Goal: Task Accomplishment & Management: Use online tool/utility

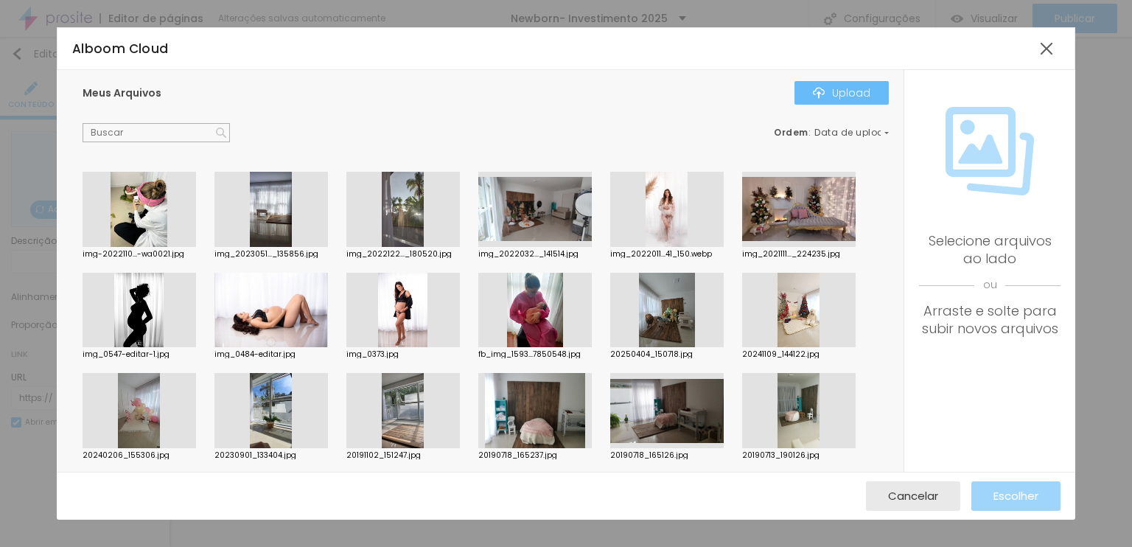
click at [867, 93] on div "Upload" at bounding box center [841, 93] width 57 height 12
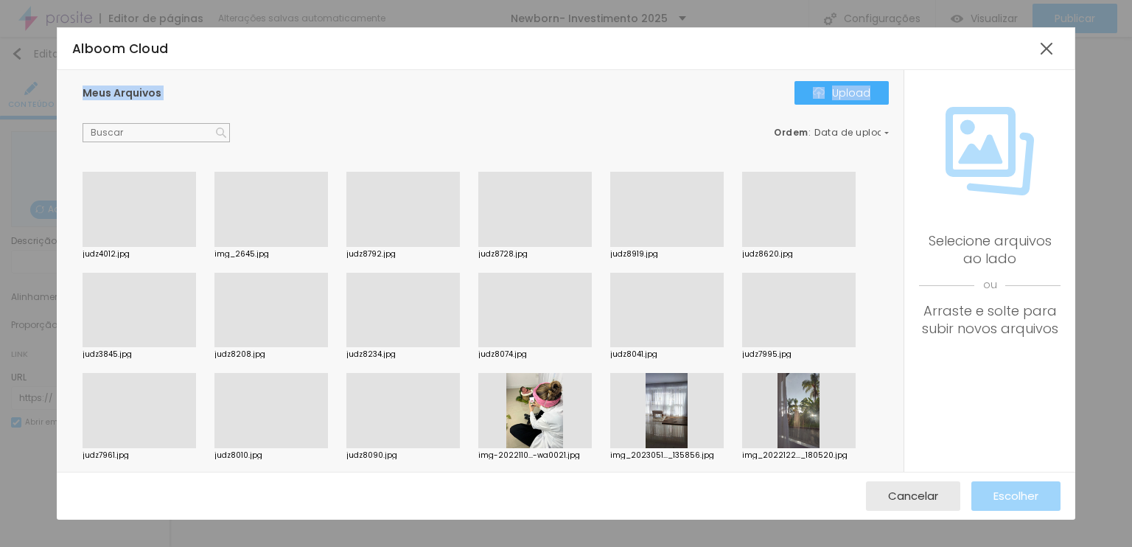
drag, startPoint x: 56, startPoint y: 102, endPoint x: 71, endPoint y: 135, distance: 35.6
click at [71, 135] on div "Alboom Cloud Meus Arquivos Upload Ordem : Data de upload judz4012.jpg img_2645.…" at bounding box center [566, 273] width 1132 height 547
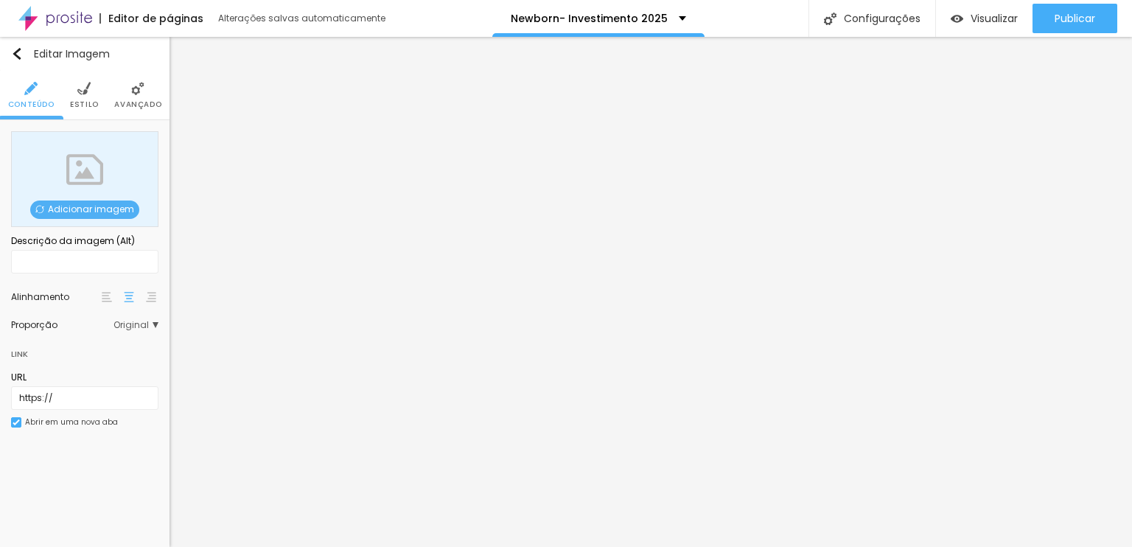
click at [105, 208] on span "Adicionar imagem" at bounding box center [84, 210] width 109 height 18
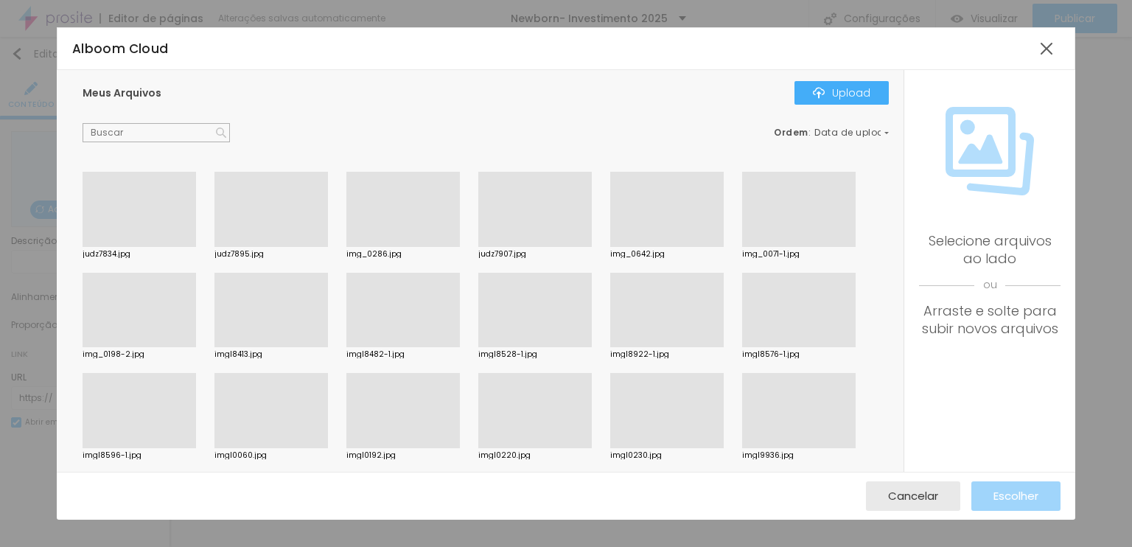
scroll to position [1914, 0]
click at [253, 347] on div at bounding box center [272, 347] width 114 height 0
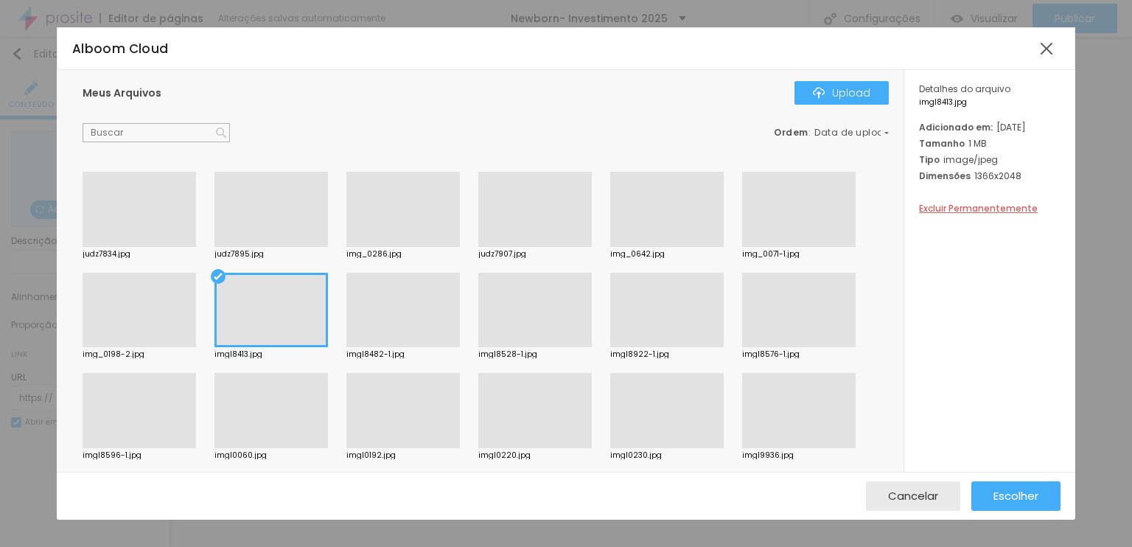
click at [311, 546] on div "Subindo 81/82 arquivos" at bounding box center [566, 551] width 1132 height 9
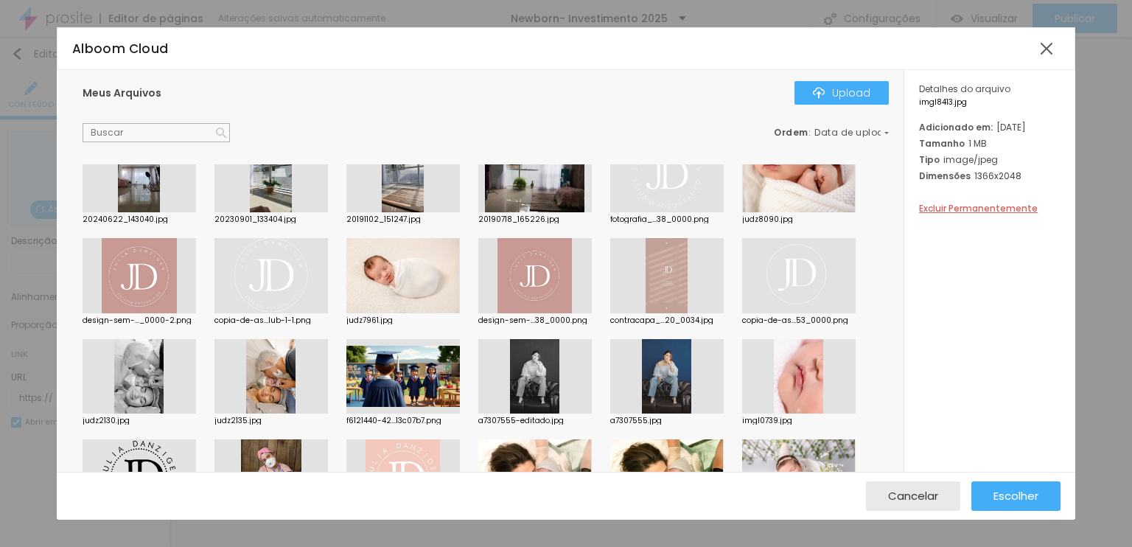
scroll to position [1769, 0]
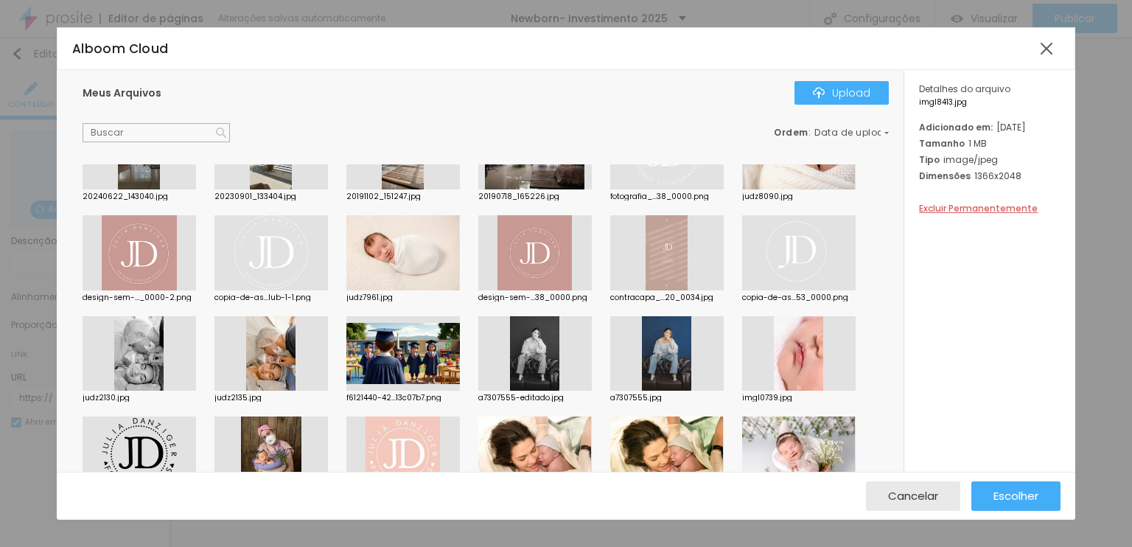
click at [262, 546] on div "Subindo 81/82 arquivos" at bounding box center [566, 551] width 1132 height 9
drag, startPoint x: 305, startPoint y: 354, endPoint x: 311, endPoint y: 361, distance: 9.4
click at [305, 546] on div at bounding box center [566, 556] width 1132 height 0
click at [849, 87] on div "Upload" at bounding box center [841, 93] width 57 height 12
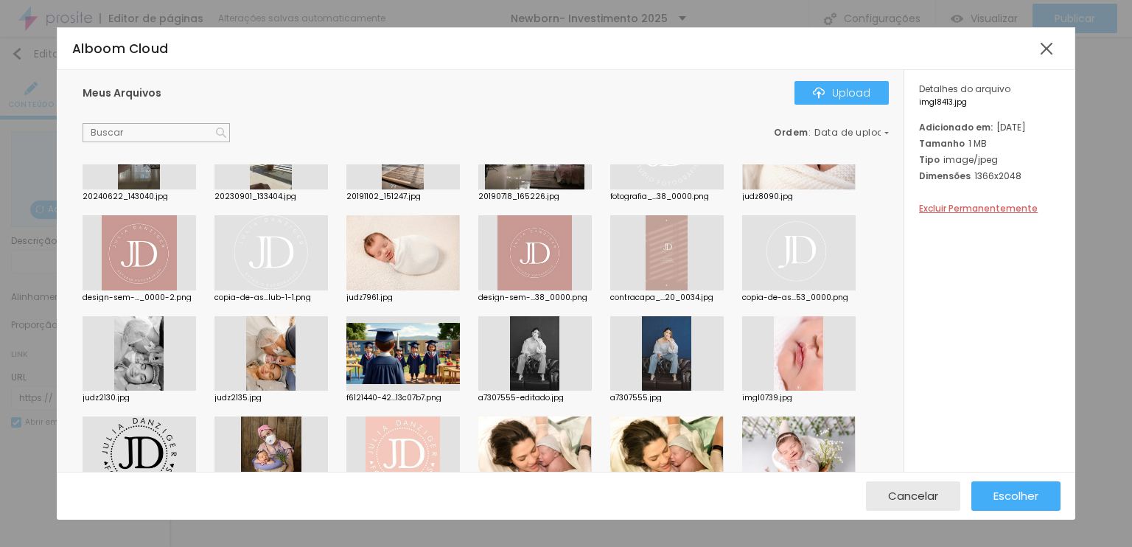
click at [265, 546] on div "Subindo 81/83 arquivos" at bounding box center [566, 551] width 1132 height 9
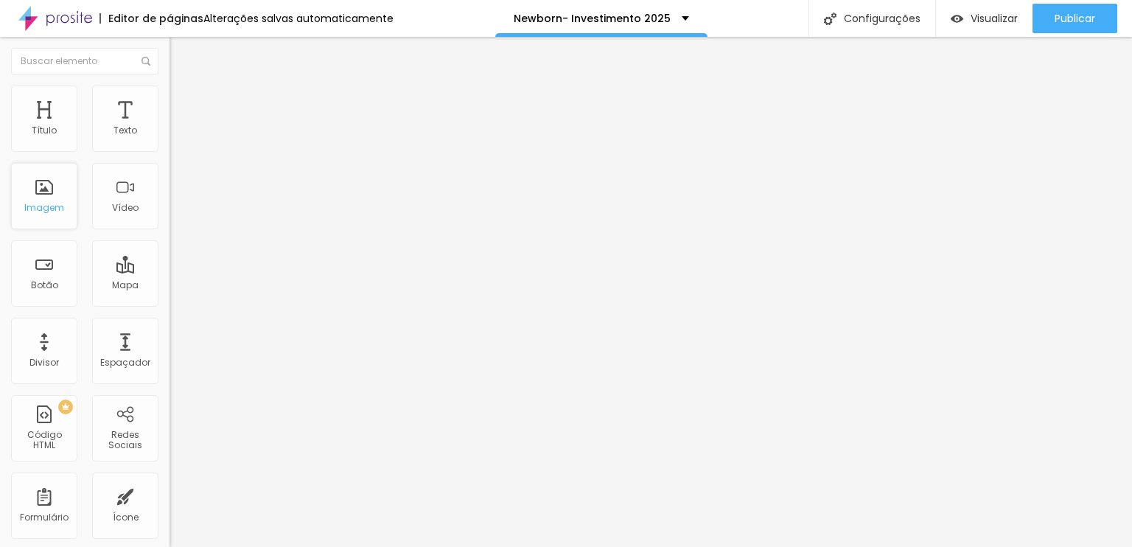
click at [52, 198] on div "Imagem" at bounding box center [44, 196] width 66 height 66
click at [170, 127] on span "Adicionar imagem" at bounding box center [217, 120] width 95 height 13
drag, startPoint x: 136, startPoint y: 251, endPoint x: 111, endPoint y: 219, distance: 40.5
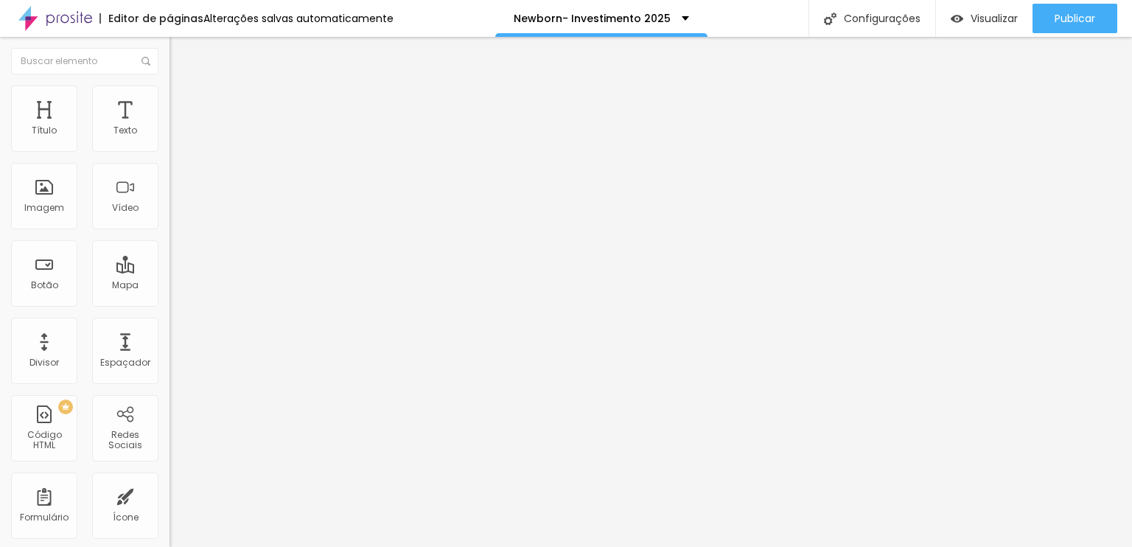
scroll to position [1253, 0]
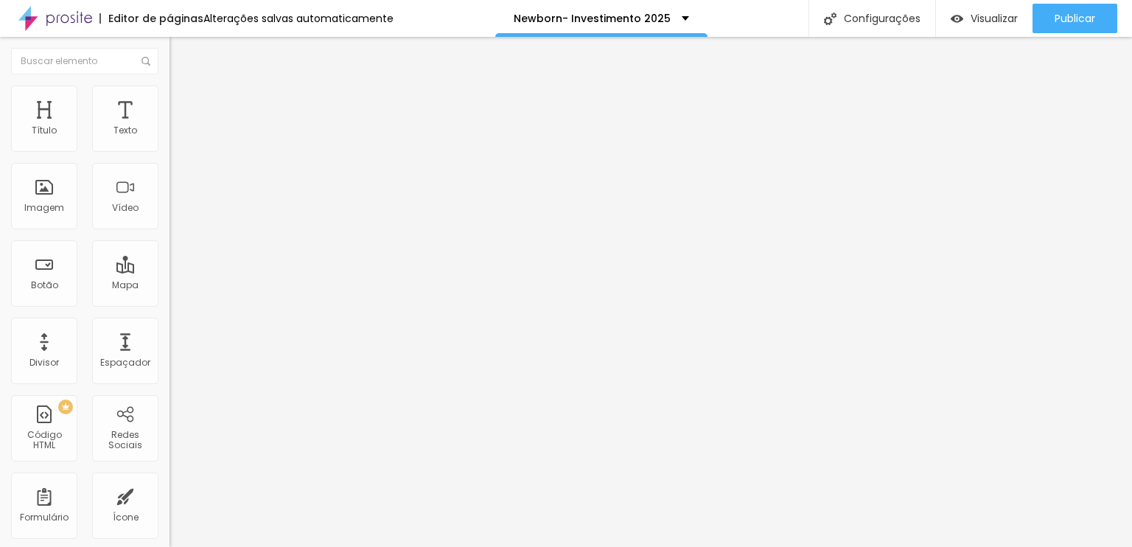
click at [170, 125] on div "Adicionar imagem" at bounding box center [255, 120] width 170 height 10
click at [170, 127] on span "Adicionar imagem" at bounding box center [217, 120] width 95 height 13
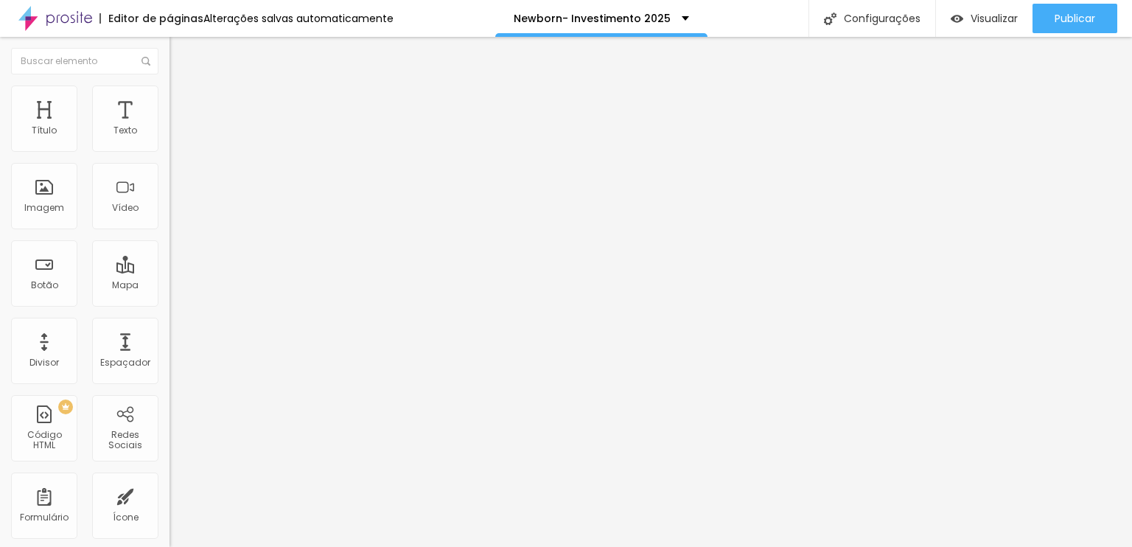
click at [170, 231] on span "Original" at bounding box center [187, 224] width 35 height 13
click at [170, 256] on div "Quadrado 1:1" at bounding box center [255, 251] width 170 height 9
click at [170, 100] on li "Avançado" at bounding box center [255, 107] width 170 height 15
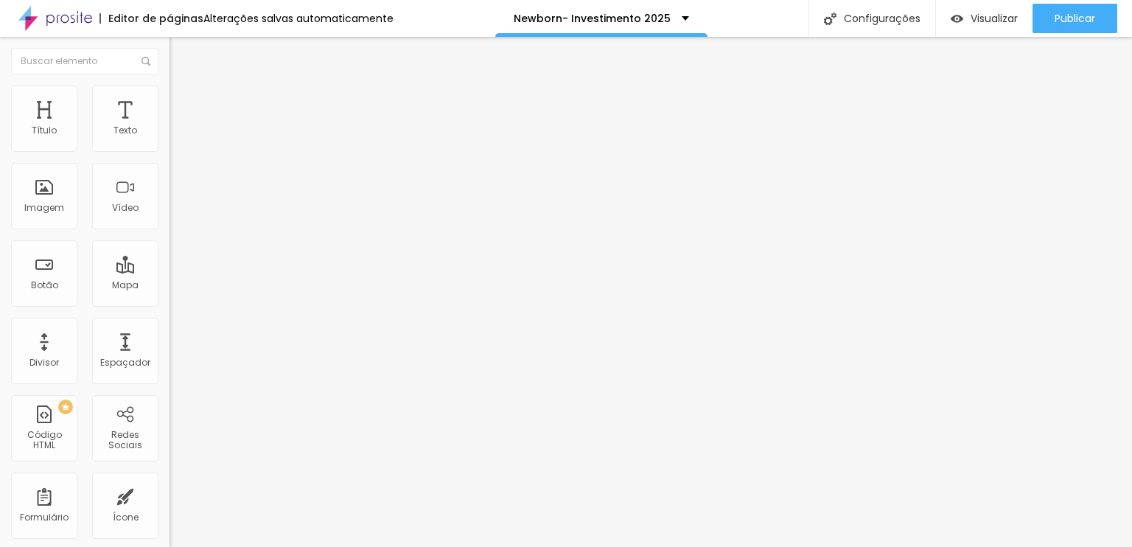
click at [183, 102] on span "Estilo" at bounding box center [194, 95] width 23 height 13
type input "30"
type input "25"
drag, startPoint x: 47, startPoint y: 153, endPoint x: 38, endPoint y: 153, distance: 8.9
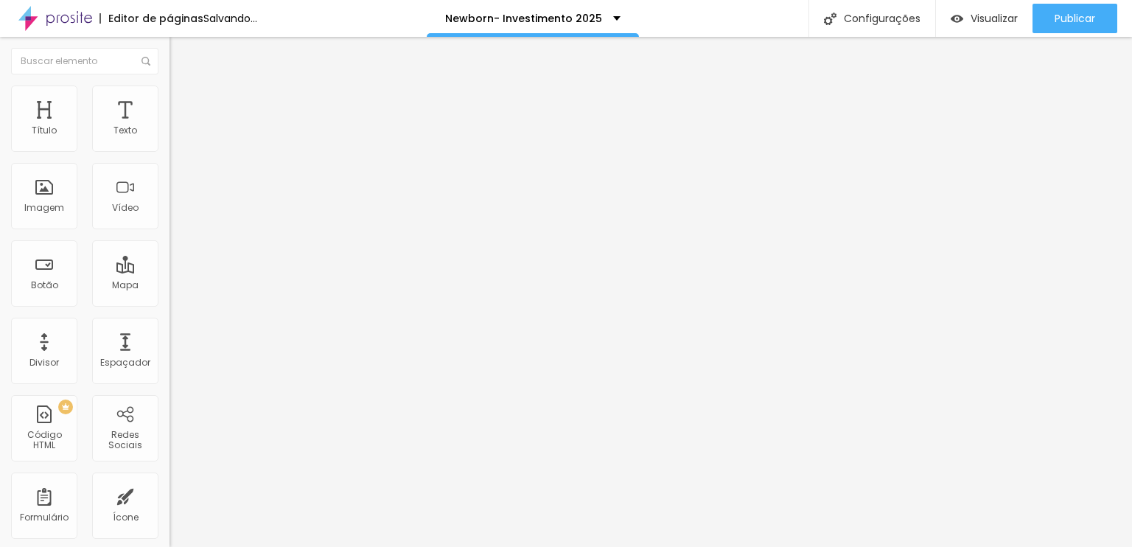
type input "25"
click at [170, 151] on input "range" at bounding box center [217, 145] width 95 height 12
click at [170, 84] on img at bounding box center [176, 77] width 13 height 13
click at [170, 100] on li "Avançado" at bounding box center [255, 107] width 170 height 15
click at [170, 89] on li "Estilo" at bounding box center [255, 93] width 170 height 15
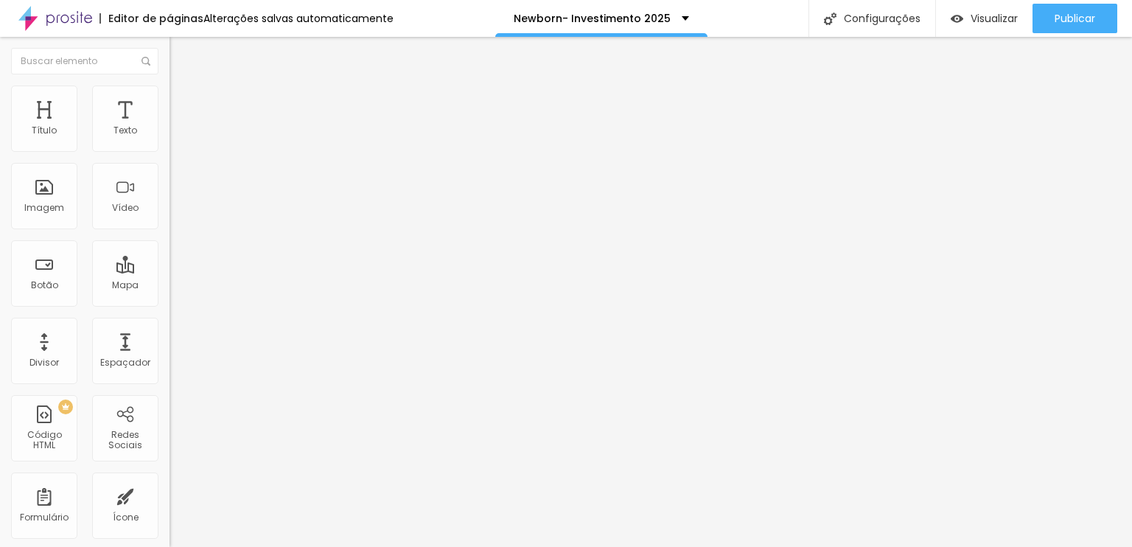
click at [170, 86] on li "Conteúdo" at bounding box center [255, 78] width 170 height 15
click at [170, 100] on img at bounding box center [176, 106] width 13 height 13
click at [170, 86] on li "Conteúdo" at bounding box center [255, 78] width 170 height 15
click at [170, 146] on img at bounding box center [175, 141] width 10 height 10
click at [183, 104] on span "Avançado" at bounding box center [207, 110] width 49 height 13
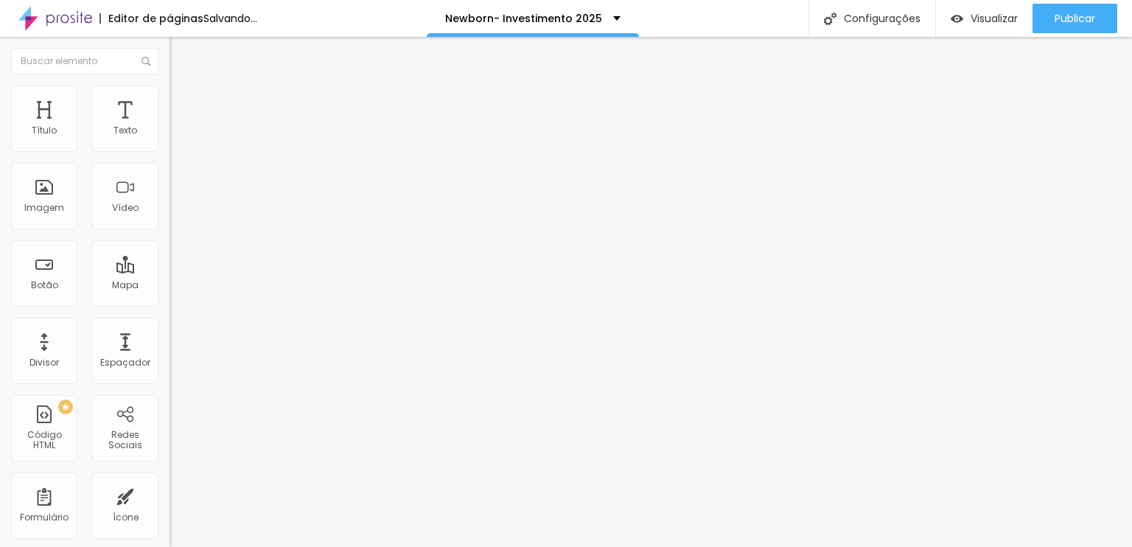
type input "15"
type input "0"
drag, startPoint x: 56, startPoint y: 142, endPoint x: 0, endPoint y: 146, distance: 56.1
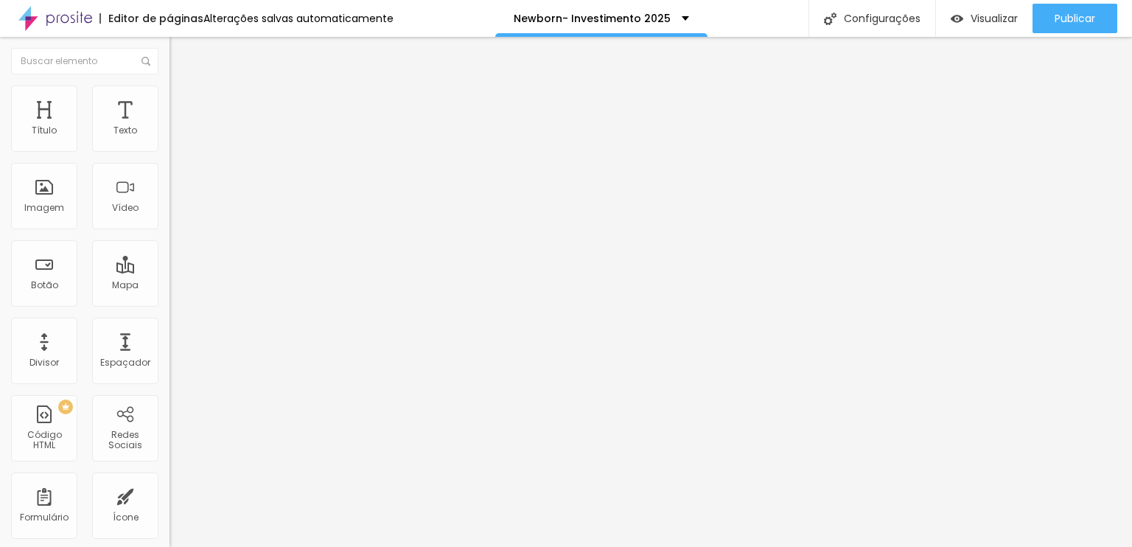
type input "0"
click at [170, 286] on input "range" at bounding box center [217, 292] width 95 height 12
click at [170, 94] on img at bounding box center [176, 92] width 13 height 13
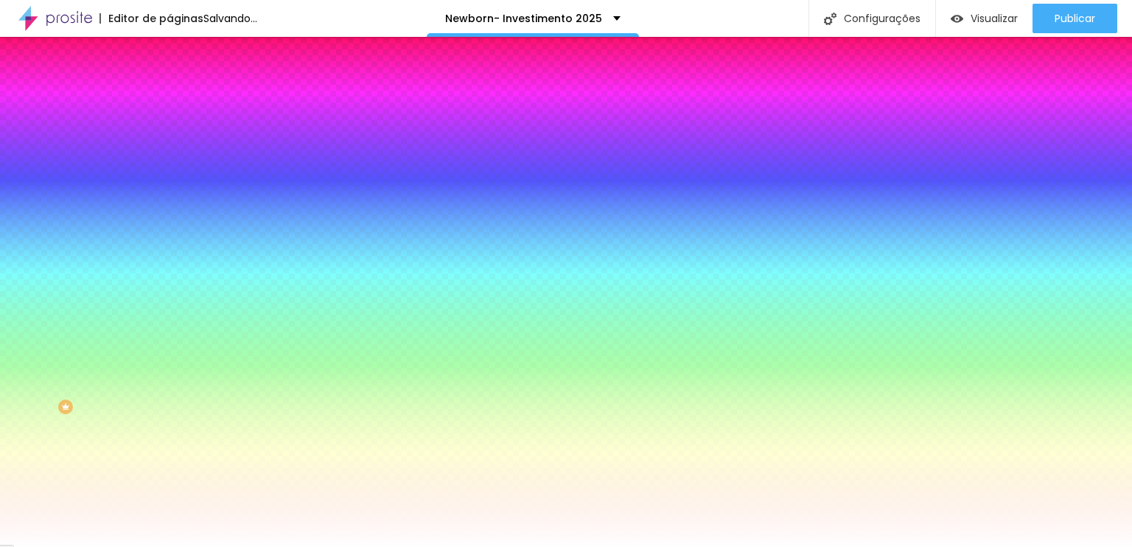
click at [170, 84] on img at bounding box center [176, 77] width 13 height 13
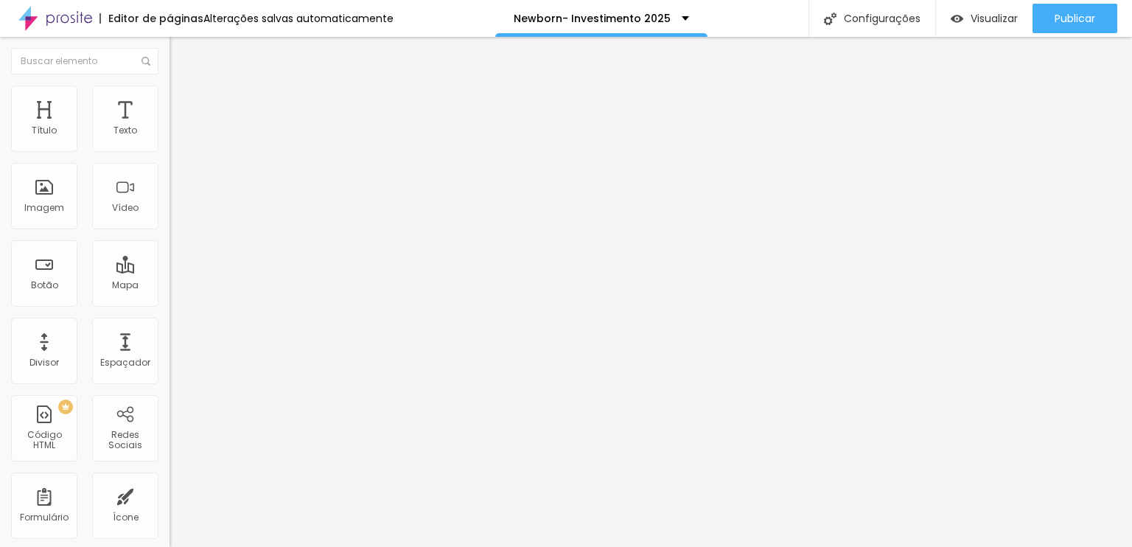
click at [170, 100] on li "Avançado" at bounding box center [255, 107] width 170 height 15
click at [170, 96] on ul "Conteúdo Estilo Avançado" at bounding box center [255, 93] width 170 height 44
click at [170, 100] on li "Avançado" at bounding box center [255, 107] width 170 height 15
type input "50"
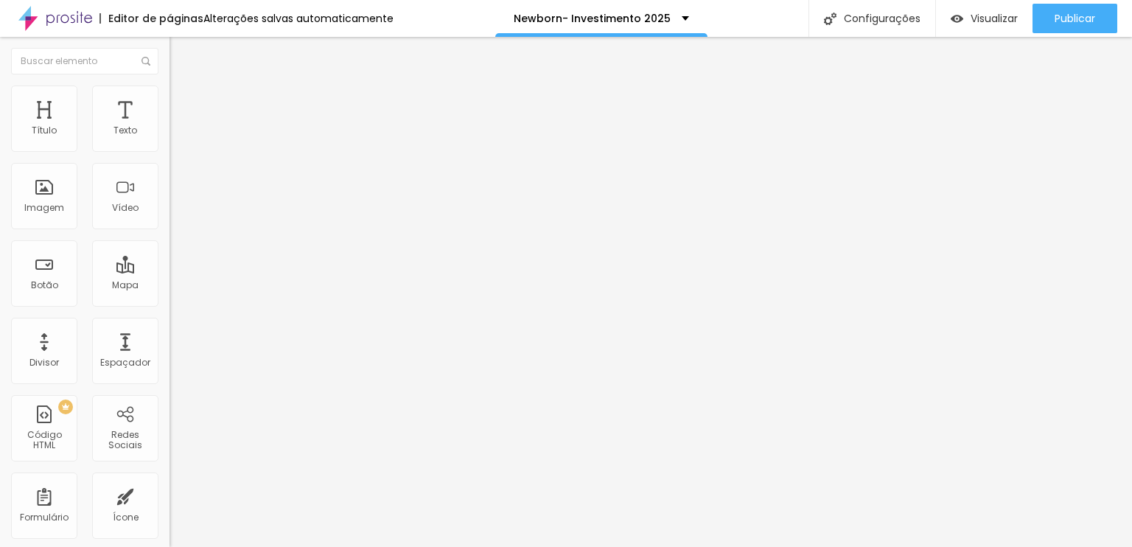
type input "30"
type input "0"
drag, startPoint x: 153, startPoint y: 141, endPoint x: 0, endPoint y: 156, distance: 153.3
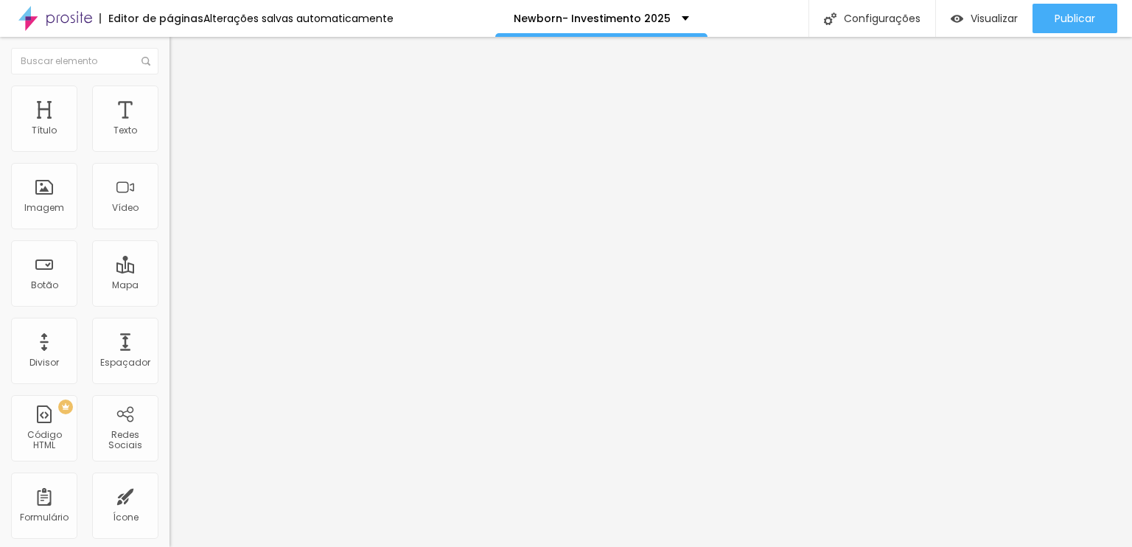
click at [170, 286] on input "range" at bounding box center [217, 292] width 95 height 12
click at [170, 95] on ul "Conteúdo Estilo Avançado" at bounding box center [255, 93] width 170 height 44
click at [170, 86] on img at bounding box center [176, 92] width 13 height 13
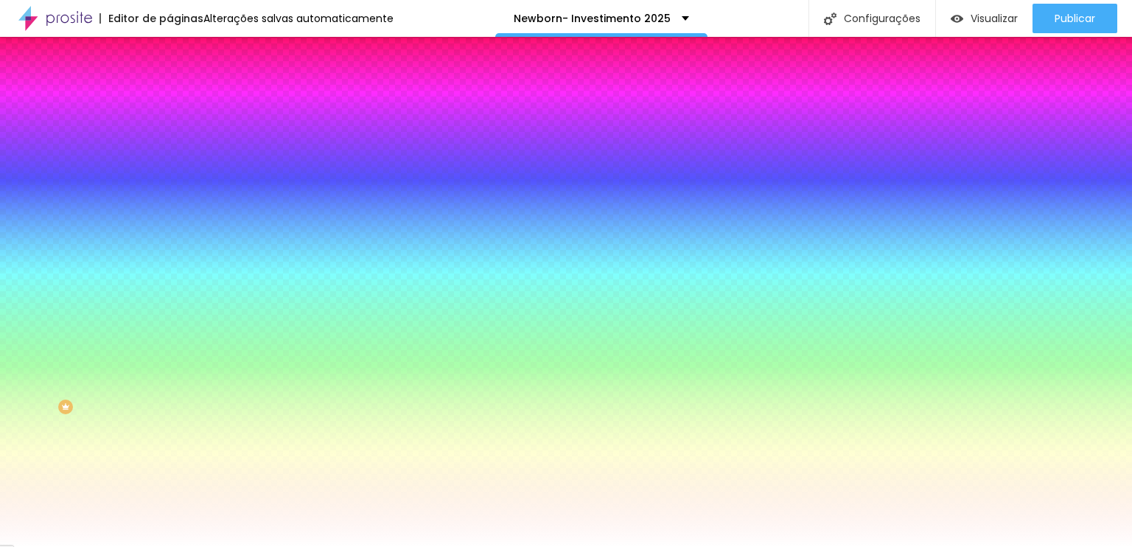
click at [170, 84] on img at bounding box center [176, 77] width 13 height 13
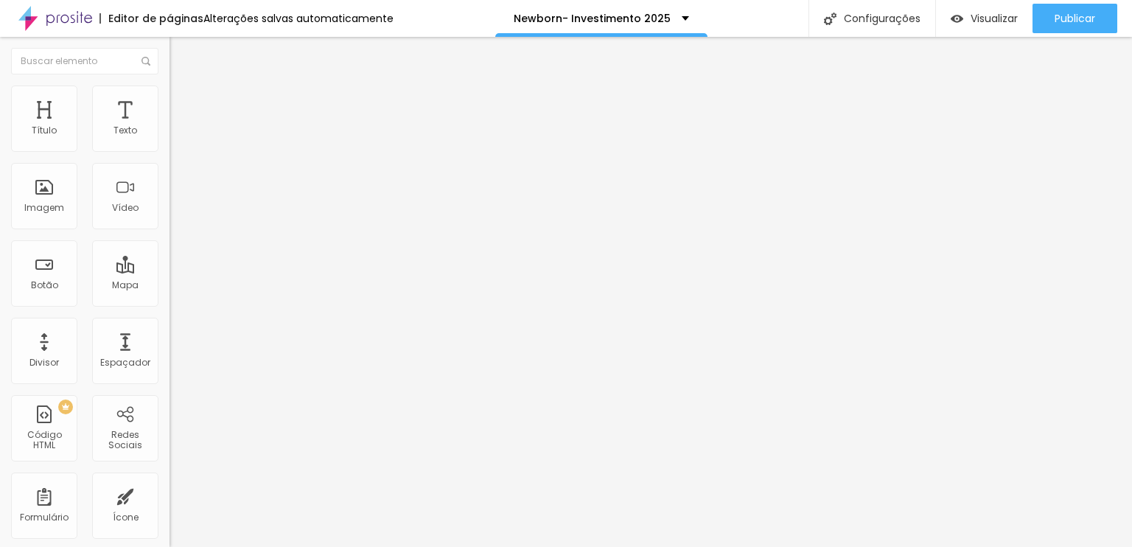
click at [170, 100] on img at bounding box center [176, 106] width 13 height 13
click at [183, 99] on span "Estilo" at bounding box center [194, 95] width 23 height 13
type input "30"
type input "100"
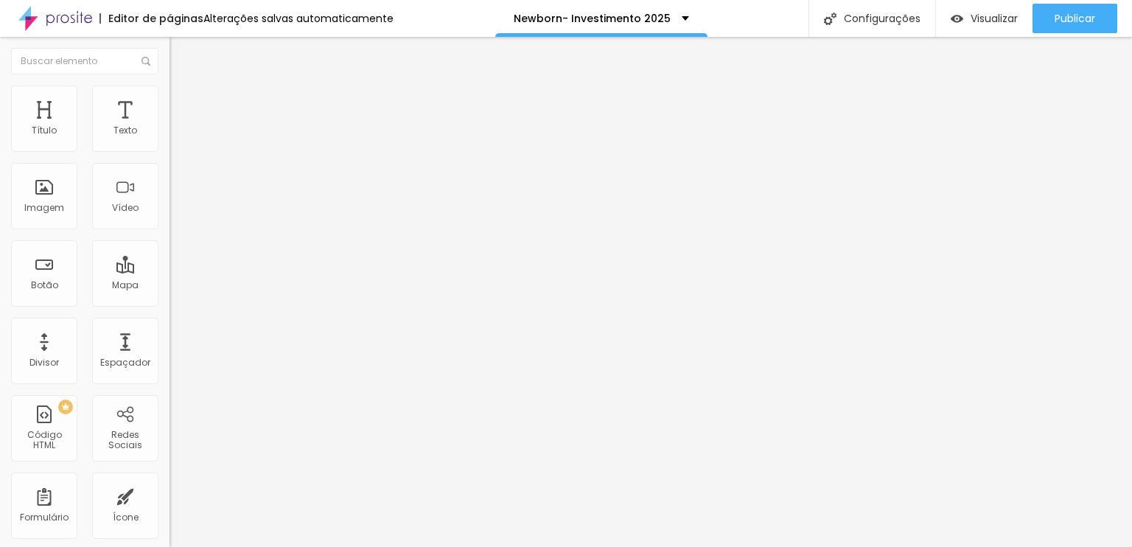
drag, startPoint x: 42, startPoint y: 156, endPoint x: 495, endPoint y: 156, distance: 453.3
type input "100"
click at [265, 151] on input "range" at bounding box center [217, 145] width 95 height 12
click at [170, 86] on li "Conteúdo" at bounding box center [255, 78] width 170 height 15
click at [170, 100] on img at bounding box center [176, 106] width 13 height 13
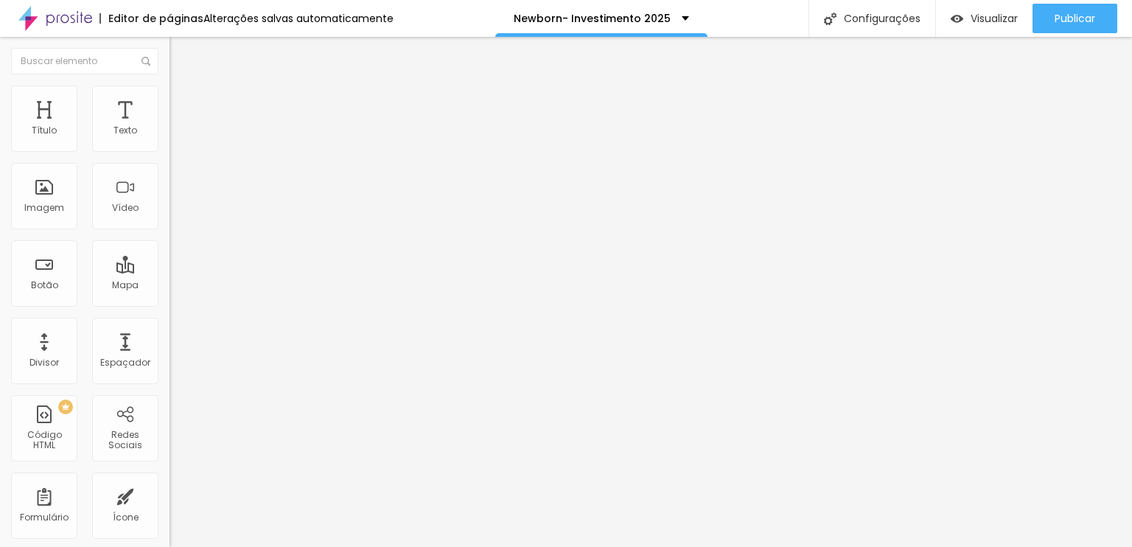
type input "7"
type input "0"
drag, startPoint x: 40, startPoint y: 146, endPoint x: 0, endPoint y: 158, distance: 41.7
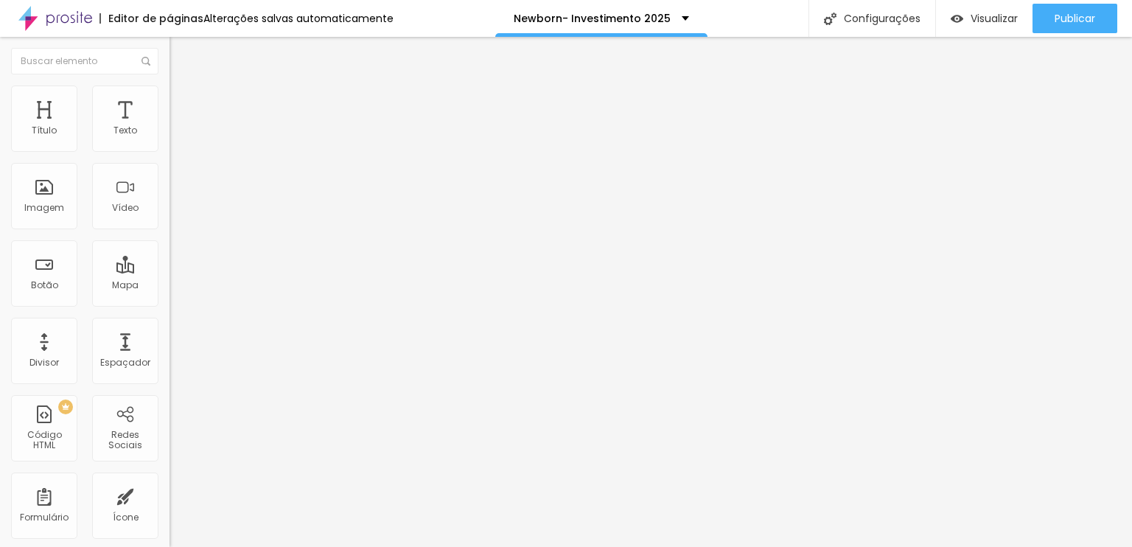
type input "0"
click at [170, 286] on input "range" at bounding box center [217, 292] width 95 height 12
type input "7"
type input "0"
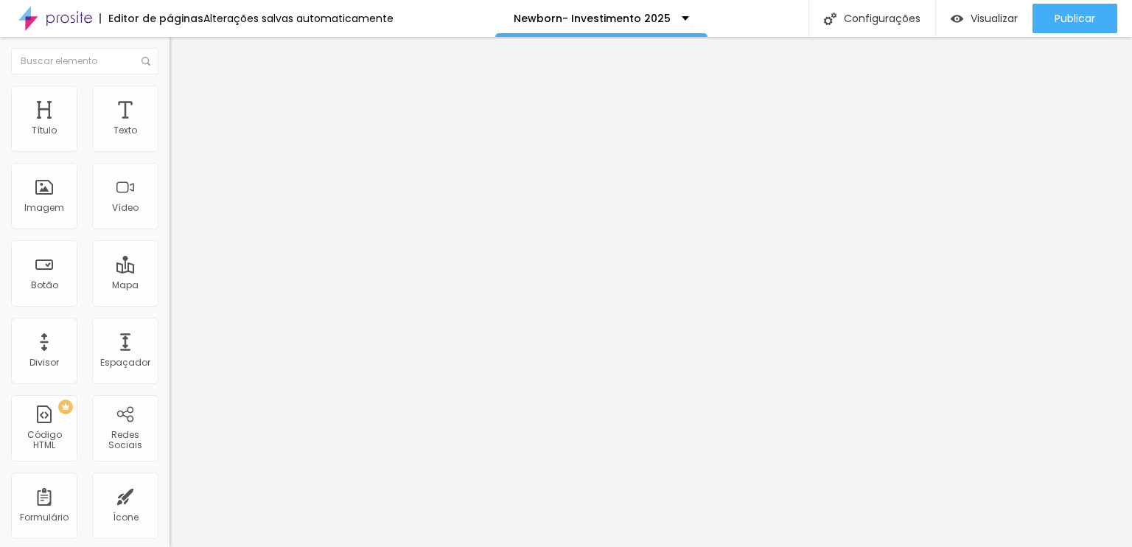
type input "0"
drag, startPoint x: 40, startPoint y: 175, endPoint x: 14, endPoint y: 178, distance: 26.0
type input "0"
click at [170, 495] on input "range" at bounding box center [217, 501] width 95 height 12
click at [183, 100] on span "Estilo" at bounding box center [194, 95] width 23 height 13
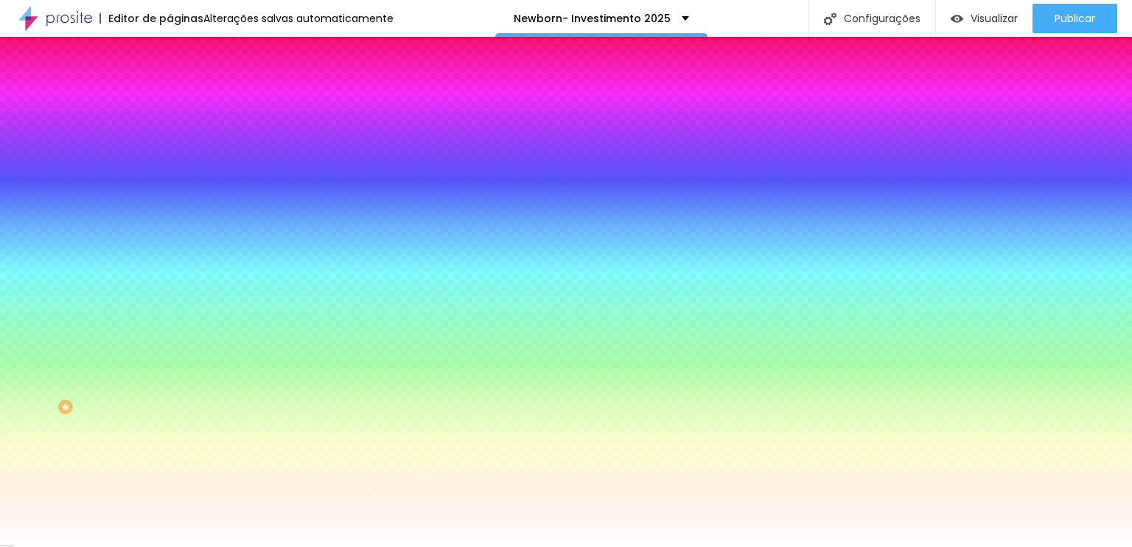
click at [170, 100] on li "Avançado" at bounding box center [255, 107] width 170 height 15
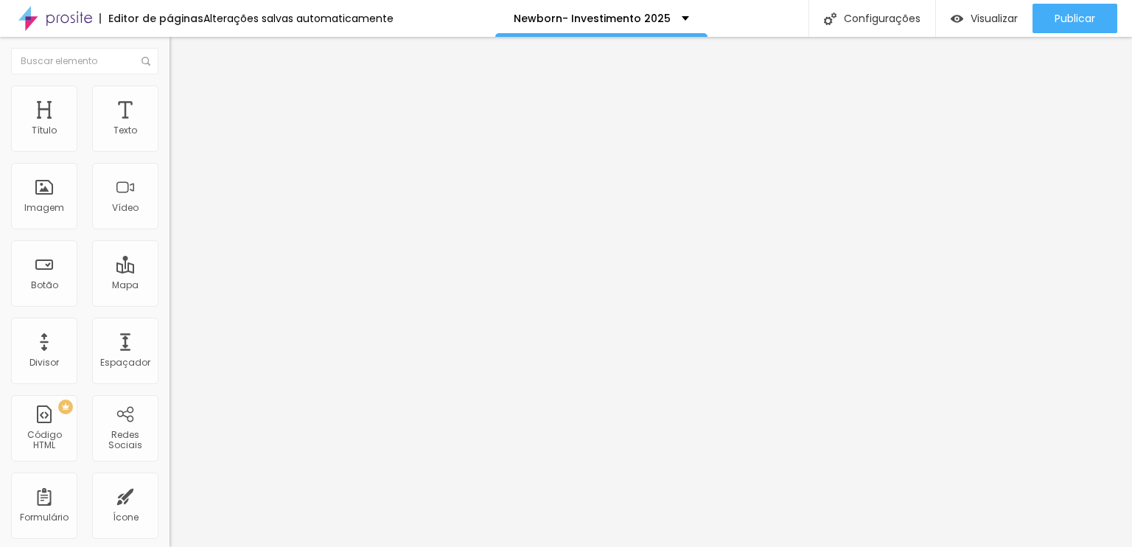
click at [183, 104] on span "Avançado" at bounding box center [207, 110] width 49 height 13
click at [170, 97] on li "Estilo" at bounding box center [255, 93] width 170 height 15
click at [170, 84] on img at bounding box center [176, 77] width 13 height 13
click at [170, 146] on img at bounding box center [175, 141] width 10 height 10
click at [170, 100] on li "Avançado" at bounding box center [255, 107] width 170 height 15
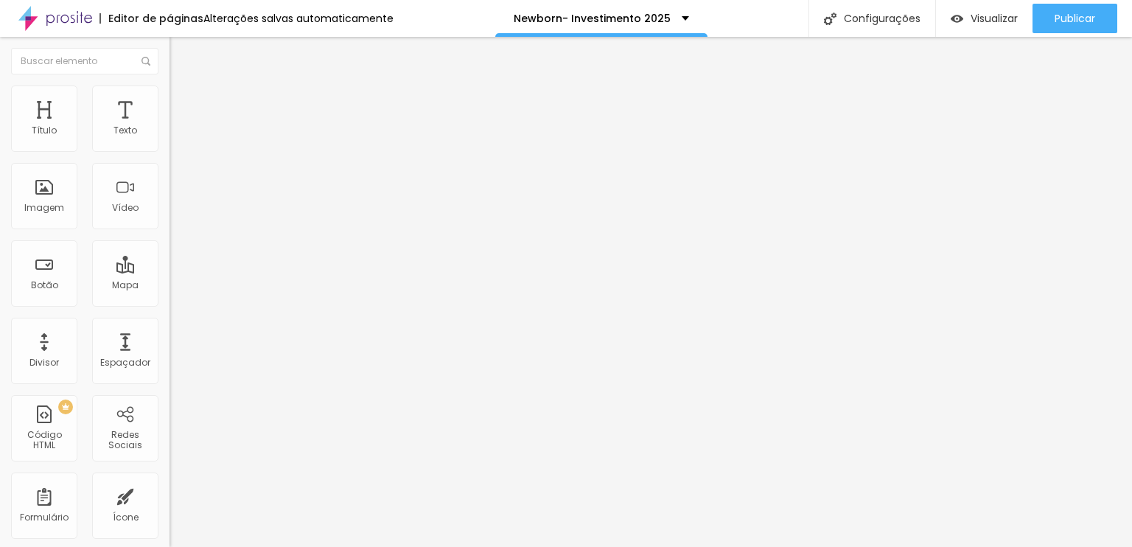
type input "25"
type input "50"
type input "20"
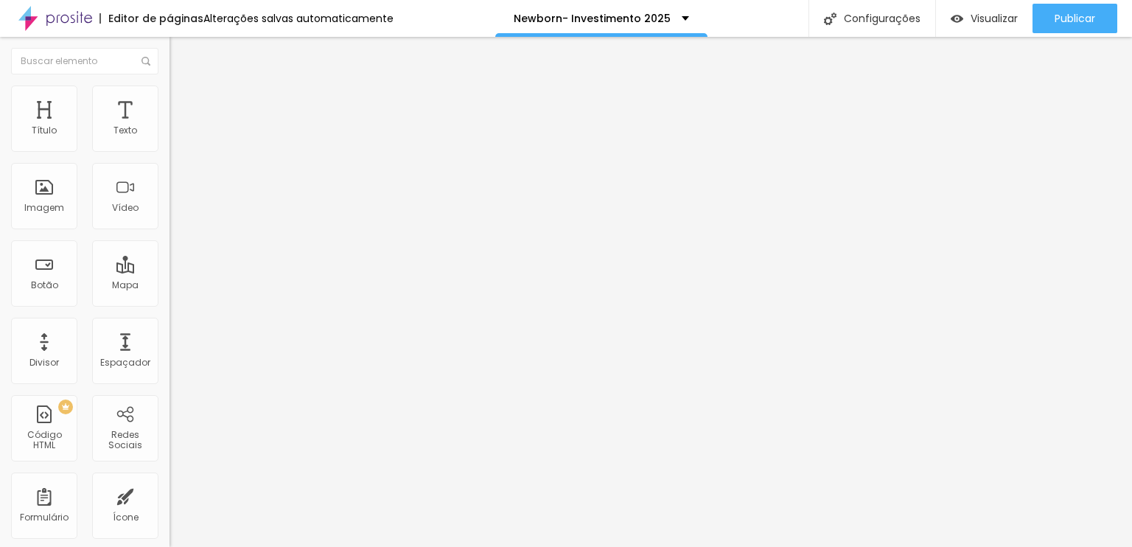
type input "20"
type input "0"
drag, startPoint x: 74, startPoint y: 145, endPoint x: 0, endPoint y: 119, distance: 78.3
type input "0"
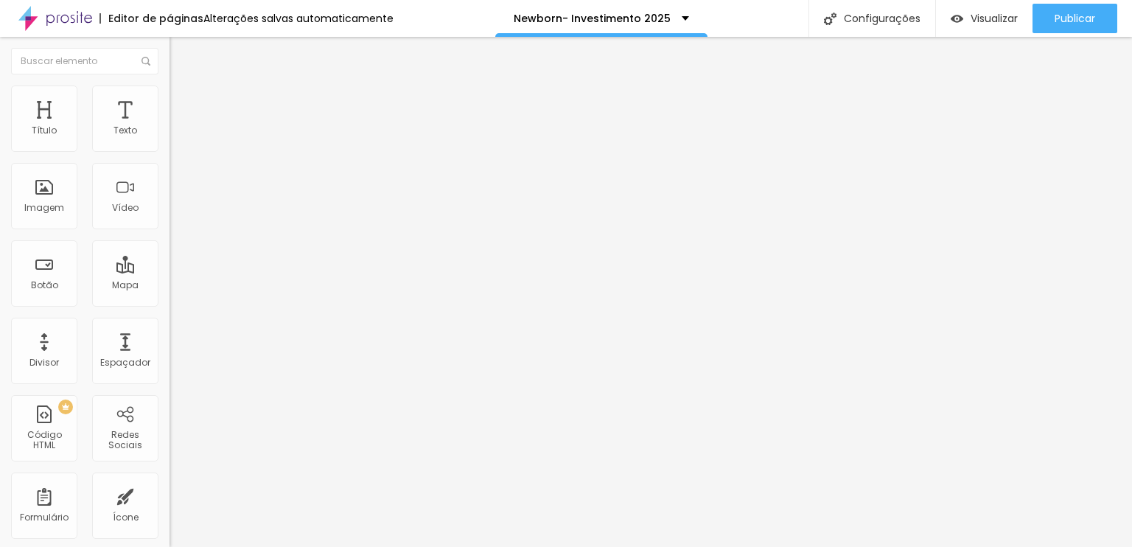
click at [170, 286] on input "range" at bounding box center [217, 292] width 95 height 12
click at [170, 100] on img at bounding box center [176, 106] width 13 height 13
type input "15"
type input "10"
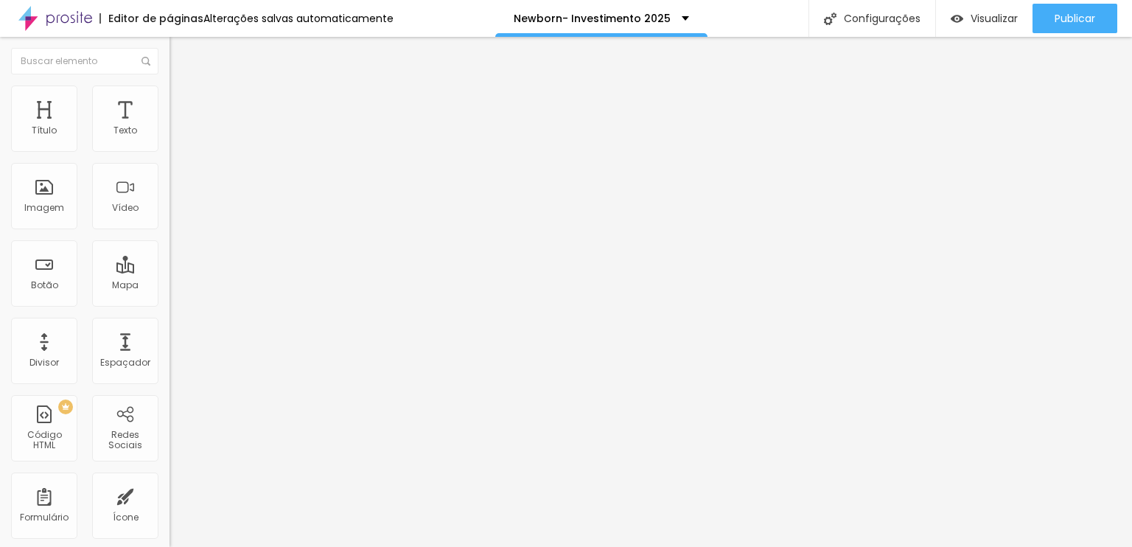
type input "10"
type input "0"
drag, startPoint x: 50, startPoint y: 145, endPoint x: 0, endPoint y: 156, distance: 51.2
type input "0"
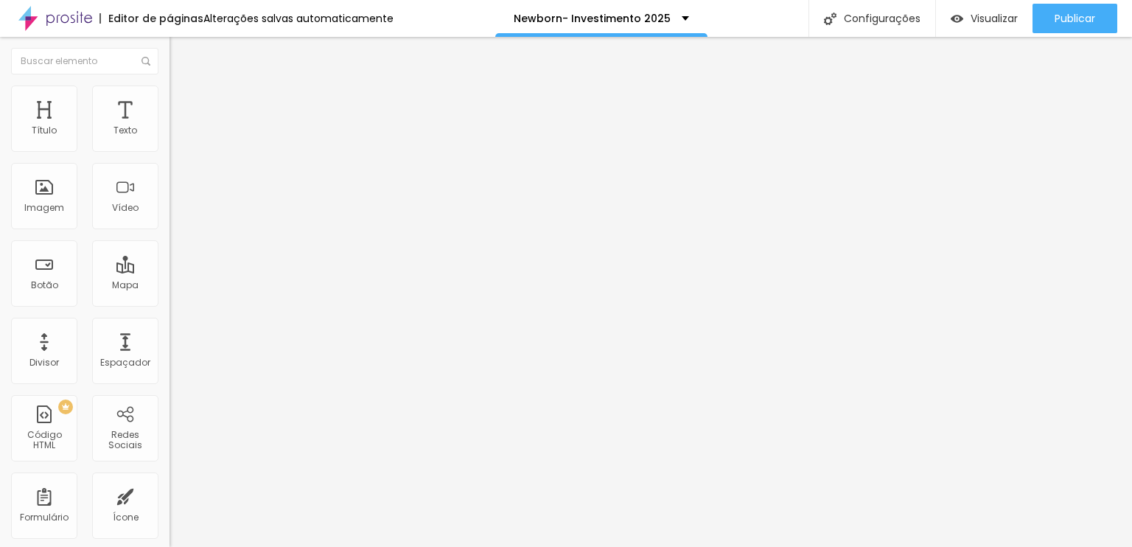
click at [170, 286] on input "range" at bounding box center [217, 292] width 95 height 12
click at [170, 127] on span "Trocar imagem" at bounding box center [210, 120] width 80 height 13
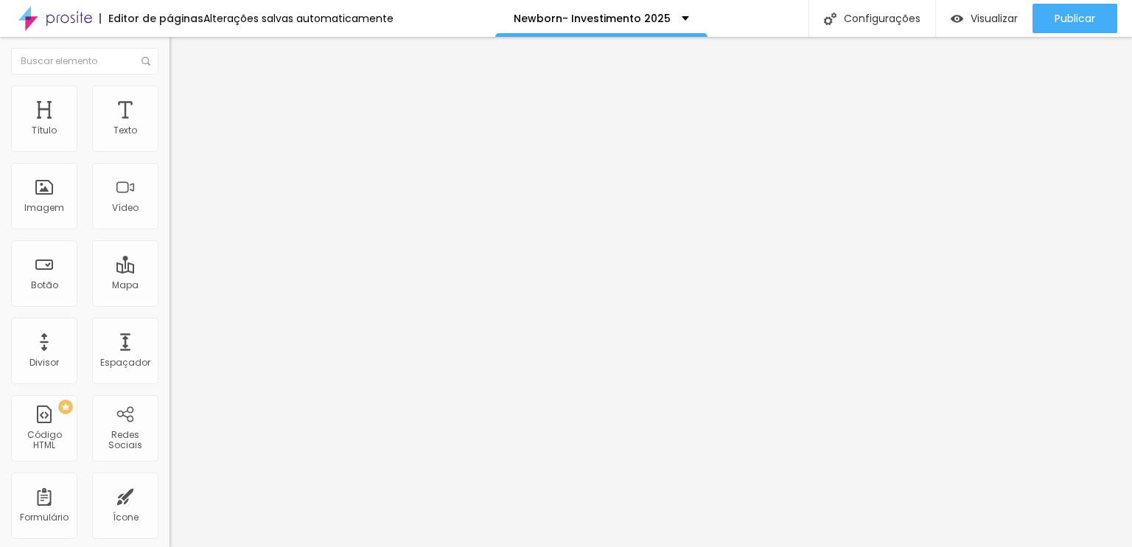
click at [170, 127] on span "Trocar imagem" at bounding box center [210, 120] width 80 height 13
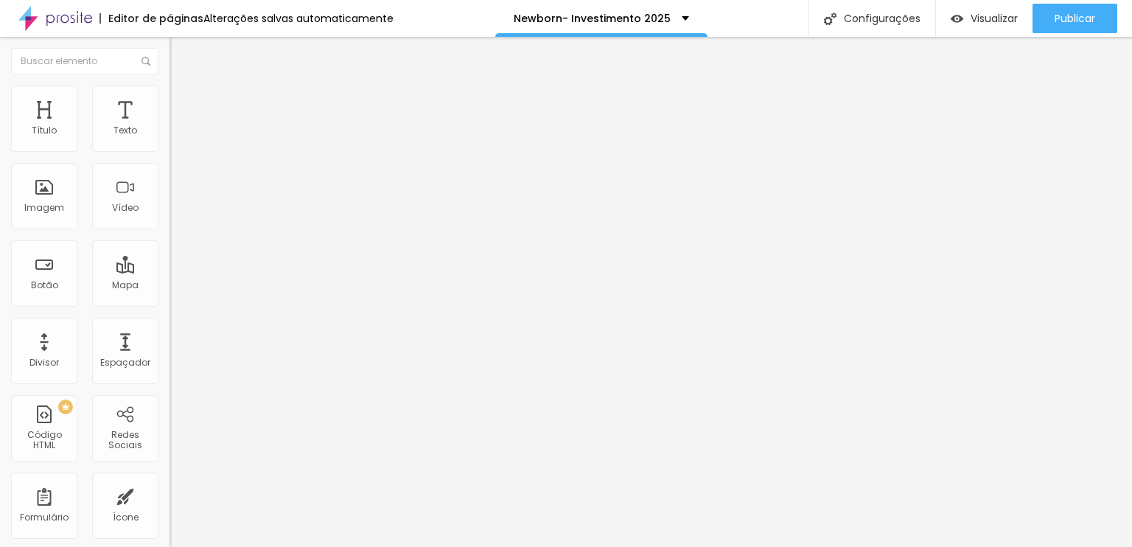
click at [170, 127] on span "Trocar imagem" at bounding box center [210, 120] width 80 height 13
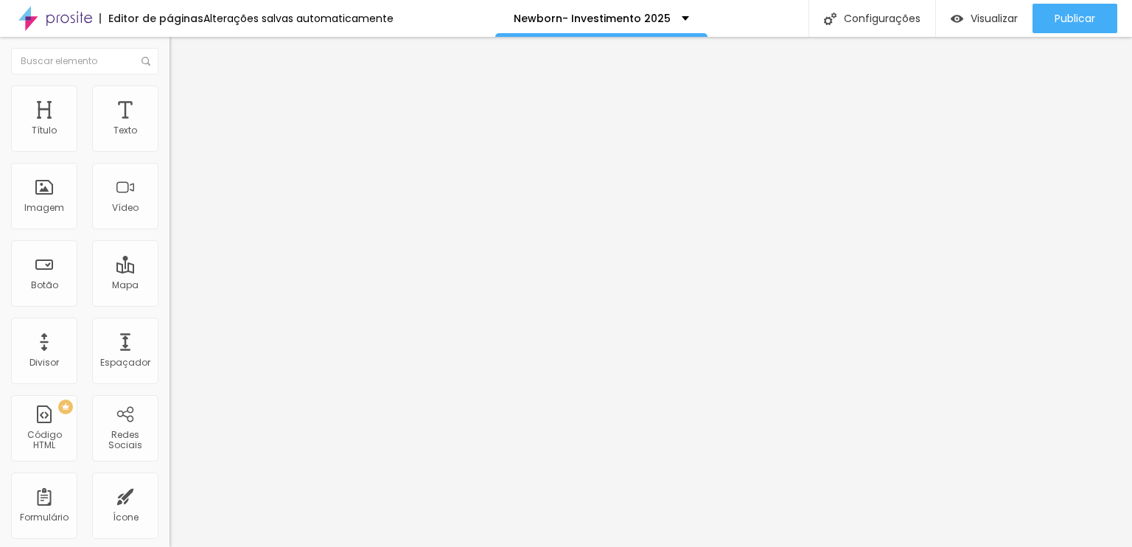
click at [170, 127] on span "Trocar imagem" at bounding box center [210, 120] width 80 height 13
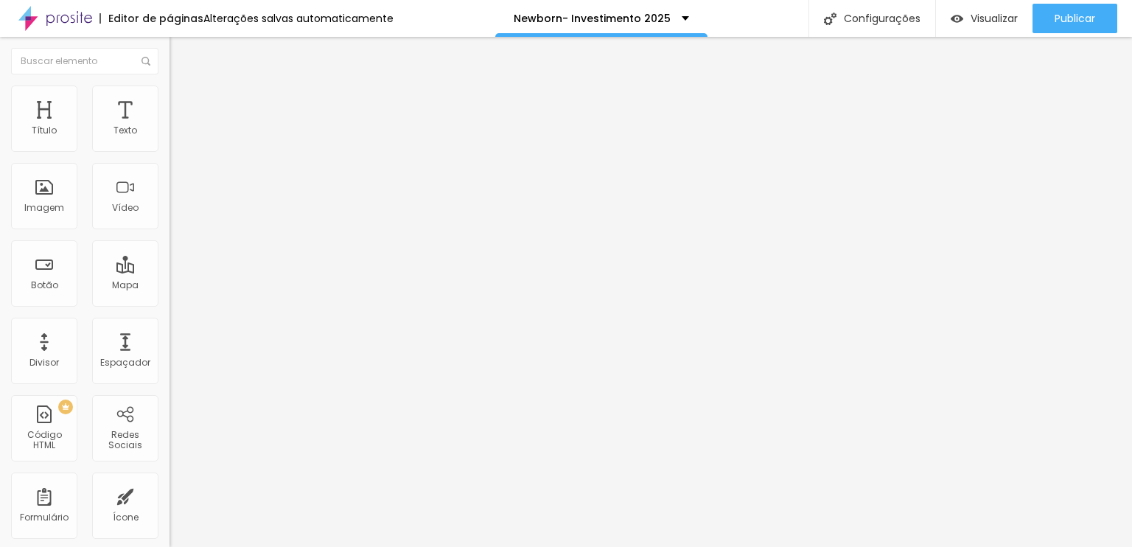
click at [170, 127] on span "Trocar imagem" at bounding box center [210, 120] width 80 height 13
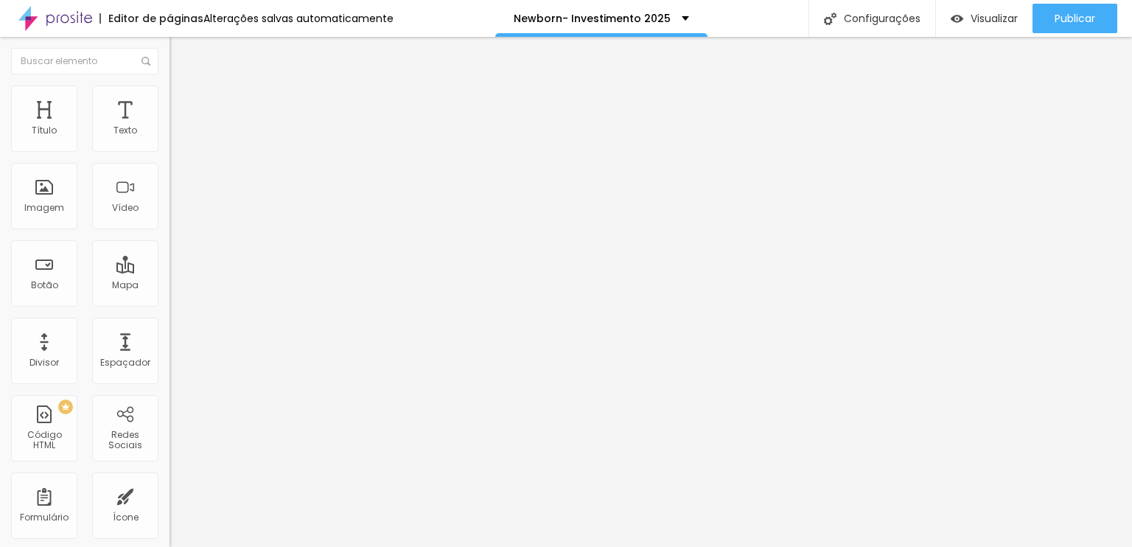
scroll to position [1032, 0]
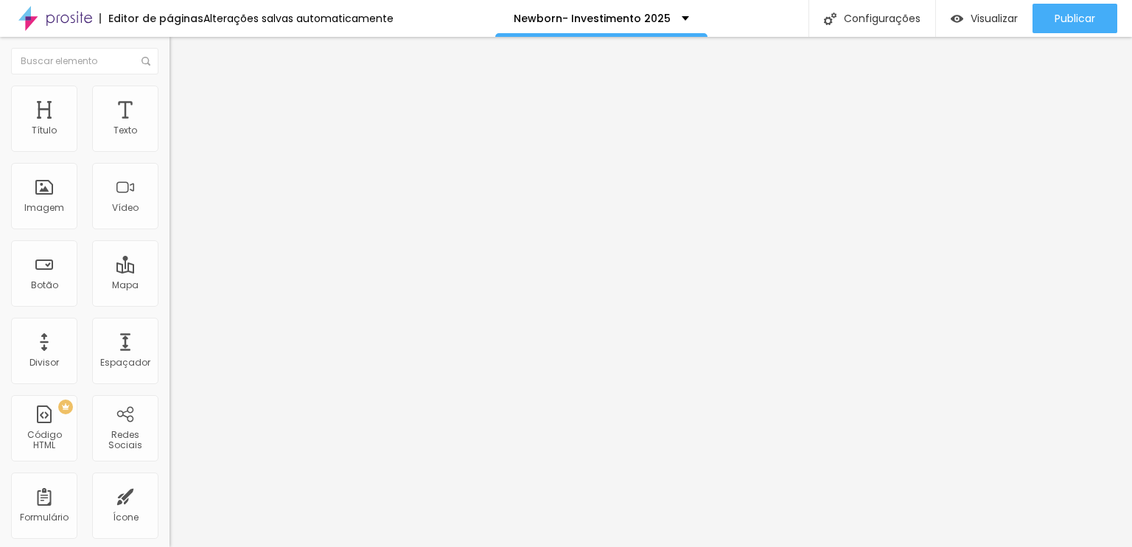
click at [170, 127] on span "Trocar imagem" at bounding box center [210, 120] width 80 height 13
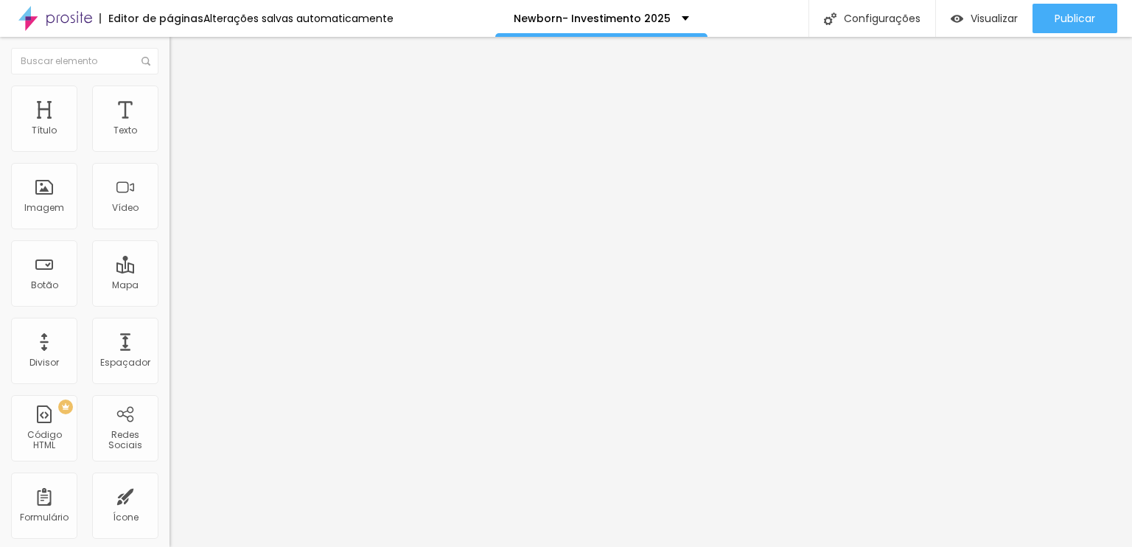
click at [170, 127] on span "Trocar imagem" at bounding box center [210, 120] width 80 height 13
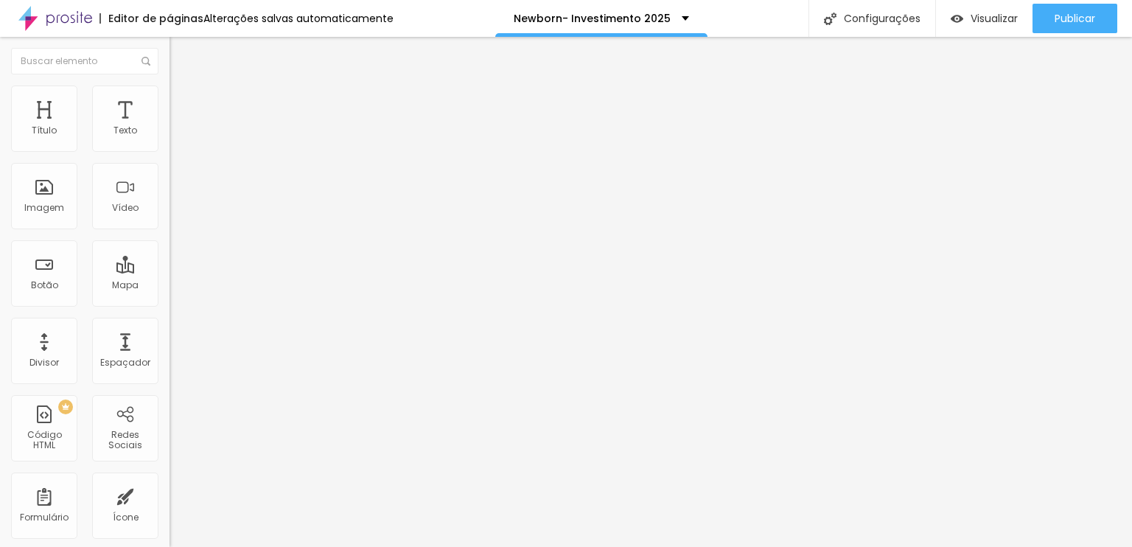
drag, startPoint x: 839, startPoint y: 318, endPoint x: 875, endPoint y: 353, distance: 50.6
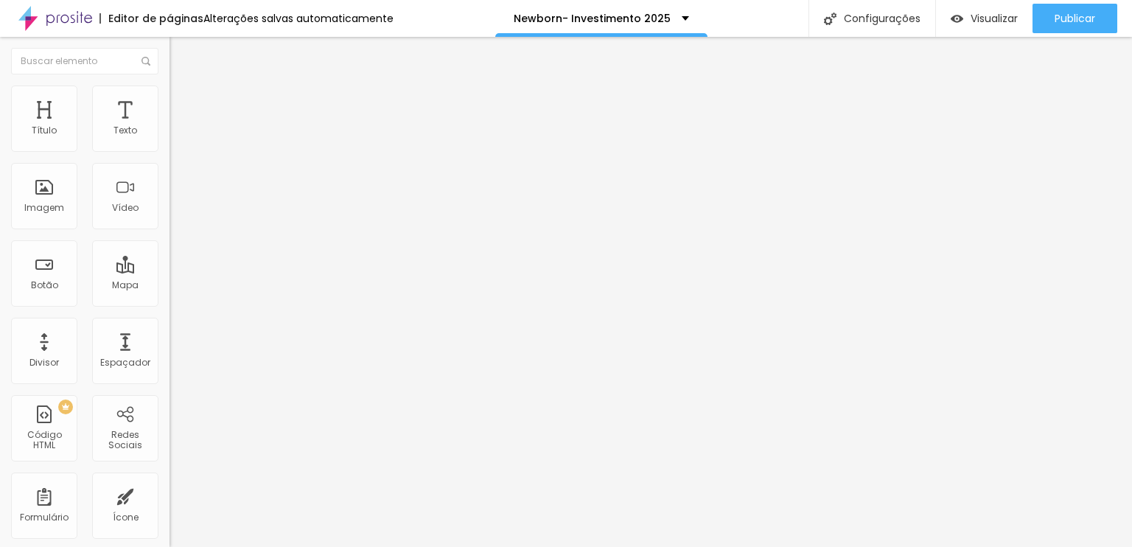
click at [170, 127] on span "Trocar imagem" at bounding box center [210, 120] width 80 height 13
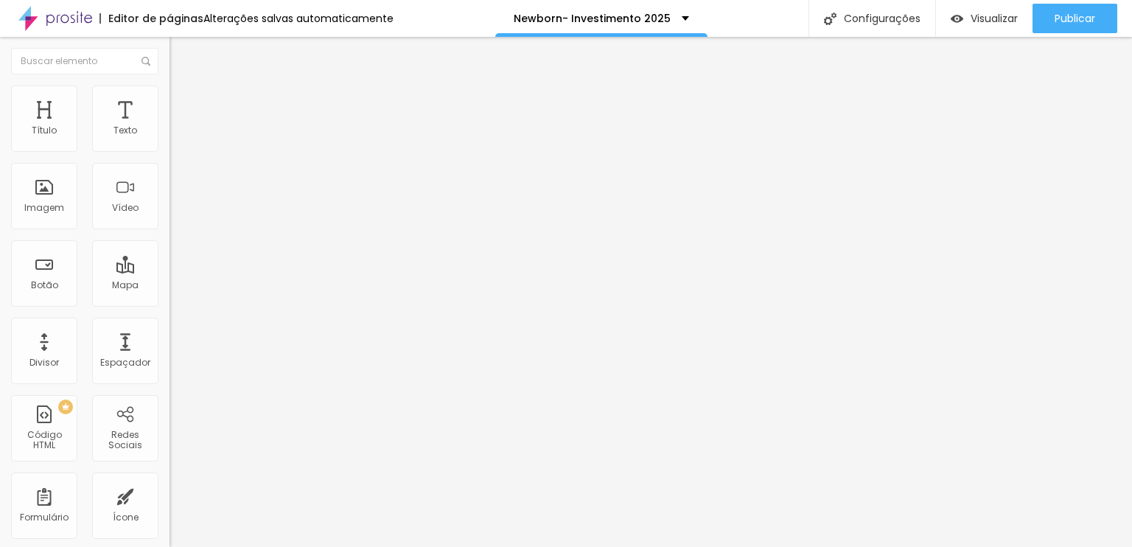
scroll to position [442, 0]
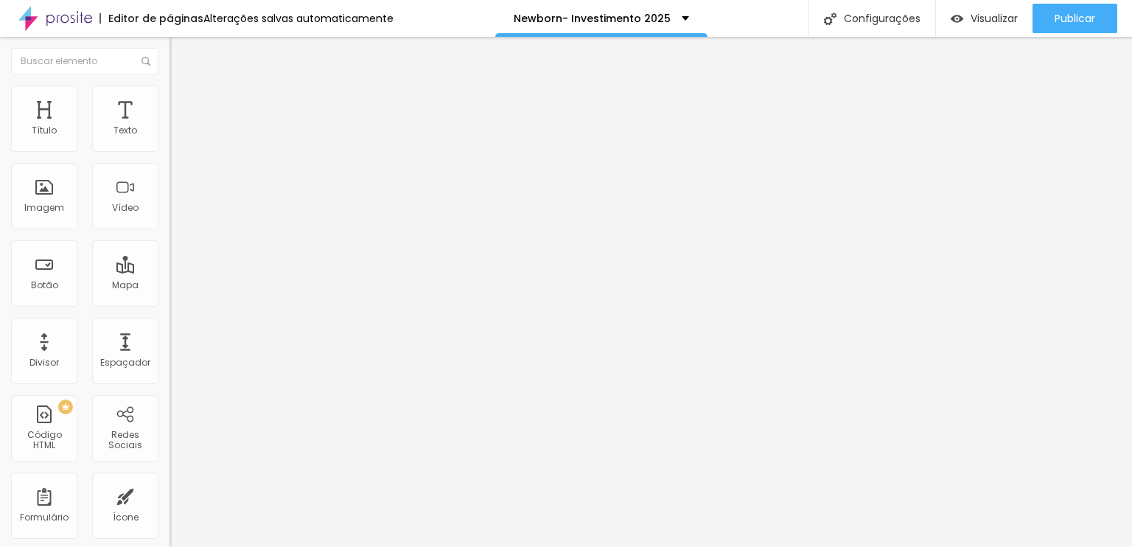
click at [170, 127] on span "Trocar imagem" at bounding box center [210, 120] width 80 height 13
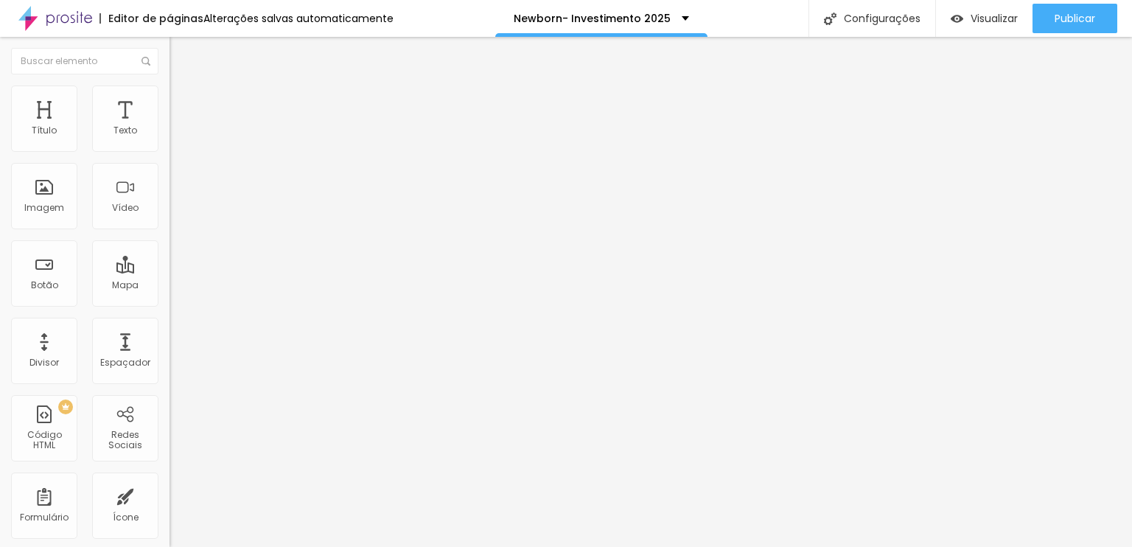
click at [170, 127] on span "Trocar imagem" at bounding box center [210, 120] width 80 height 13
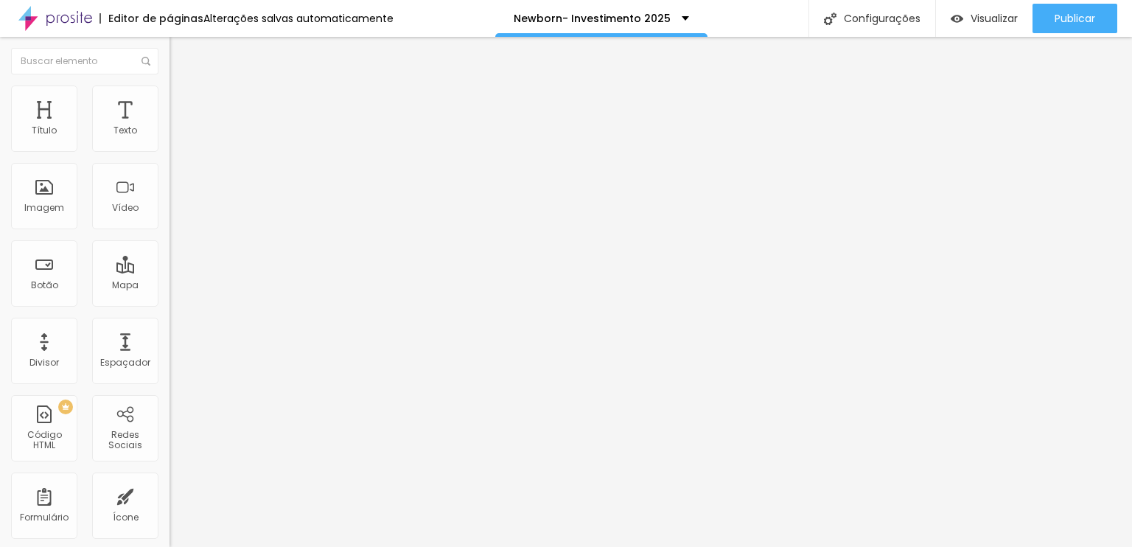
click at [170, 127] on span "Trocar imagem" at bounding box center [210, 120] width 80 height 13
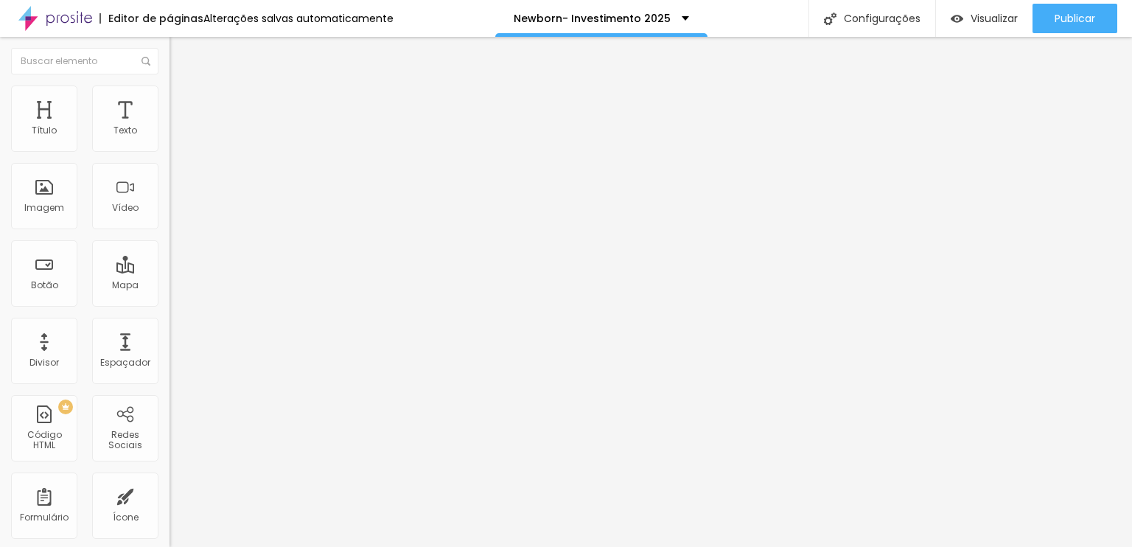
click at [170, 127] on span "Trocar imagem" at bounding box center [210, 120] width 80 height 13
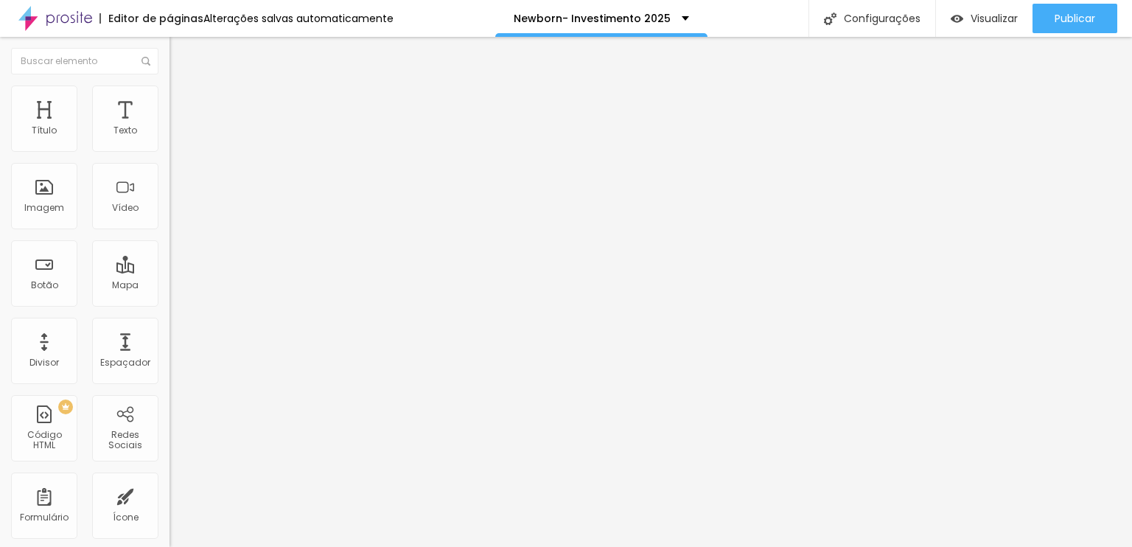
click at [170, 127] on span "Trocar imagem" at bounding box center [210, 120] width 80 height 13
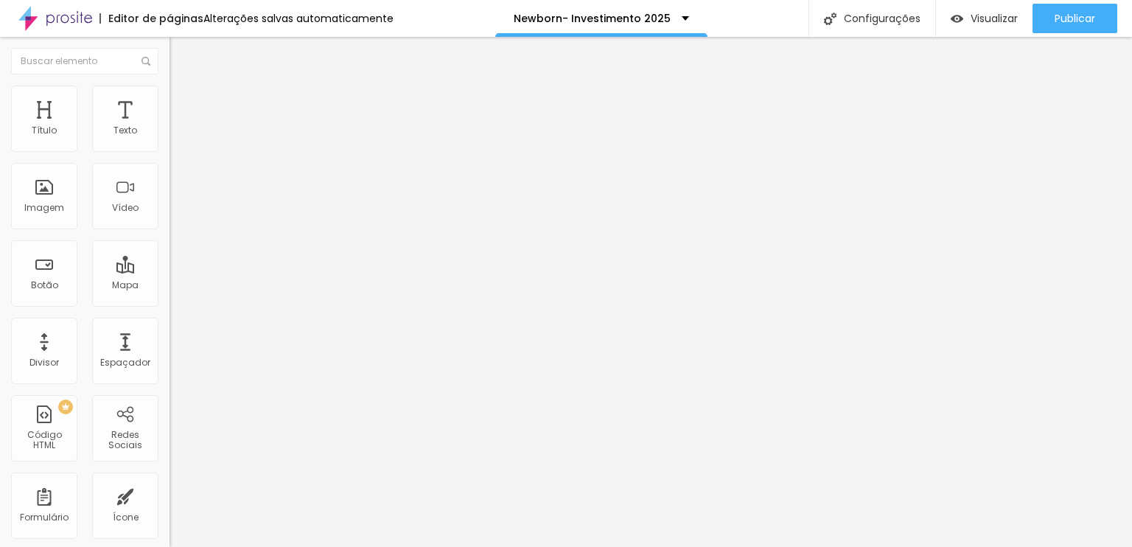
click at [170, 127] on span "Trocar imagem" at bounding box center [210, 120] width 80 height 13
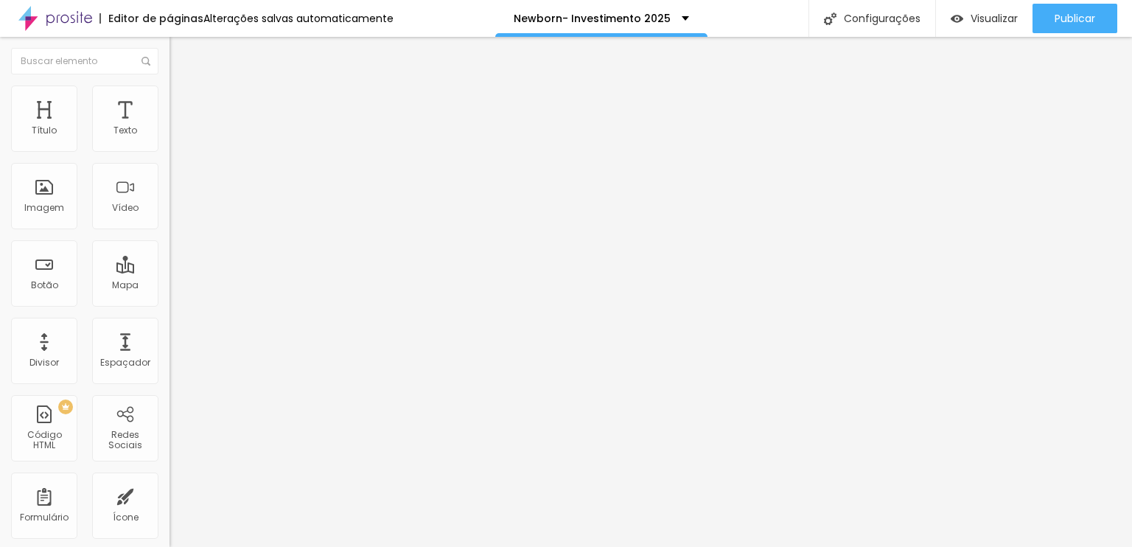
click at [170, 127] on span "Trocar imagem" at bounding box center [210, 120] width 80 height 13
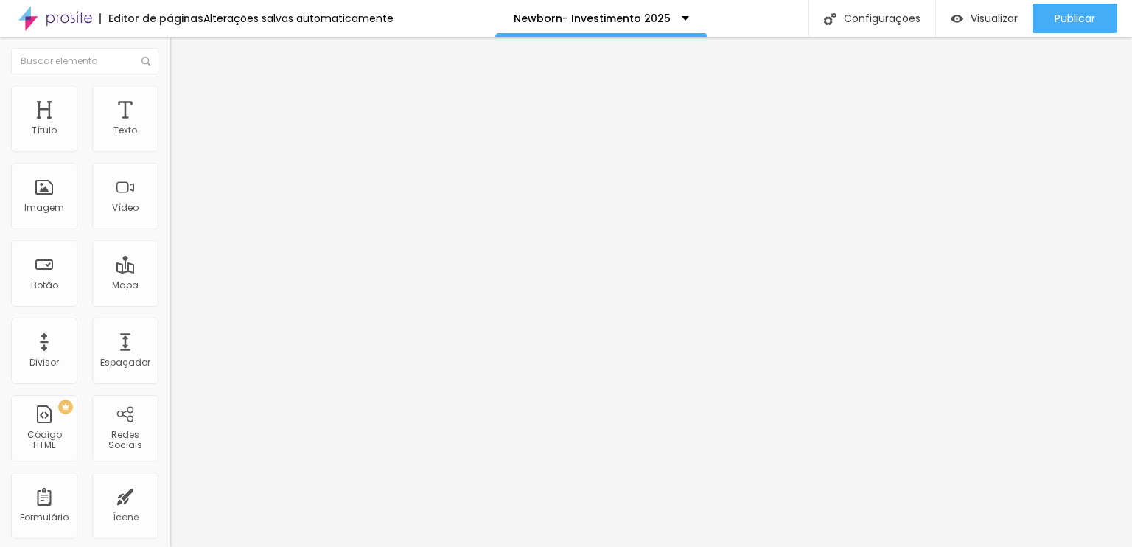
scroll to position [516, 0]
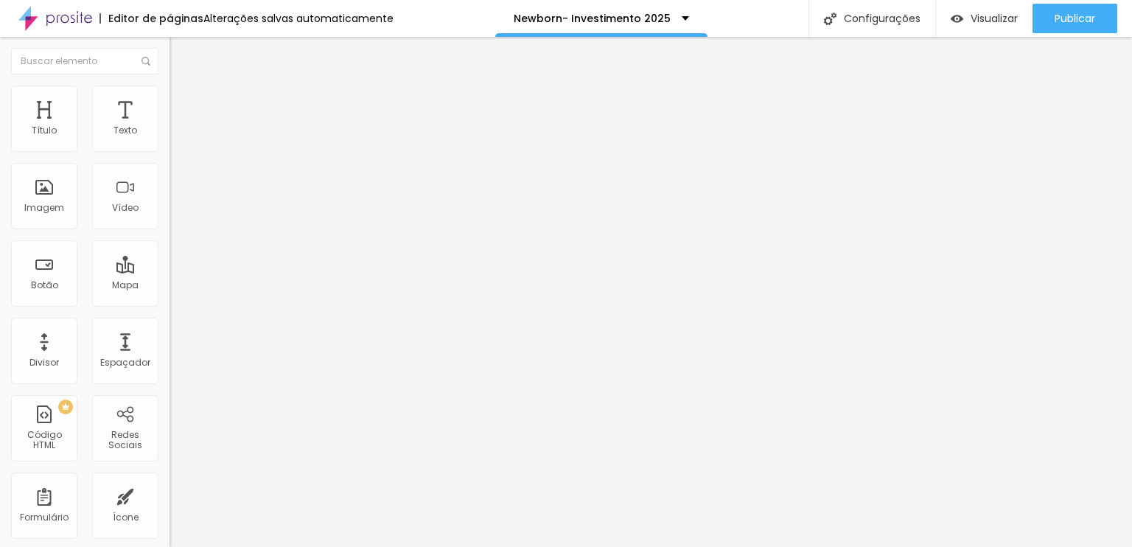
click at [170, 127] on span "Trocar imagem" at bounding box center [210, 120] width 80 height 13
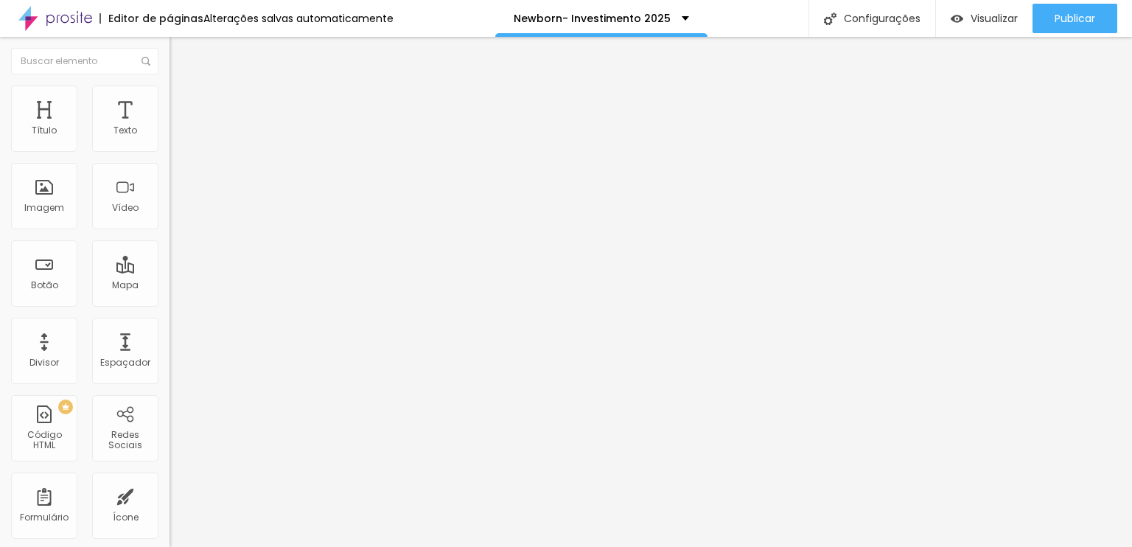
scroll to position [737, 0]
click at [170, 127] on span "Trocar imagem" at bounding box center [210, 120] width 80 height 13
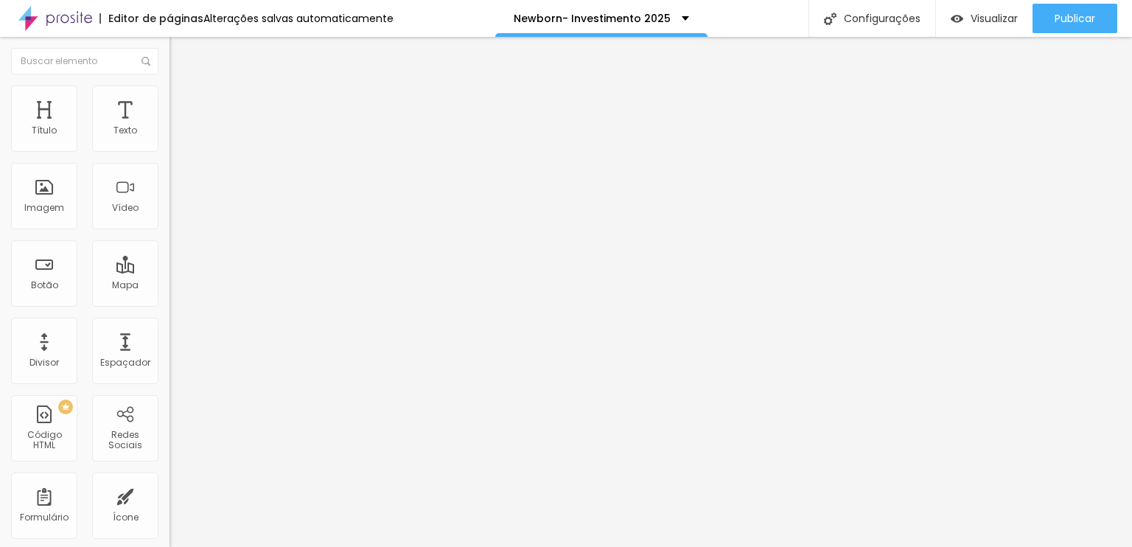
click at [170, 127] on span "Trocar imagem" at bounding box center [210, 120] width 80 height 13
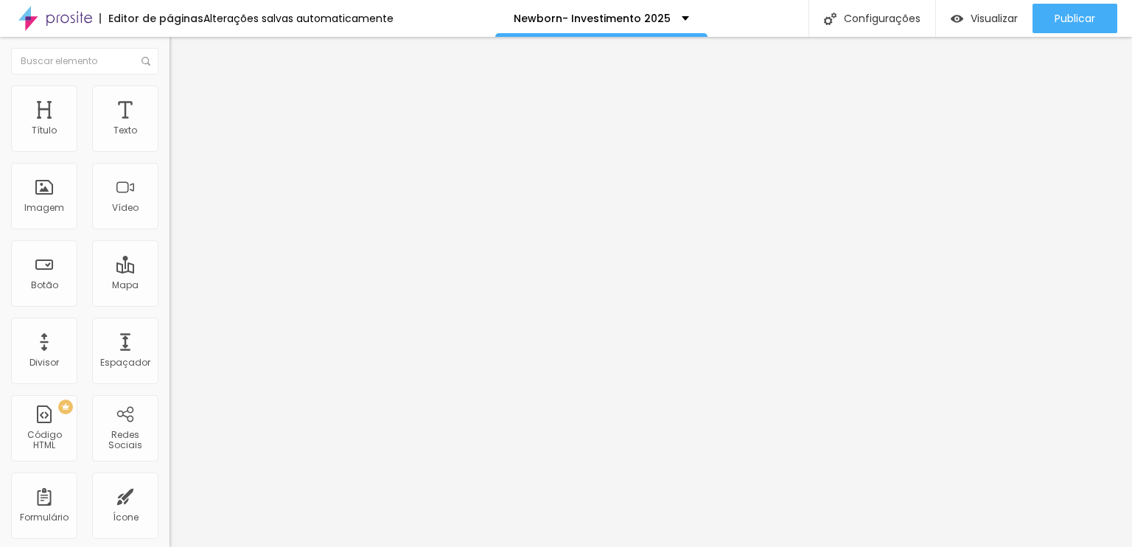
click at [170, 127] on span "Trocar imagem" at bounding box center [210, 120] width 80 height 13
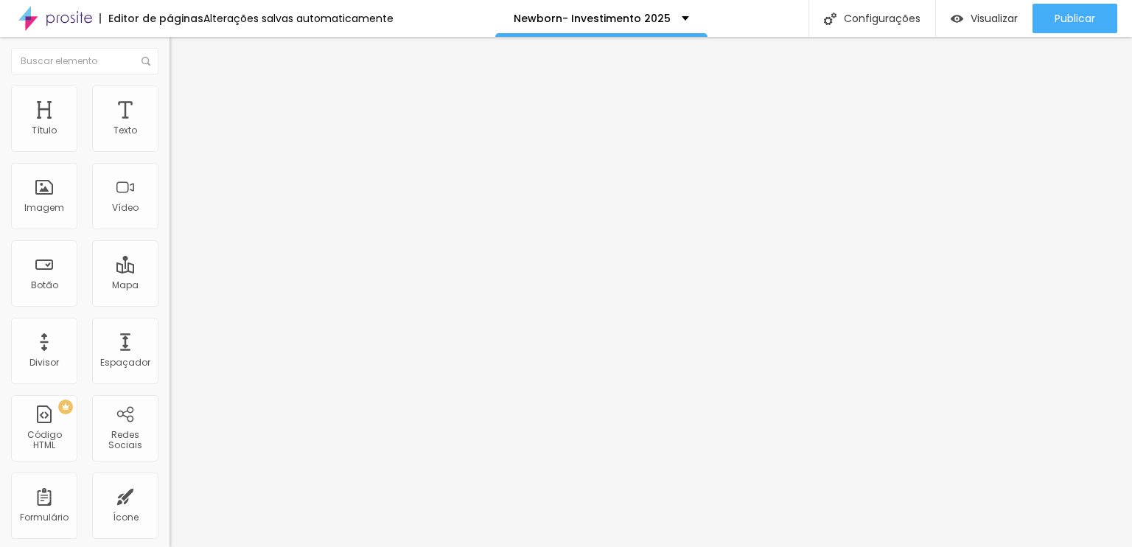
click at [170, 127] on span "Trocar imagem" at bounding box center [210, 120] width 80 height 13
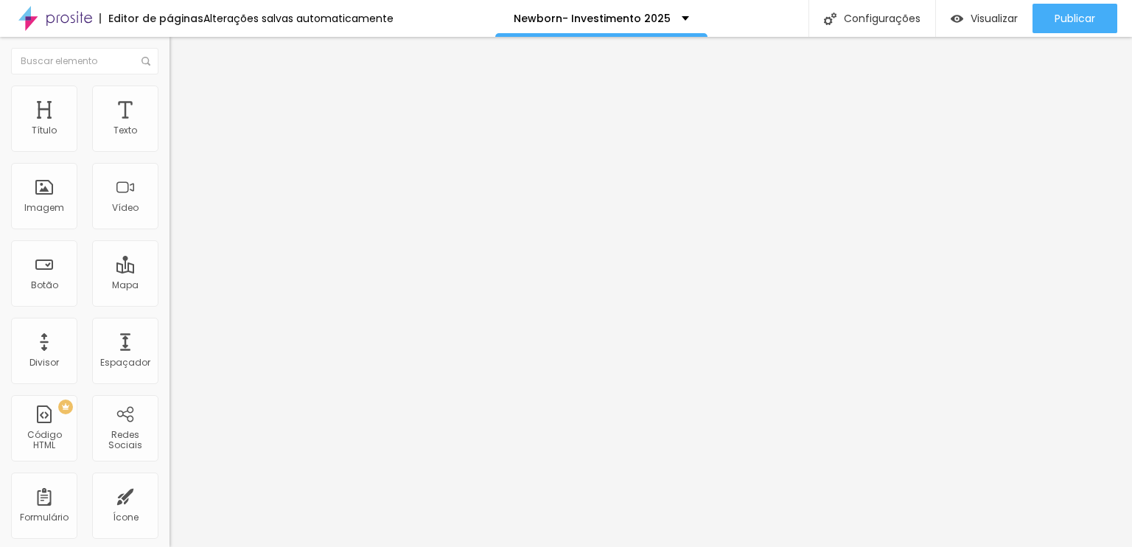
click at [170, 127] on span "Trocar imagem" at bounding box center [210, 120] width 80 height 13
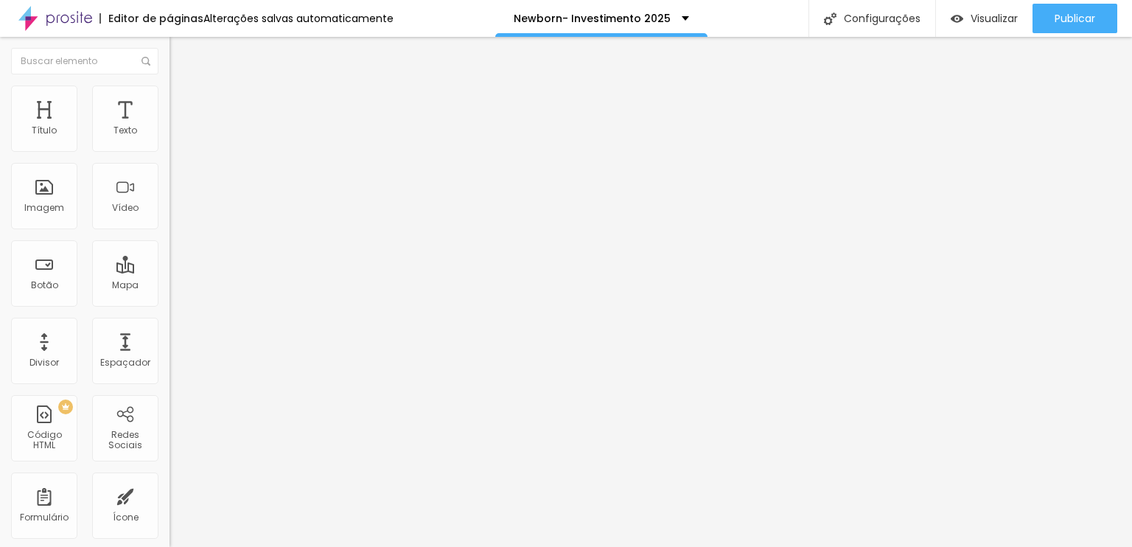
click at [170, 127] on span "Trocar imagem" at bounding box center [210, 120] width 80 height 13
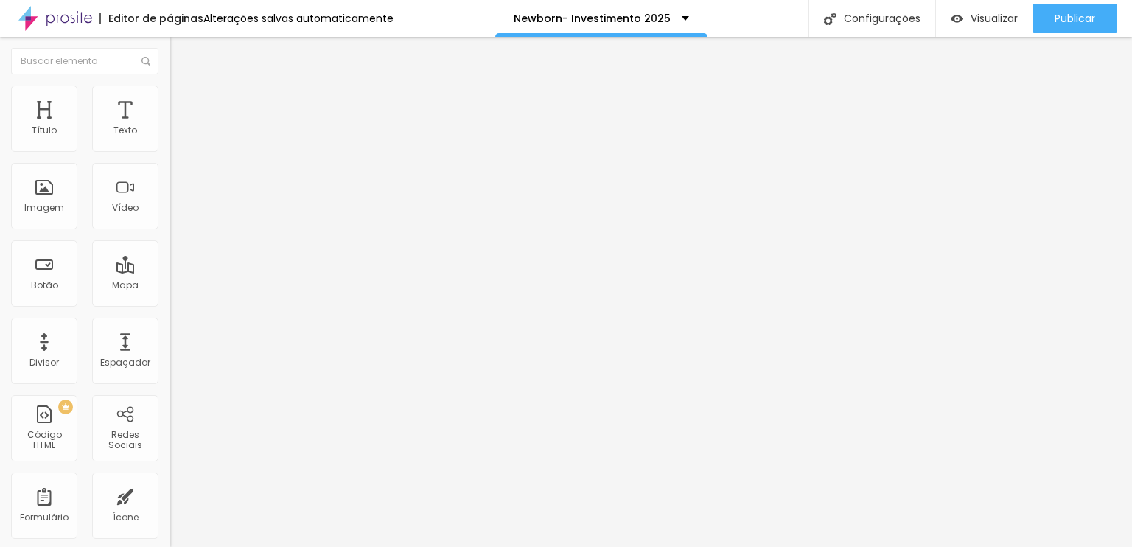
click at [170, 125] on div "Trocar imagem" at bounding box center [255, 120] width 170 height 10
click at [170, 127] on span "Trocar imagem" at bounding box center [210, 120] width 80 height 13
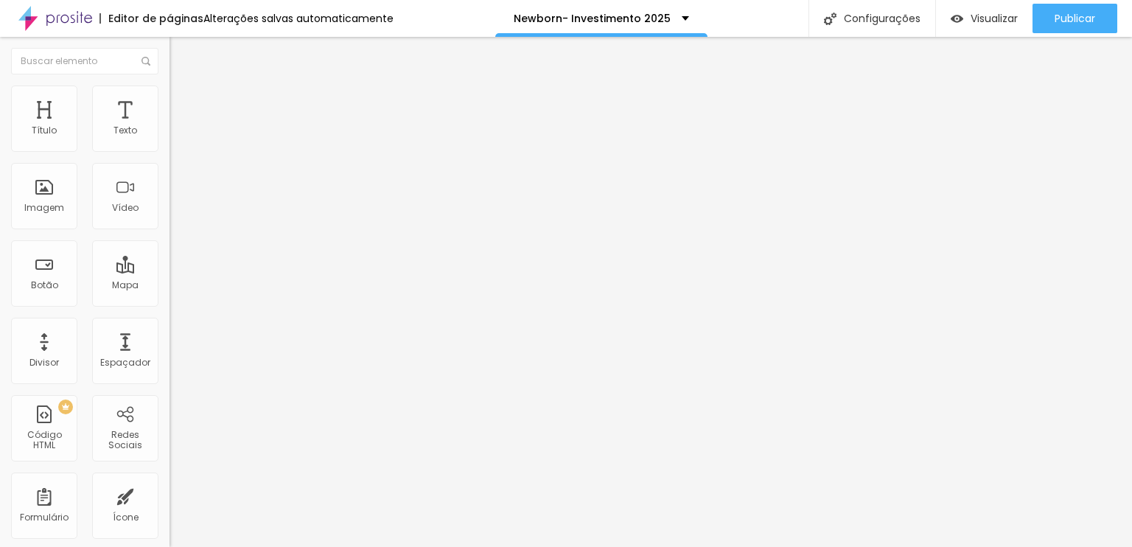
scroll to position [885, 0]
click at [170, 127] on span "Trocar imagem" at bounding box center [210, 120] width 80 height 13
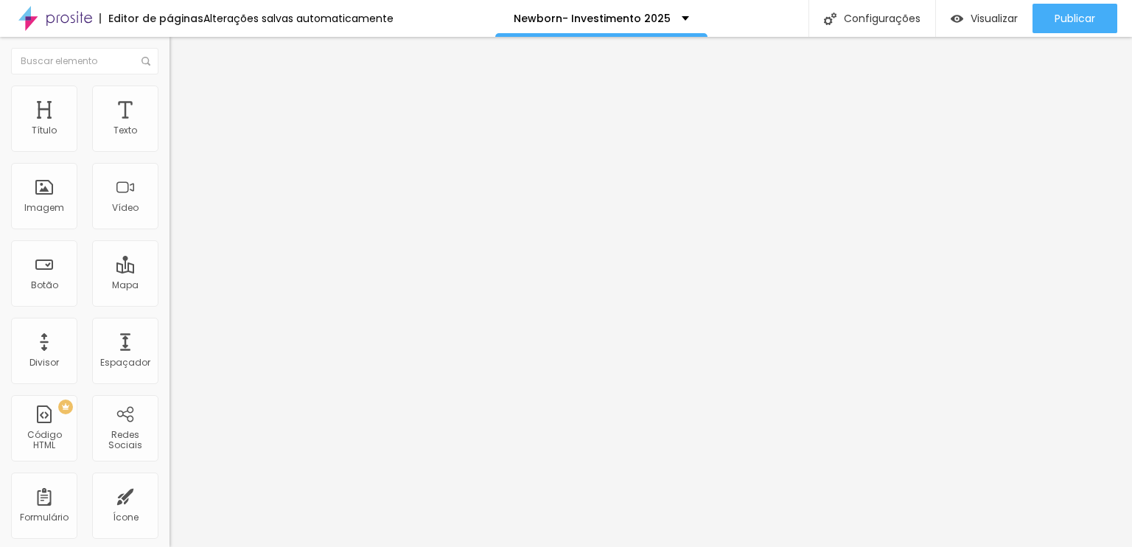
click at [170, 127] on span "Trocar imagem" at bounding box center [210, 120] width 80 height 13
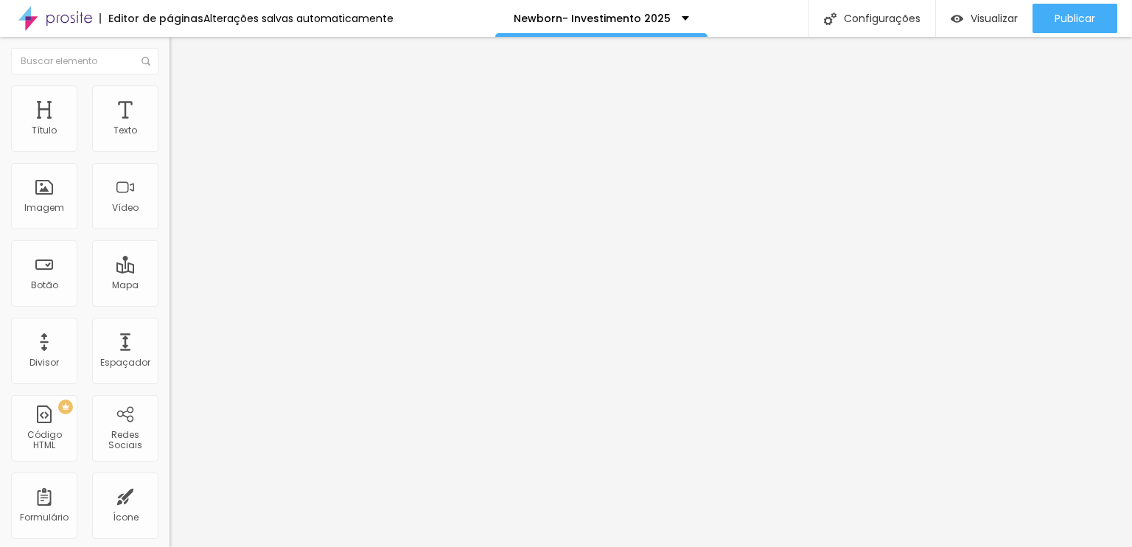
click at [170, 127] on span "Trocar imagem" at bounding box center [210, 120] width 80 height 13
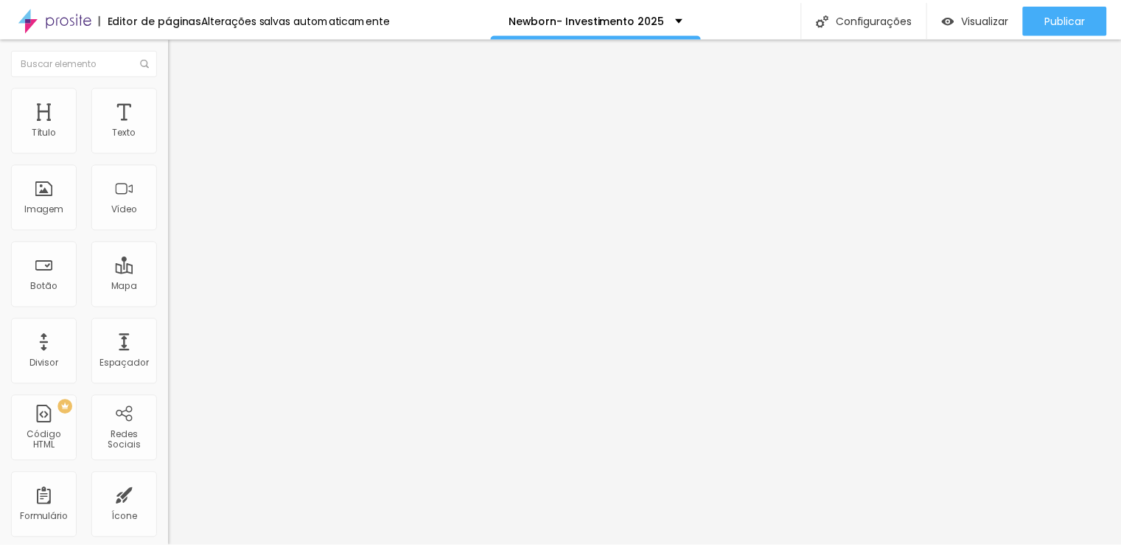
scroll to position [516, 0]
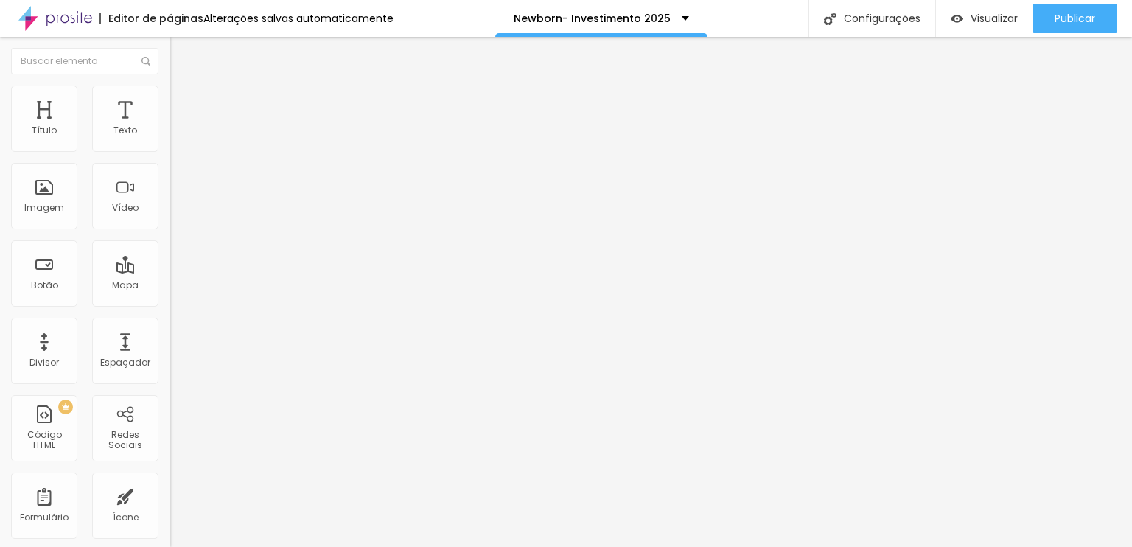
click at [170, 134] on span "Encaixotado" at bounding box center [198, 128] width 57 height 13
click at [170, 157] on span "Completo" at bounding box center [192, 150] width 45 height 13
click at [183, 104] on span "Avançado" at bounding box center [207, 110] width 49 height 13
type input "40"
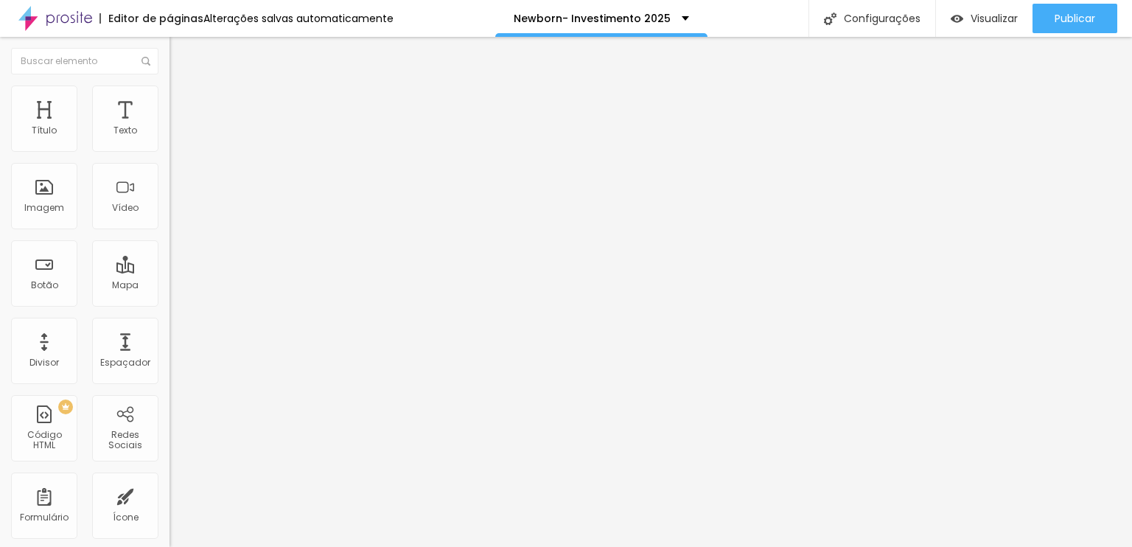
type input "40"
type input "0"
drag, startPoint x: 38, startPoint y: 173, endPoint x: 0, endPoint y: 178, distance: 38.7
type input "0"
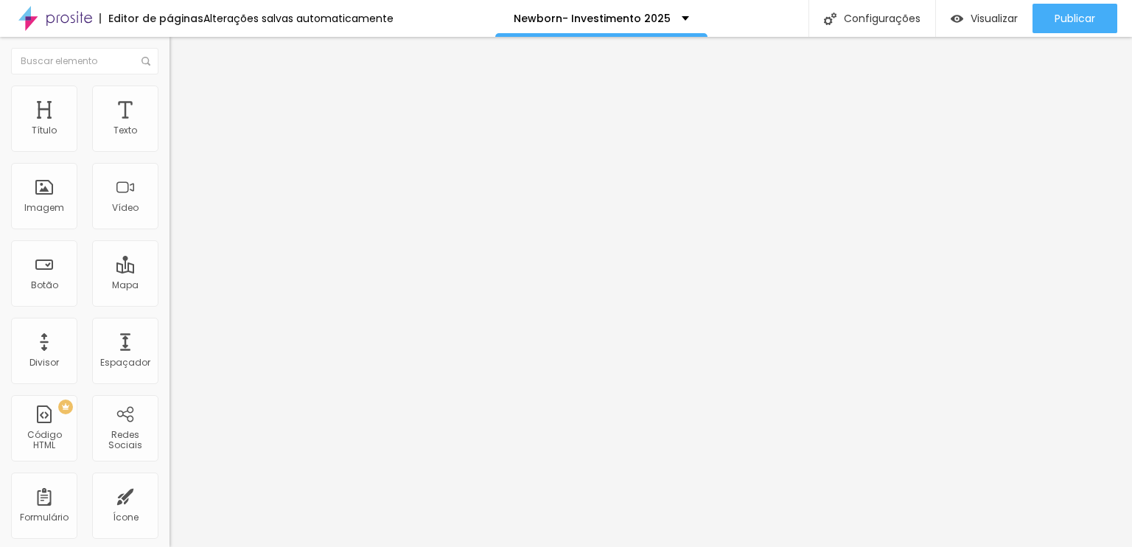
click at [170, 495] on input "range" at bounding box center [217, 501] width 95 height 12
type input "0"
drag, startPoint x: 88, startPoint y: 142, endPoint x: 0, endPoint y: 149, distance: 88.0
type input "0"
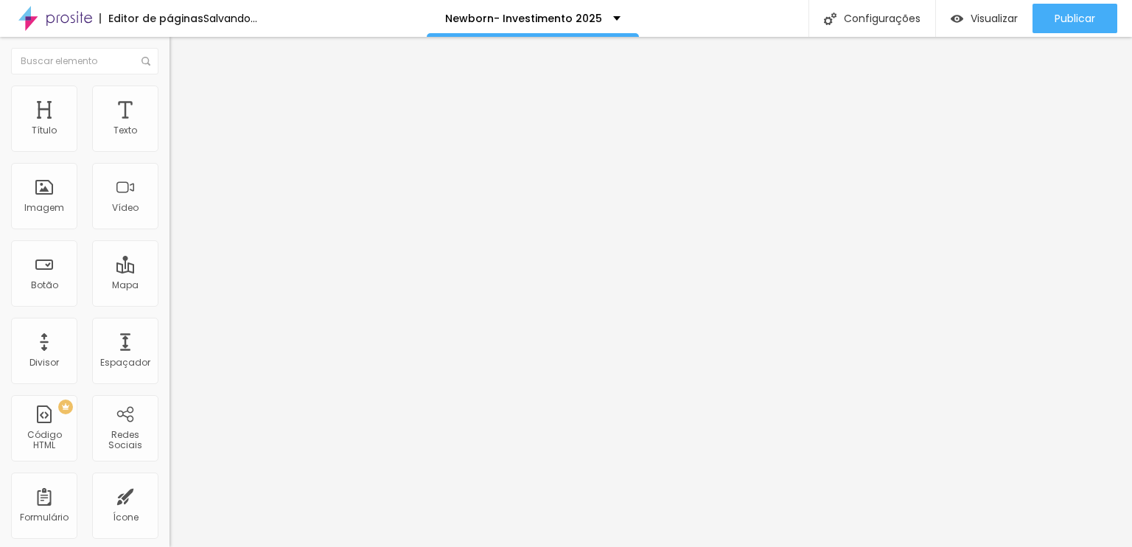
click at [170, 286] on input "range" at bounding box center [217, 292] width 95 height 12
click at [170, 134] on span "Encaixotado" at bounding box center [198, 128] width 57 height 13
click at [170, 157] on span "Completo" at bounding box center [192, 150] width 45 height 13
click at [170, 143] on span "Encaixotado" at bounding box center [198, 136] width 57 height 13
click at [183, 100] on span "Avançado" at bounding box center [207, 95] width 49 height 13
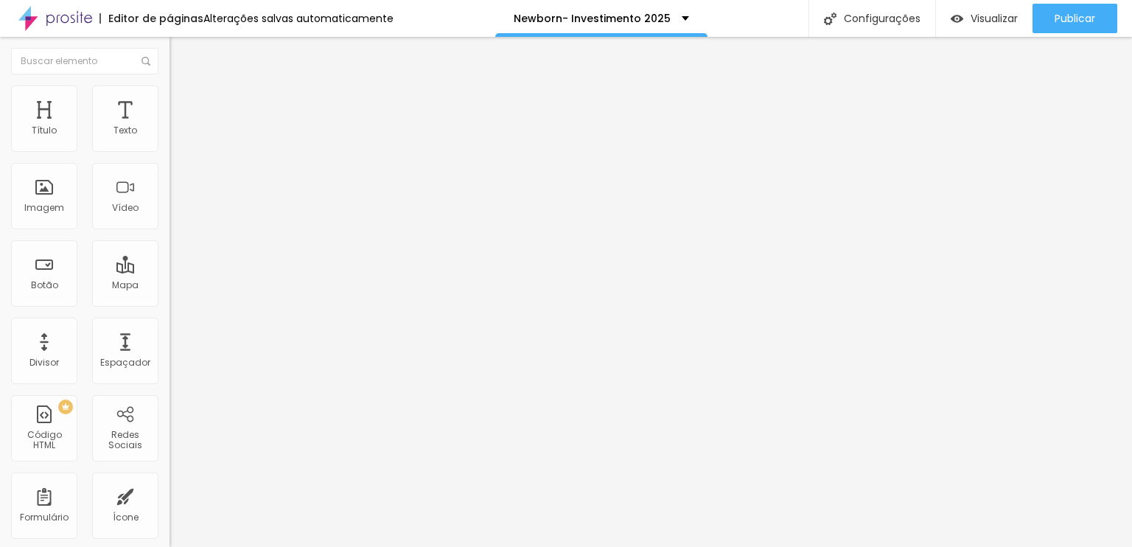
click at [170, 86] on li "Conteúdo" at bounding box center [255, 78] width 170 height 15
type input "288"
type input "337"
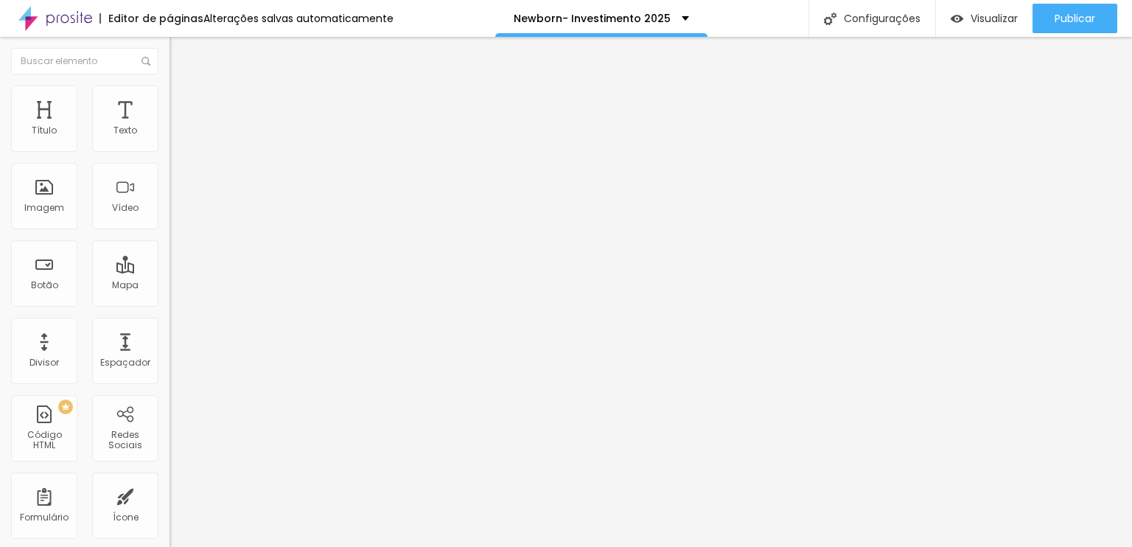
type input "395"
type input "416"
type input "441"
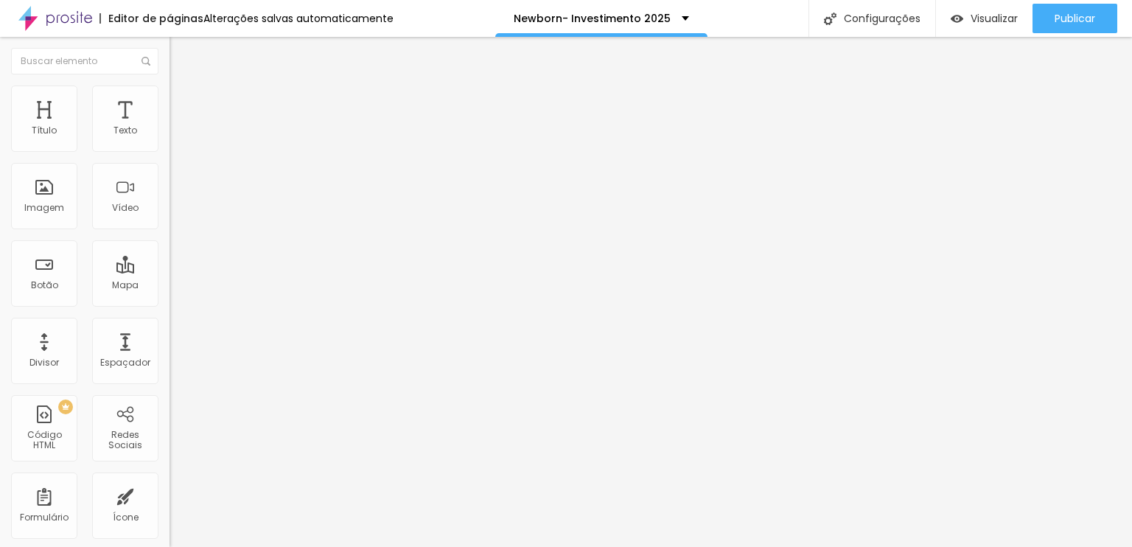
type input "441"
type input "453"
type input "449"
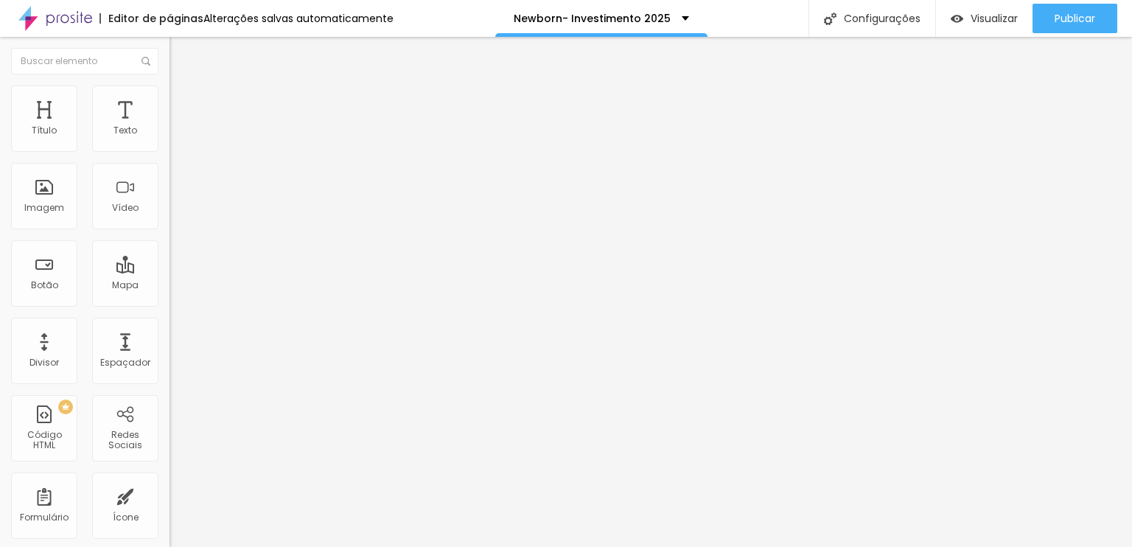
type input "284"
type input "197"
type input "90"
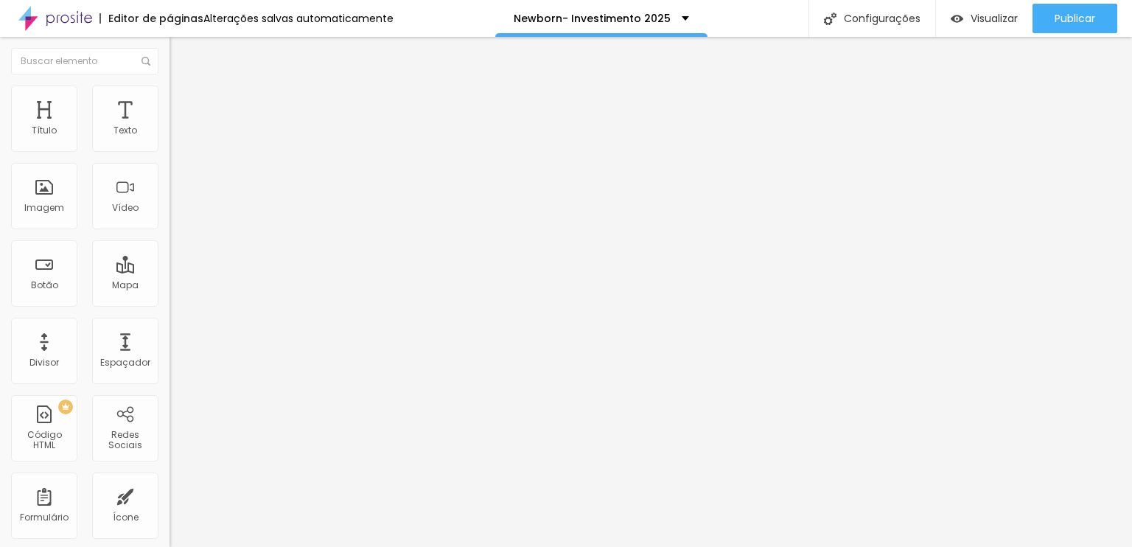
type input "90"
type input "44"
type input "10"
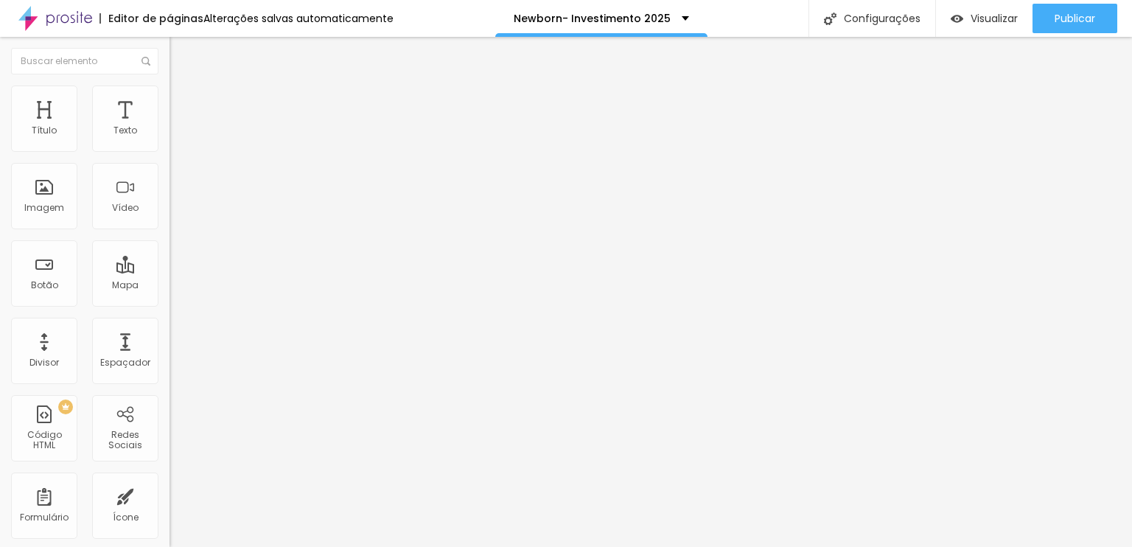
drag, startPoint x: 80, startPoint y: 147, endPoint x: 18, endPoint y: 139, distance: 62.4
type input "10"
click at [170, 271] on input "range" at bounding box center [217, 277] width 95 height 12
click at [170, 102] on ul "Conteúdo Estilo Avançado" at bounding box center [255, 93] width 170 height 44
click at [183, 102] on span "Estilo" at bounding box center [194, 95] width 23 height 13
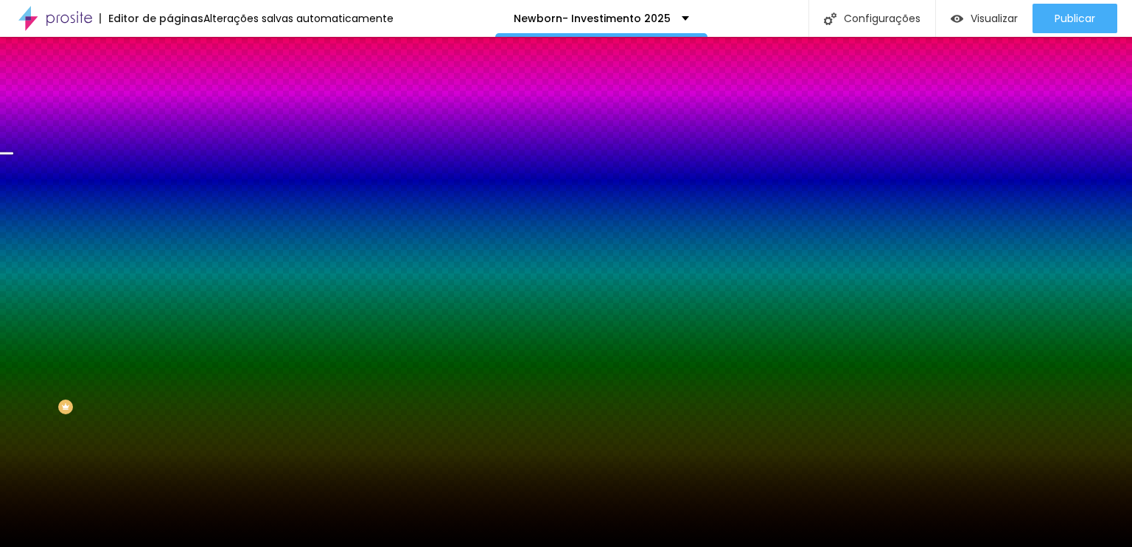
click at [175, 196] on icon "button" at bounding box center [180, 191] width 10 height 10
click at [170, 201] on div at bounding box center [255, 201] width 170 height 0
click at [170, 215] on input "#000000" at bounding box center [258, 208] width 177 height 15
click at [170, 201] on div at bounding box center [255, 201] width 170 height 0
click at [175, 196] on icon "button" at bounding box center [180, 191] width 10 height 10
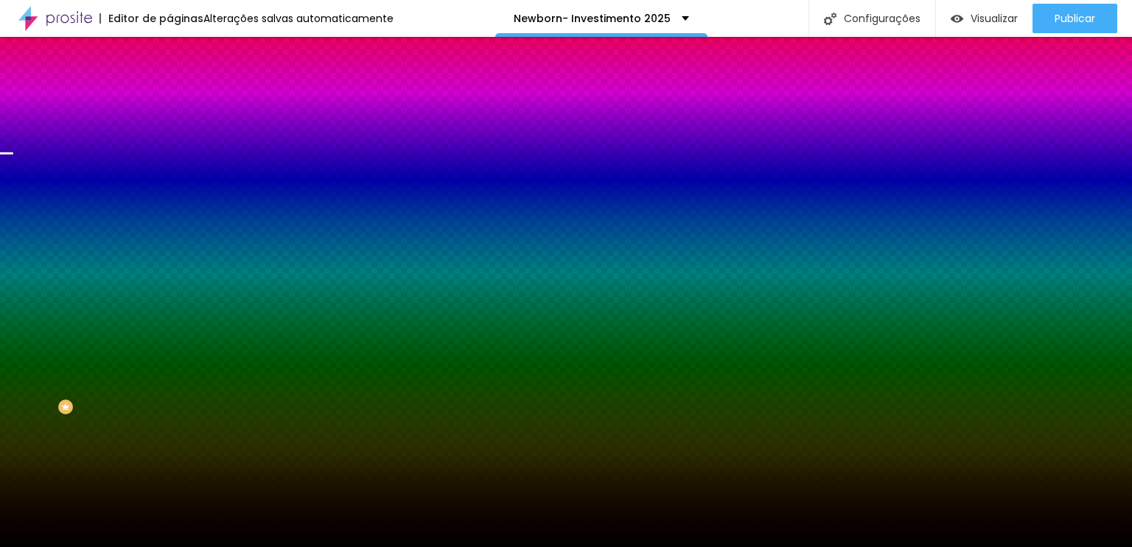
click at [170, 201] on div at bounding box center [255, 201] width 170 height 0
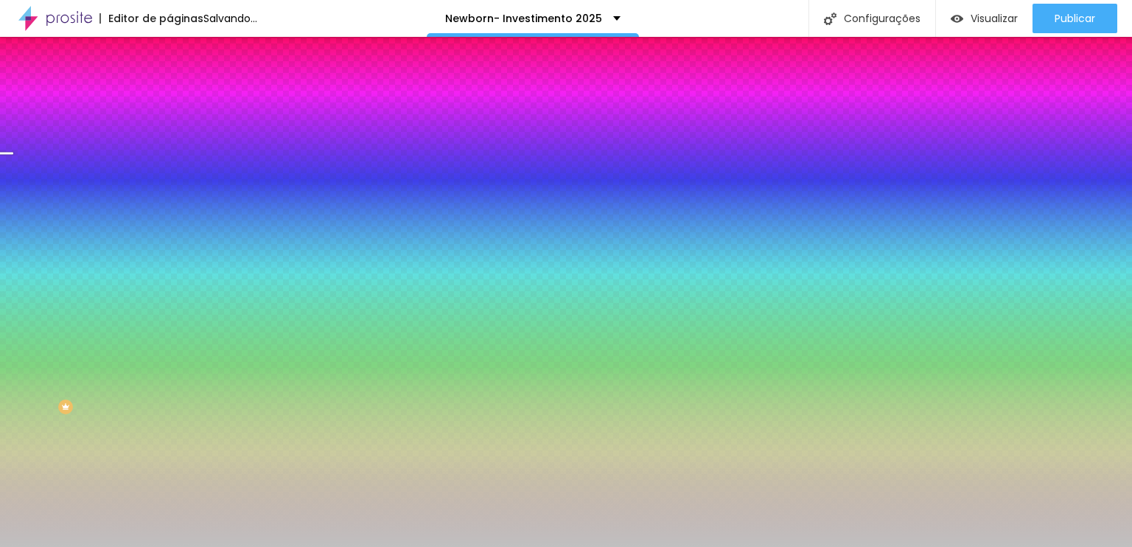
type input "#C0C0C0"
drag, startPoint x: 27, startPoint y: 304, endPoint x: 21, endPoint y: 313, distance: 10.6
click at [170, 215] on div at bounding box center [255, 215] width 170 height 0
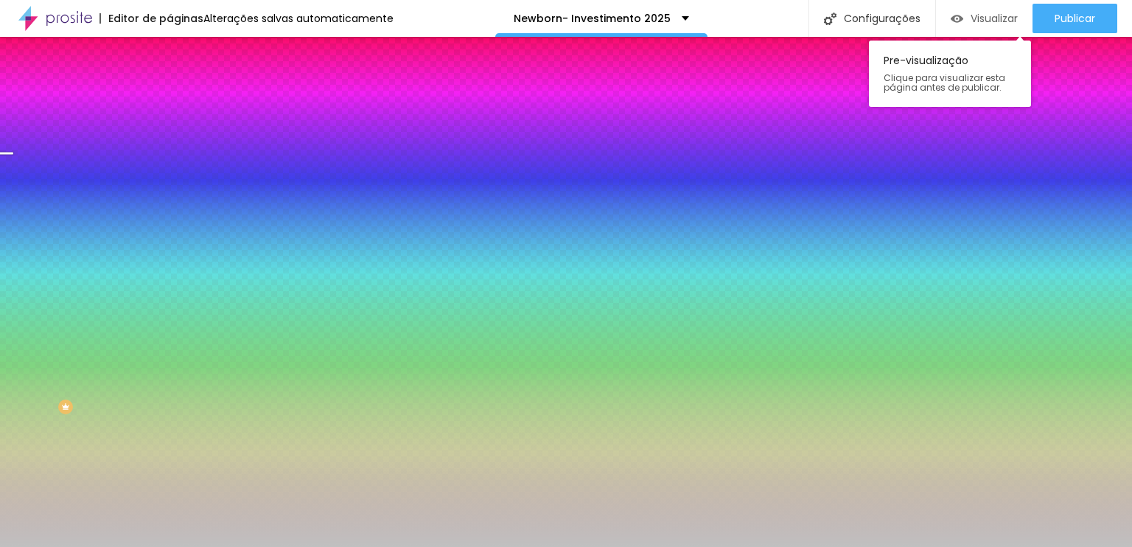
click at [1007, 13] on span "Visualizar" at bounding box center [994, 19] width 47 height 12
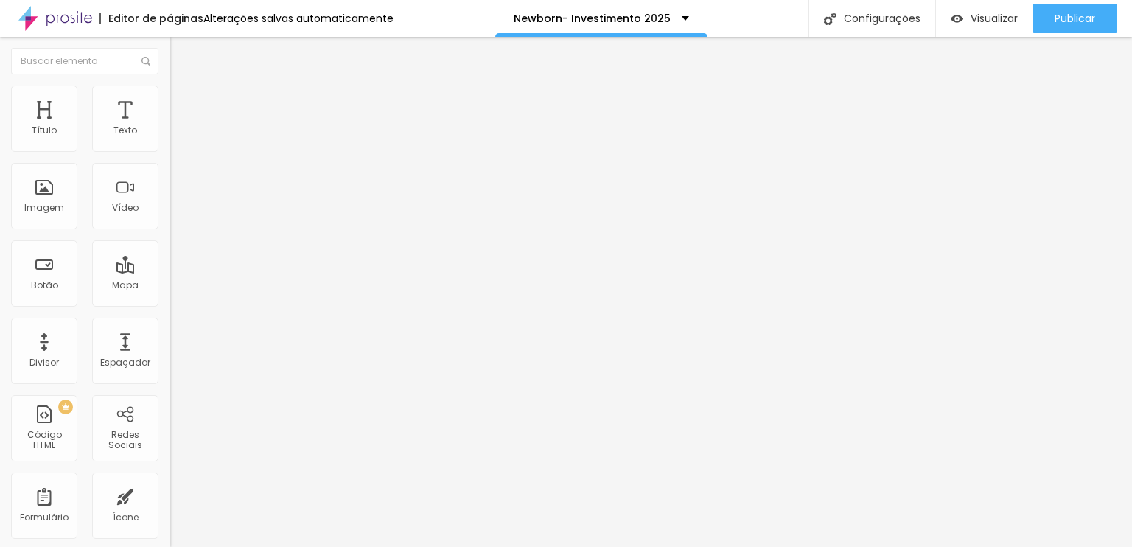
click at [175, 214] on icon "button" at bounding box center [179, 209] width 9 height 9
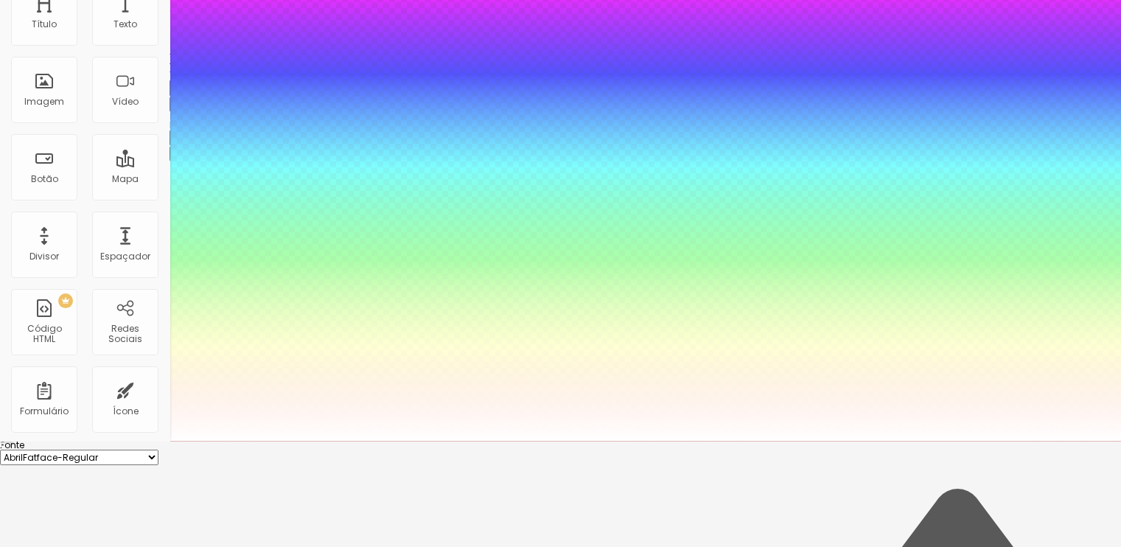
scroll to position [134, 0]
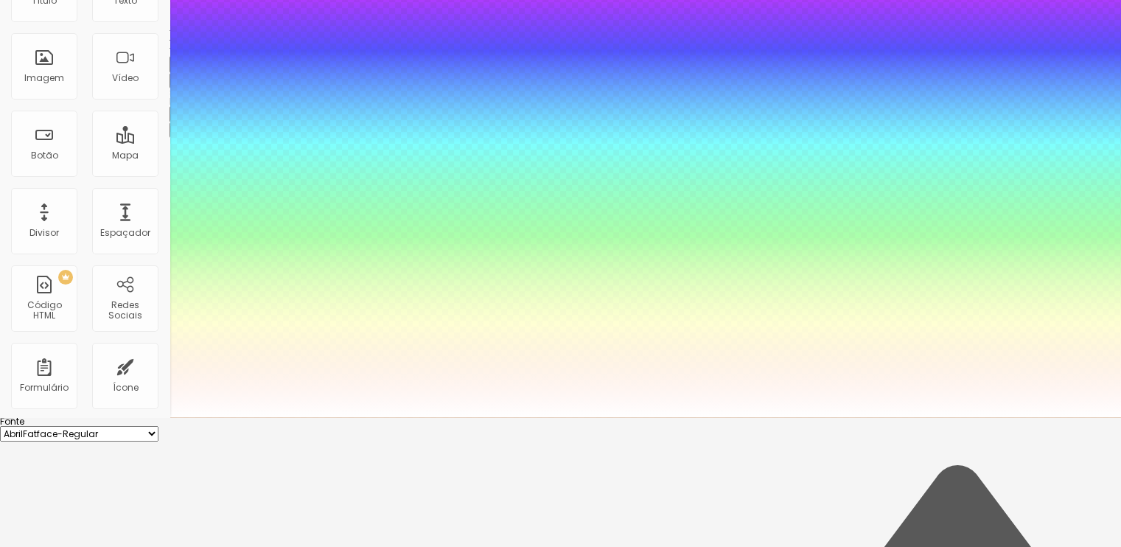
click at [315, 417] on div at bounding box center [560, 143] width 1121 height 547
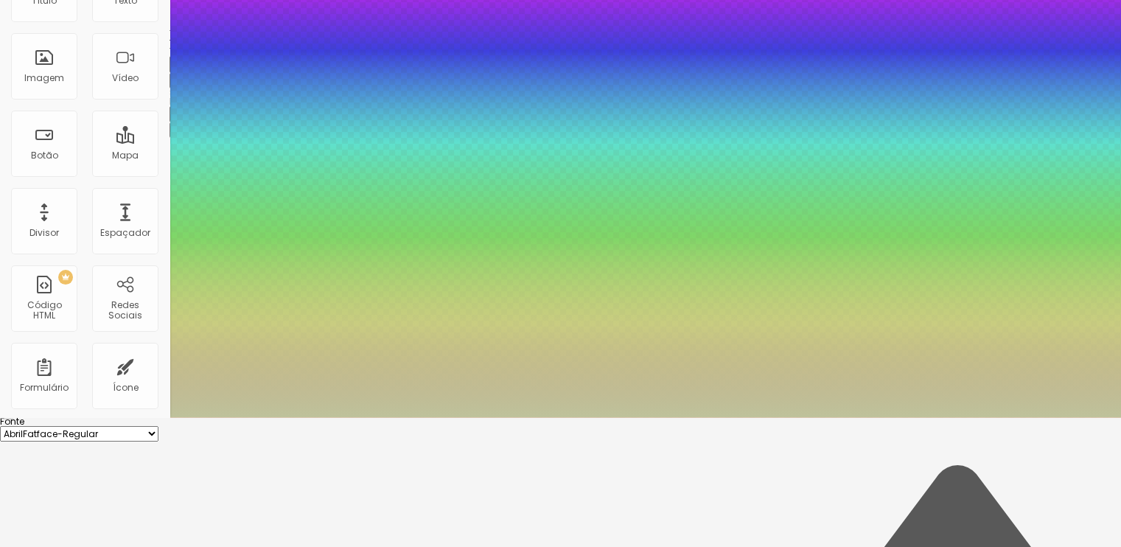
click at [224, 417] on div at bounding box center [560, 143] width 1121 height 547
drag, startPoint x: 218, startPoint y: 444, endPoint x: 222, endPoint y: 459, distance: 15.9
click at [222, 417] on div at bounding box center [560, 143] width 1121 height 547
click at [310, 417] on div at bounding box center [560, 143] width 1121 height 547
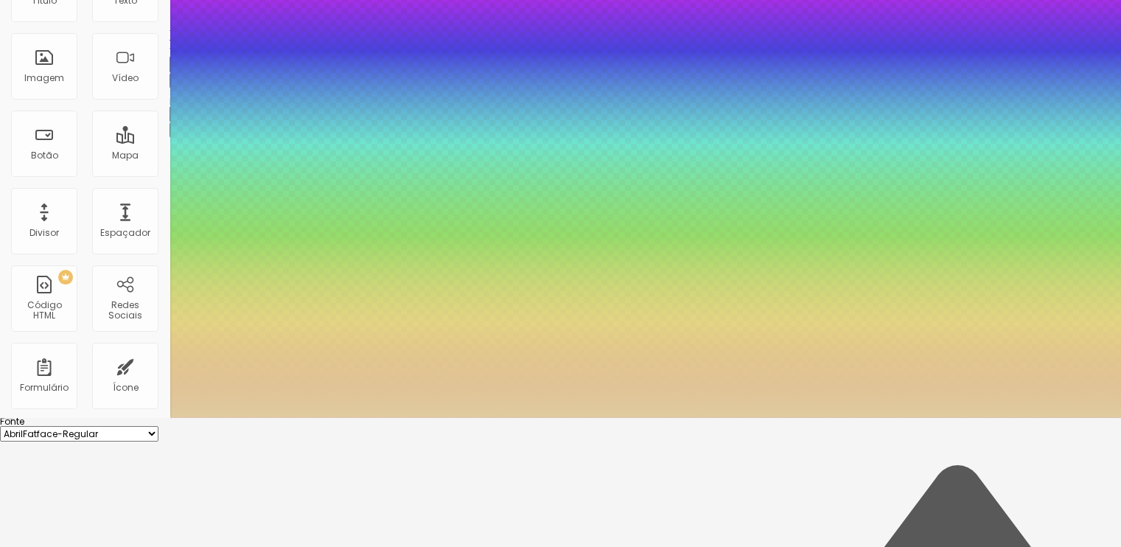
type input "#E2CEA2"
click at [233, 417] on div at bounding box center [560, 143] width 1121 height 547
click at [445, 417] on div at bounding box center [560, 417] width 1121 height 0
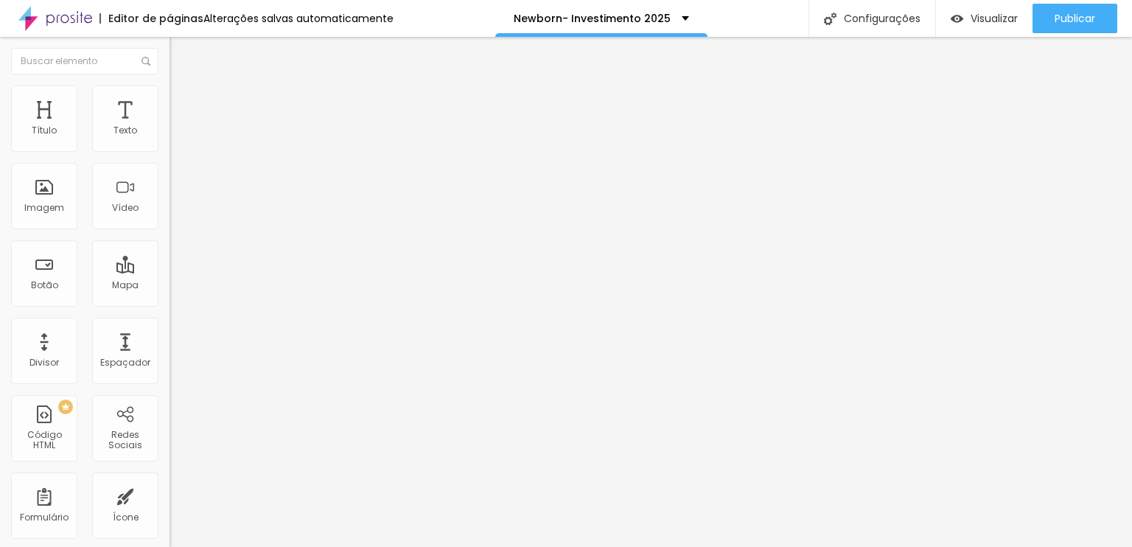
click at [183, 101] on span "Avançado" at bounding box center [207, 95] width 49 height 13
type input "92"
type input "0"
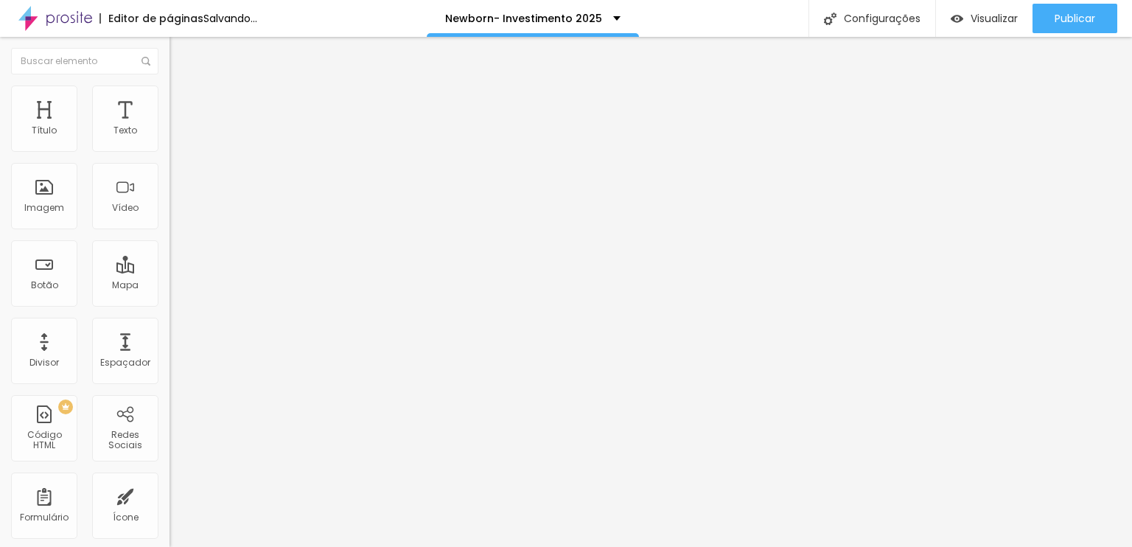
type input "0"
click at [170, 480] on input "range" at bounding box center [217, 486] width 95 height 12
click at [170, 84] on img at bounding box center [176, 77] width 13 height 13
click at [177, 212] on icon "button" at bounding box center [180, 209] width 6 height 6
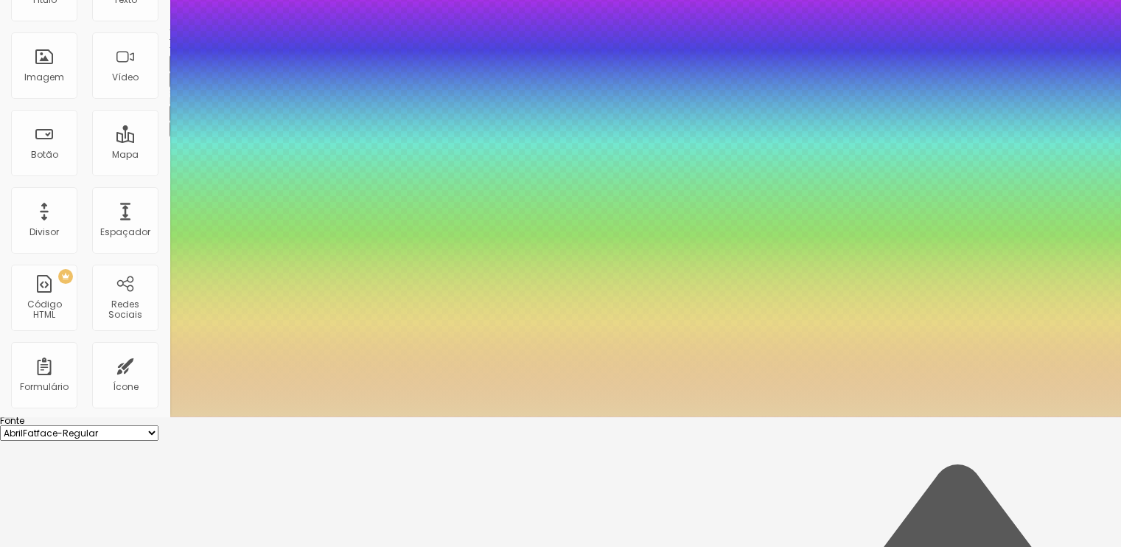
scroll to position [130, 0]
click at [226, 417] on div at bounding box center [560, 143] width 1121 height 547
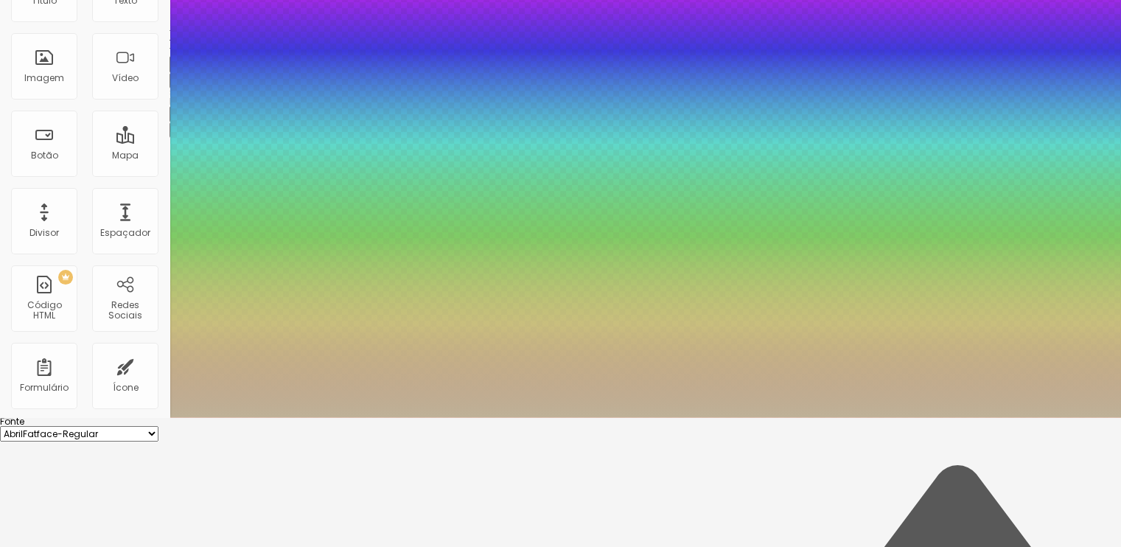
click at [236, 417] on div at bounding box center [560, 143] width 1121 height 547
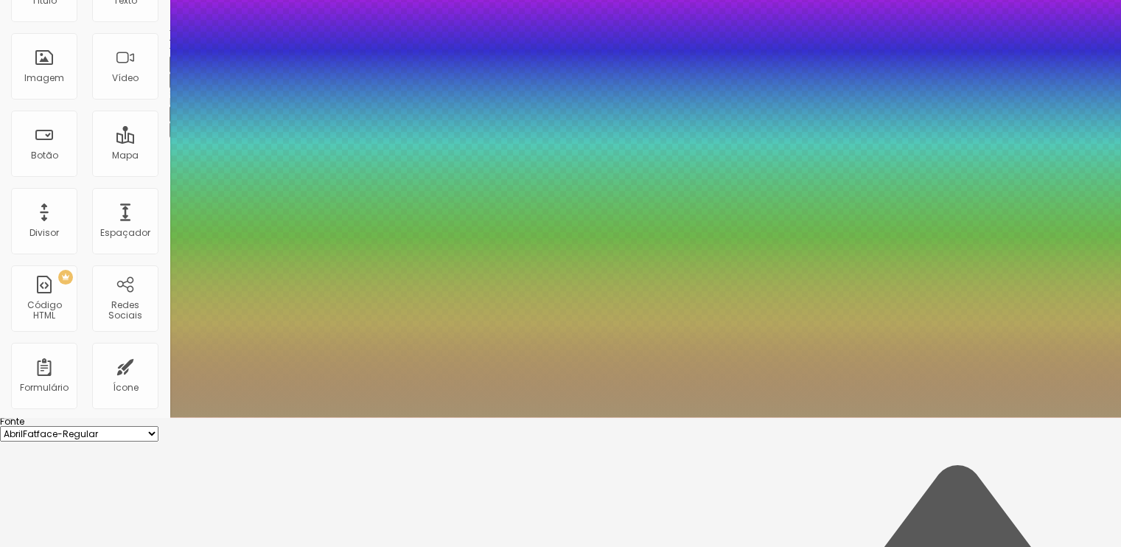
type input "#B19767"
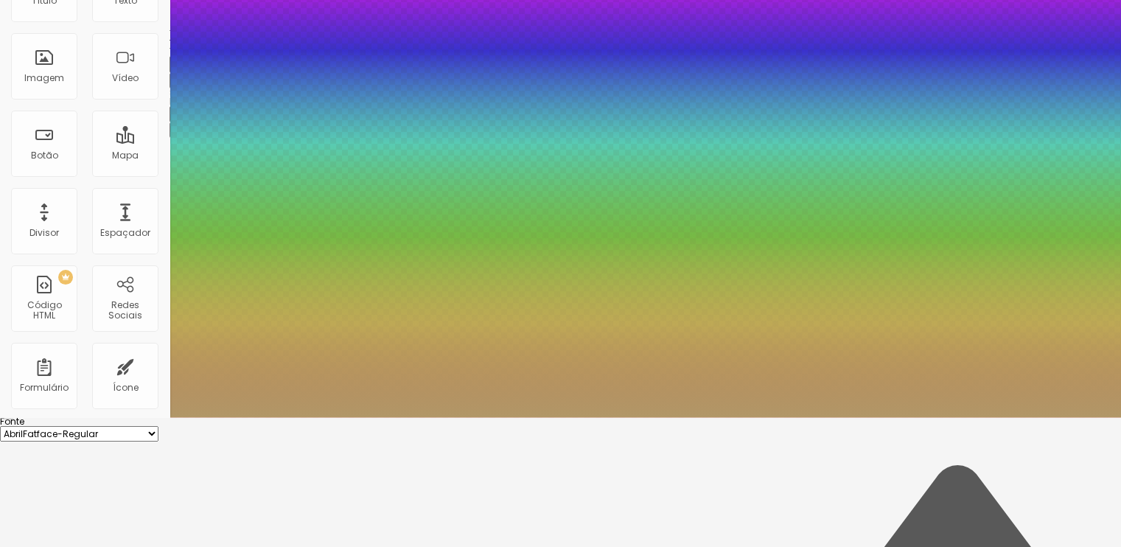
click at [245, 417] on div at bounding box center [560, 143] width 1121 height 547
click at [430, 417] on div at bounding box center [560, 417] width 1121 height 0
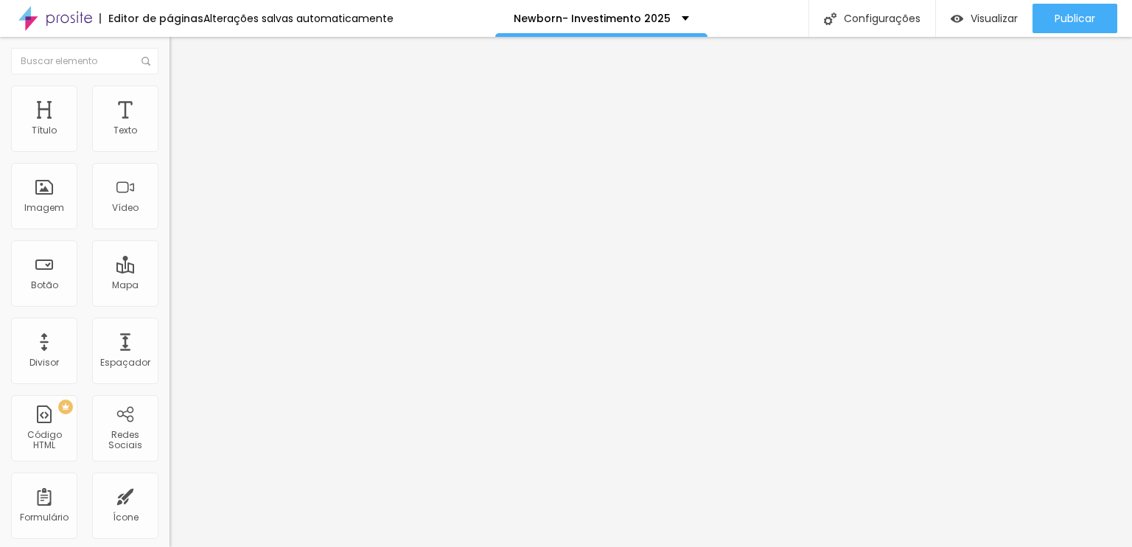
click at [175, 214] on icon "button" at bounding box center [179, 209] width 9 height 9
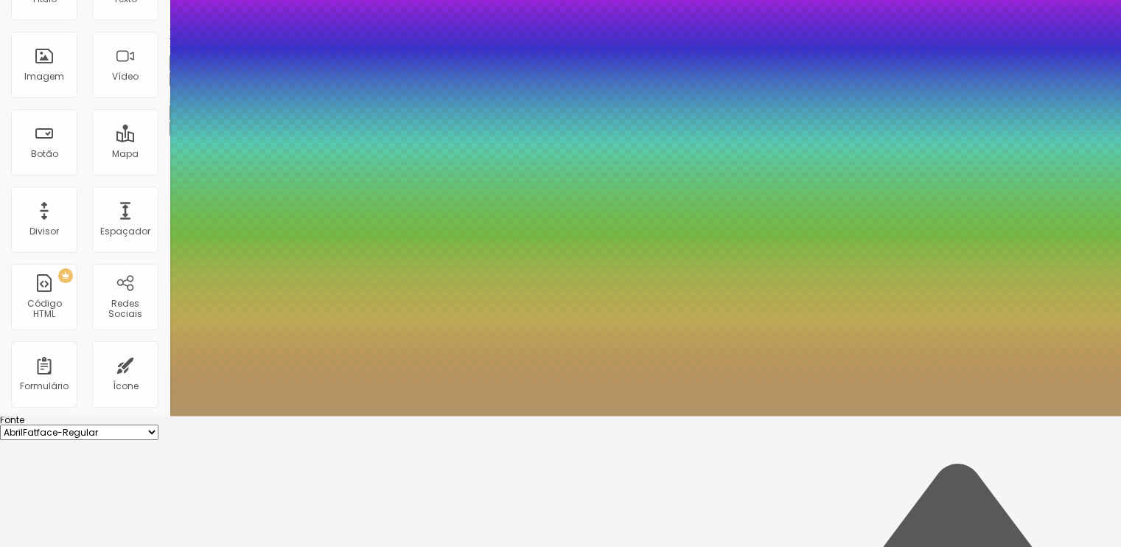
scroll to position [130, 0]
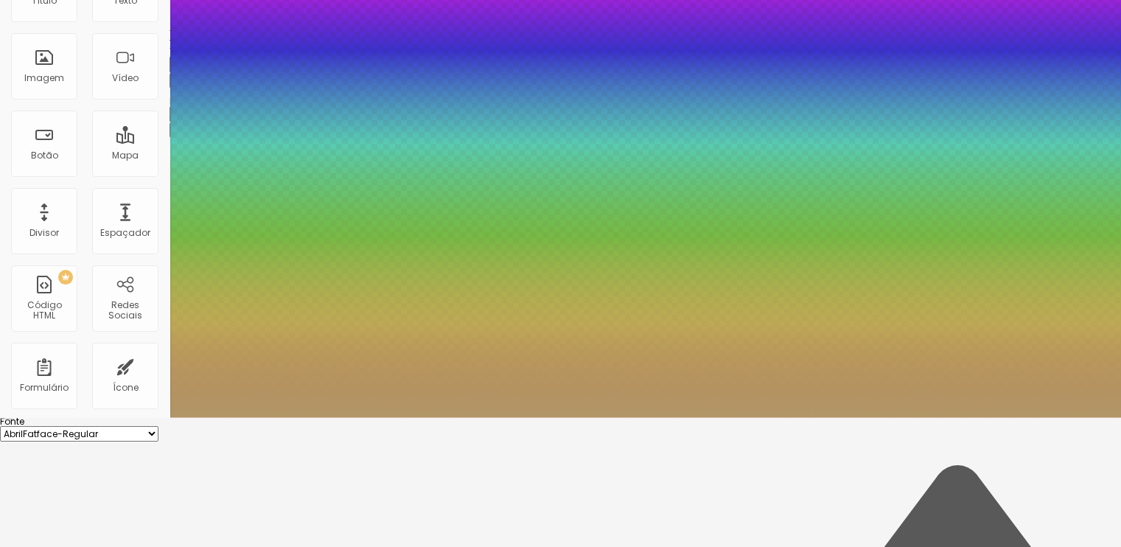
click at [227, 417] on div at bounding box center [560, 143] width 1121 height 547
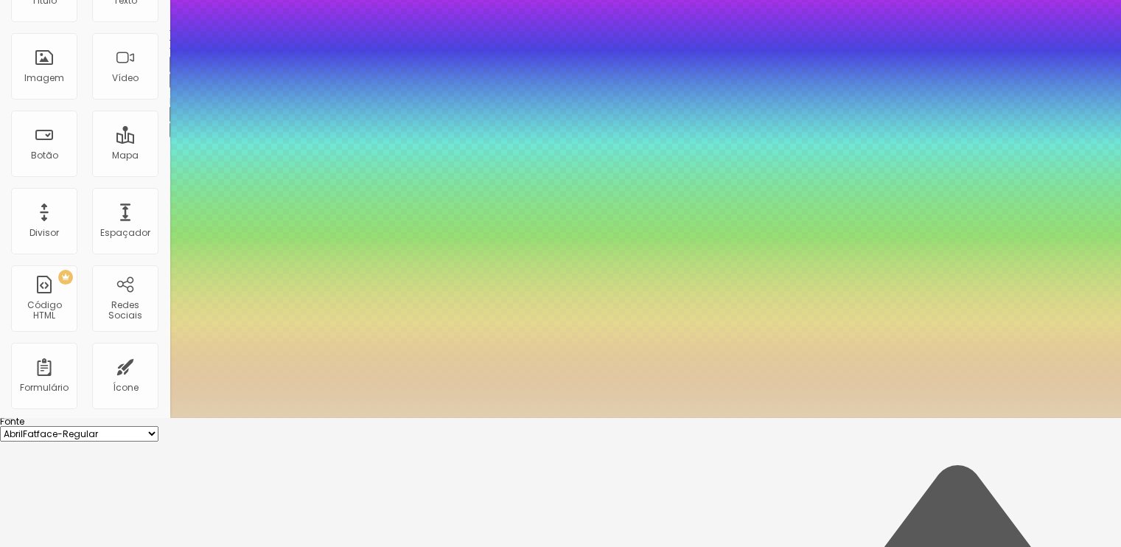
click at [244, 417] on div at bounding box center [560, 143] width 1121 height 547
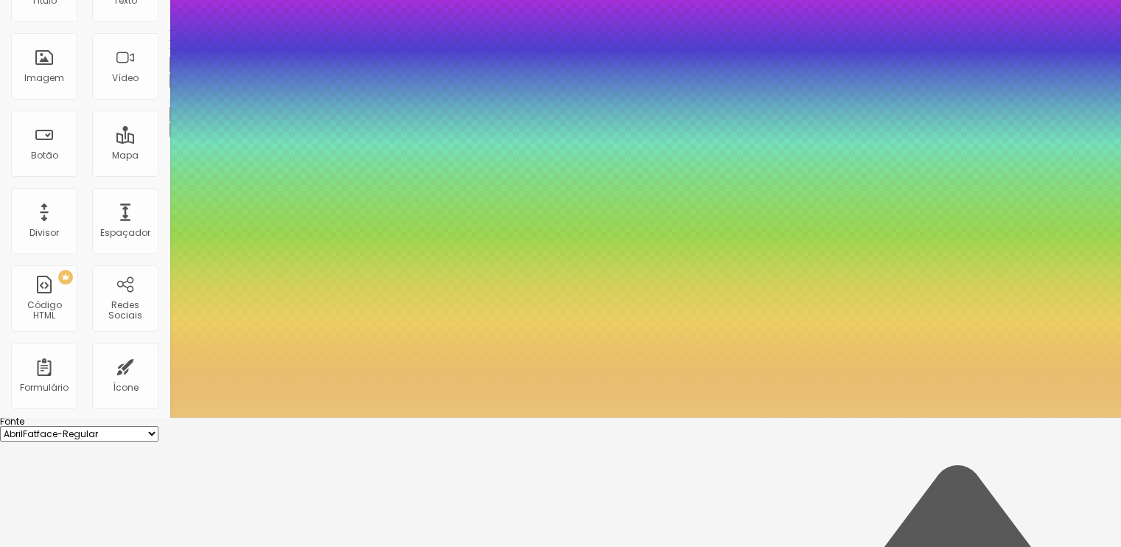
click at [252, 417] on div at bounding box center [560, 143] width 1121 height 547
type input "#E7C377"
click at [243, 417] on div at bounding box center [560, 143] width 1121 height 547
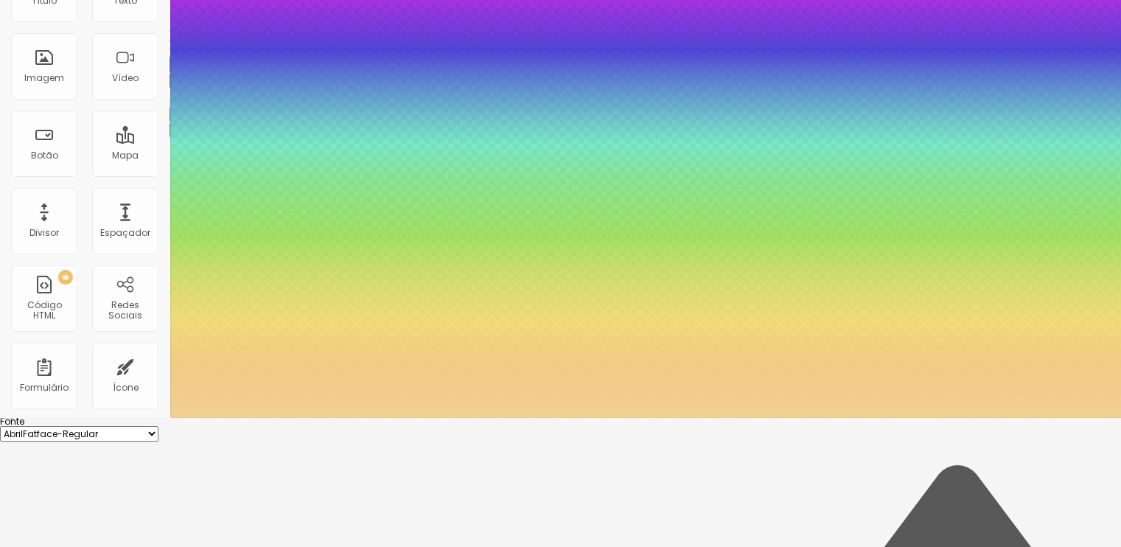
click at [363, 417] on div at bounding box center [560, 417] width 1121 height 0
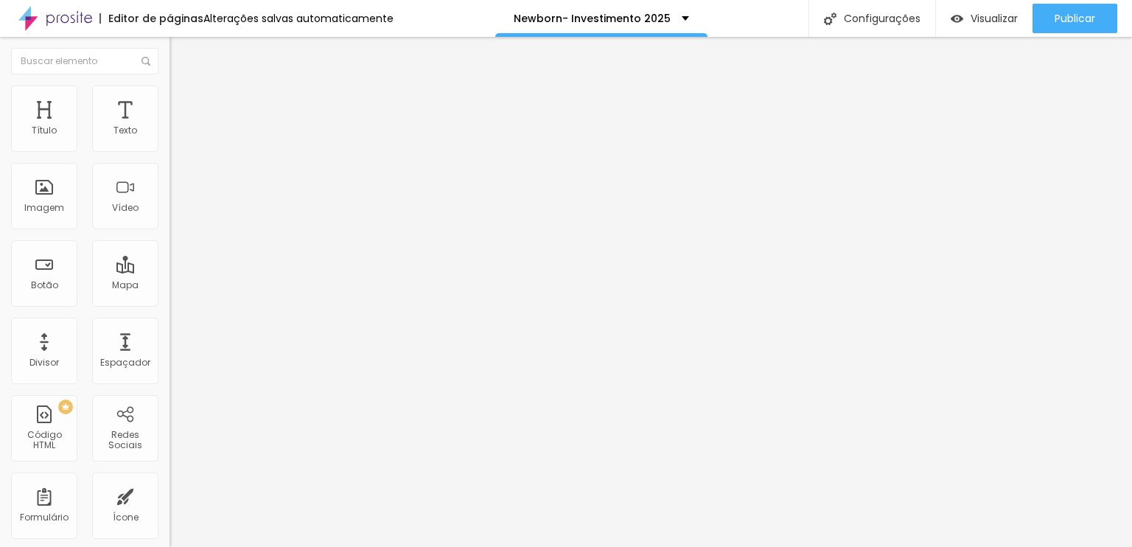
click at [175, 214] on icon "button" at bounding box center [179, 209] width 9 height 9
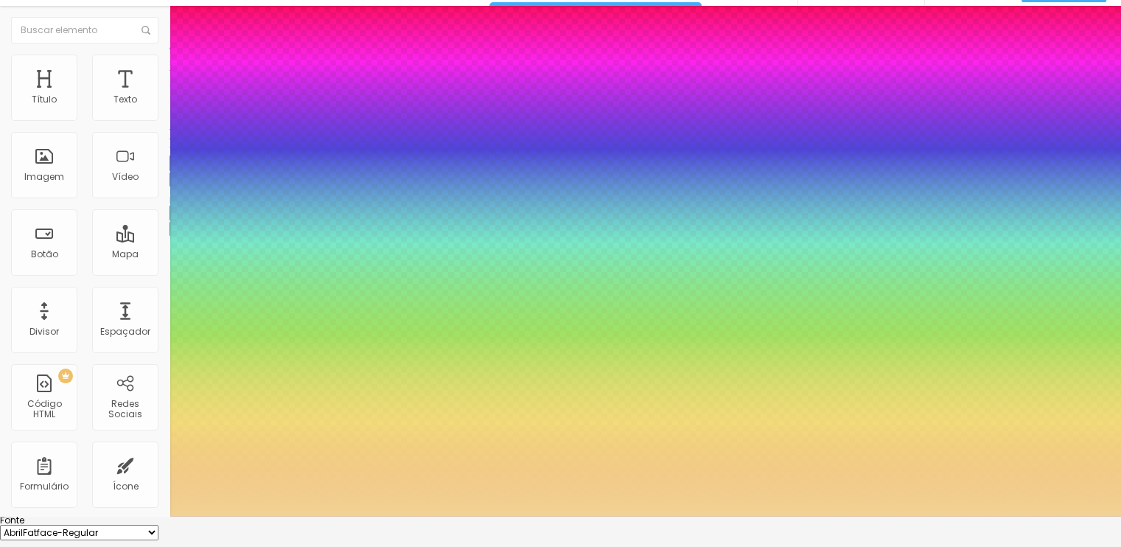
scroll to position [134, 0]
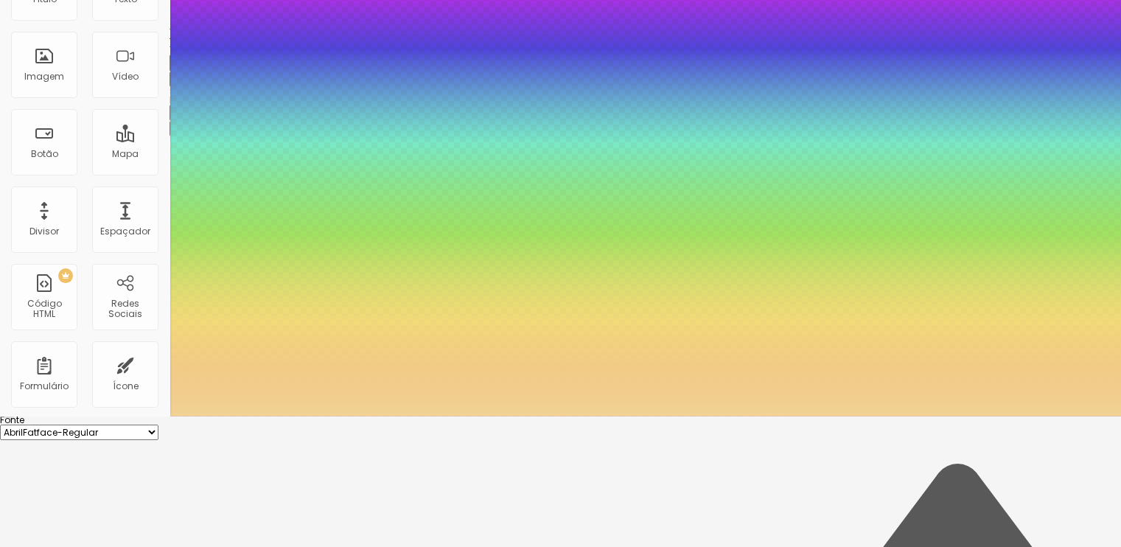
scroll to position [130, 0]
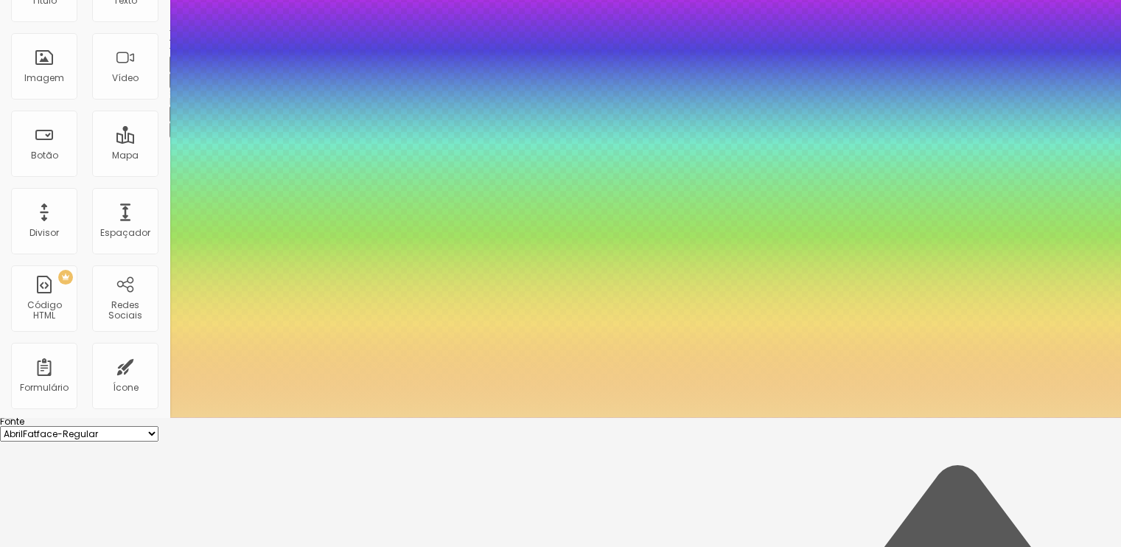
click at [249, 417] on div at bounding box center [560, 143] width 1121 height 547
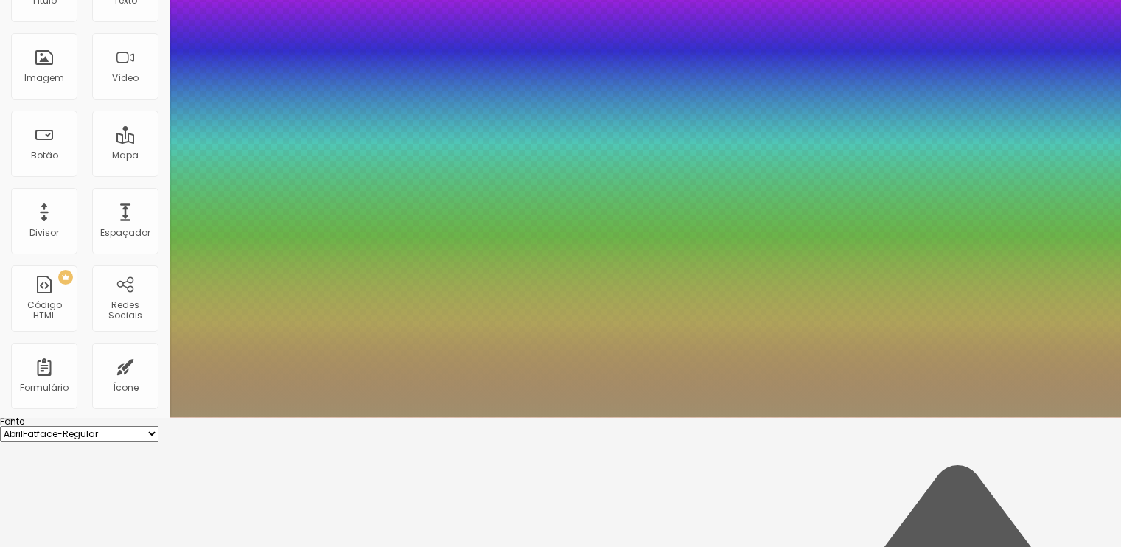
click at [236, 417] on div at bounding box center [560, 143] width 1121 height 547
click at [254, 417] on div at bounding box center [560, 143] width 1121 height 547
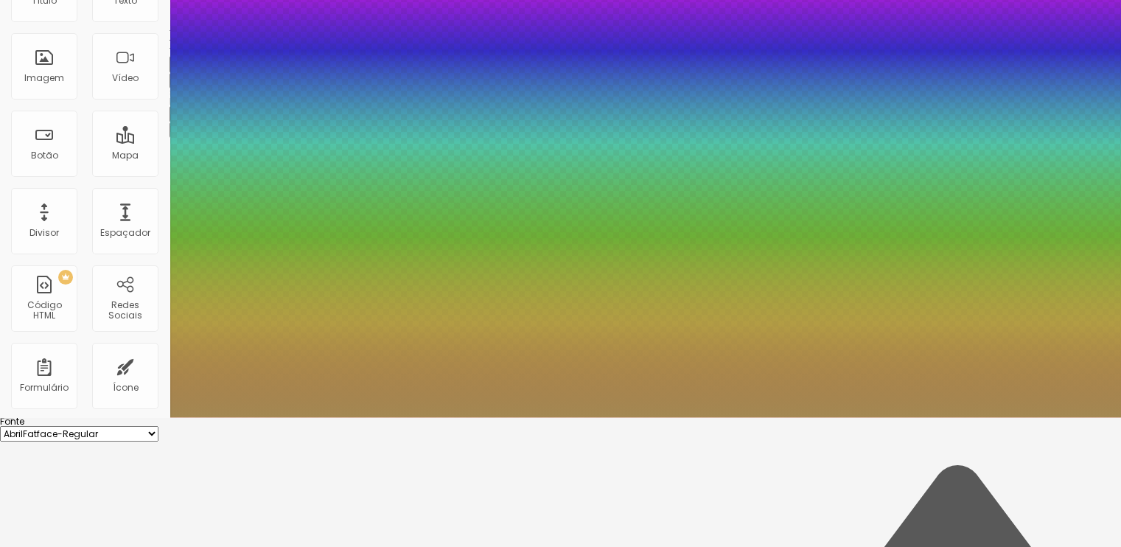
click at [251, 417] on div at bounding box center [560, 143] width 1121 height 547
type input "#C0A265"
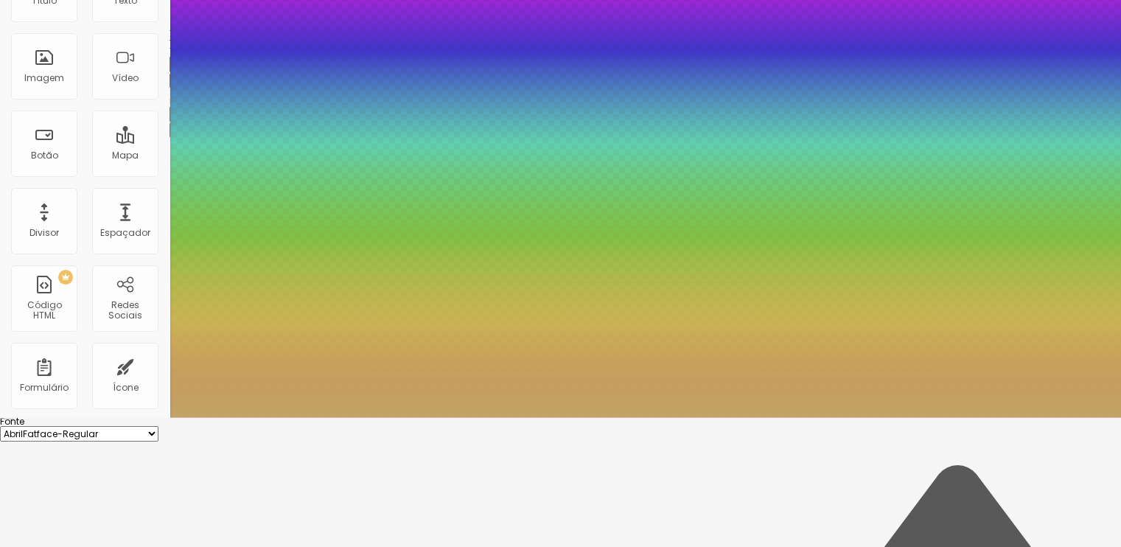
click at [336, 417] on div at bounding box center [560, 417] width 1121 height 0
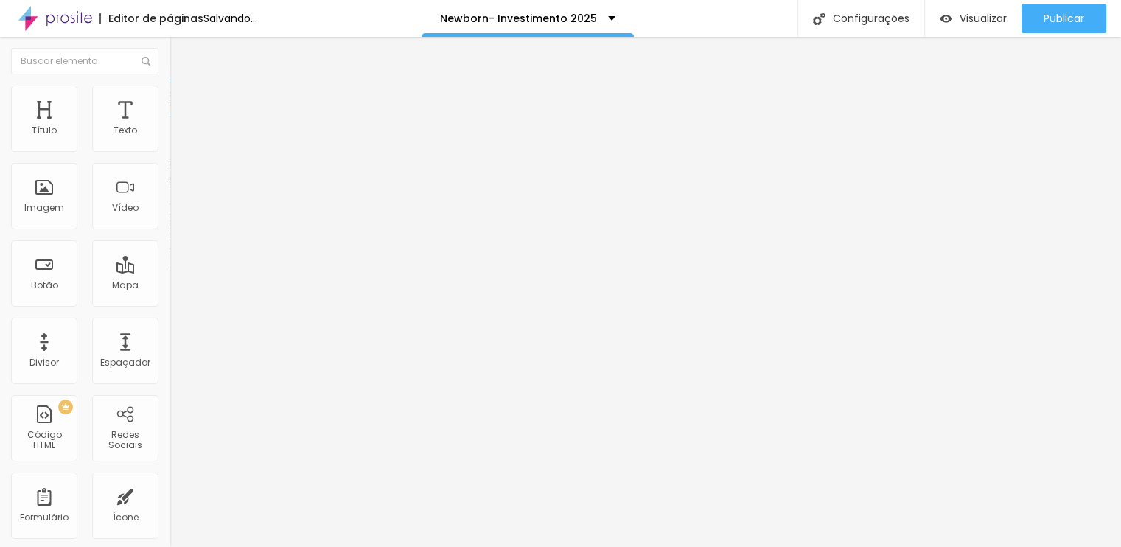
scroll to position [0, 0]
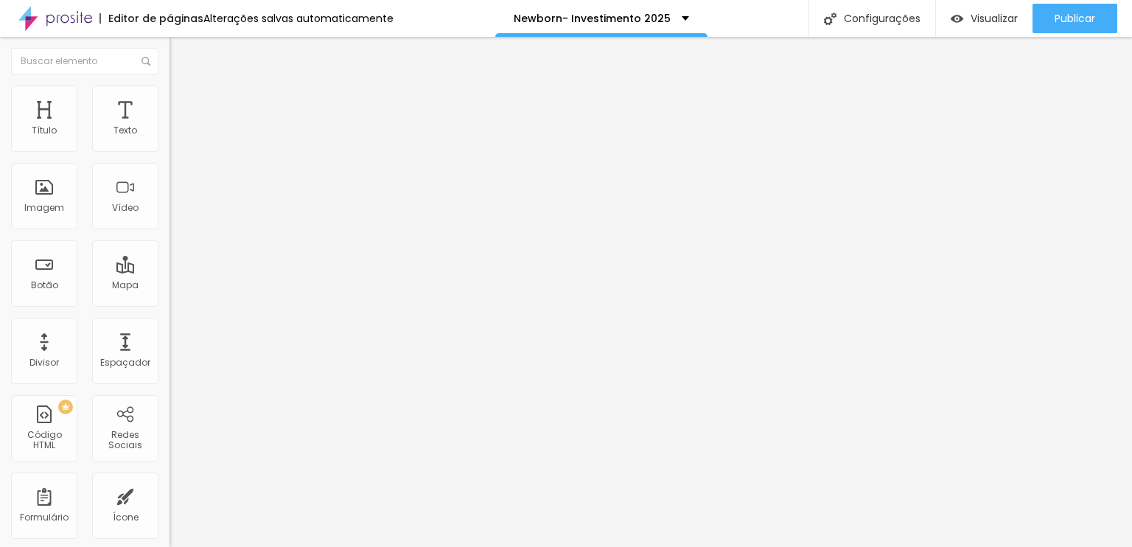
click at [170, 94] on li "Avançado" at bounding box center [255, 93] width 170 height 15
click at [183, 87] on span "Estilo" at bounding box center [194, 80] width 23 height 13
click at [170, 218] on button "button" at bounding box center [180, 210] width 21 height 15
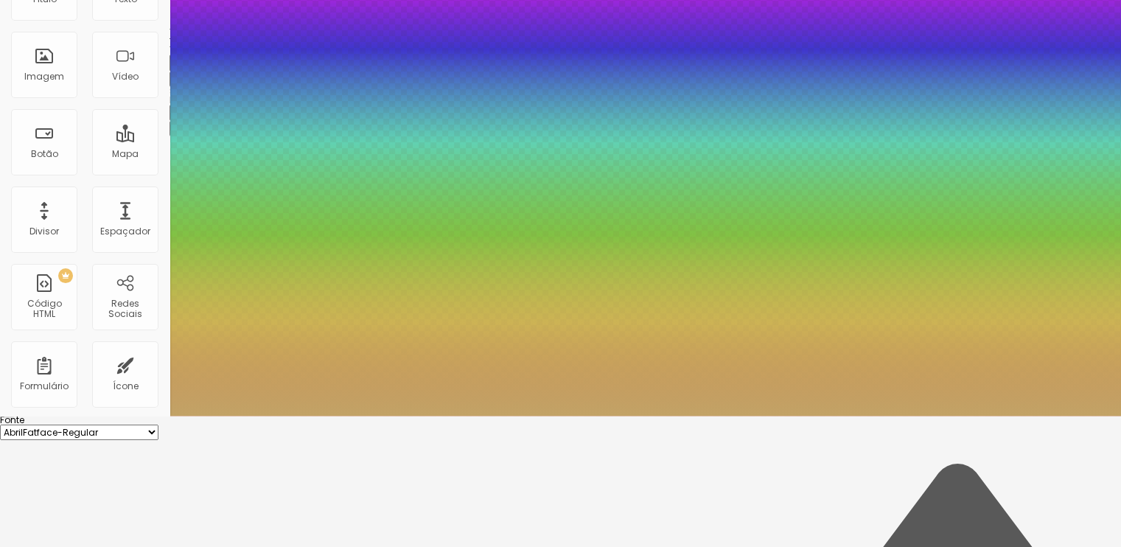
scroll to position [134, 0]
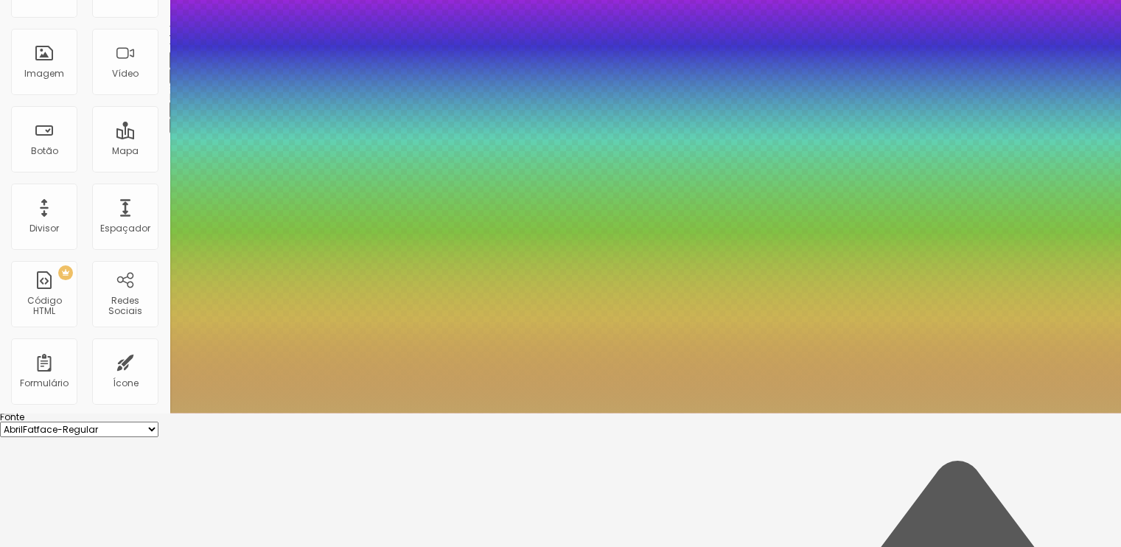
type input "65"
type input "45"
type input "27"
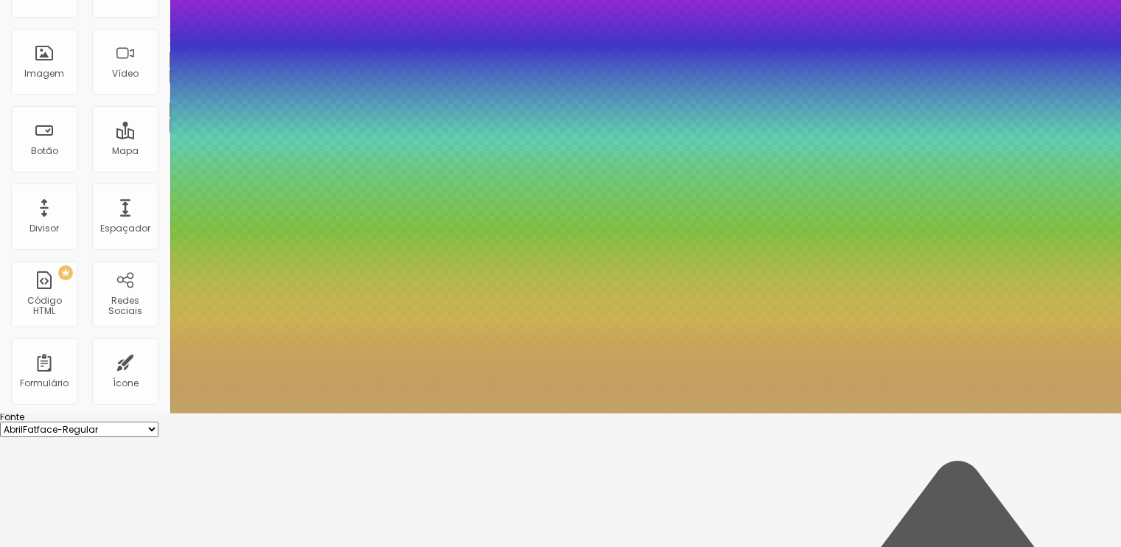
type input "27"
type input "11"
type input "8"
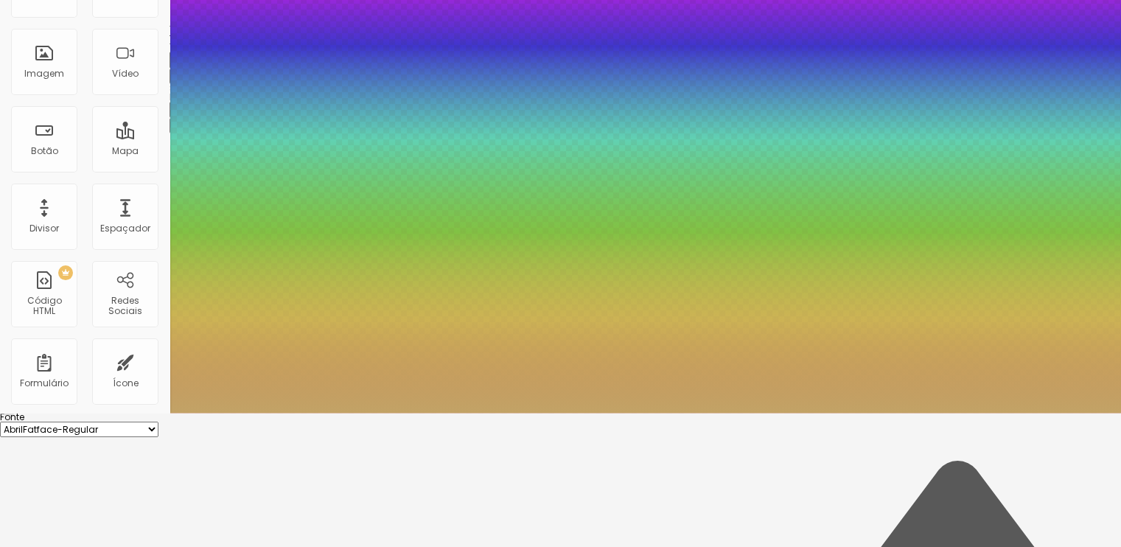
type input "14"
type input "100"
drag, startPoint x: 255, startPoint y: 279, endPoint x: 529, endPoint y: 297, distance: 274.8
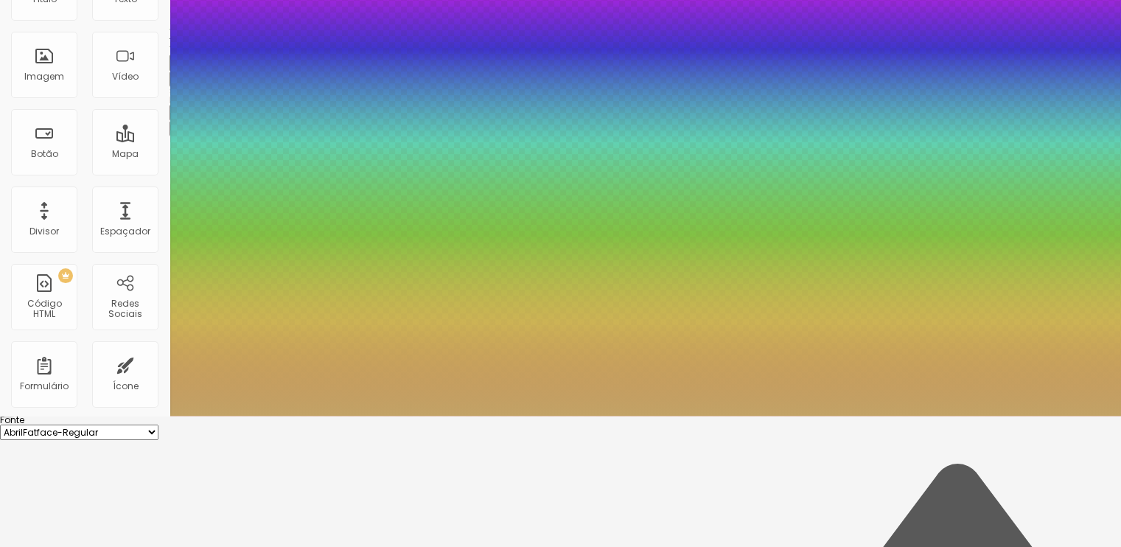
scroll to position [130, 0]
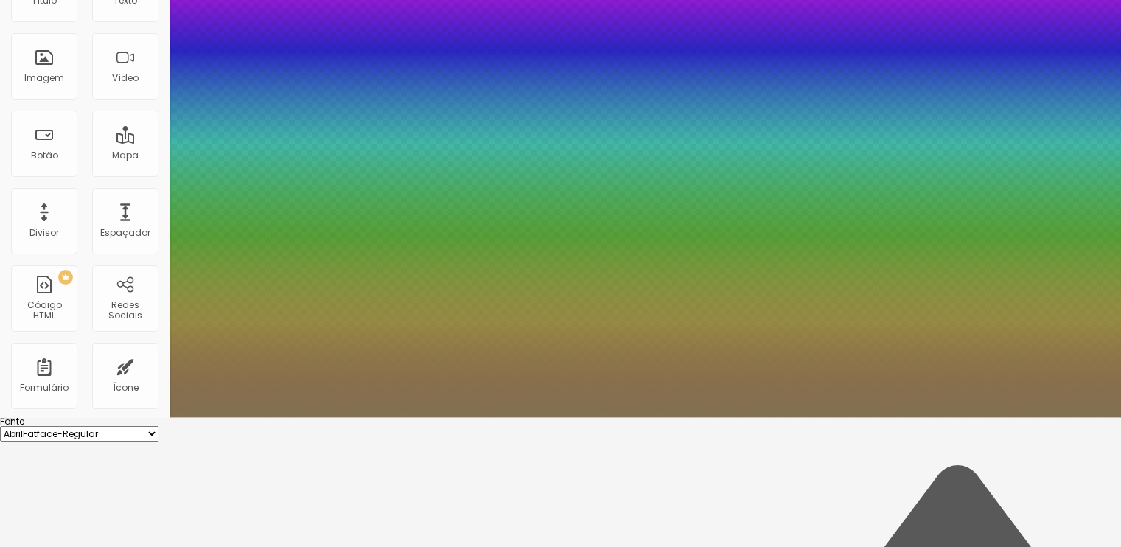
click at [240, 417] on div at bounding box center [560, 143] width 1121 height 547
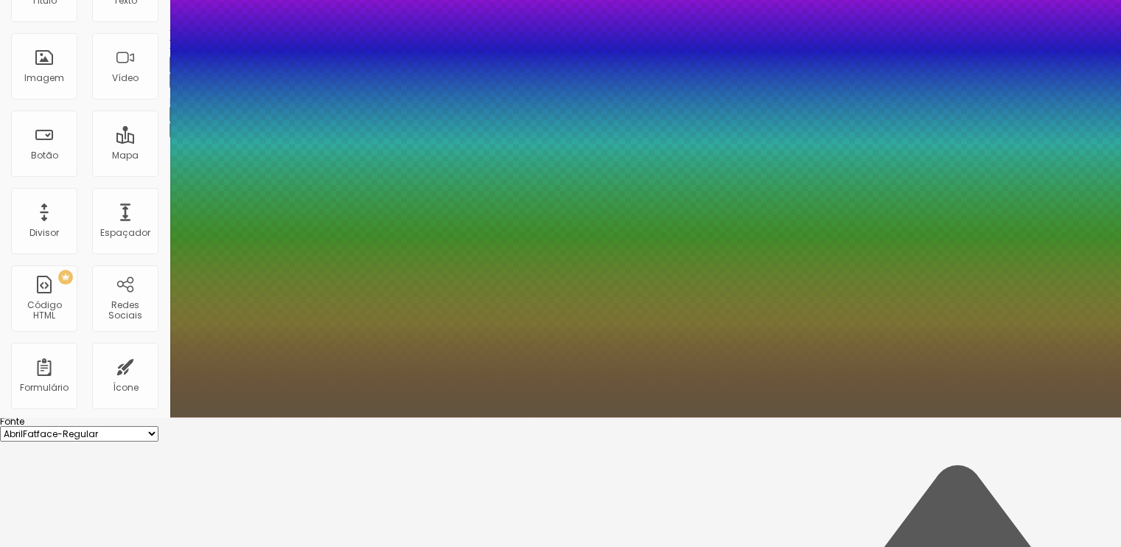
drag, startPoint x: 237, startPoint y: 459, endPoint x: 239, endPoint y: 501, distance: 41.3
click at [239, 417] on div at bounding box center [560, 143] width 1121 height 547
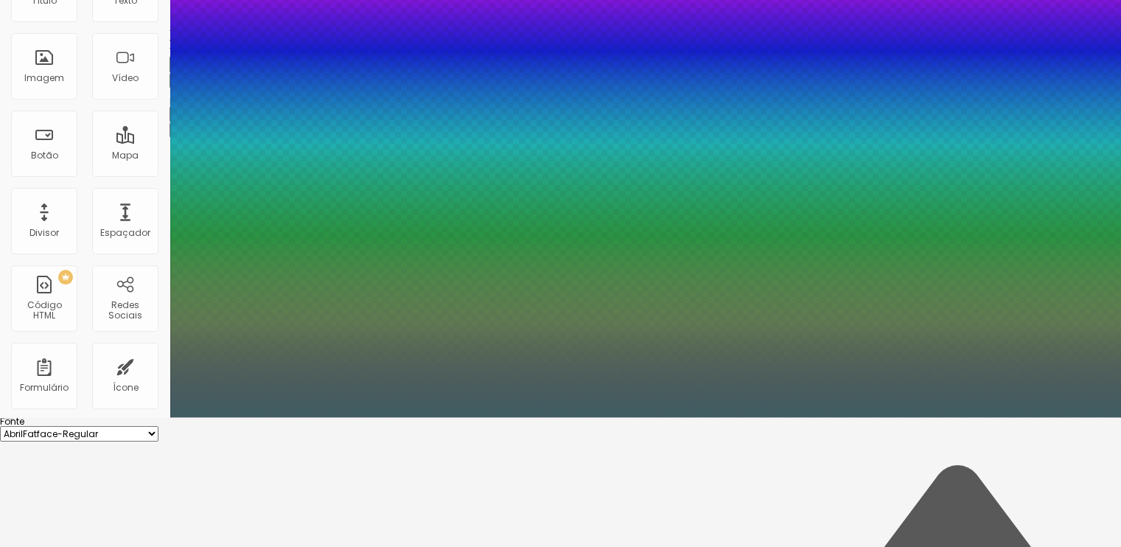
click at [310, 417] on div at bounding box center [560, 143] width 1121 height 547
drag, startPoint x: 336, startPoint y: 501, endPoint x: 336, endPoint y: 547, distance: 45.7
click at [336, 417] on body "Editor de páginas Alterações salvas automaticamente Newborn- Investimento 2025 …" at bounding box center [560, 143] width 1121 height 547
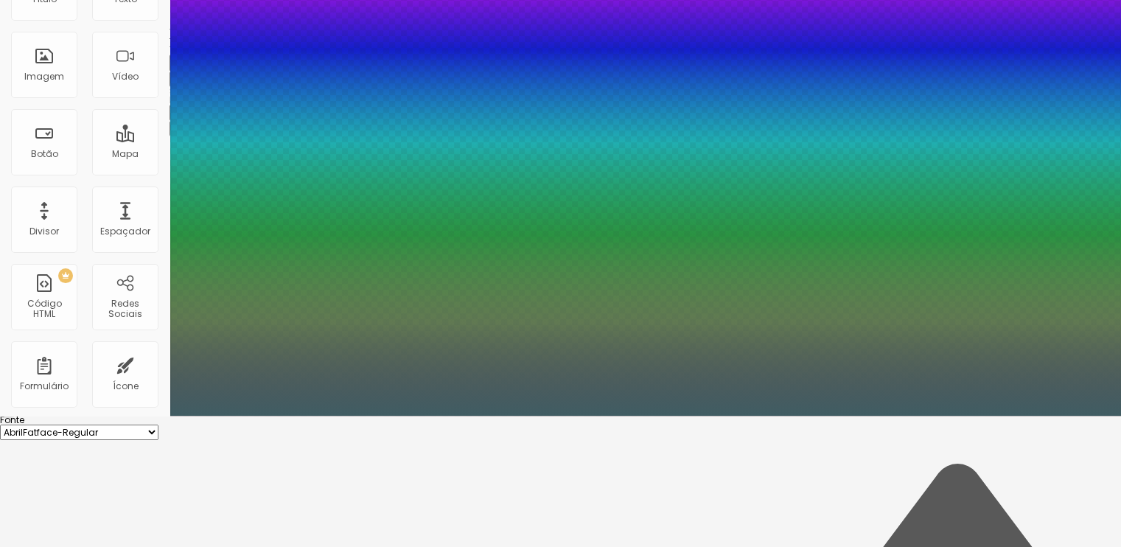
scroll to position [130, 0]
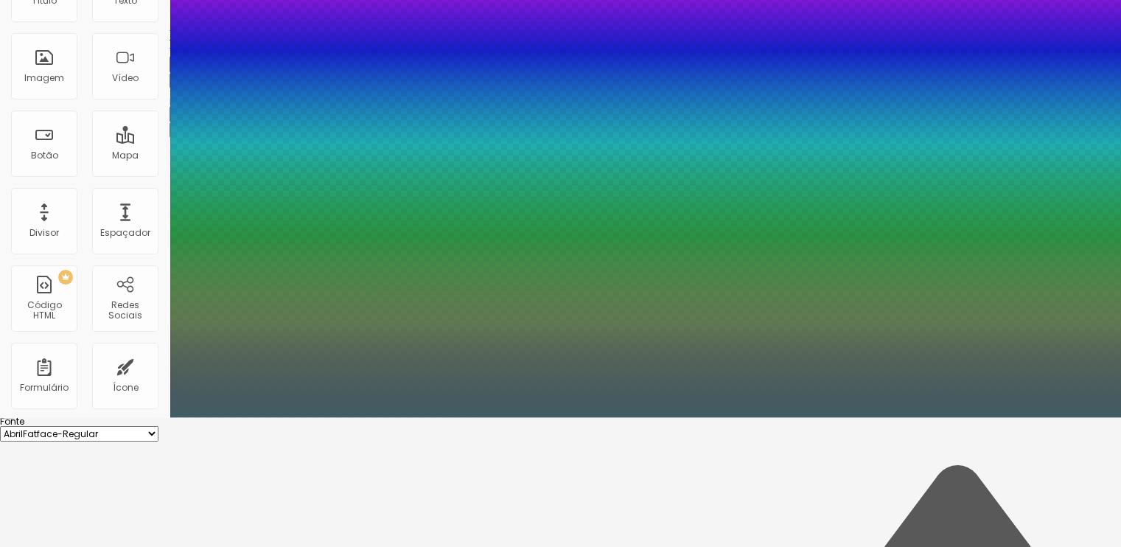
click at [226, 417] on div at bounding box center [560, 143] width 1121 height 547
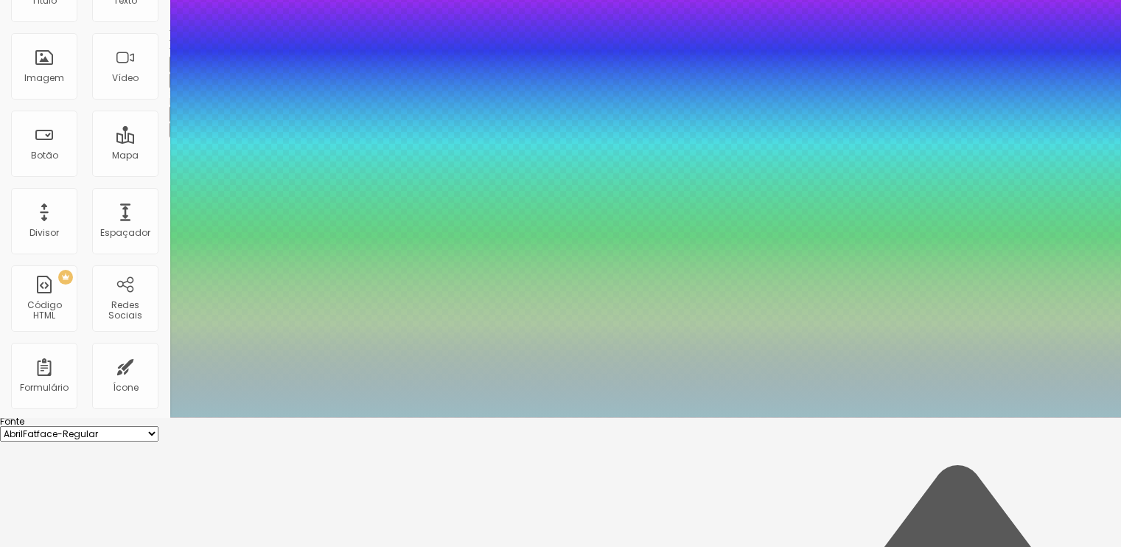
click at [217, 417] on div at bounding box center [560, 143] width 1121 height 547
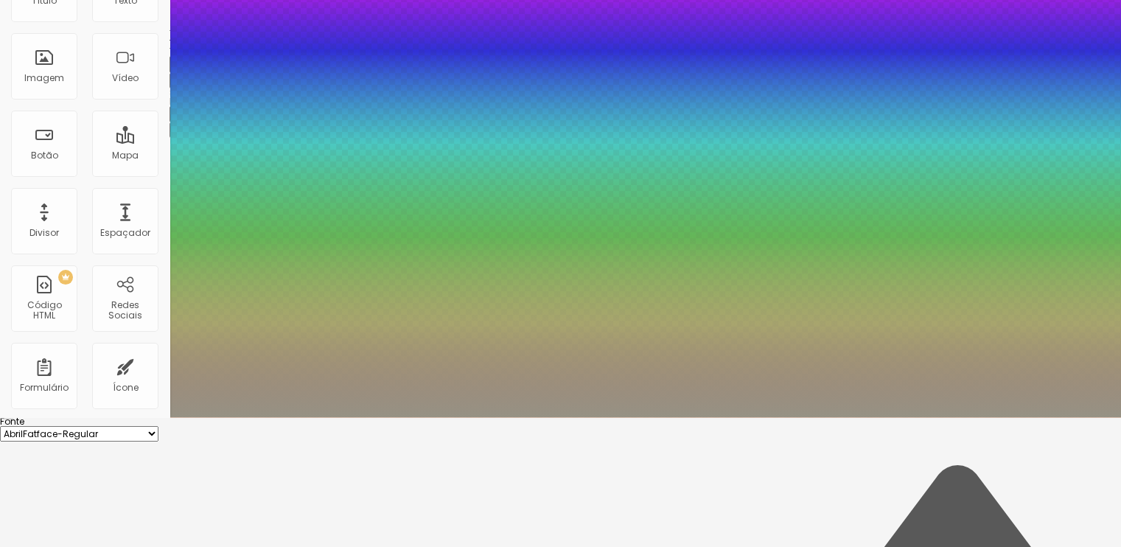
click at [307, 417] on div at bounding box center [560, 143] width 1121 height 547
click at [218, 417] on div at bounding box center [560, 143] width 1121 height 547
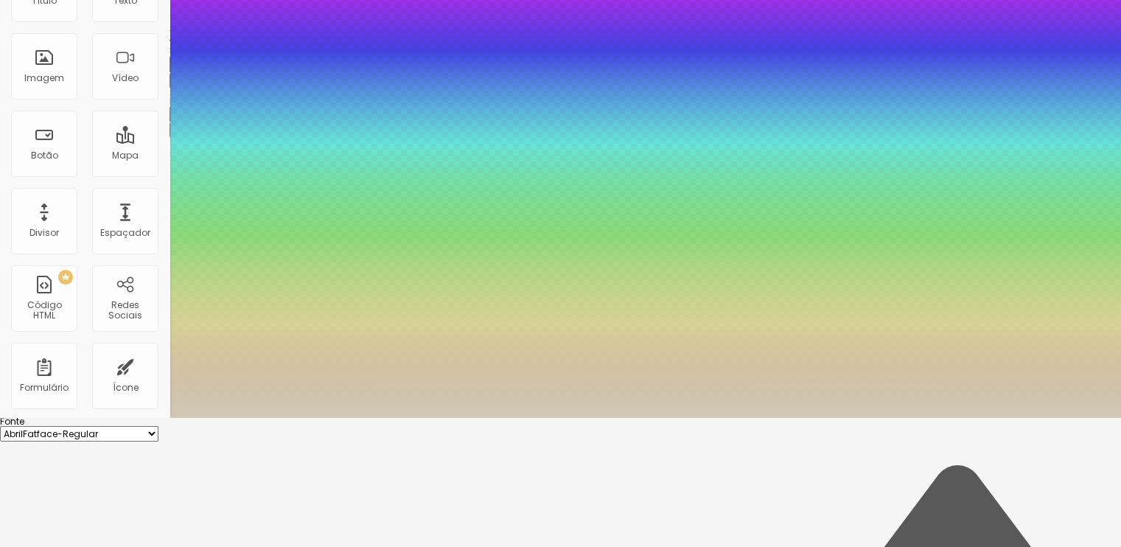
click at [220, 417] on div at bounding box center [560, 143] width 1121 height 547
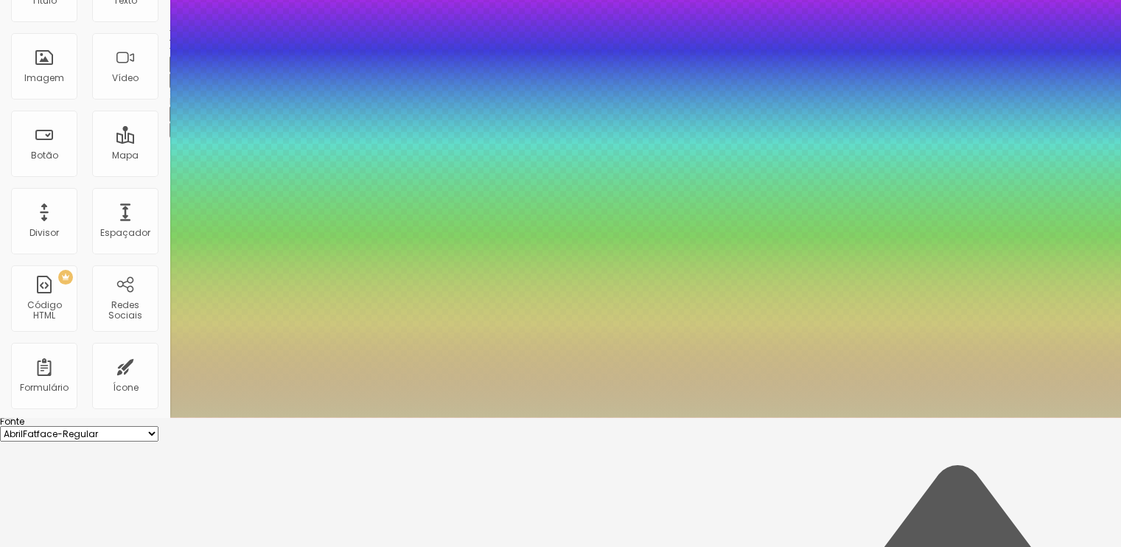
click at [230, 417] on div at bounding box center [560, 143] width 1121 height 547
click at [240, 417] on div at bounding box center [560, 143] width 1121 height 547
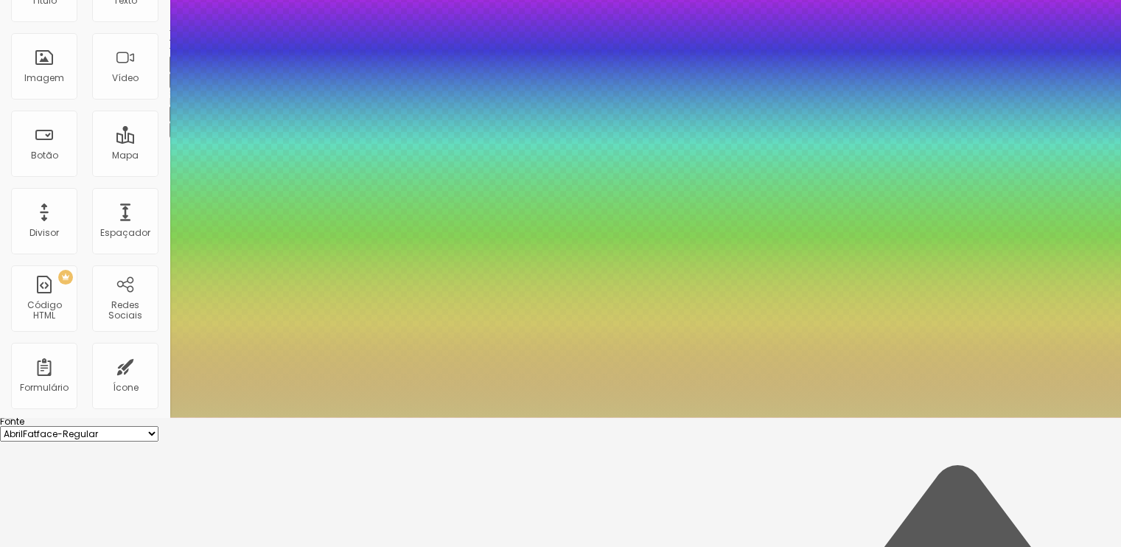
click at [240, 417] on div at bounding box center [560, 143] width 1121 height 547
click at [245, 417] on div at bounding box center [560, 143] width 1121 height 547
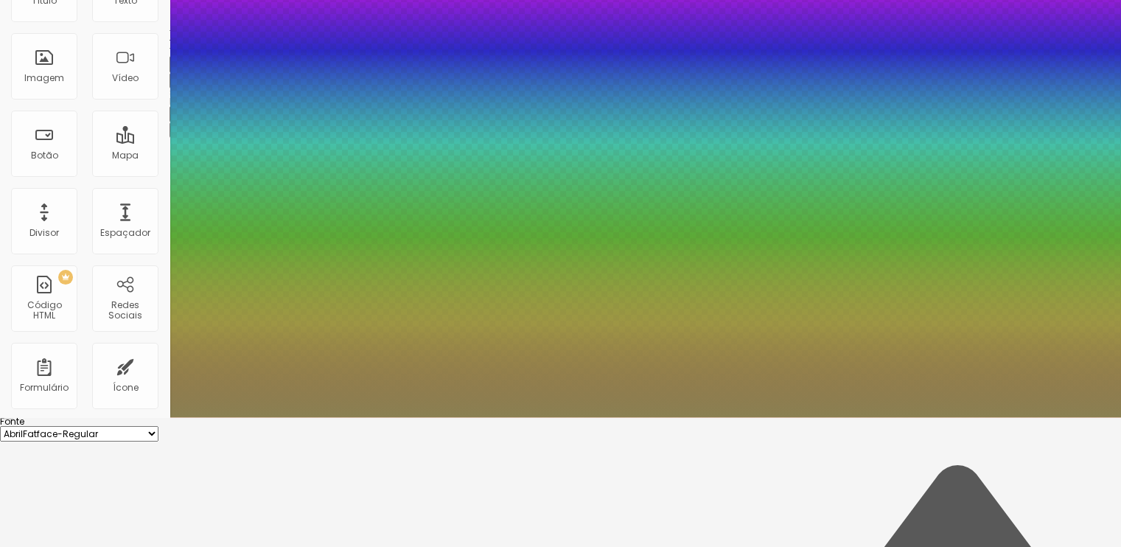
click at [248, 417] on div at bounding box center [560, 143] width 1121 height 547
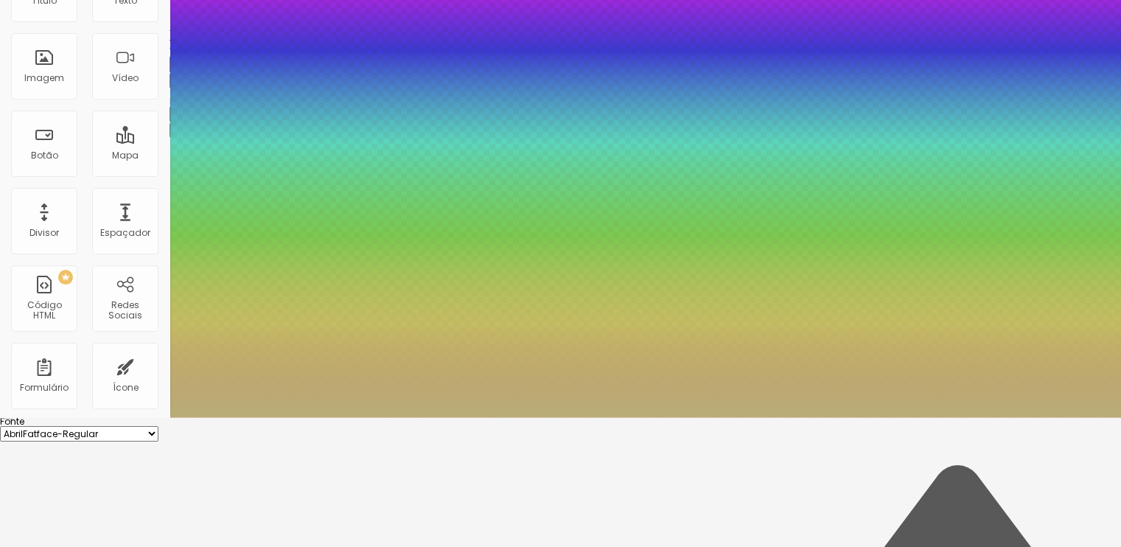
click at [240, 417] on div at bounding box center [560, 143] width 1121 height 547
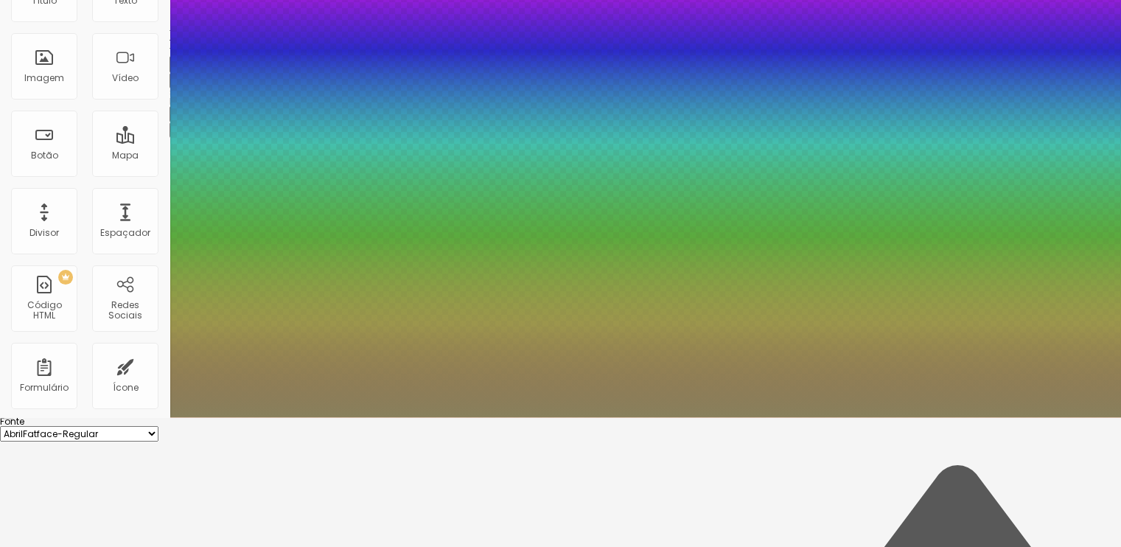
click at [237, 417] on div at bounding box center [560, 143] width 1121 height 547
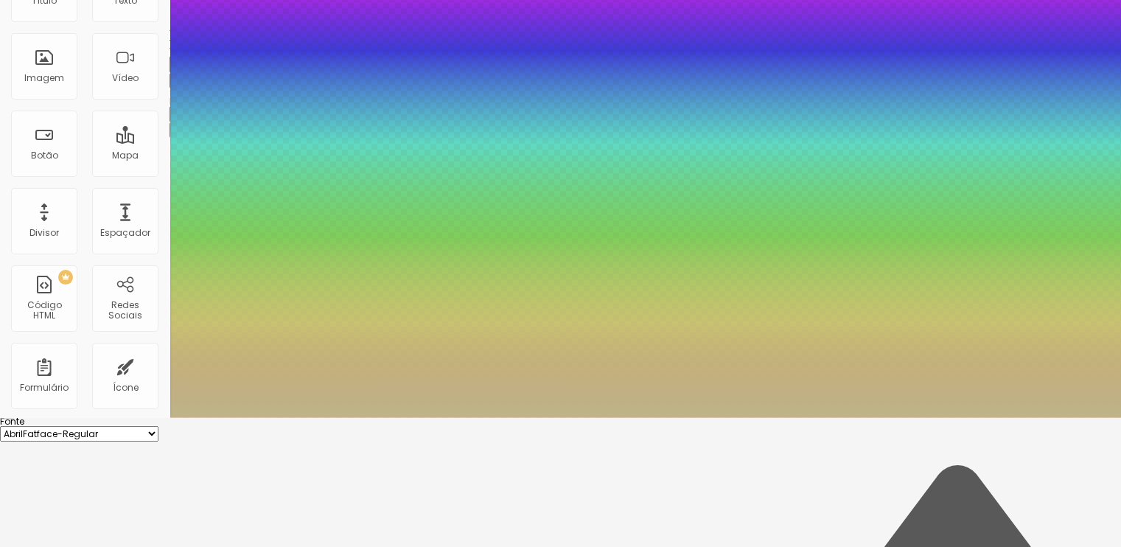
click at [232, 417] on div at bounding box center [560, 143] width 1121 height 547
click at [227, 417] on div at bounding box center [560, 143] width 1121 height 547
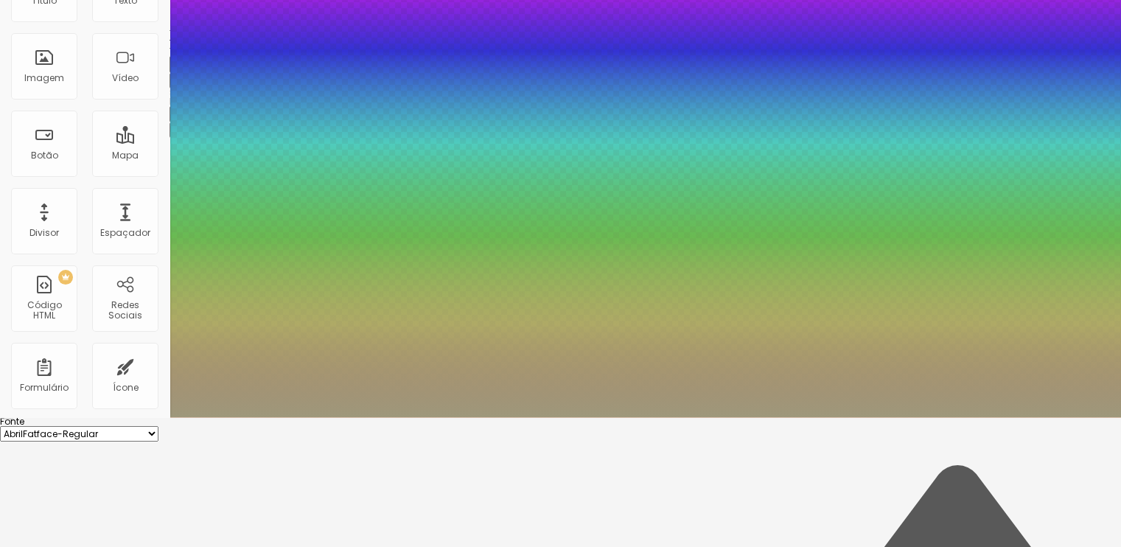
click at [235, 417] on div at bounding box center [560, 143] width 1121 height 547
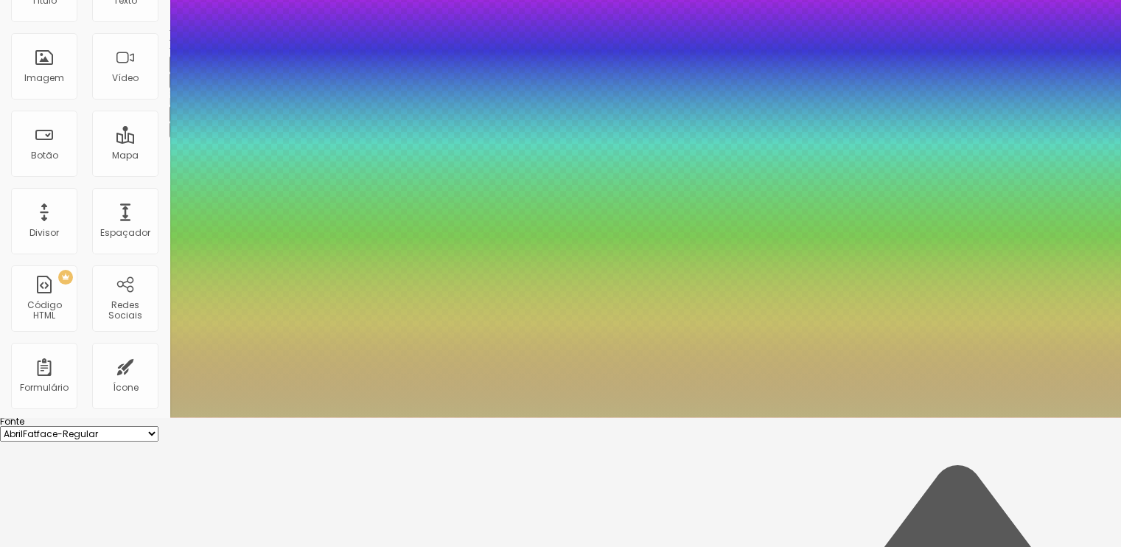
click at [236, 417] on div at bounding box center [560, 143] width 1121 height 547
click at [230, 417] on div at bounding box center [560, 143] width 1121 height 547
click at [222, 417] on div at bounding box center [560, 143] width 1121 height 547
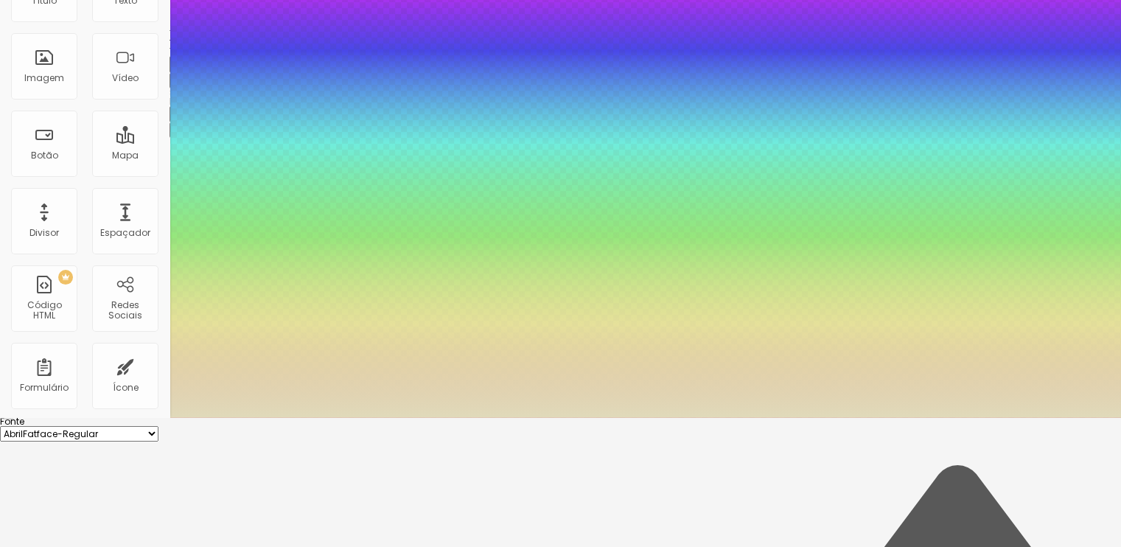
click at [222, 417] on div at bounding box center [560, 143] width 1121 height 547
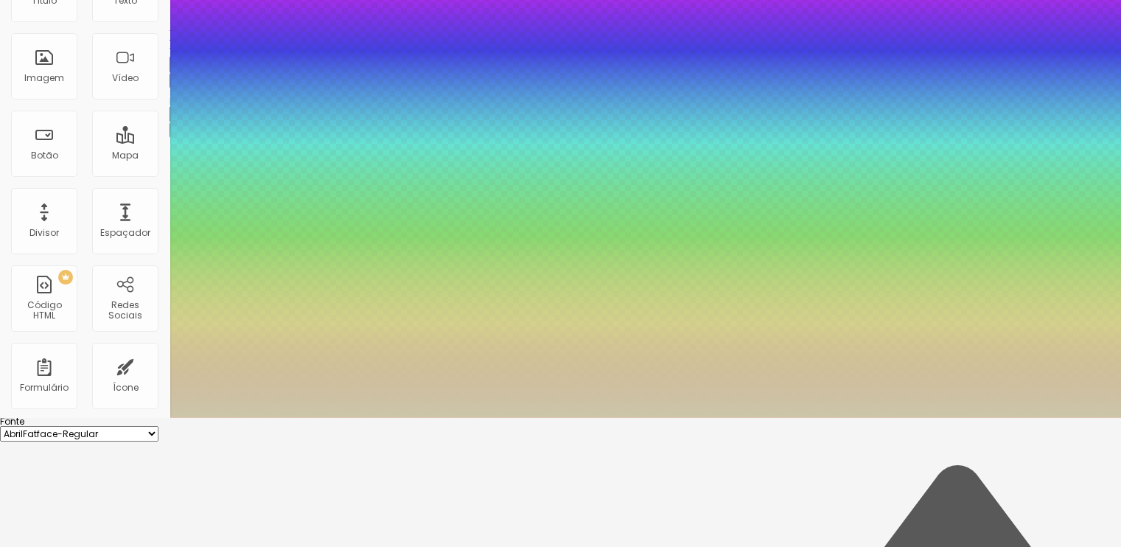
click at [229, 417] on div at bounding box center [560, 143] width 1121 height 547
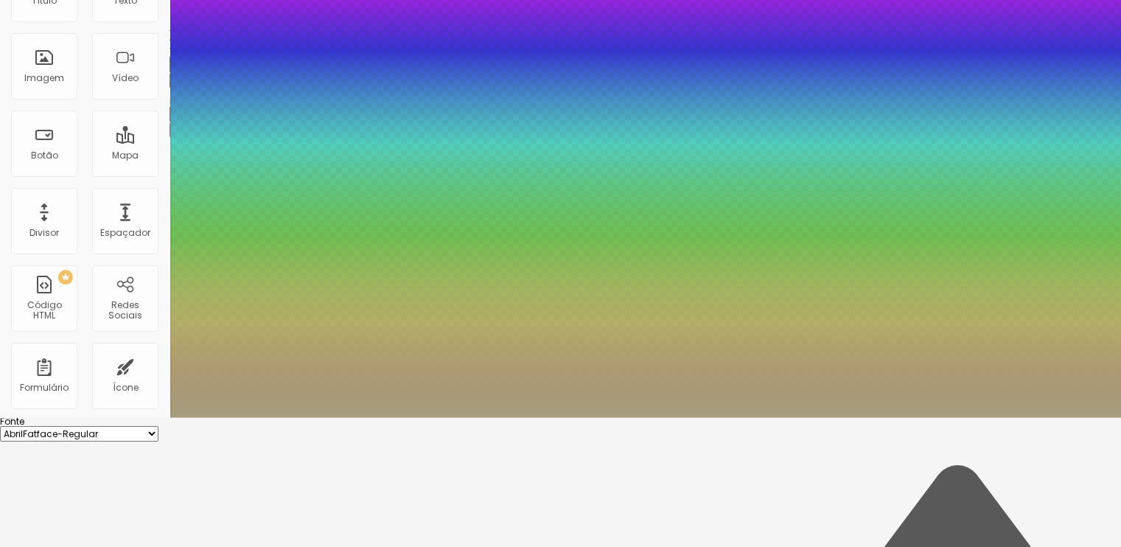
click at [231, 417] on div at bounding box center [560, 143] width 1121 height 547
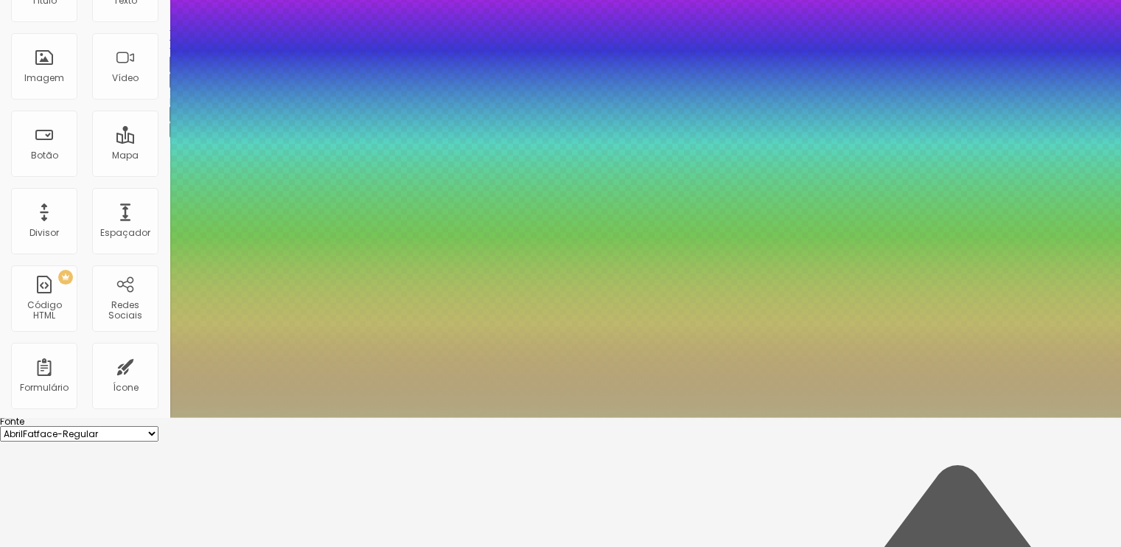
click at [227, 417] on div at bounding box center [560, 143] width 1121 height 547
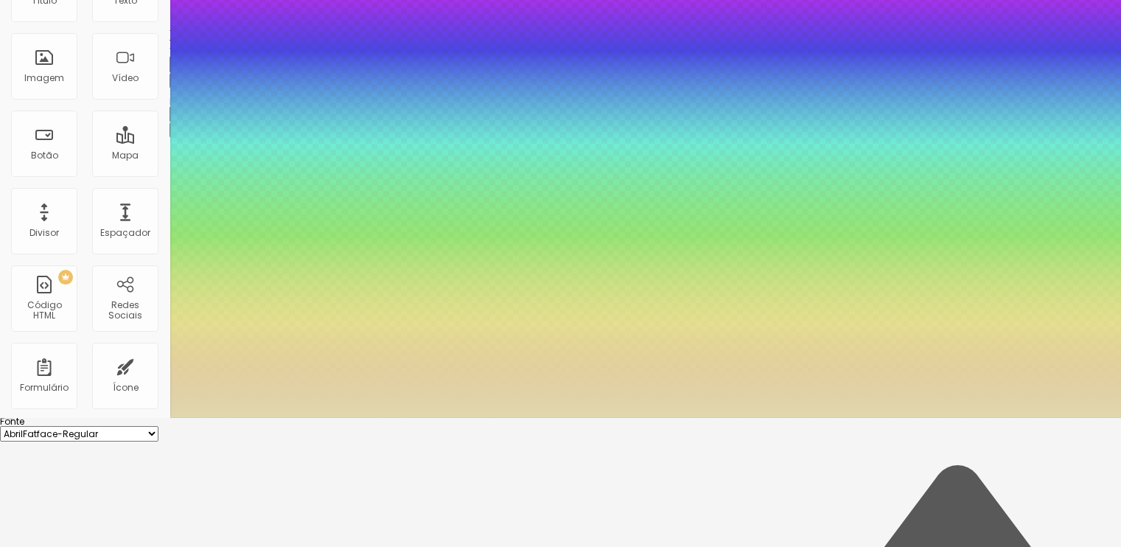
click at [231, 417] on div at bounding box center [560, 143] width 1121 height 547
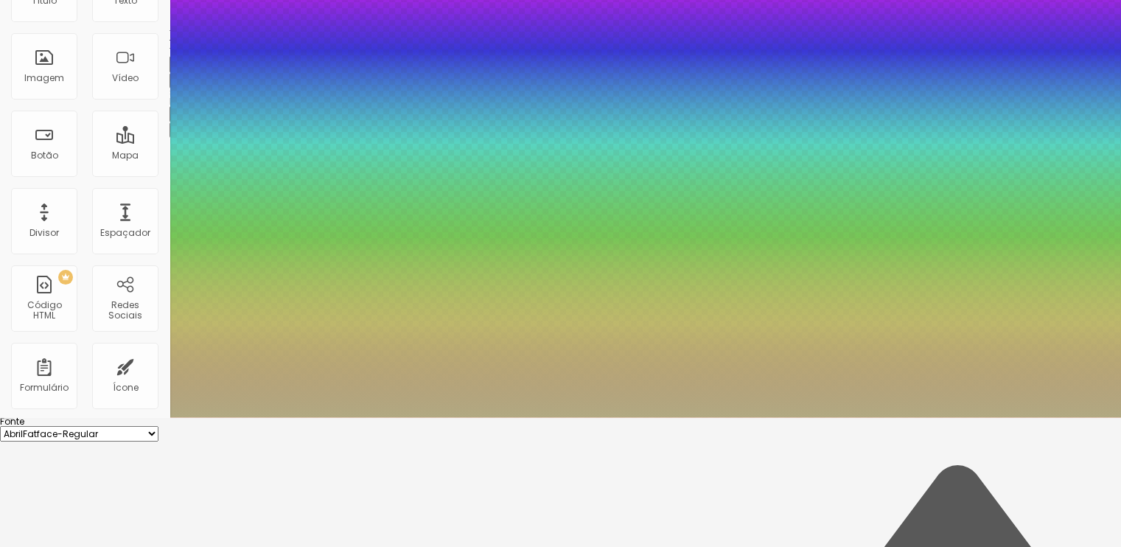
click at [230, 417] on div at bounding box center [560, 143] width 1121 height 547
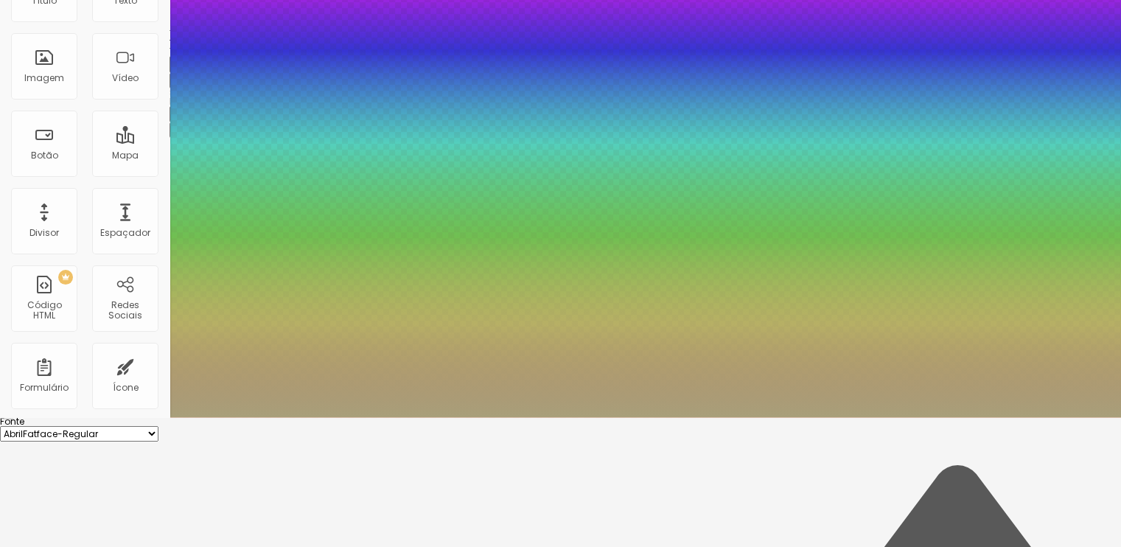
click at [232, 417] on div at bounding box center [560, 143] width 1121 height 547
type input "#C5BB90"
click at [231, 417] on div at bounding box center [560, 143] width 1121 height 547
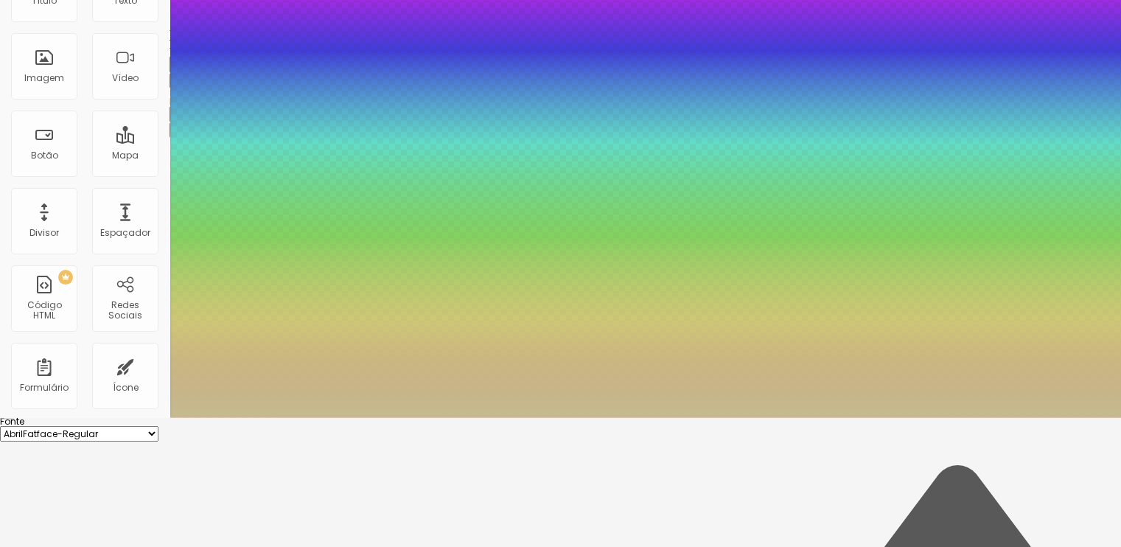
click at [464, 417] on div at bounding box center [560, 417] width 1121 height 0
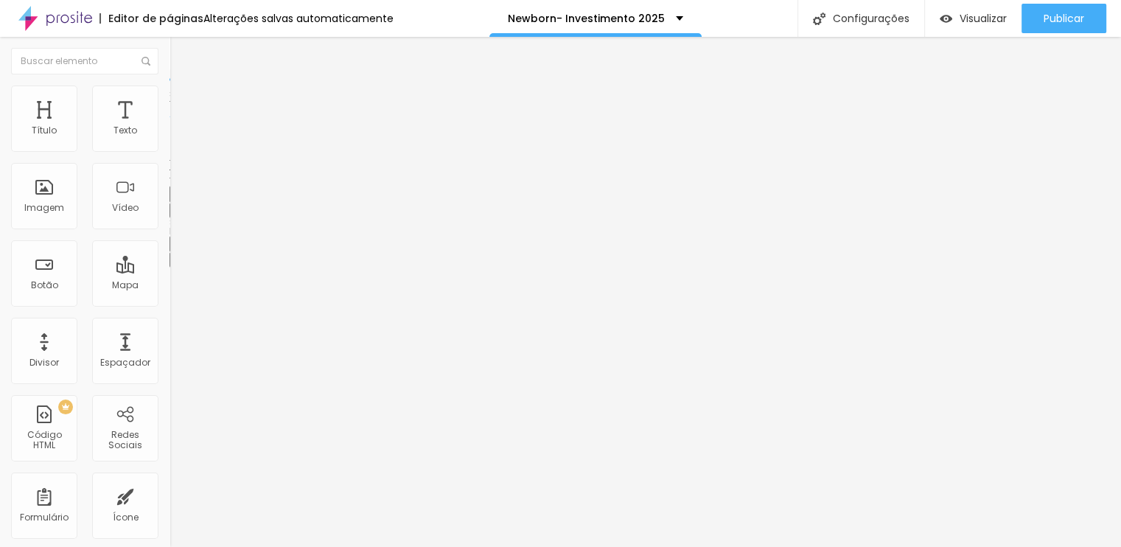
scroll to position [0, 0]
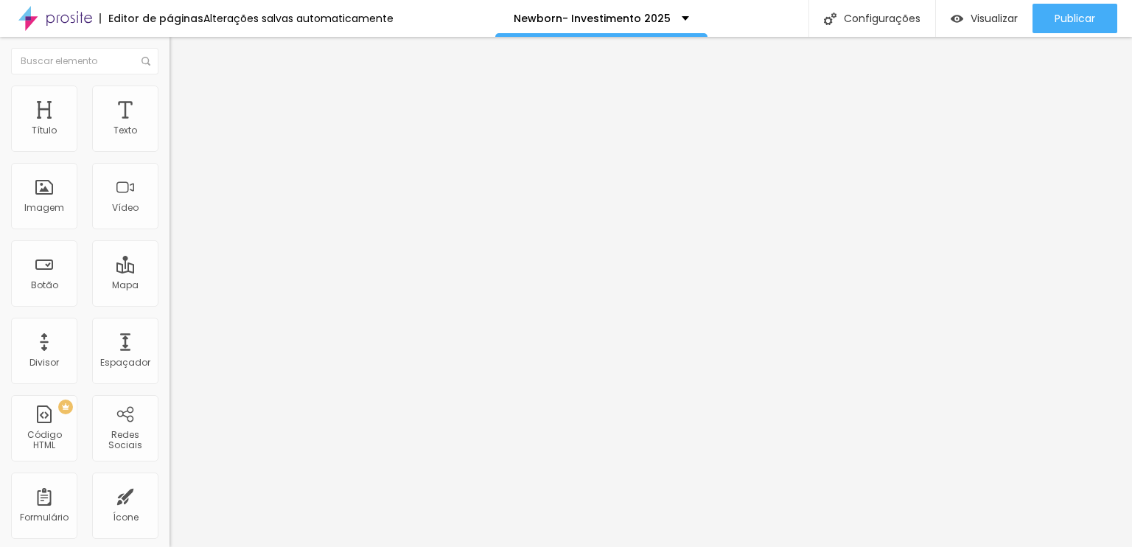
click at [170, 142] on button "button" at bounding box center [180, 133] width 21 height 15
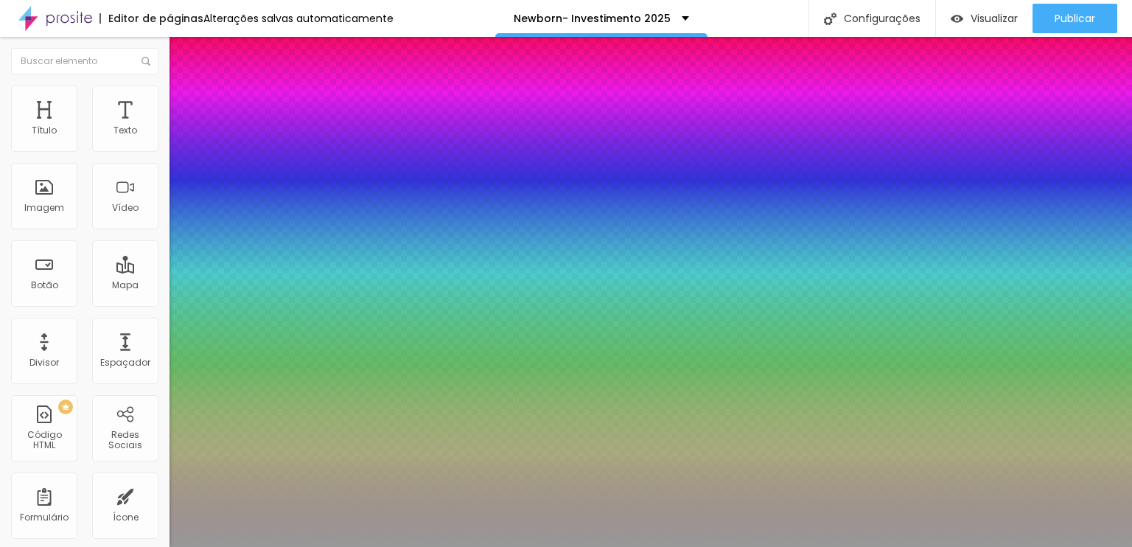
type input "21"
click at [548, 546] on div at bounding box center [566, 547] width 1132 height 0
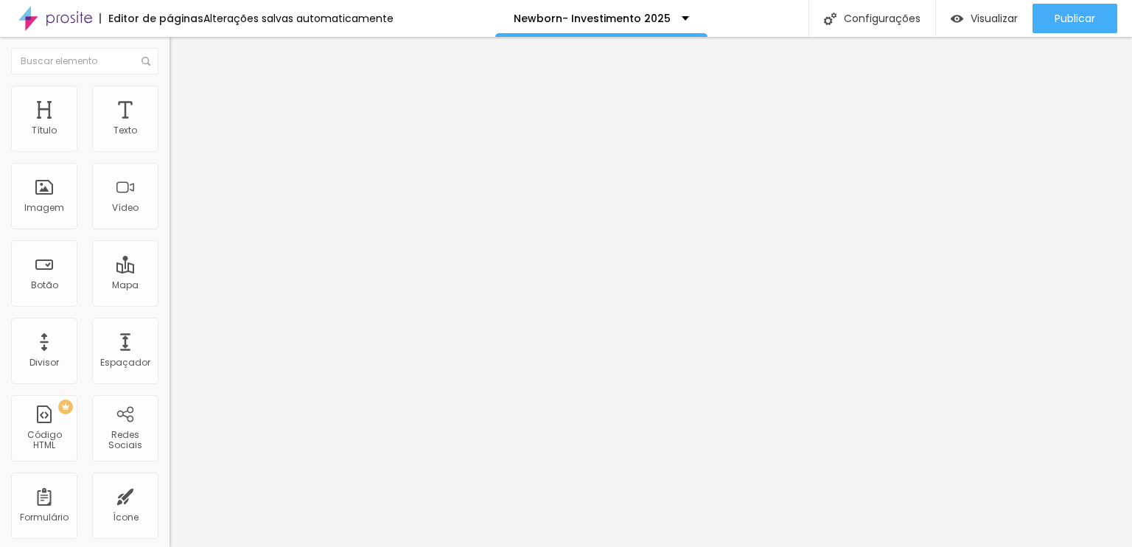
click at [170, 100] on img at bounding box center [176, 106] width 13 height 13
type input "22"
type input "40"
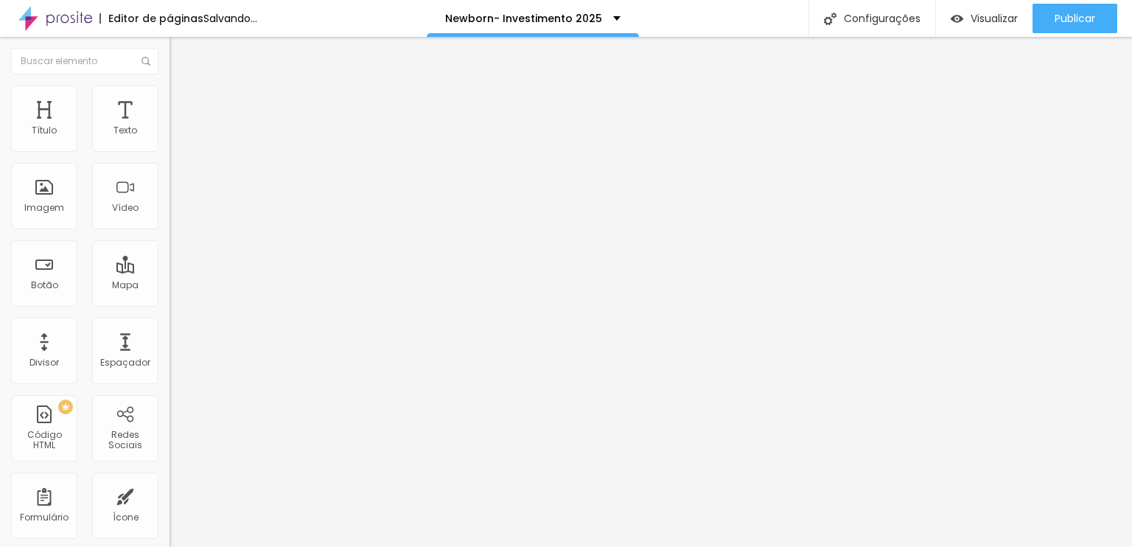
type input "63"
type input "91"
type input "100"
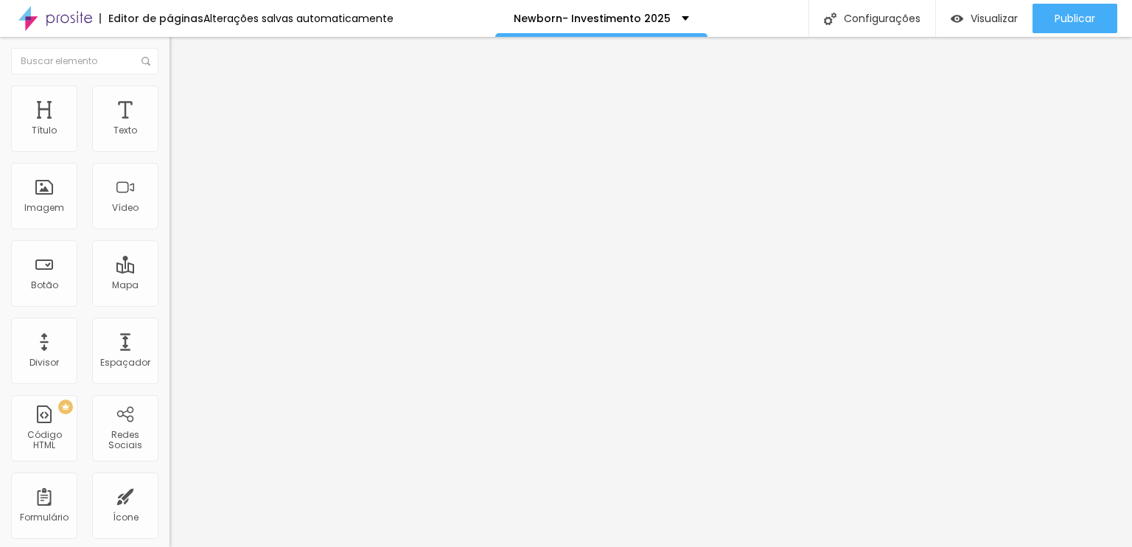
type input "100"
type input "90"
type input "88"
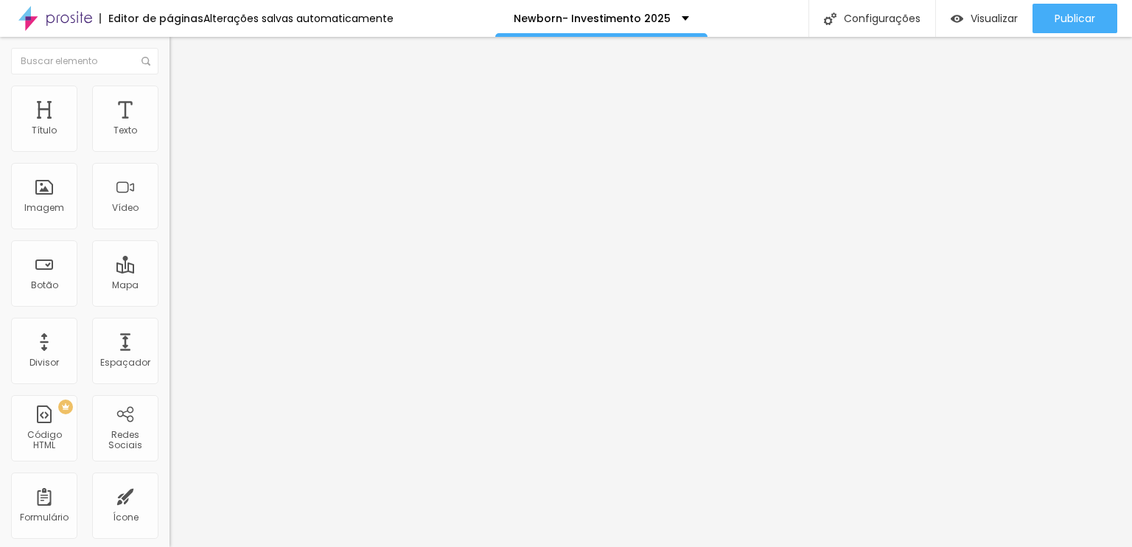
type input "82"
type input "80"
type input "79"
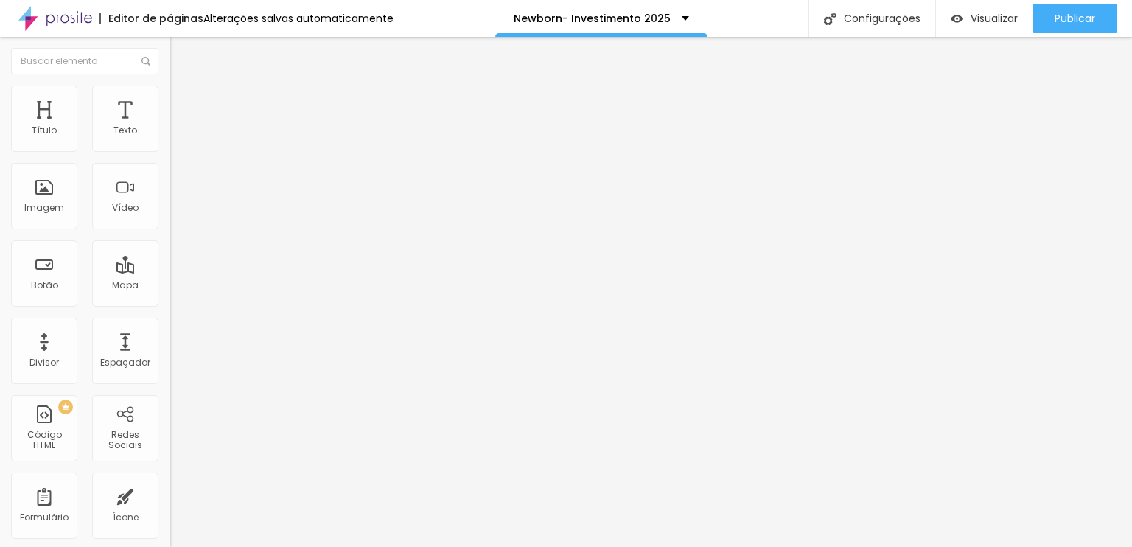
type input "79"
type input "73"
type input "69"
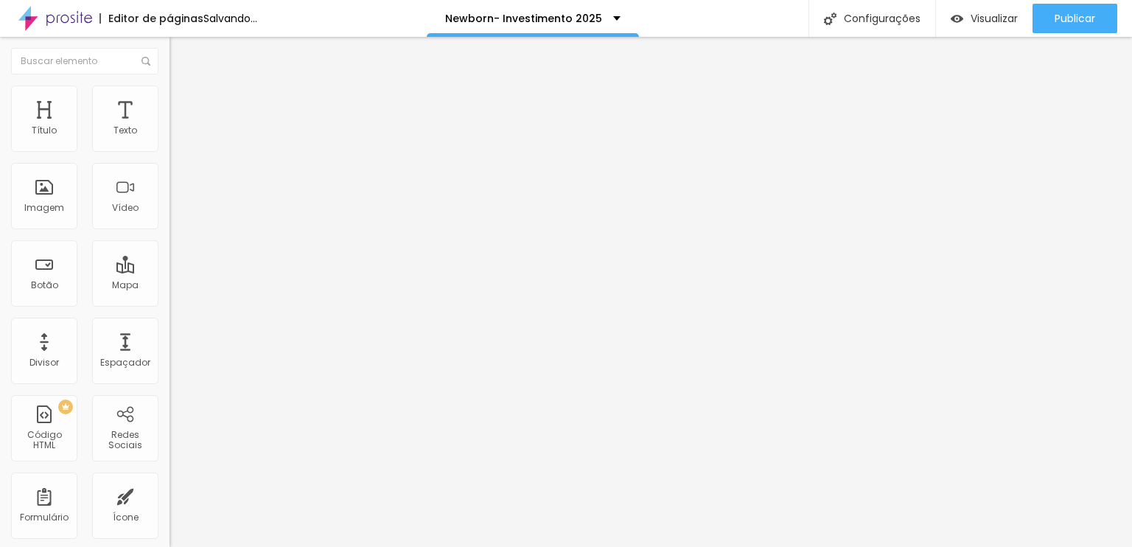
type input "64"
type input "62"
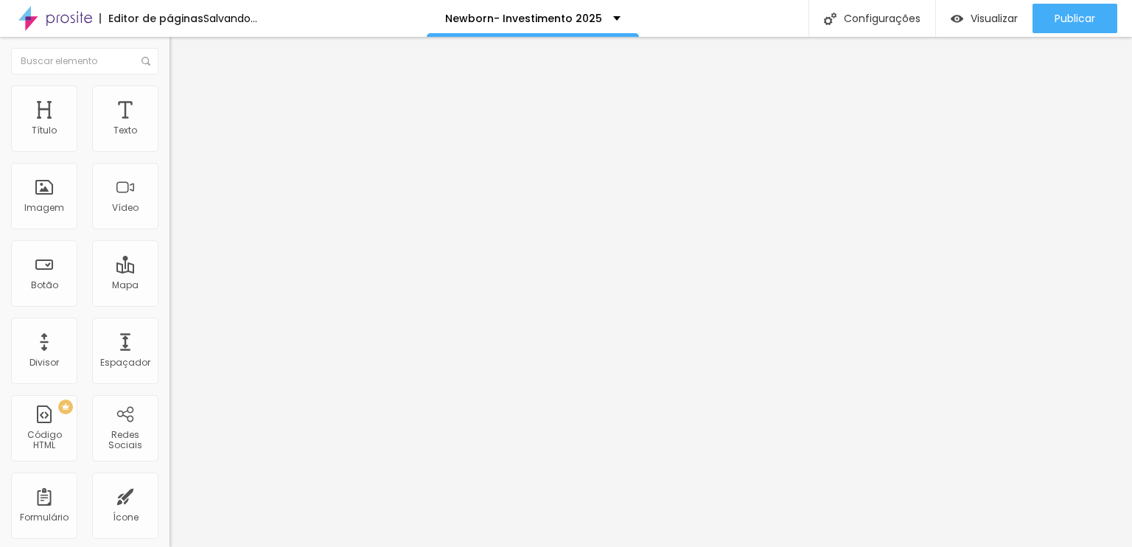
click at [170, 286] on input "range" at bounding box center [217, 292] width 95 height 12
click at [177, 212] on icon "button" at bounding box center [180, 209] width 6 height 6
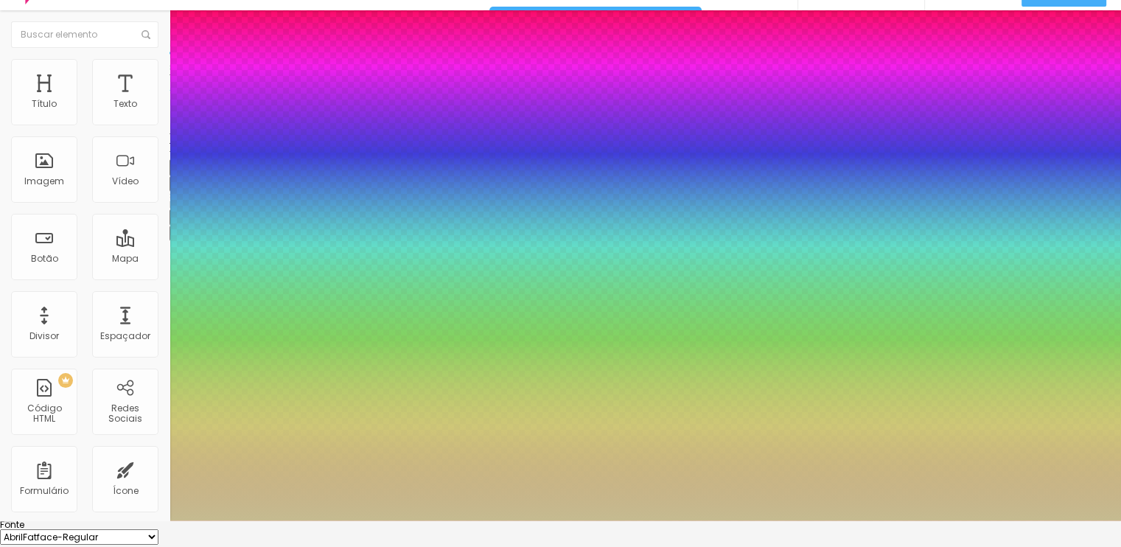
scroll to position [74, 0]
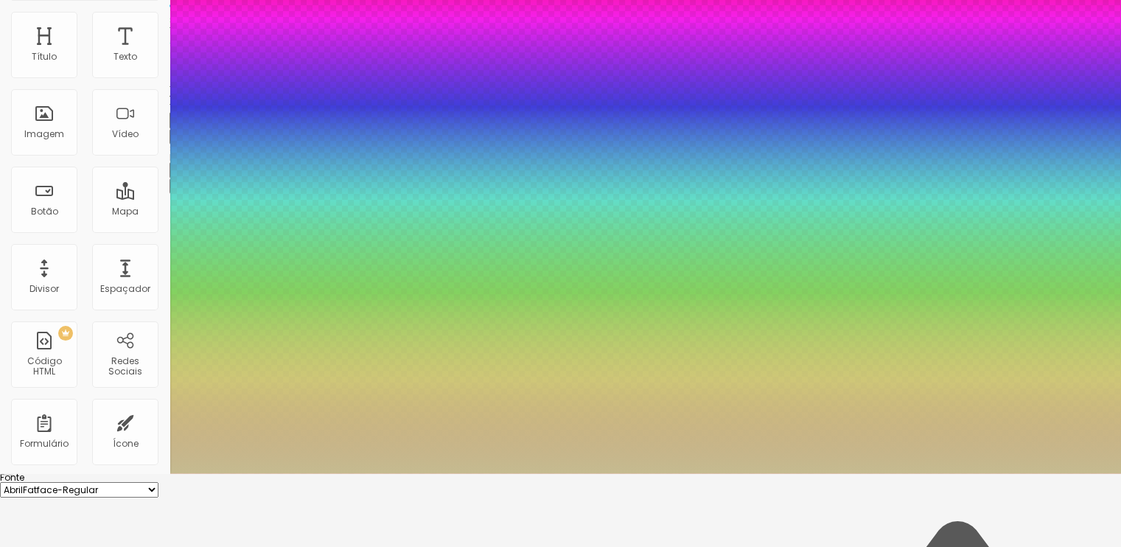
click at [223, 473] on div at bounding box center [560, 473] width 1121 height 0
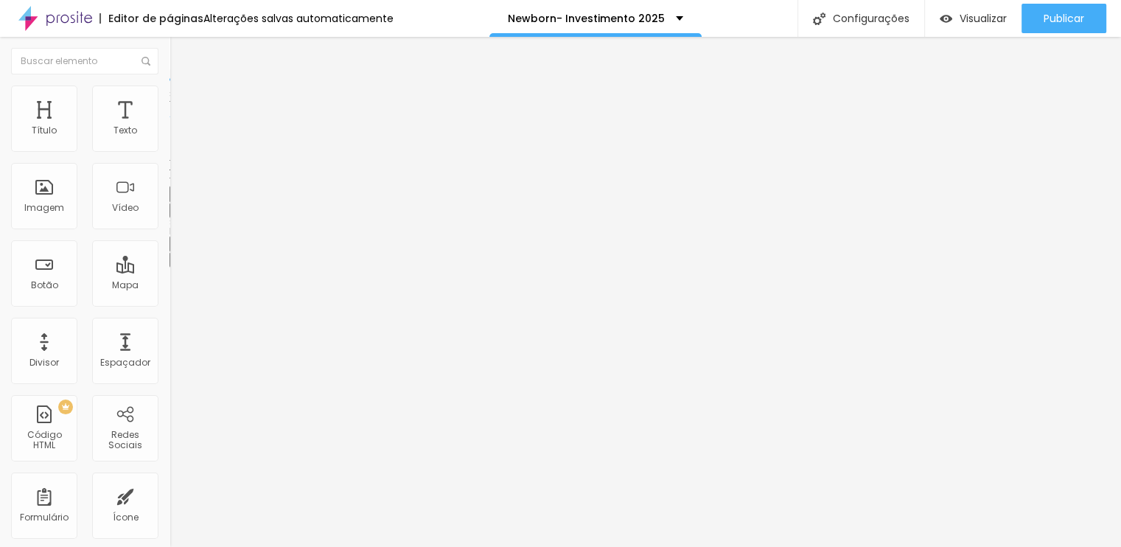
scroll to position [0, 0]
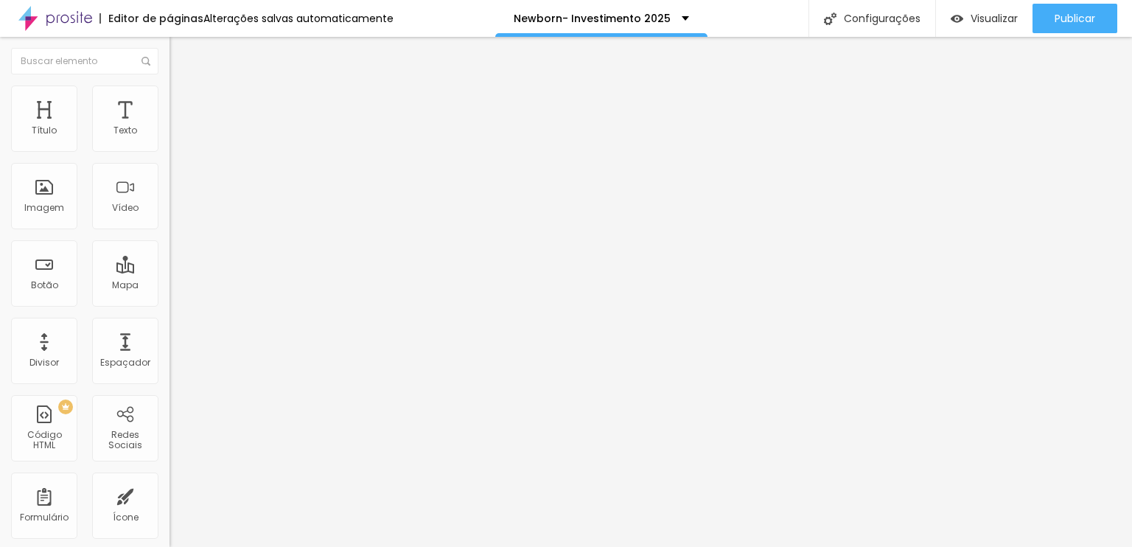
click at [170, 97] on li "Avançado" at bounding box center [255, 93] width 170 height 15
click at [983, 19] on span "Visualizar" at bounding box center [994, 19] width 47 height 12
type input "32"
type input "337"
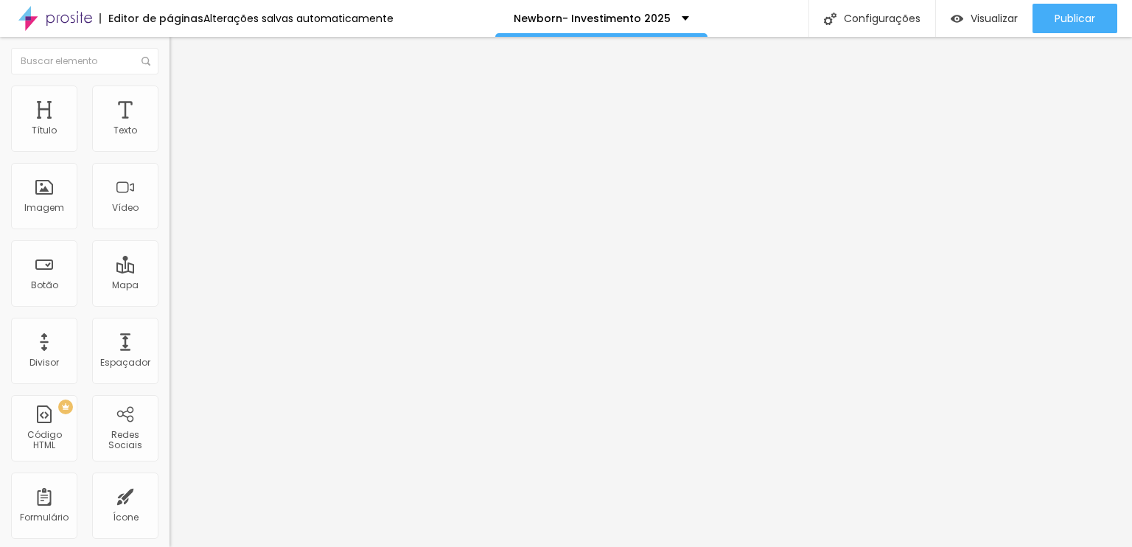
type input "337"
type input "461"
type input "470"
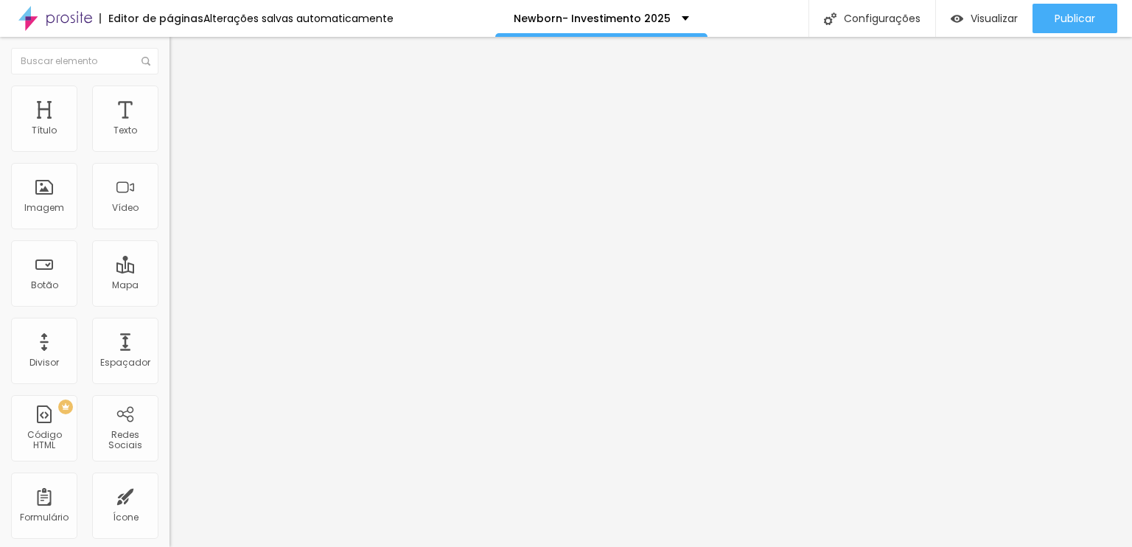
type input "478"
type input "470"
type input "453"
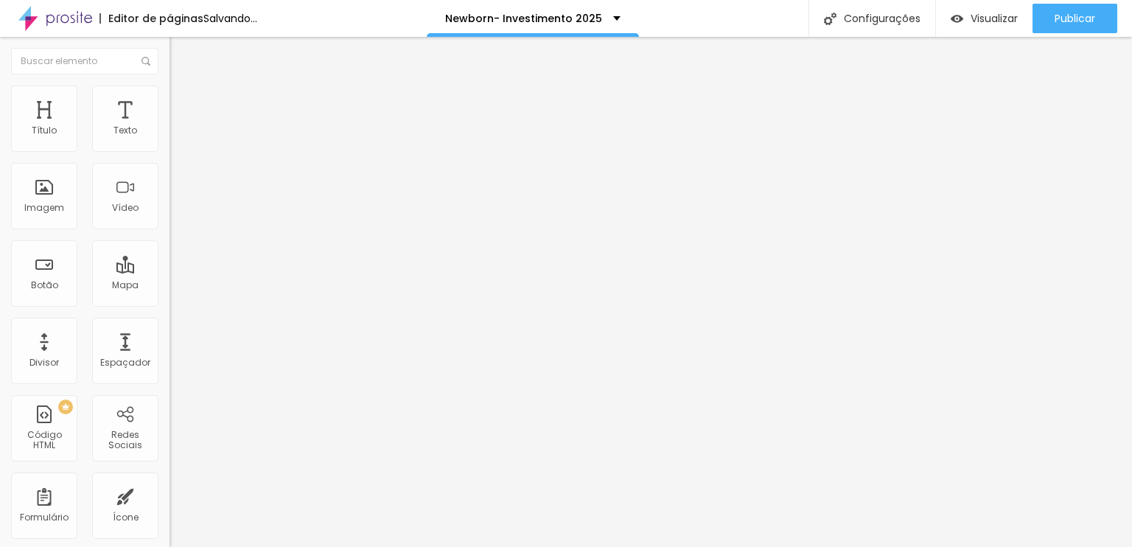
type input "453"
type input "428"
type input "366"
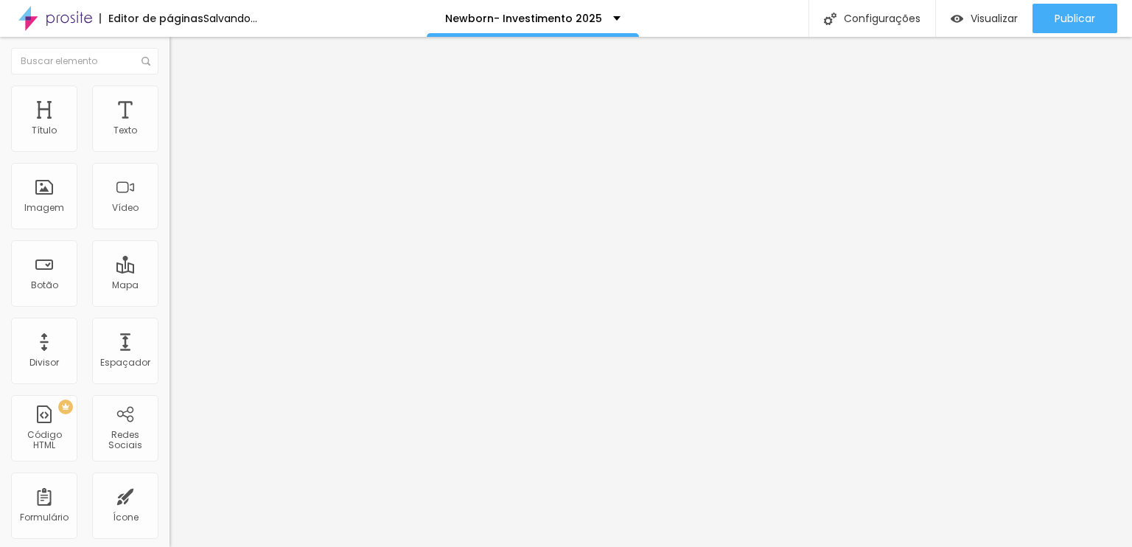
type input "325"
type input "292"
type input "280"
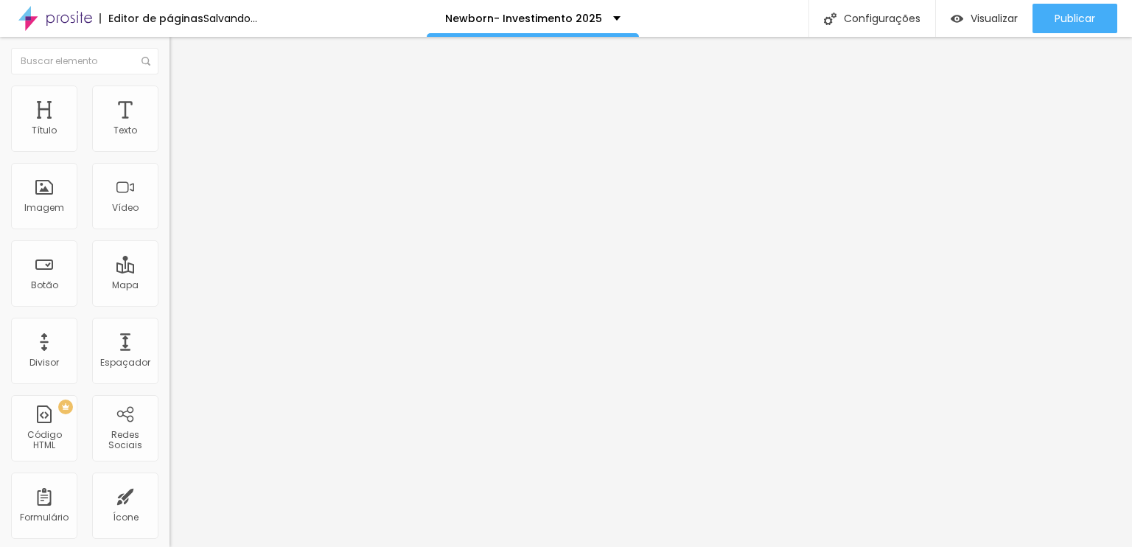
type input "280"
type input "267"
type input "255"
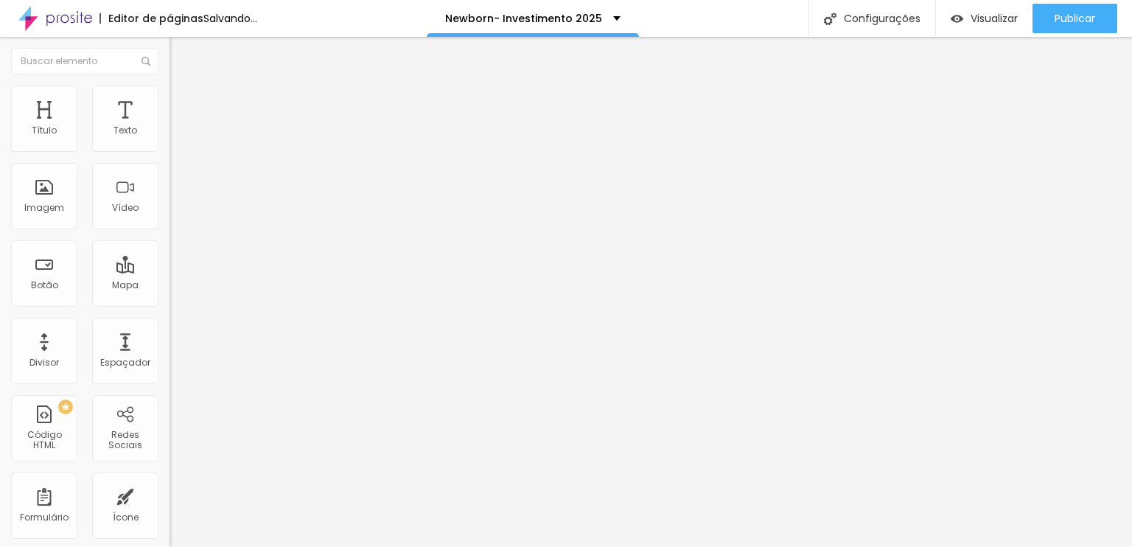
type input "242"
type input "238"
type input "230"
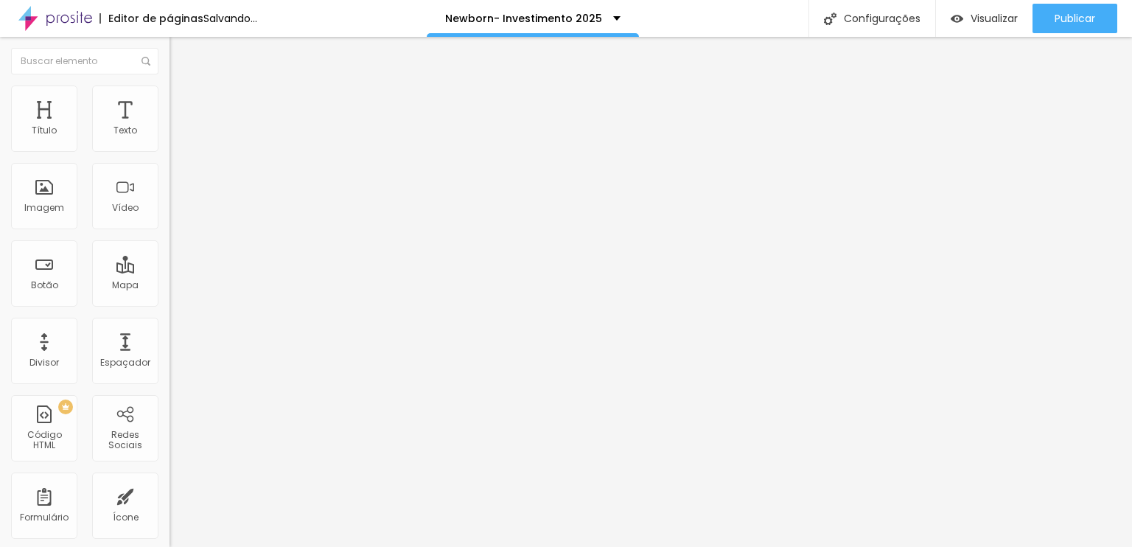
type input "230"
type input "209"
type input "201"
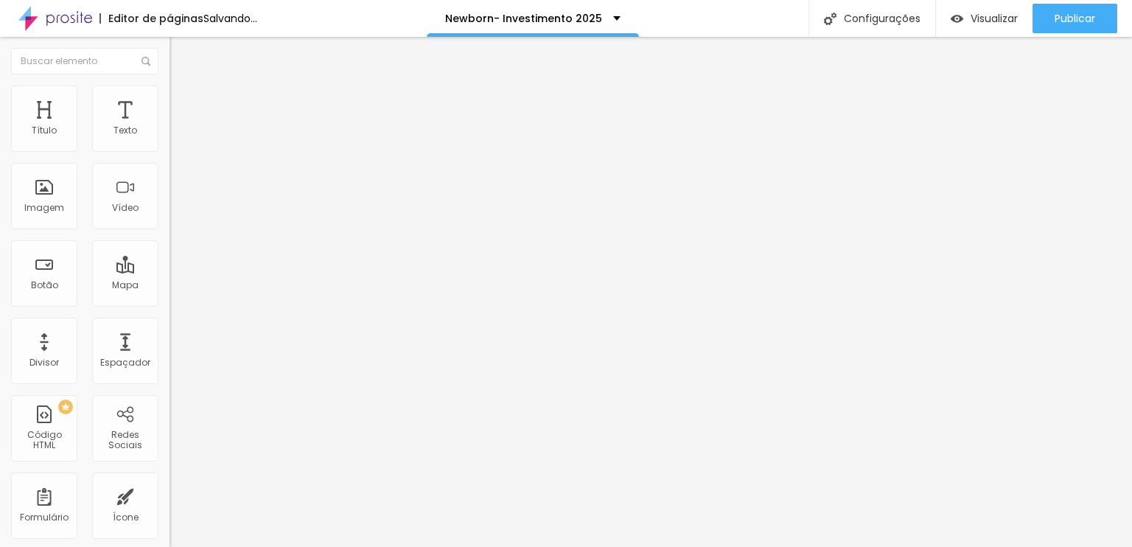
type input "189"
type input "185"
type input "180"
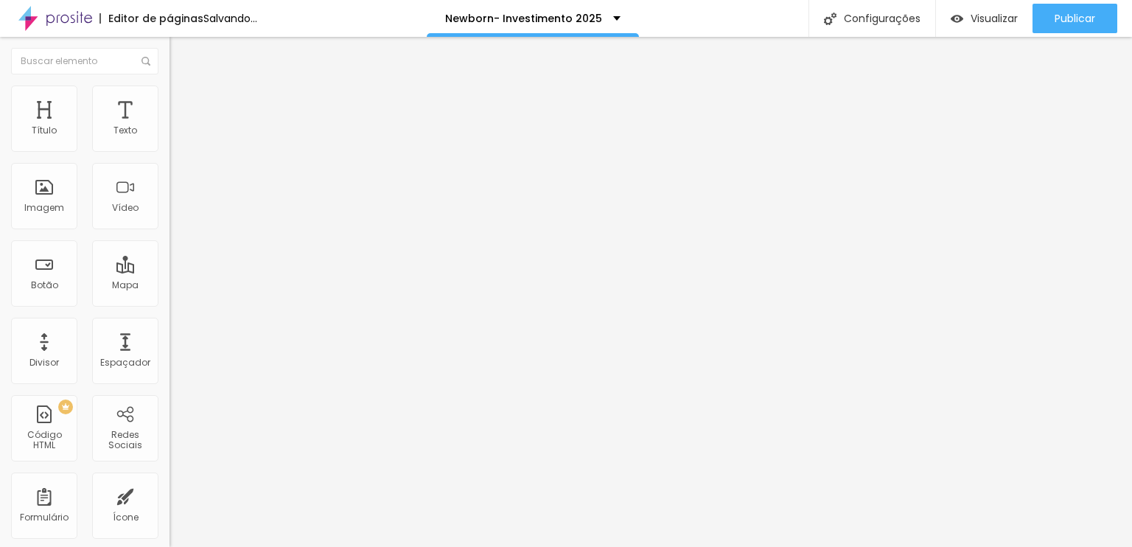
type input "180"
type input "185"
type input "189"
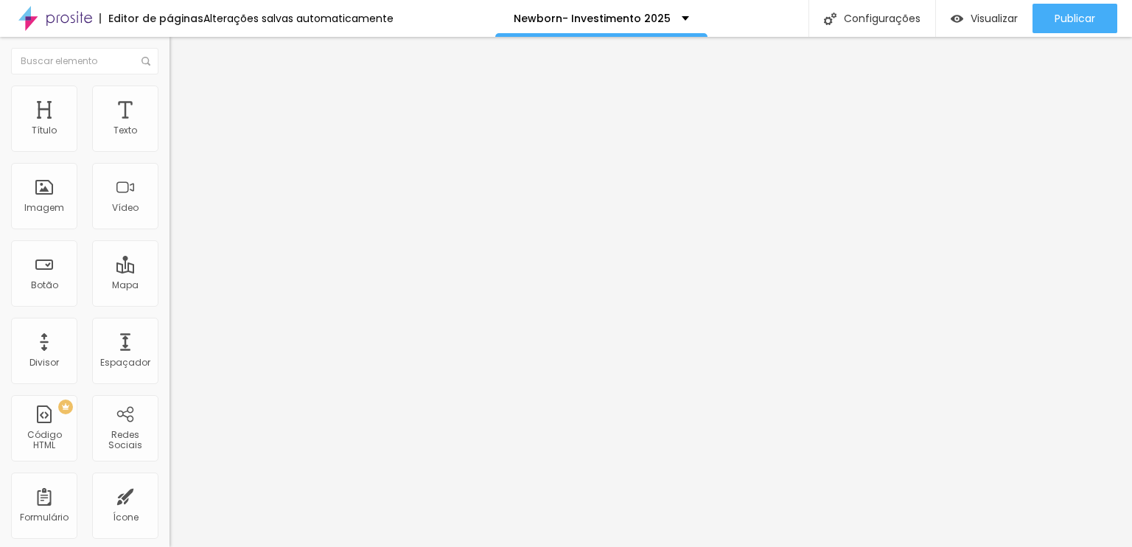
type input "214"
type input "242"
type input "247"
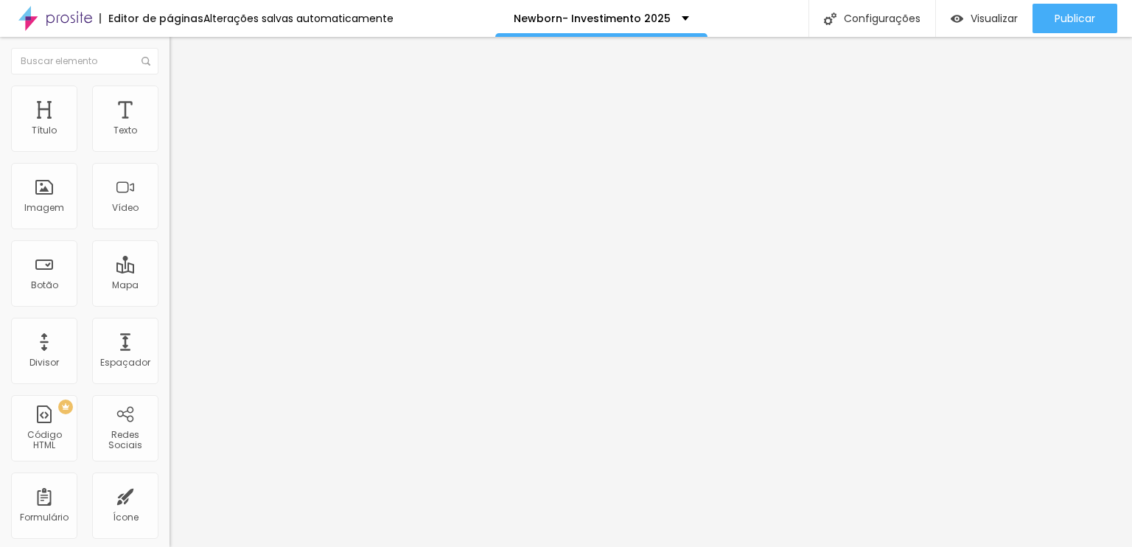
type input "247"
type input "251"
type input "255"
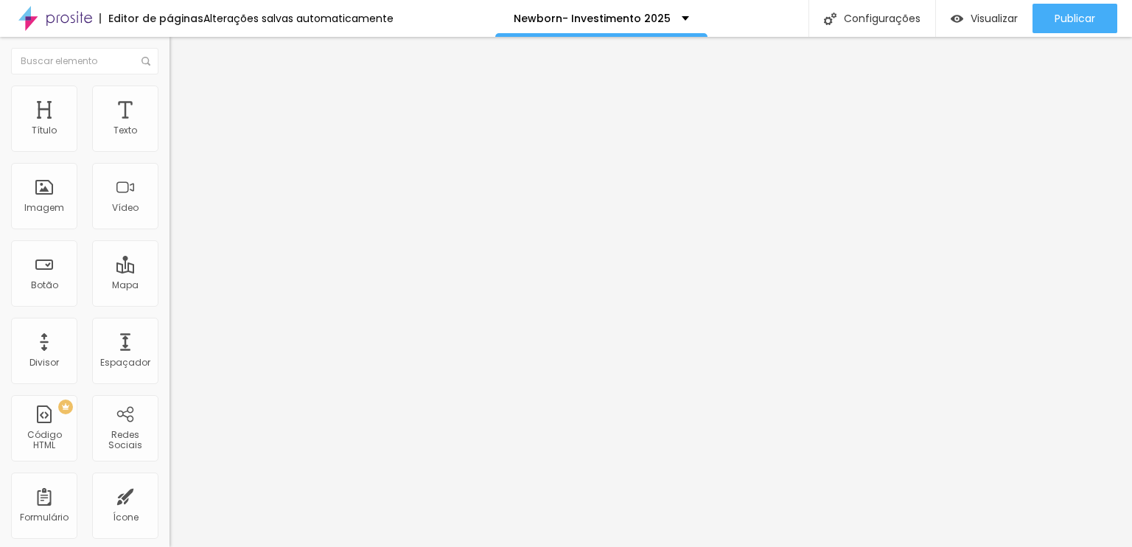
type input "259"
type input "255"
type input "247"
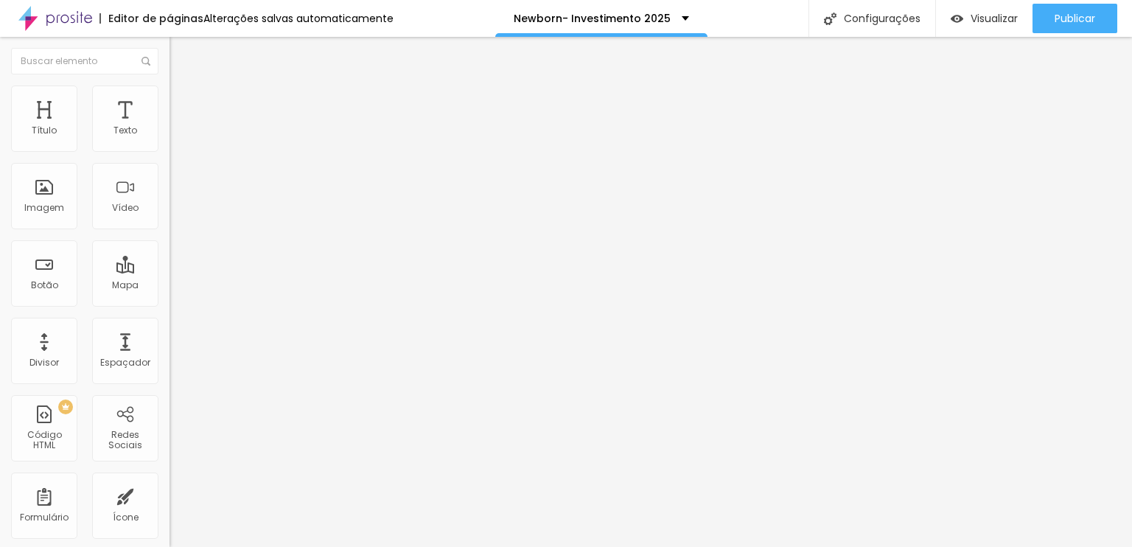
type input "247"
type input "242"
drag, startPoint x: 46, startPoint y: 150, endPoint x: 63, endPoint y: 156, distance: 18.0
click at [170, 271] on input "range" at bounding box center [217, 277] width 95 height 12
click at [183, 105] on span "Avançado" at bounding box center [207, 110] width 49 height 13
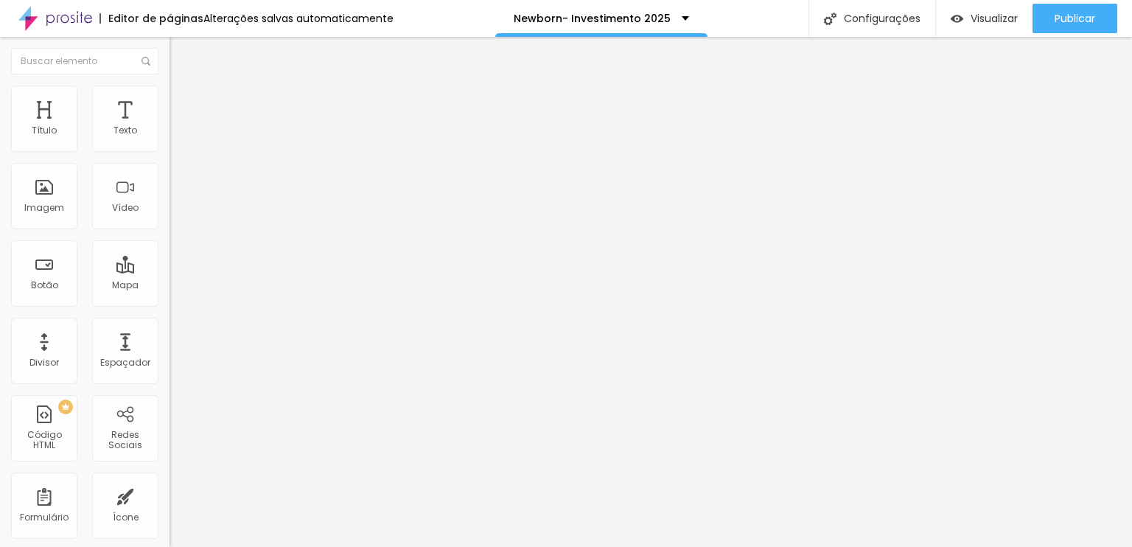
click at [170, 92] on img at bounding box center [176, 92] width 13 height 13
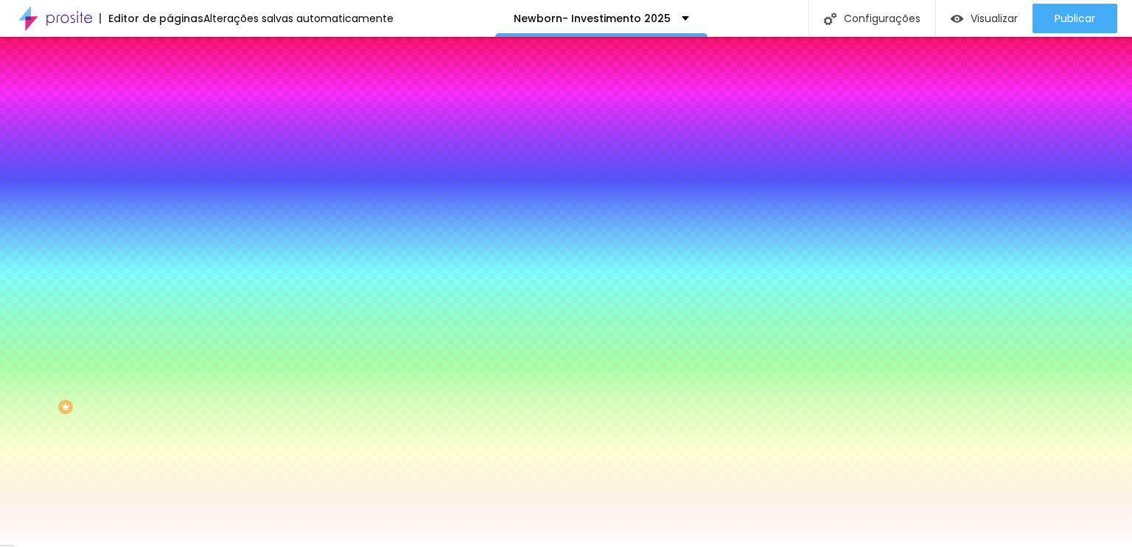
click at [170, 141] on div at bounding box center [255, 141] width 170 height 0
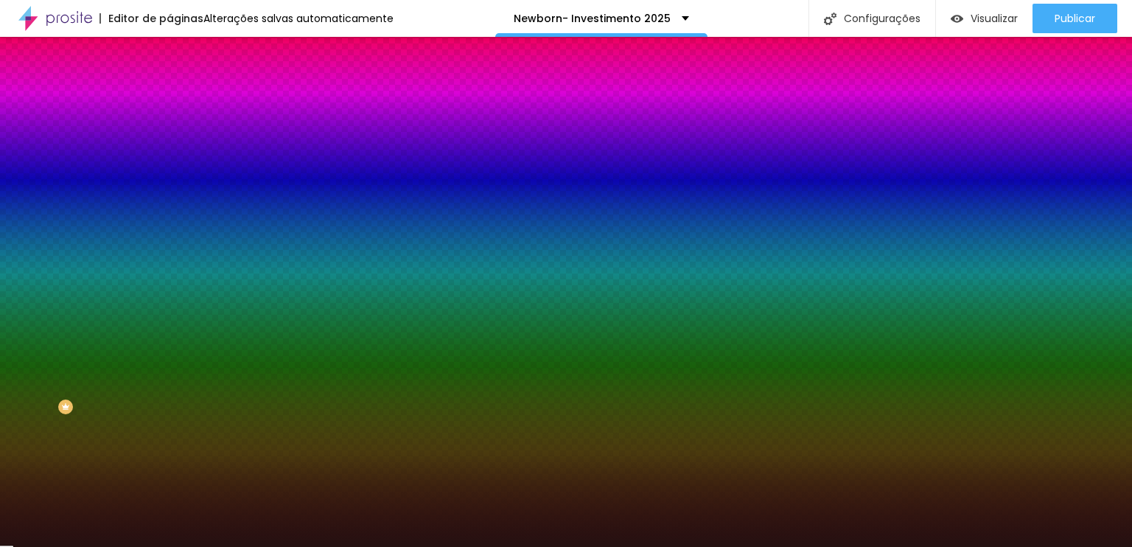
drag, startPoint x: 40, startPoint y: 195, endPoint x: 75, endPoint y: 261, distance: 75.2
click at [75, 261] on div at bounding box center [566, 273] width 1132 height 547
drag, startPoint x: 46, startPoint y: 187, endPoint x: 13, endPoint y: 122, distance: 73.2
click at [170, 123] on div "Cor de fundo Voltar ao padrão #FDE3E3 Sombra DESATIVADO Voltar ao padrão Borda …" at bounding box center [255, 180] width 170 height 131
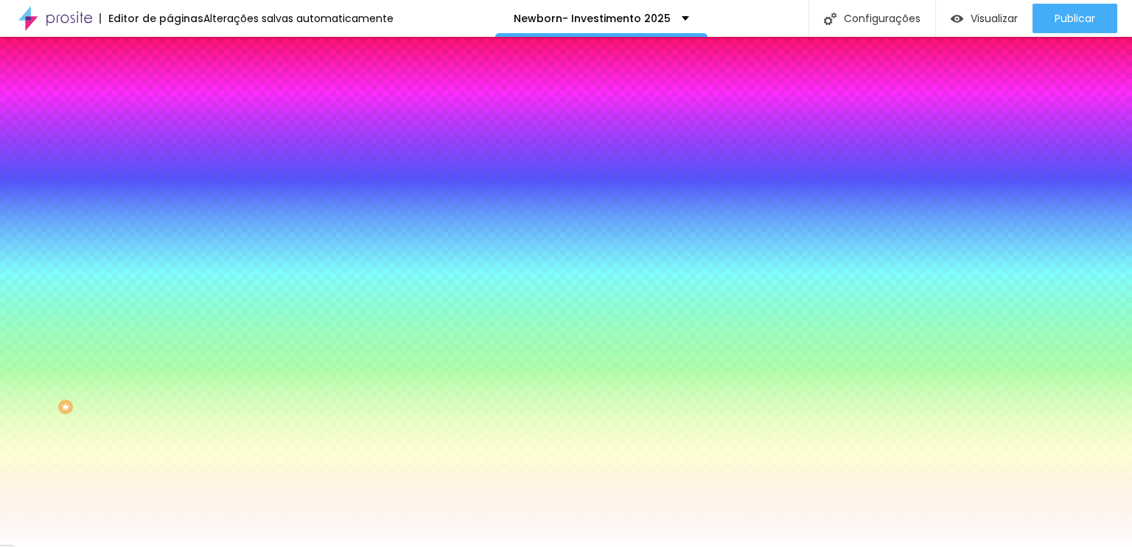
click at [175, 136] on icon "button" at bounding box center [180, 131] width 10 height 10
click at [170, 310] on div "Editar Coluna Conteúdo Estilo Avançado Cor de fundo Voltar ao padrão #FFFFFF So…" at bounding box center [255, 292] width 170 height 510
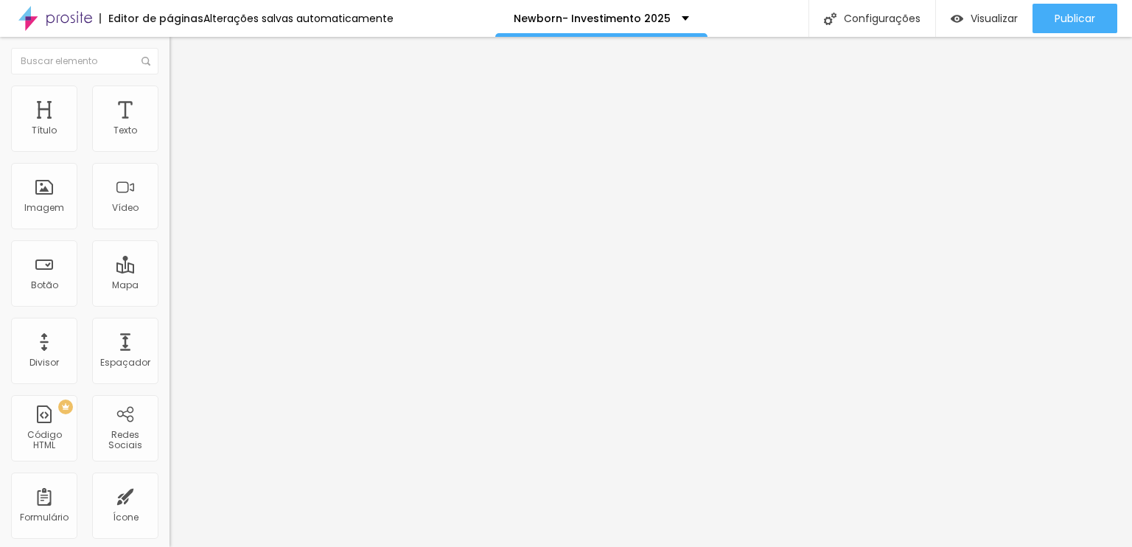
click at [170, 100] on img at bounding box center [176, 106] width 13 height 13
click at [170, 87] on li "Estilo" at bounding box center [255, 93] width 170 height 15
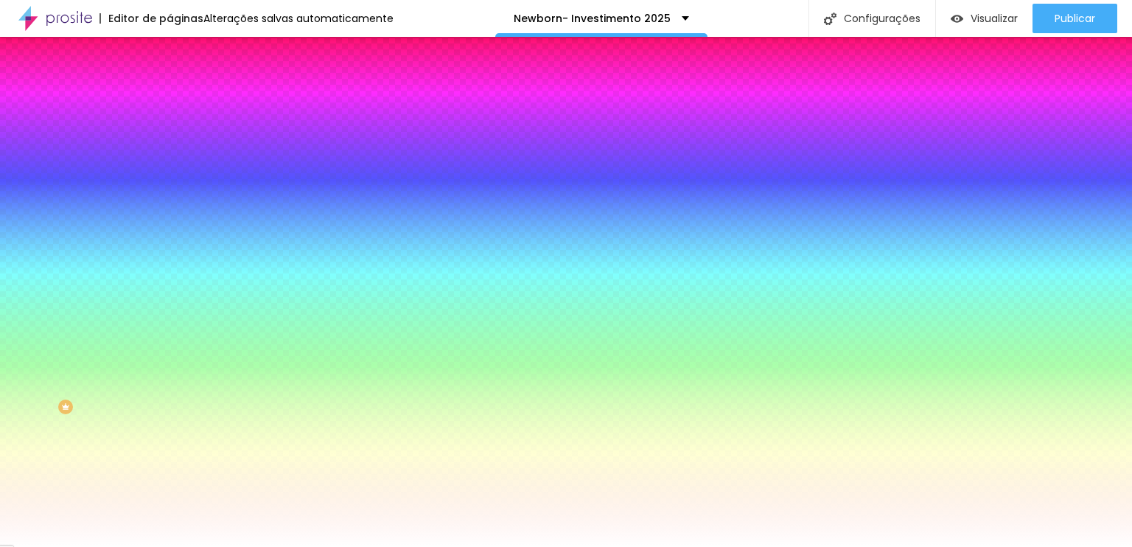
click at [170, 201] on div at bounding box center [255, 201] width 170 height 0
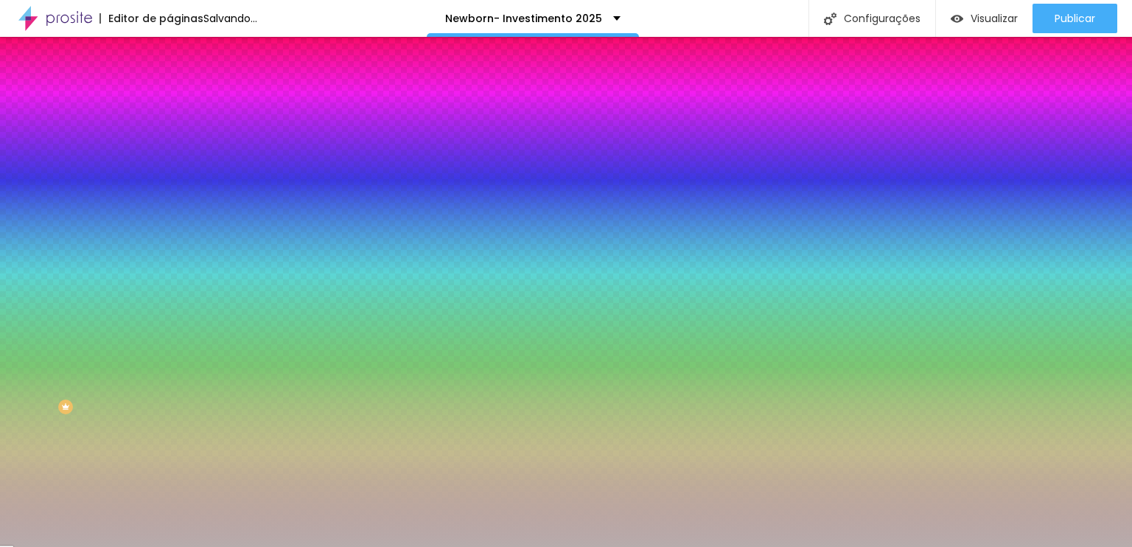
drag, startPoint x: 46, startPoint y: 309, endPoint x: 28, endPoint y: 317, distance: 20.1
click at [28, 317] on div at bounding box center [566, 273] width 1132 height 547
click at [142, 332] on div at bounding box center [566, 273] width 1132 height 547
click at [144, 316] on div at bounding box center [566, 273] width 1132 height 547
click at [149, 294] on div at bounding box center [566, 273] width 1132 height 547
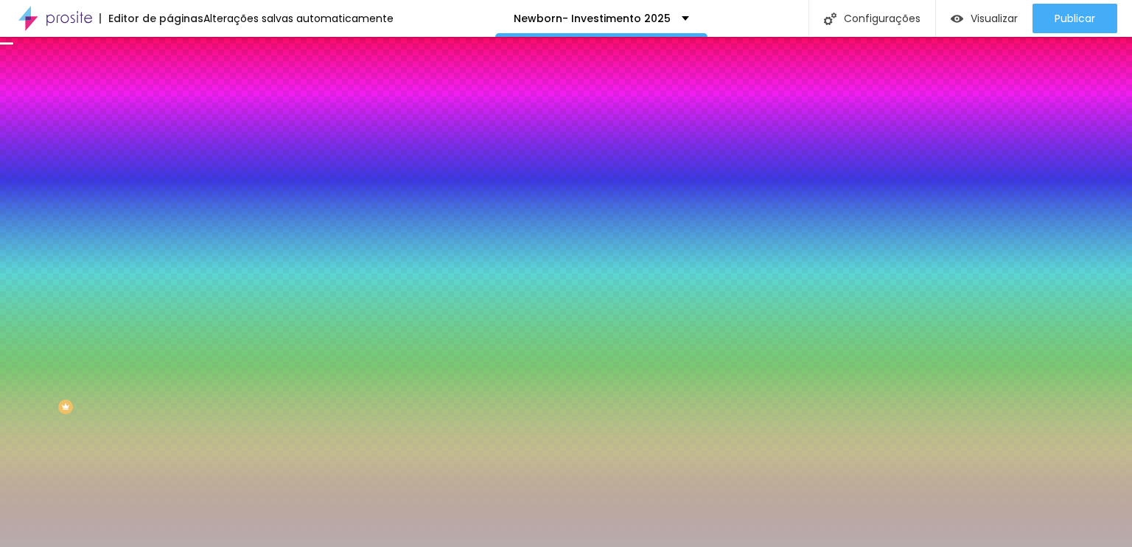
click at [179, 196] on icon "button" at bounding box center [182, 191] width 6 height 10
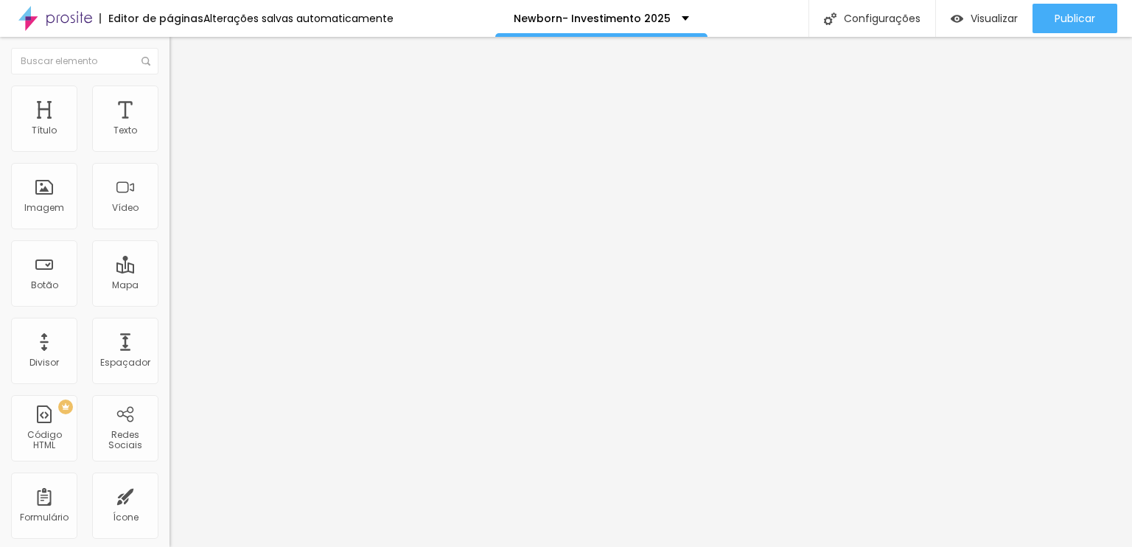
click at [170, 142] on button "button" at bounding box center [180, 133] width 21 height 15
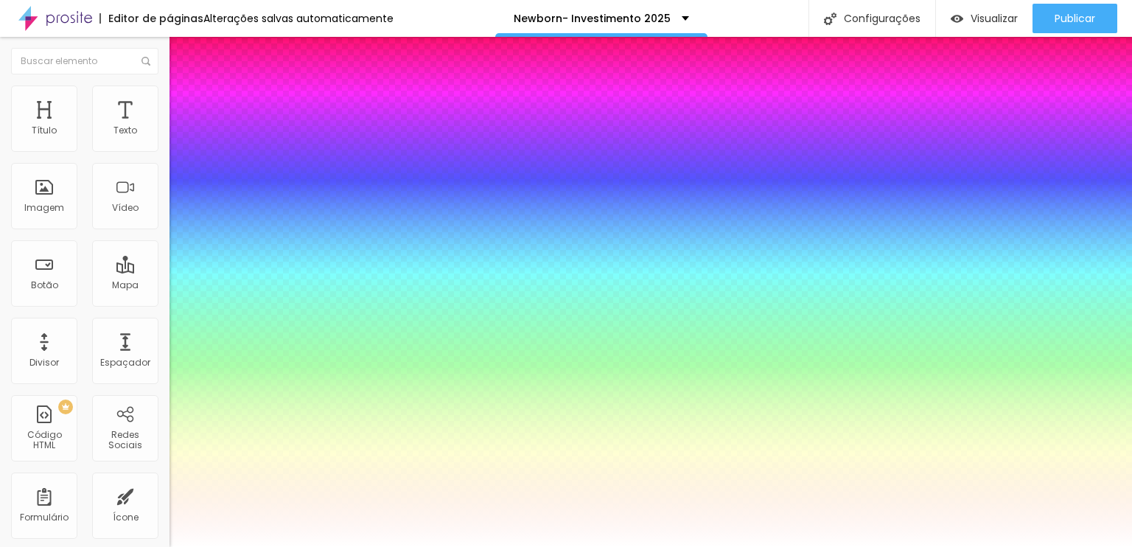
drag, startPoint x: 224, startPoint y: 250, endPoint x: 213, endPoint y: 247, distance: 11.4
click at [1054, 546] on div at bounding box center [566, 547] width 1132 height 0
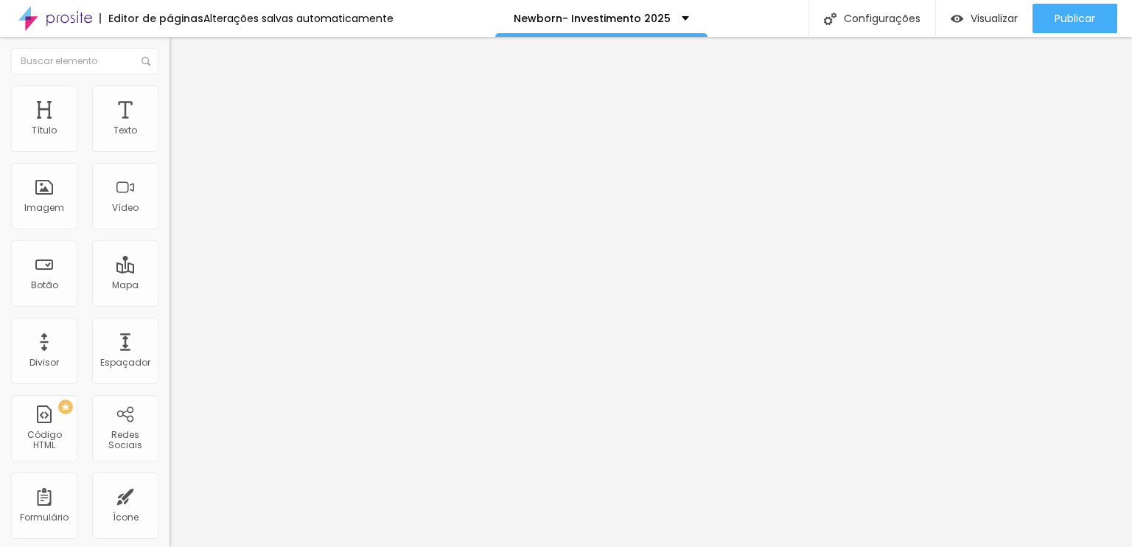
click at [170, 86] on img at bounding box center [176, 92] width 13 height 13
click at [175, 137] on icon "button" at bounding box center [179, 132] width 9 height 9
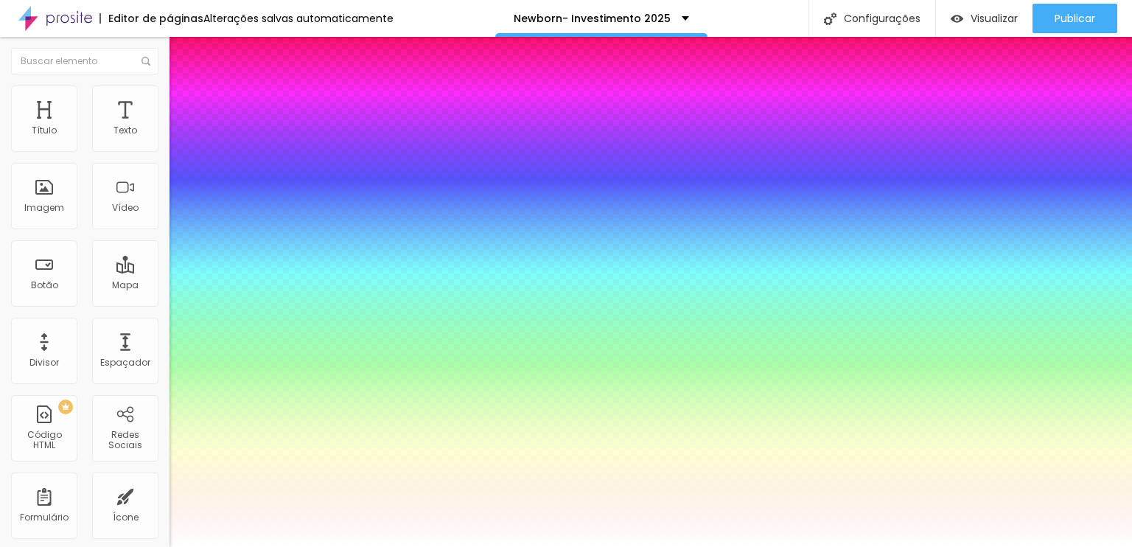
click at [449, 546] on div at bounding box center [566, 547] width 1132 height 0
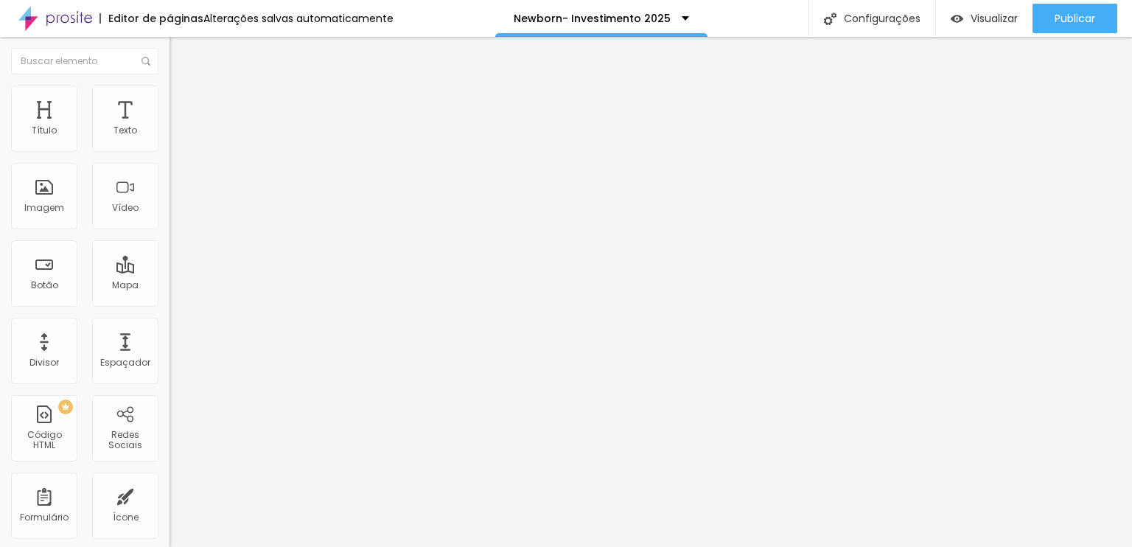
click at [170, 100] on li "Avançado" at bounding box center [255, 107] width 170 height 15
click at [170, 97] on ul "Conteúdo Estilo Avançado" at bounding box center [255, 93] width 170 height 44
click at [170, 94] on img at bounding box center [176, 92] width 13 height 13
click at [170, 97] on ul "Conteúdo Estilo Avançado" at bounding box center [255, 93] width 170 height 44
click at [170, 92] on img at bounding box center [176, 92] width 13 height 13
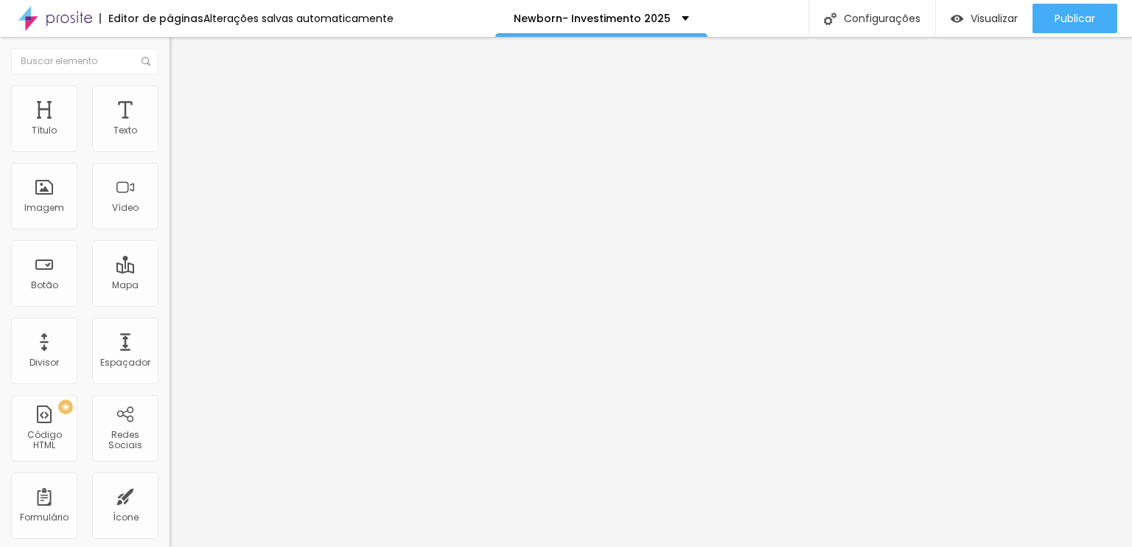
click at [170, 94] on img at bounding box center [176, 92] width 13 height 13
click at [170, 94] on ul "Estilo Avançado" at bounding box center [255, 85] width 170 height 29
click at [170, 86] on li "Estilo" at bounding box center [255, 78] width 170 height 15
click at [170, 96] on li "Estilo" at bounding box center [255, 93] width 170 height 15
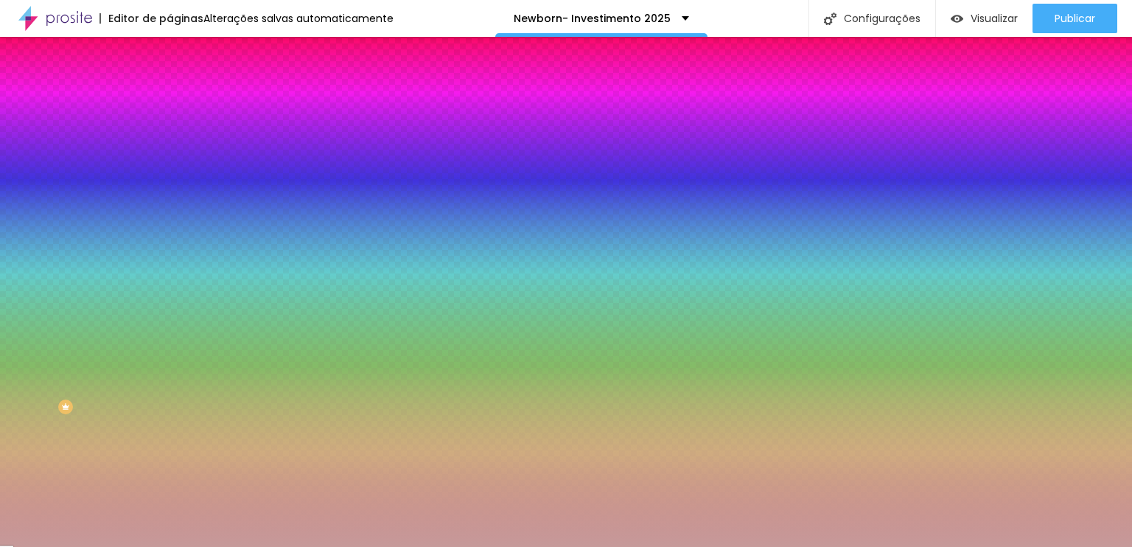
click at [170, 141] on div at bounding box center [255, 141] width 170 height 0
click at [170, 151] on input "#C69A9A" at bounding box center [258, 148] width 177 height 15
click at [170, 150] on input "#C69A9A" at bounding box center [258, 148] width 177 height 15
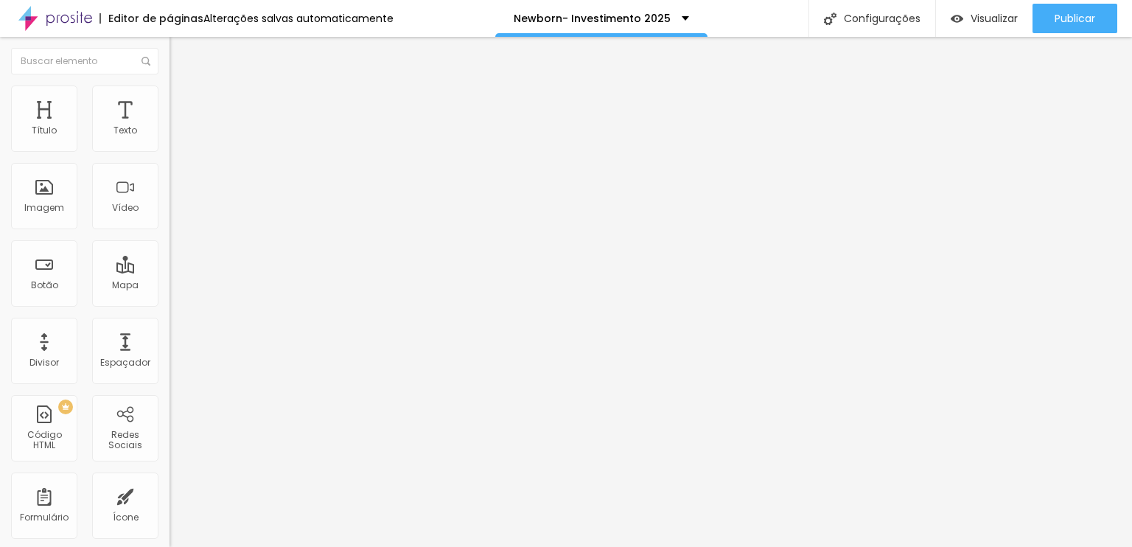
click at [175, 214] on icon "button" at bounding box center [179, 209] width 9 height 9
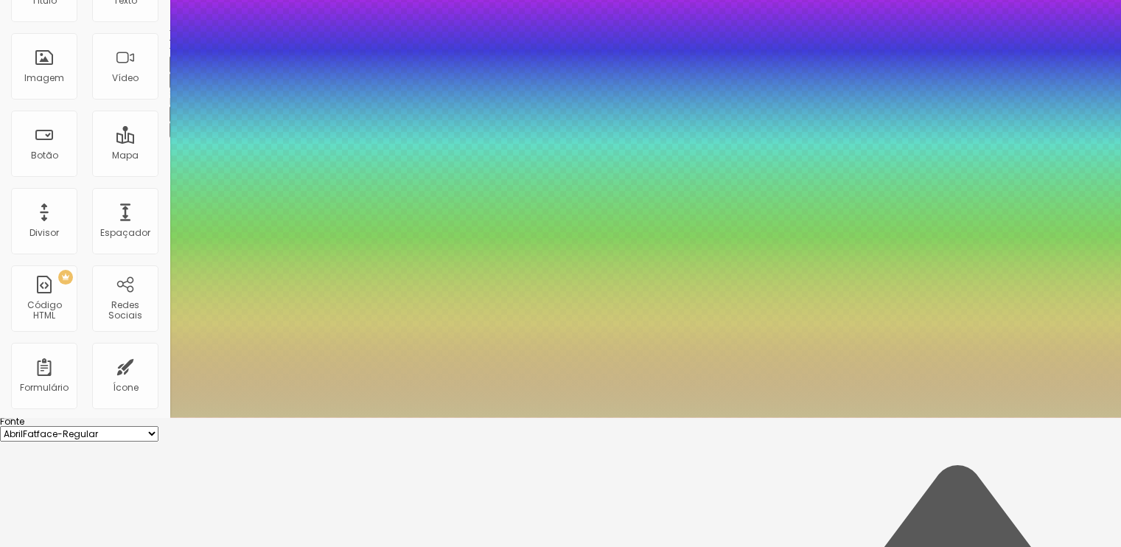
drag, startPoint x: 298, startPoint y: 411, endPoint x: 378, endPoint y: 422, distance: 81.2
click at [378, 417] on body "Editor de páginas Alterações salvas automaticamente Newborn- Investimento 2025 …" at bounding box center [560, 143] width 1121 height 547
drag, startPoint x: 332, startPoint y: 415, endPoint x: 420, endPoint y: 226, distance: 208.4
click at [420, 417] on div at bounding box center [560, 417] width 1121 height 0
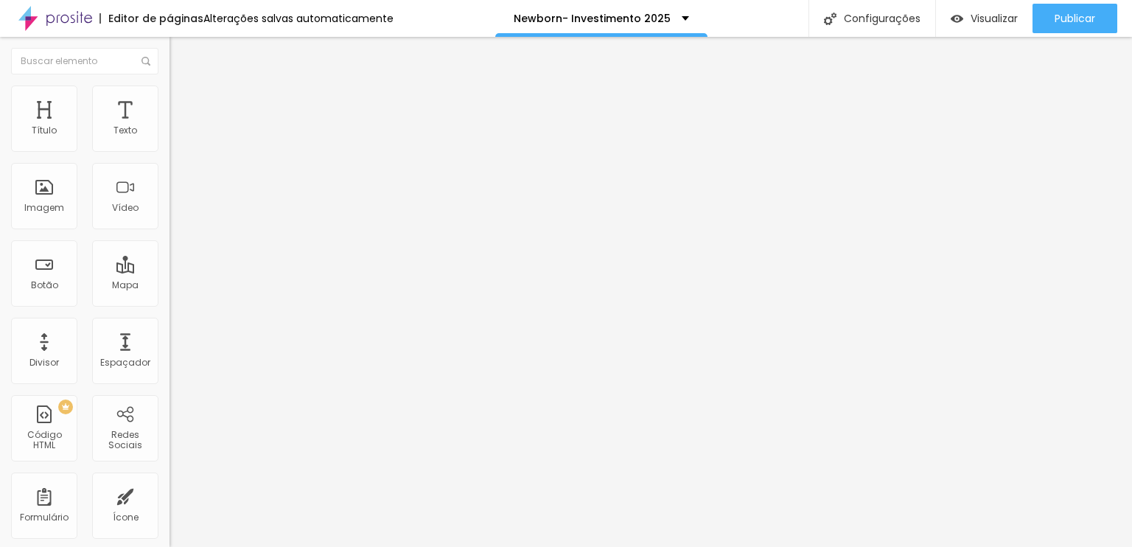
click at [175, 214] on icon "button" at bounding box center [179, 209] width 9 height 9
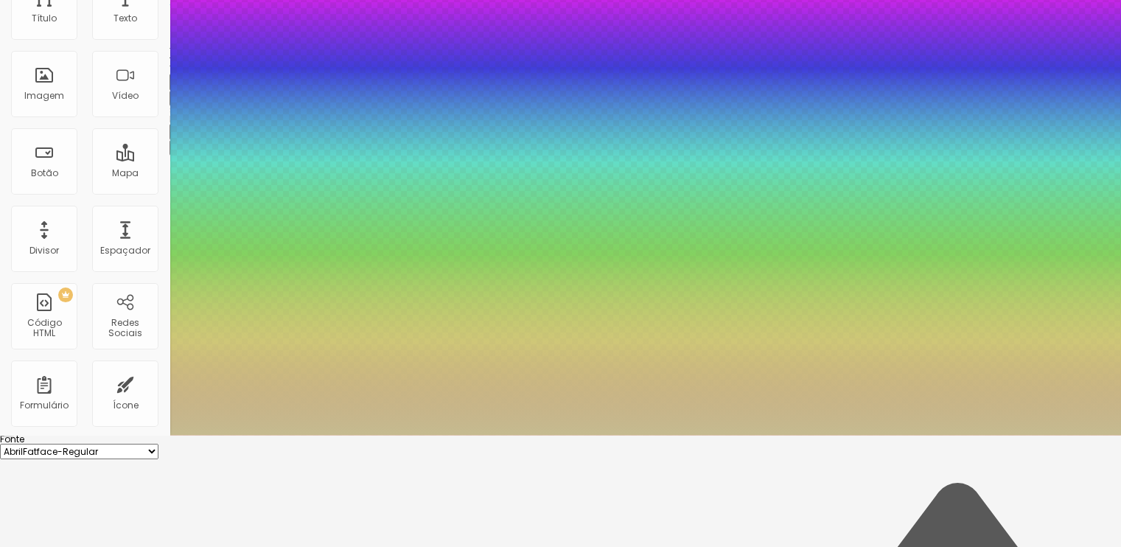
scroll to position [134, 0]
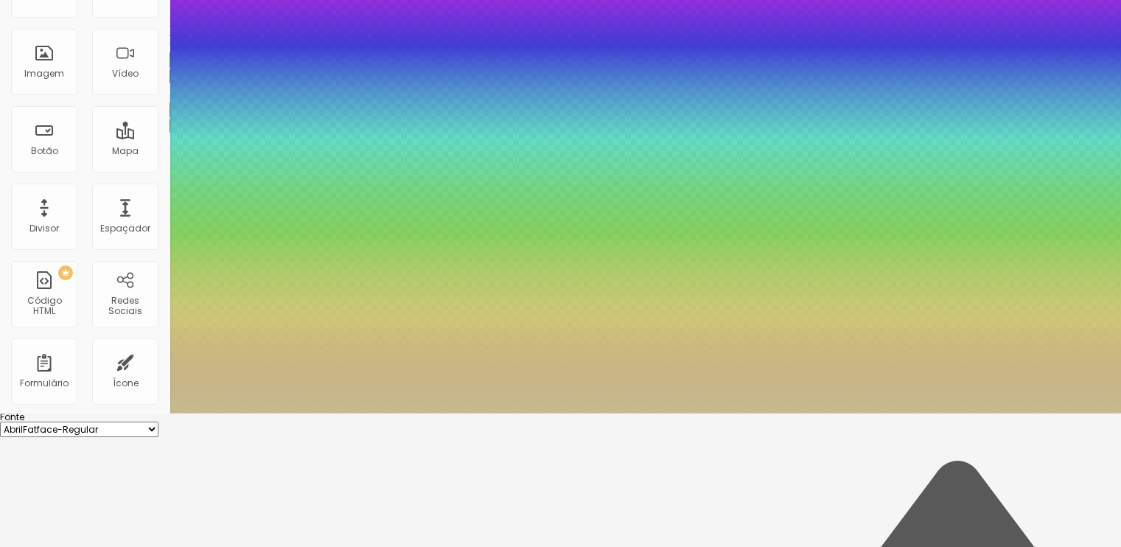
drag, startPoint x: 298, startPoint y: 411, endPoint x: 346, endPoint y: 412, distance: 47.9
paste input "69A9A"
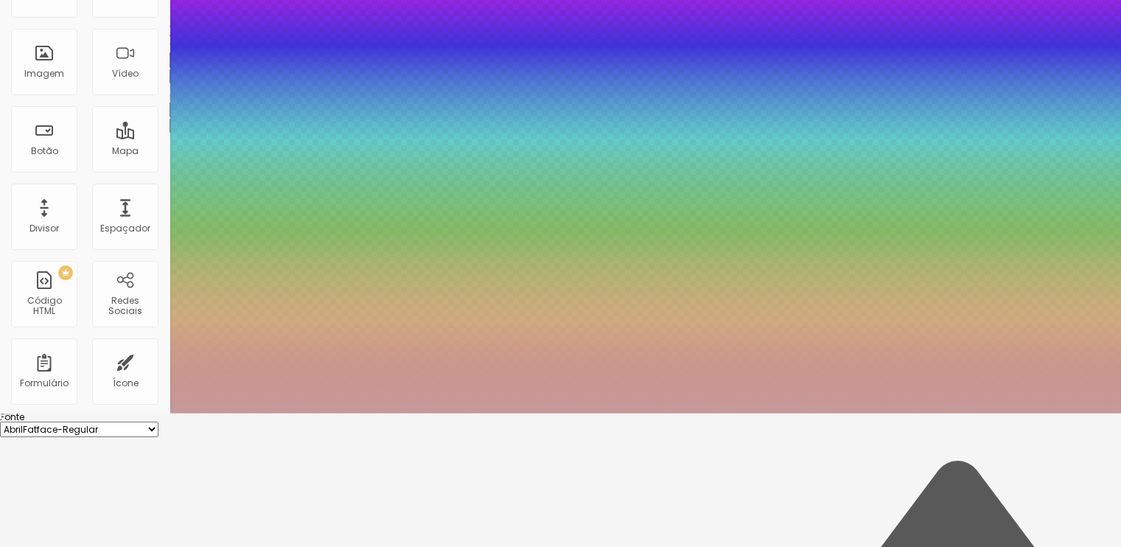
click at [994, 413] on div at bounding box center [560, 413] width 1121 height 0
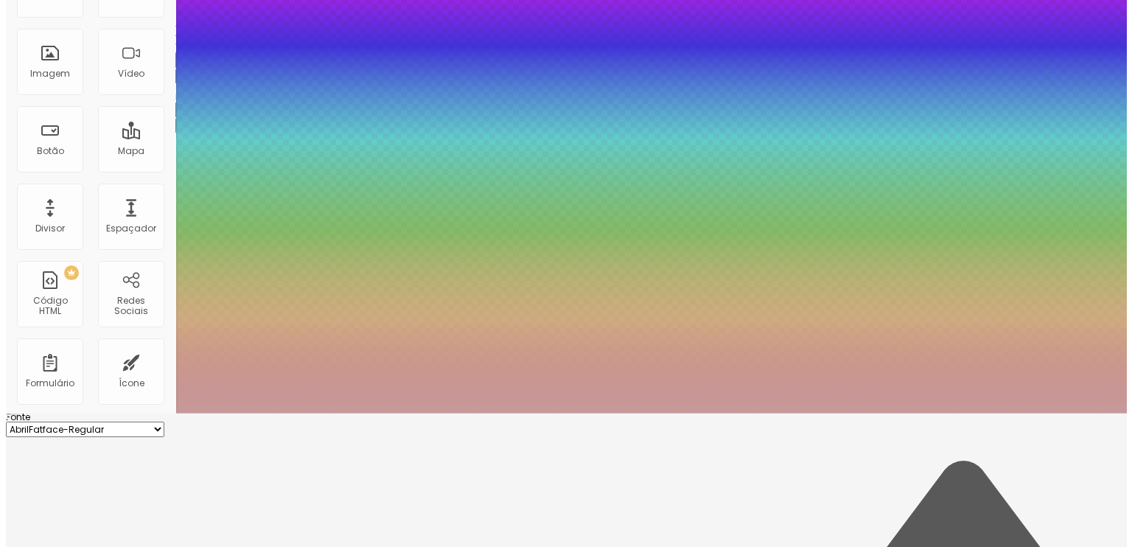
scroll to position [0, 0]
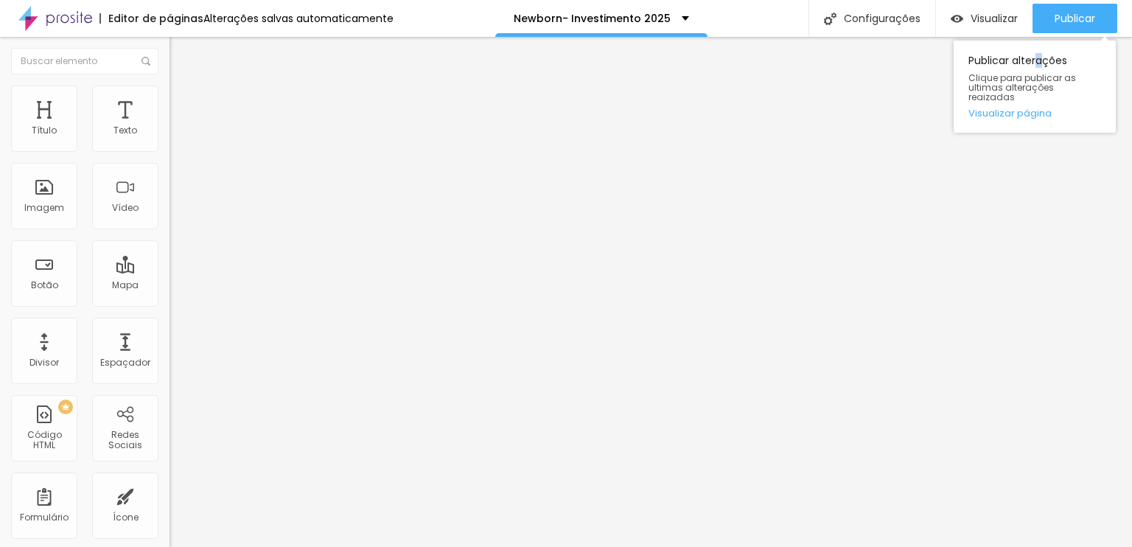
drag, startPoint x: 1039, startPoint y: 38, endPoint x: 1031, endPoint y: 65, distance: 28.5
click at [1041, 61] on div "Publicar alterações Clique para publicar as ultimas alterações reaizadas Visual…" at bounding box center [1035, 83] width 162 height 100
click at [170, 91] on li "Estilo" at bounding box center [255, 93] width 170 height 15
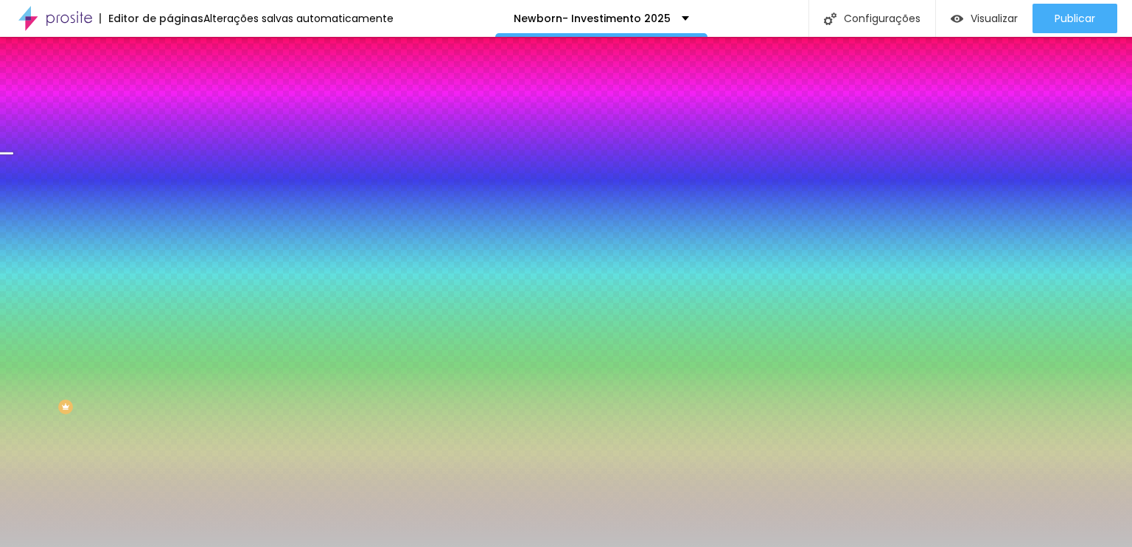
click at [170, 201] on div at bounding box center [255, 201] width 170 height 0
click at [26, 311] on div at bounding box center [566, 273] width 1132 height 547
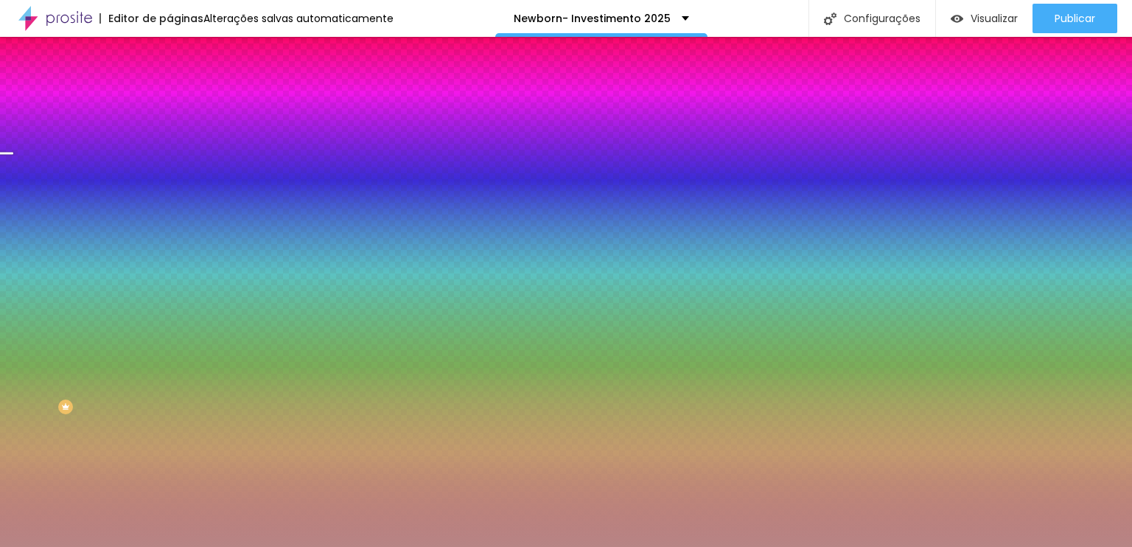
click at [50, 317] on div at bounding box center [566, 273] width 1132 height 547
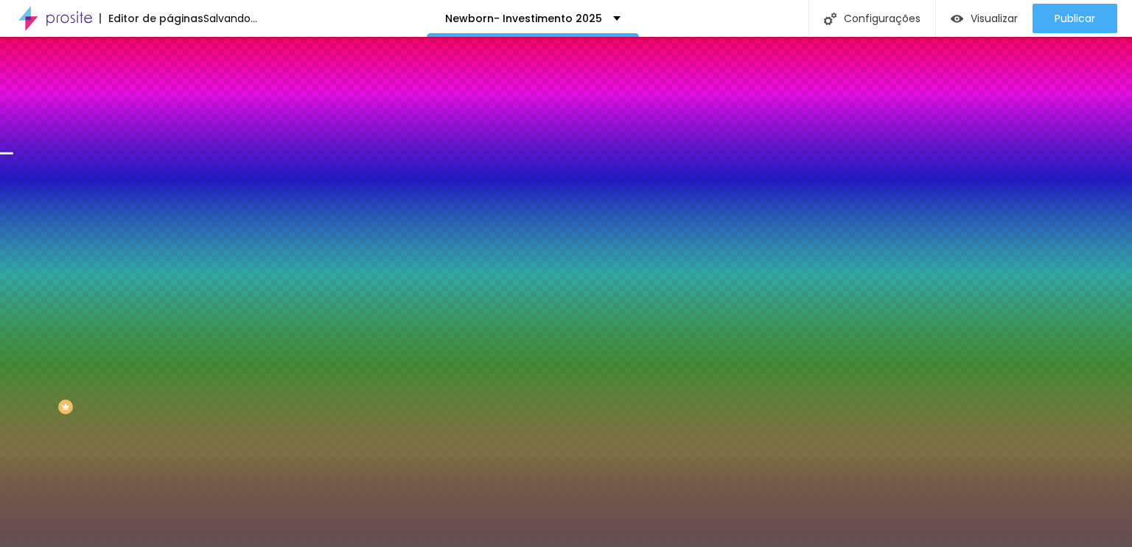
click at [41, 353] on div at bounding box center [566, 273] width 1132 height 547
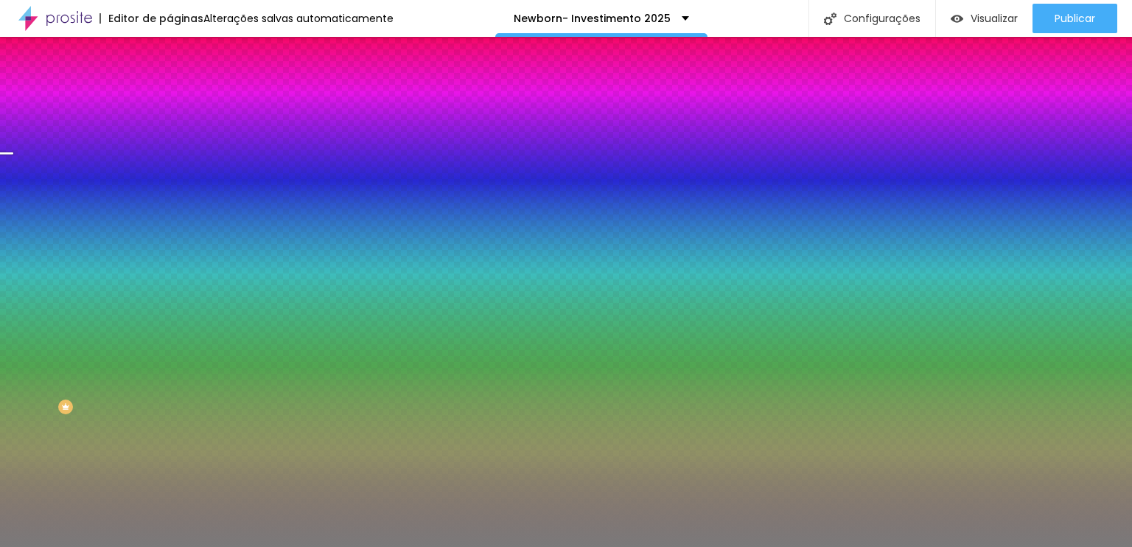
drag, startPoint x: 29, startPoint y: 352, endPoint x: 8, endPoint y: 344, distance: 23.1
click at [170, 306] on div "Imagem de fundo Trocar imagem Efeito da Imagem Parallax Nenhum Parallax Cor de …" at bounding box center [255, 210] width 170 height 191
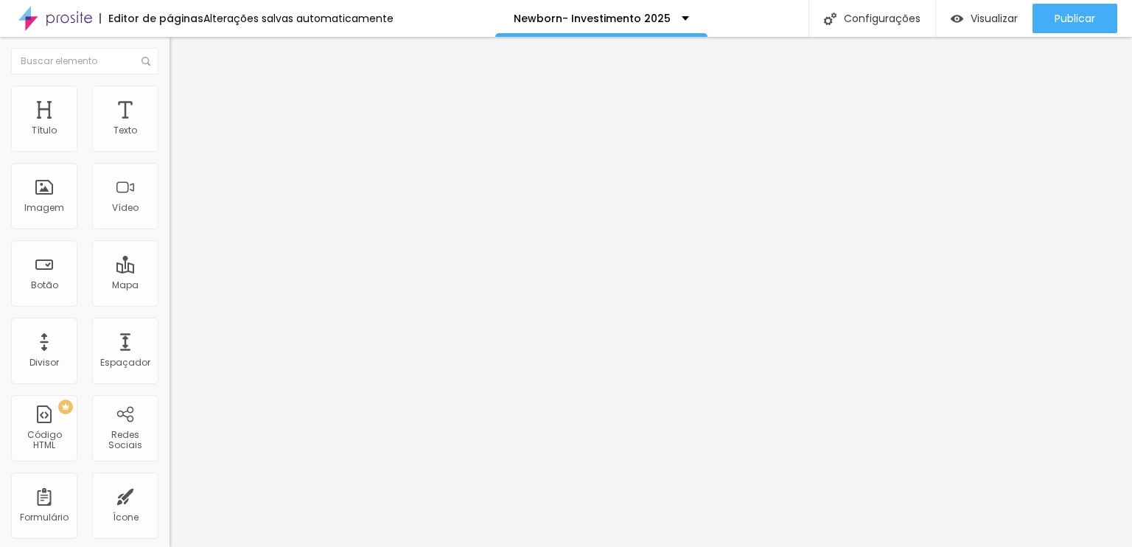
click at [183, 101] on span "Estilo" at bounding box center [194, 95] width 23 height 13
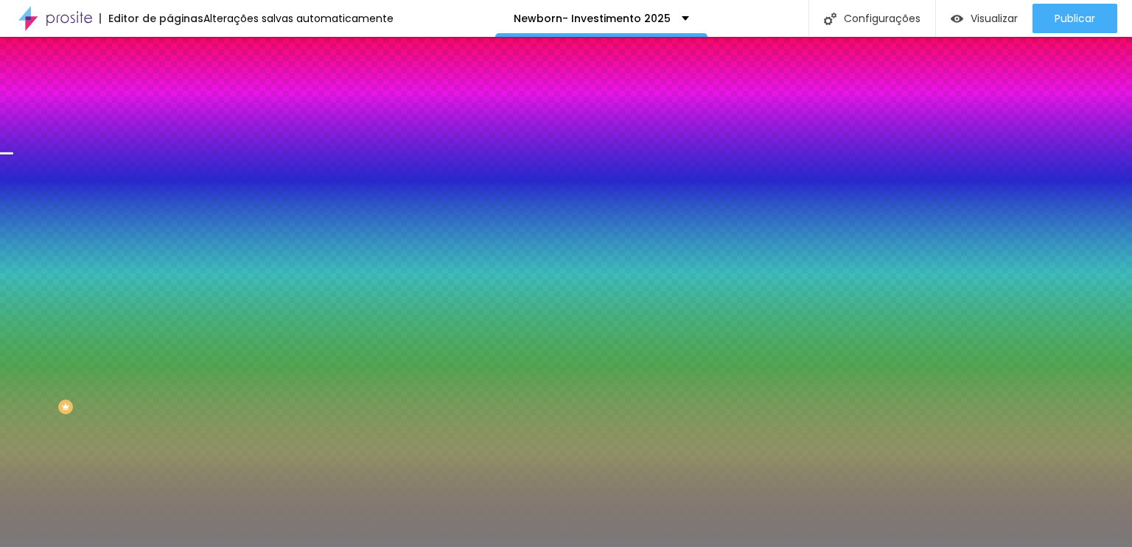
click at [170, 136] on span "Trocar imagem" at bounding box center [210, 129] width 80 height 13
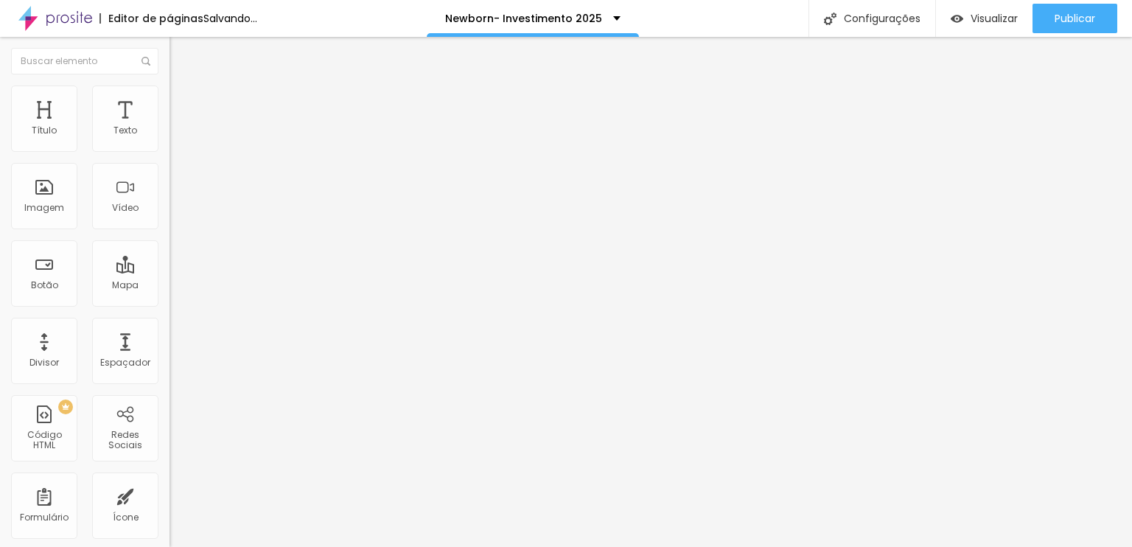
click at [170, 100] on img at bounding box center [176, 106] width 13 height 13
drag, startPoint x: 24, startPoint y: 173, endPoint x: 55, endPoint y: 175, distance: 31.8
click at [170, 495] on input "range" at bounding box center [217, 501] width 95 height 12
drag, startPoint x: 23, startPoint y: 176, endPoint x: 0, endPoint y: 182, distance: 23.6
click at [170, 495] on input "range" at bounding box center [217, 501] width 95 height 12
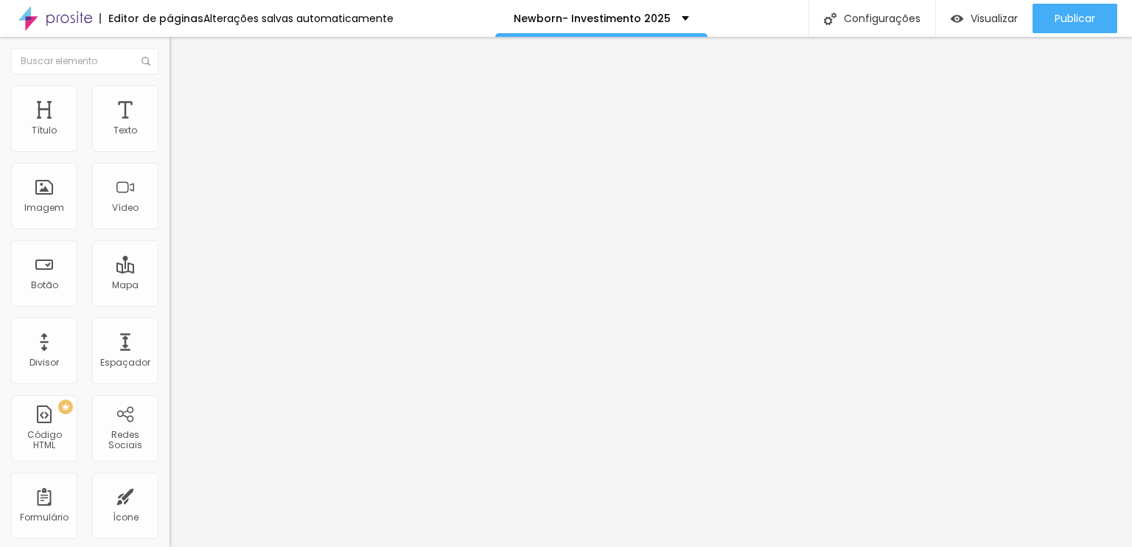
drag, startPoint x: 67, startPoint y: 142, endPoint x: 88, endPoint y: 136, distance: 22.4
click at [170, 271] on input "range" at bounding box center [217, 277] width 95 height 12
click at [183, 104] on span "Avançado" at bounding box center [207, 110] width 49 height 13
drag, startPoint x: 29, startPoint y: 171, endPoint x: 38, endPoint y: 171, distance: 8.8
click at [170, 495] on input "range" at bounding box center [217, 501] width 95 height 12
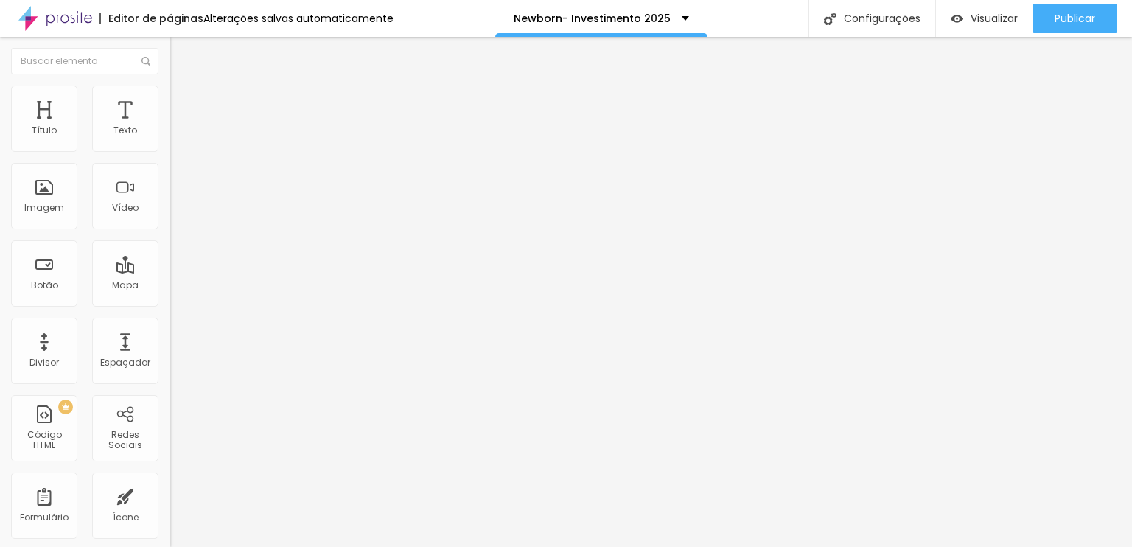
drag, startPoint x: 33, startPoint y: 143, endPoint x: 20, endPoint y: 143, distance: 13.3
click at [170, 286] on input "range" at bounding box center [217, 292] width 95 height 12
click at [183, 99] on span "Estilo" at bounding box center [194, 95] width 23 height 13
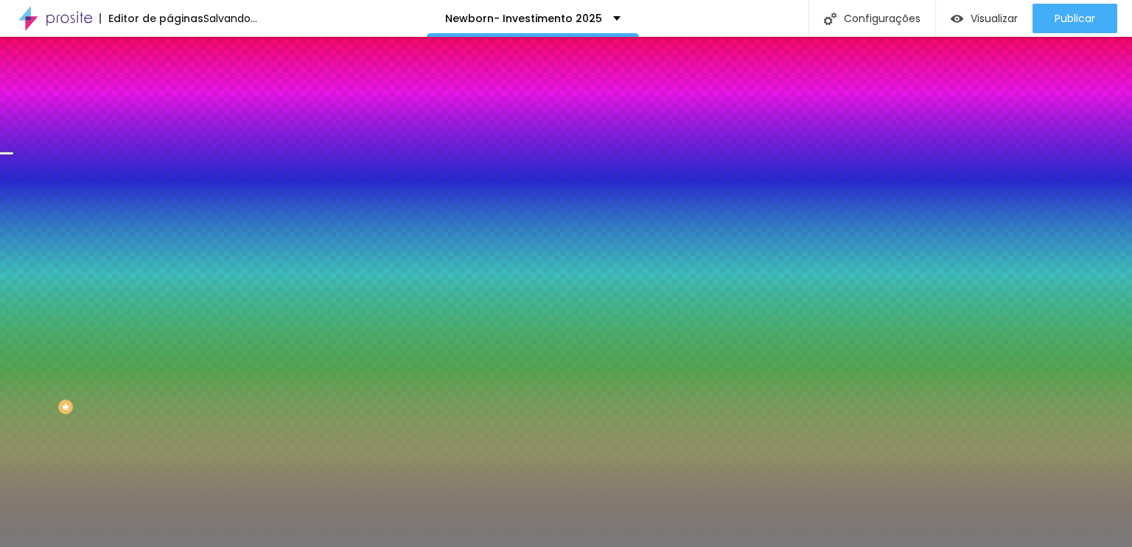
click at [170, 86] on li "Conteúdo" at bounding box center [255, 78] width 170 height 15
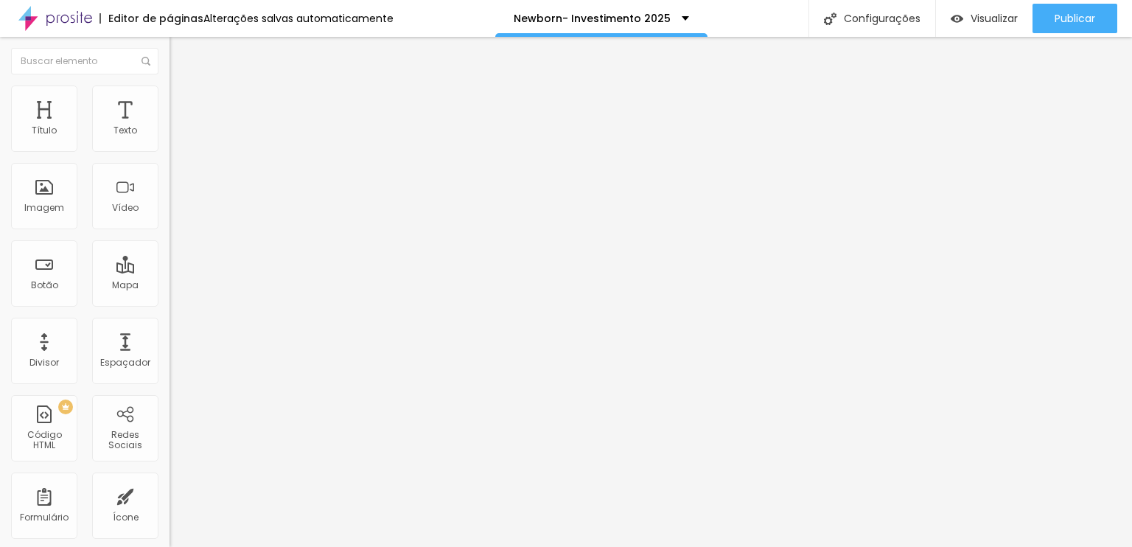
click at [170, 146] on img at bounding box center [175, 141] width 10 height 10
click at [170, 100] on img at bounding box center [176, 106] width 13 height 13
drag, startPoint x: 109, startPoint y: 139, endPoint x: 378, endPoint y: 143, distance: 269.1
click at [265, 286] on input "range" at bounding box center [217, 292] width 95 height 12
click at [170, 86] on li "Estilo" at bounding box center [255, 93] width 170 height 15
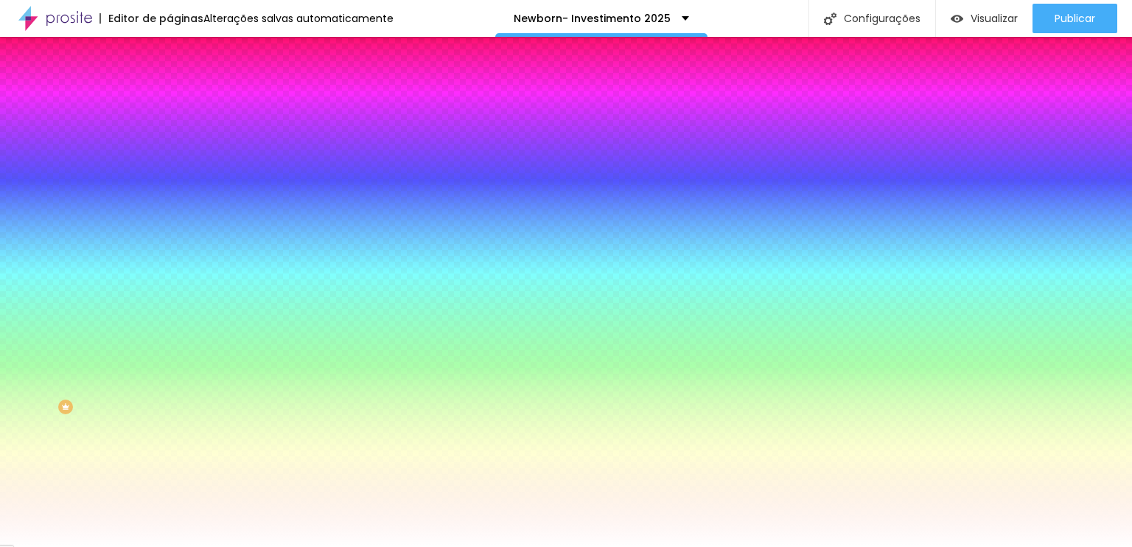
click at [183, 87] on span "Conteúdo" at bounding box center [206, 80] width 46 height 13
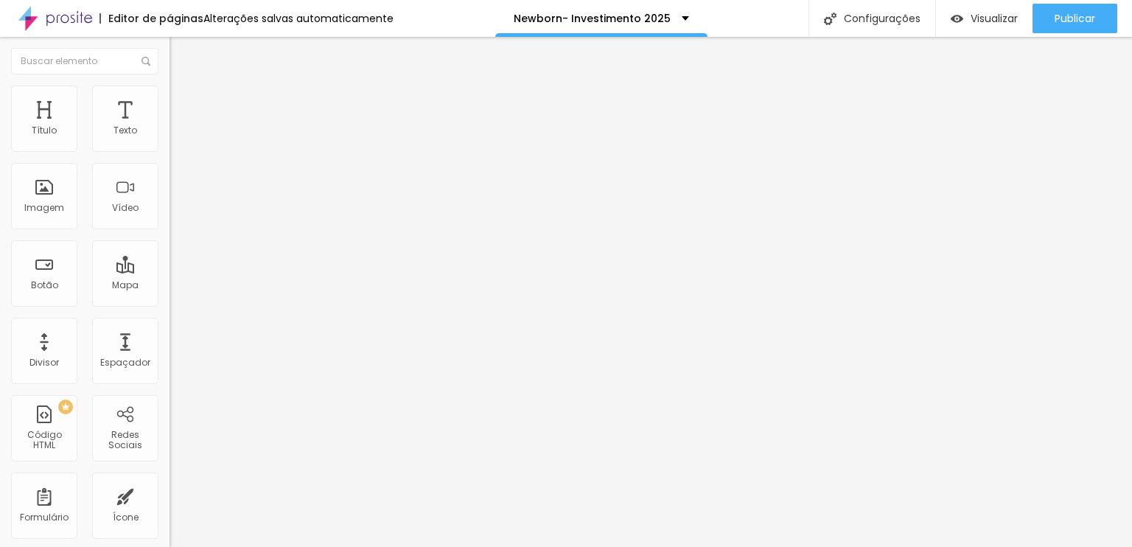
click at [170, 134] on img at bounding box center [175, 129] width 10 height 10
click at [170, 150] on img at bounding box center [175, 152] width 10 height 10
click at [170, 100] on img at bounding box center [176, 106] width 13 height 13
drag, startPoint x: 35, startPoint y: 147, endPoint x: 0, endPoint y: 183, distance: 50.6
click at [170, 286] on input "range" at bounding box center [217, 292] width 95 height 12
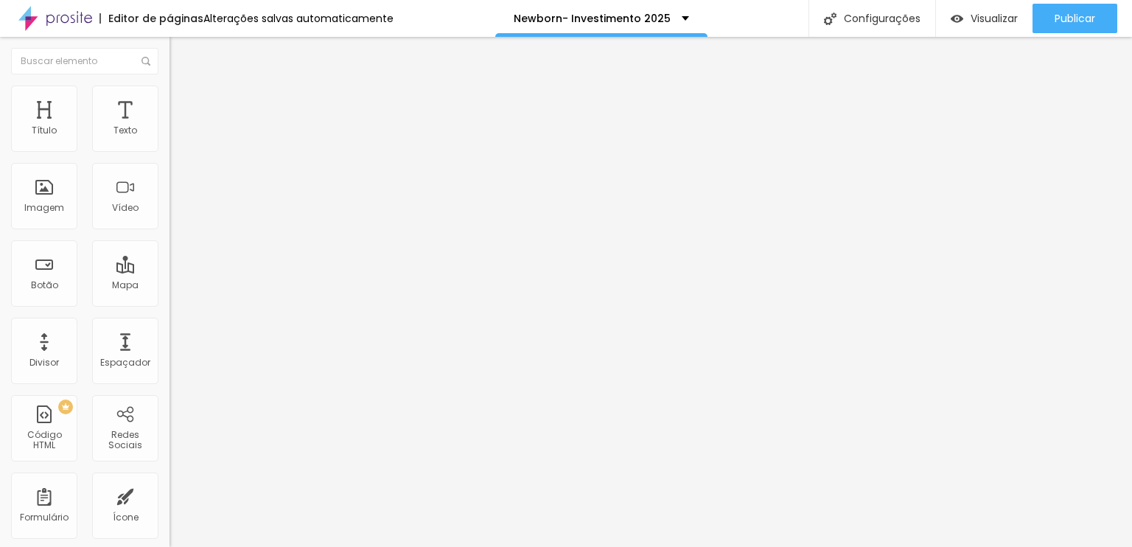
drag, startPoint x: 168, startPoint y: 142, endPoint x: 773, endPoint y: 147, distance: 605.2
click at [265, 286] on input "range" at bounding box center [217, 292] width 95 height 12
click at [183, 102] on span "Estilo" at bounding box center [194, 95] width 23 height 13
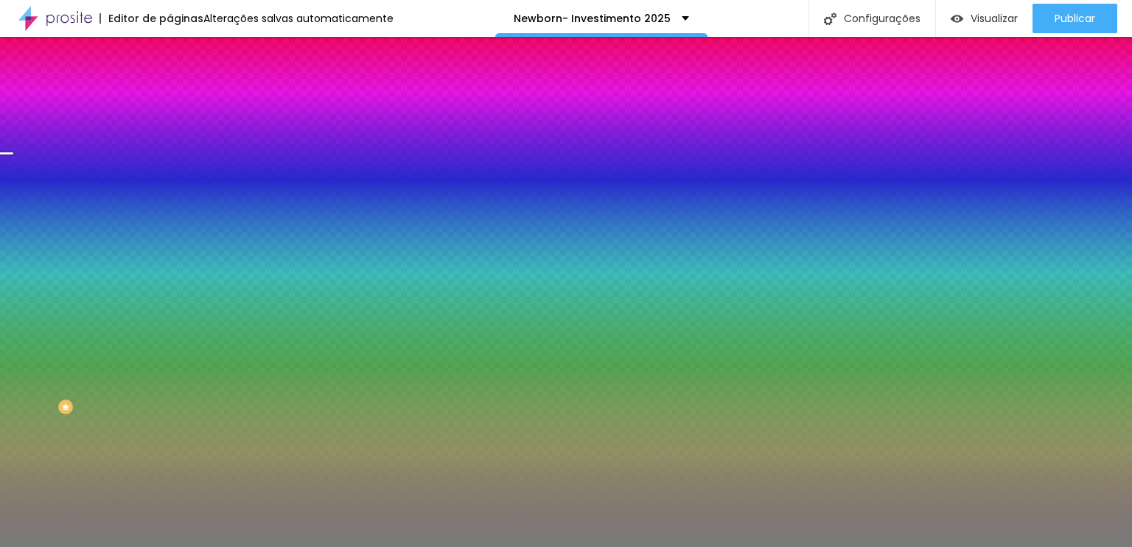
click at [170, 136] on span "Trocar imagem" at bounding box center [210, 129] width 80 height 13
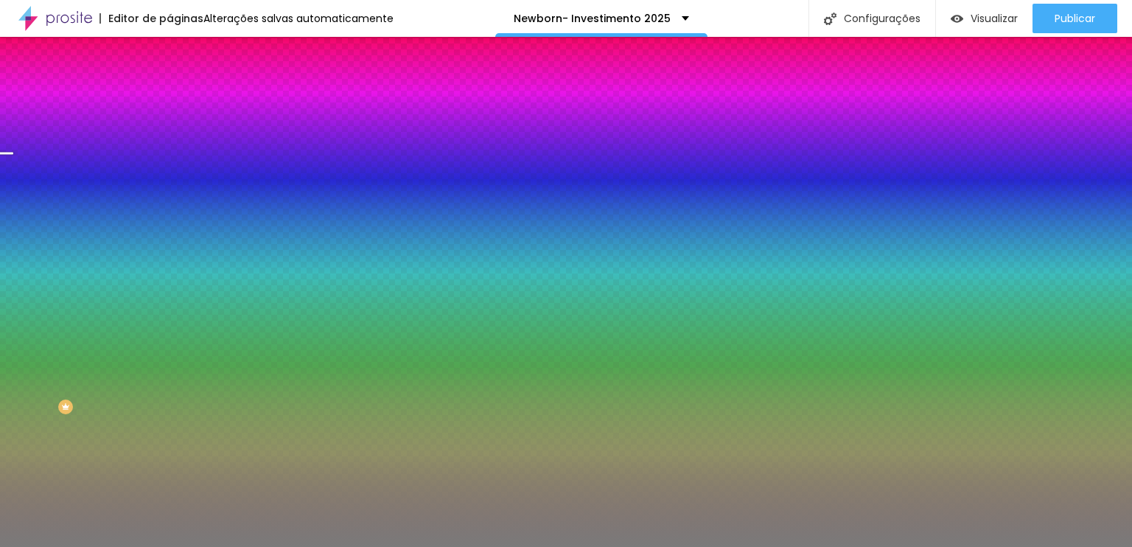
click at [170, 100] on img at bounding box center [176, 106] width 13 height 13
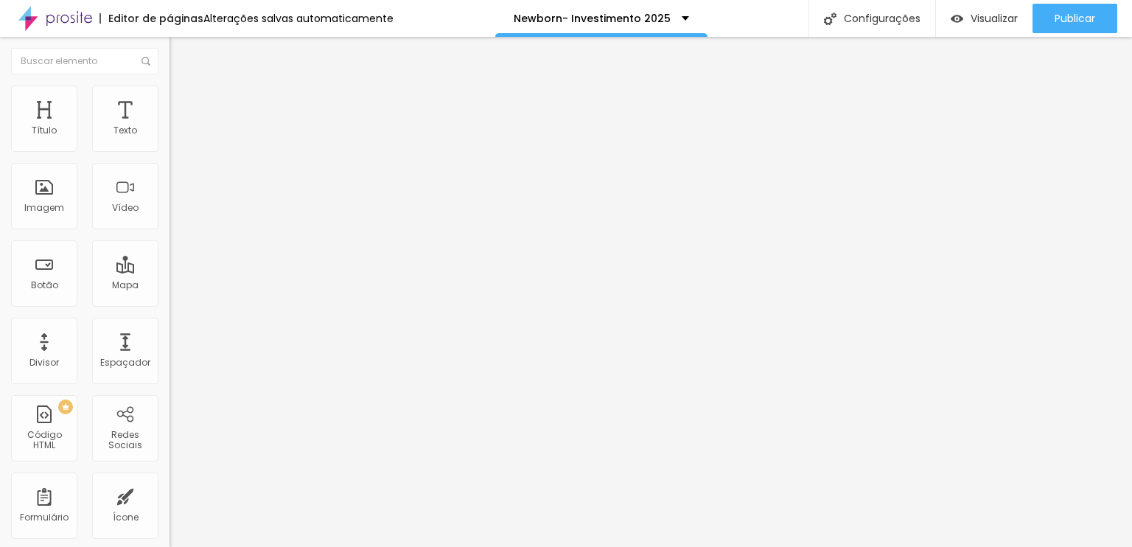
drag, startPoint x: 16, startPoint y: 171, endPoint x: 0, endPoint y: 175, distance: 16.8
click at [170, 495] on input "range" at bounding box center [217, 501] width 95 height 12
click at [170, 100] on img at bounding box center [176, 106] width 13 height 13
drag, startPoint x: 95, startPoint y: 141, endPoint x: 0, endPoint y: 147, distance: 95.3
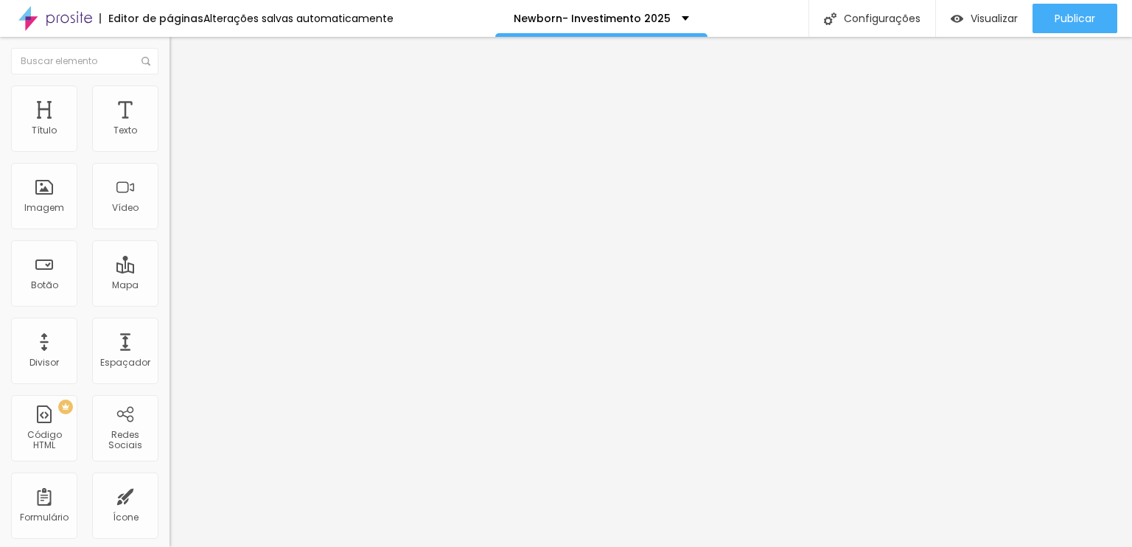
click at [170, 286] on input "range" at bounding box center [217, 292] width 95 height 12
drag, startPoint x: 49, startPoint y: 141, endPoint x: 68, endPoint y: 150, distance: 21.4
click at [170, 271] on input "range" at bounding box center [217, 277] width 95 height 12
click at [170, 142] on button "button" at bounding box center [180, 133] width 21 height 15
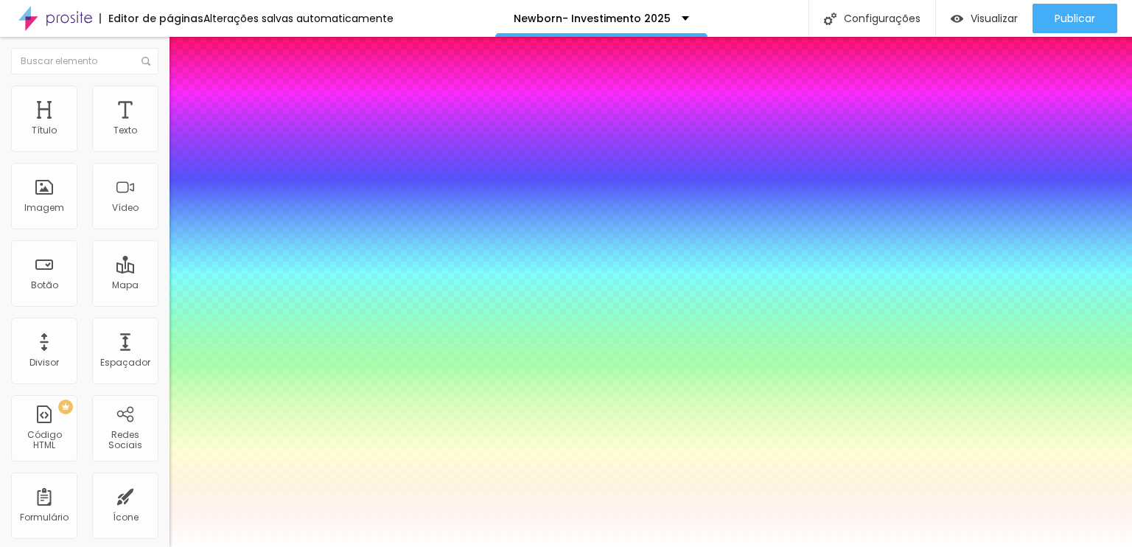
click at [526, 546] on div at bounding box center [566, 547] width 1132 height 0
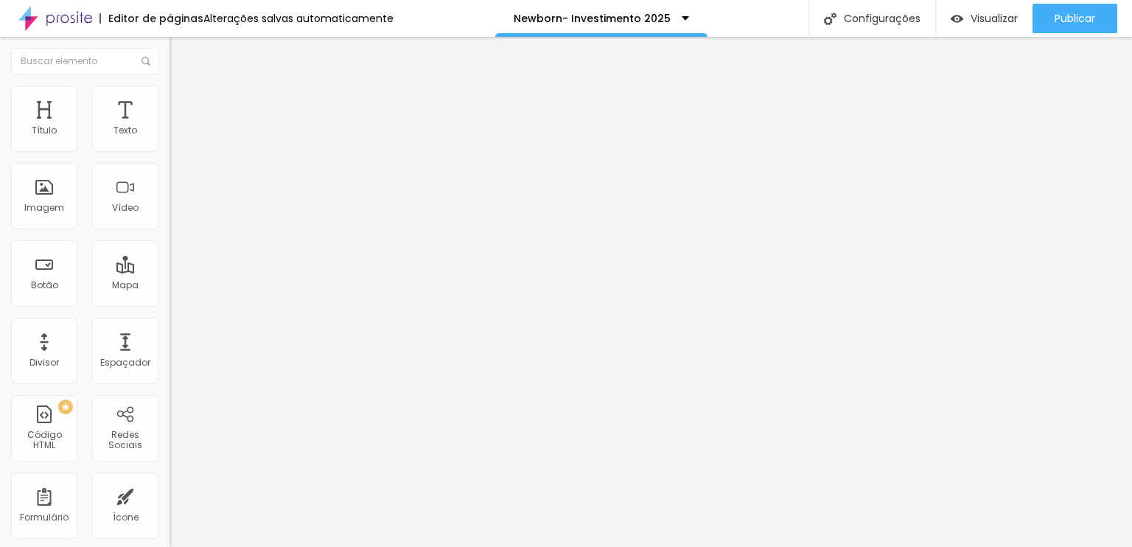
click at [181, 208] on icon "button" at bounding box center [182, 206] width 3 height 3
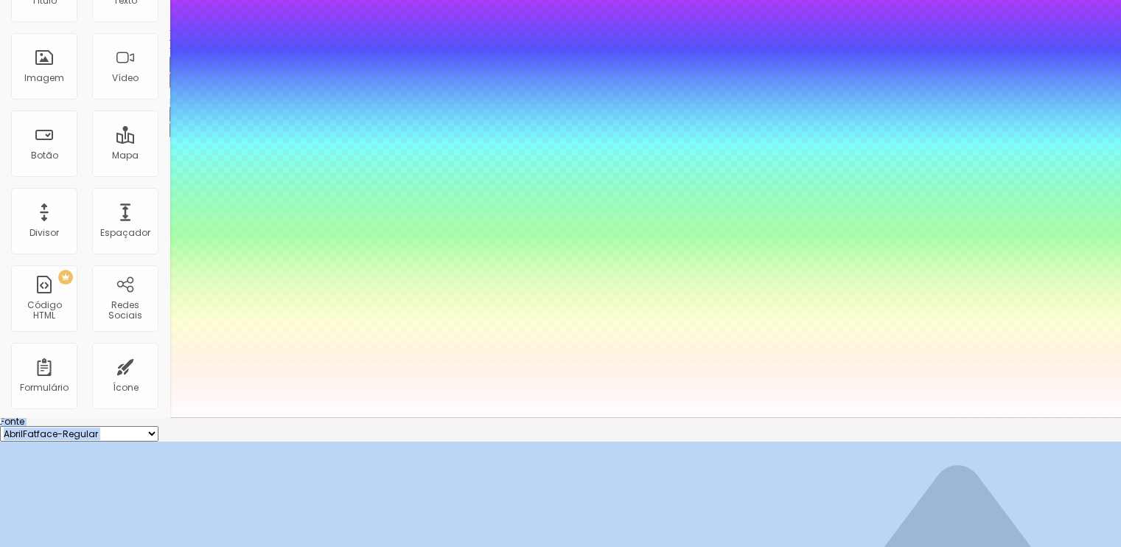
drag, startPoint x: 212, startPoint y: 415, endPoint x: 124, endPoint y: 336, distance: 118.5
click at [124, 336] on body "Editor de páginas Alterações salvas automaticamente Newborn- Investimento 2025 …" at bounding box center [560, 143] width 1121 height 547
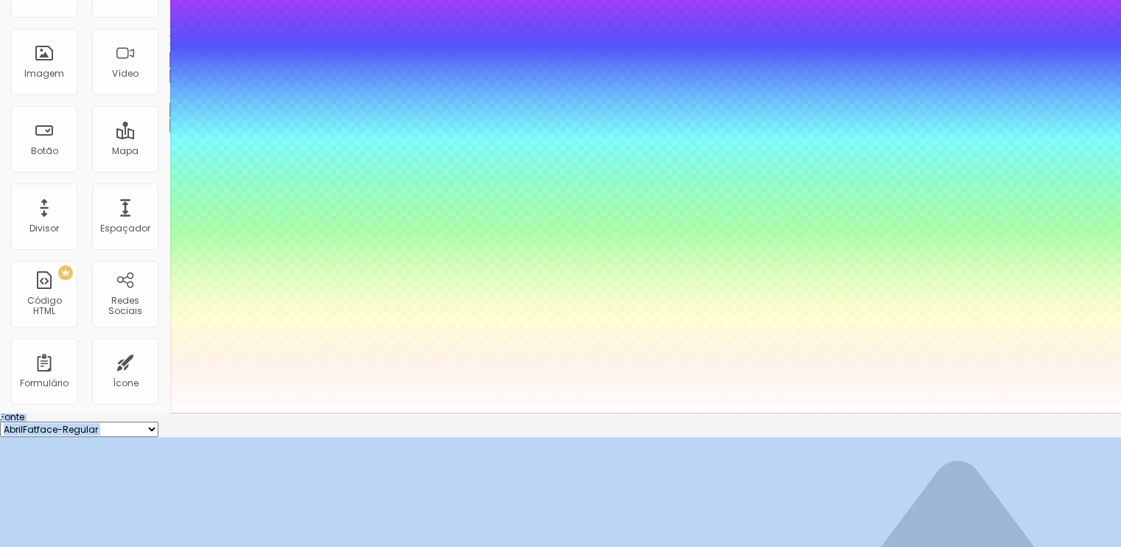
click at [991, 413] on div at bounding box center [560, 413] width 1121 height 0
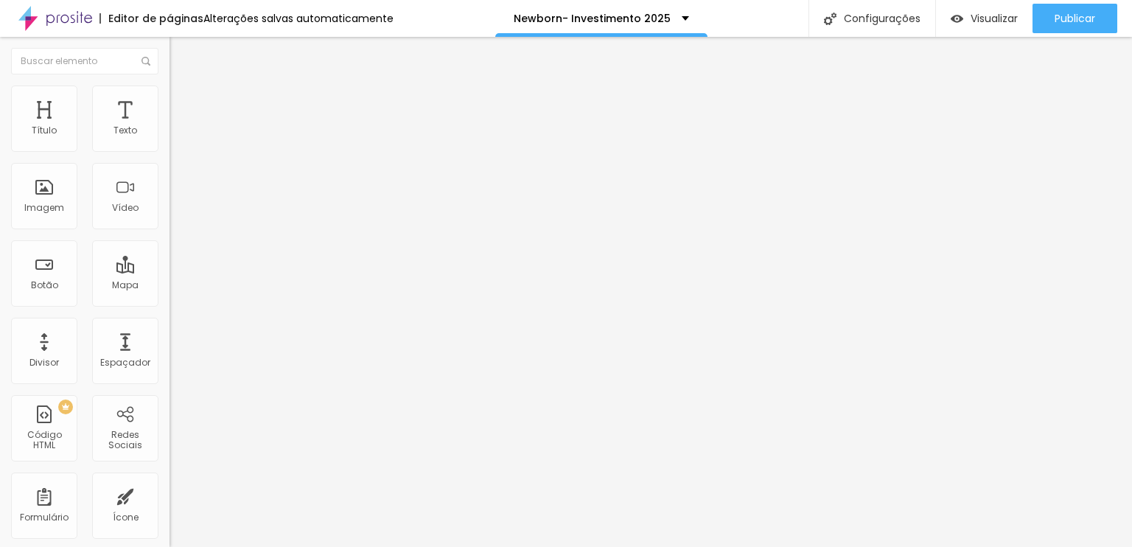
click at [170, 218] on button "button" at bounding box center [180, 210] width 21 height 15
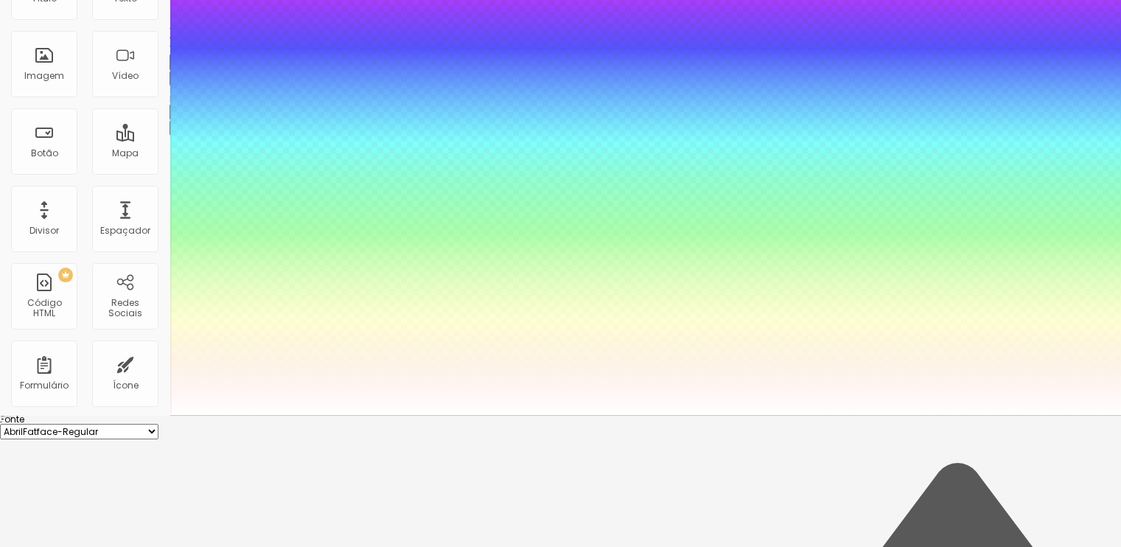
scroll to position [134, 0]
drag, startPoint x: 254, startPoint y: 279, endPoint x: 243, endPoint y: 276, distance: 11.4
click at [424, 413] on div at bounding box center [560, 413] width 1121 height 0
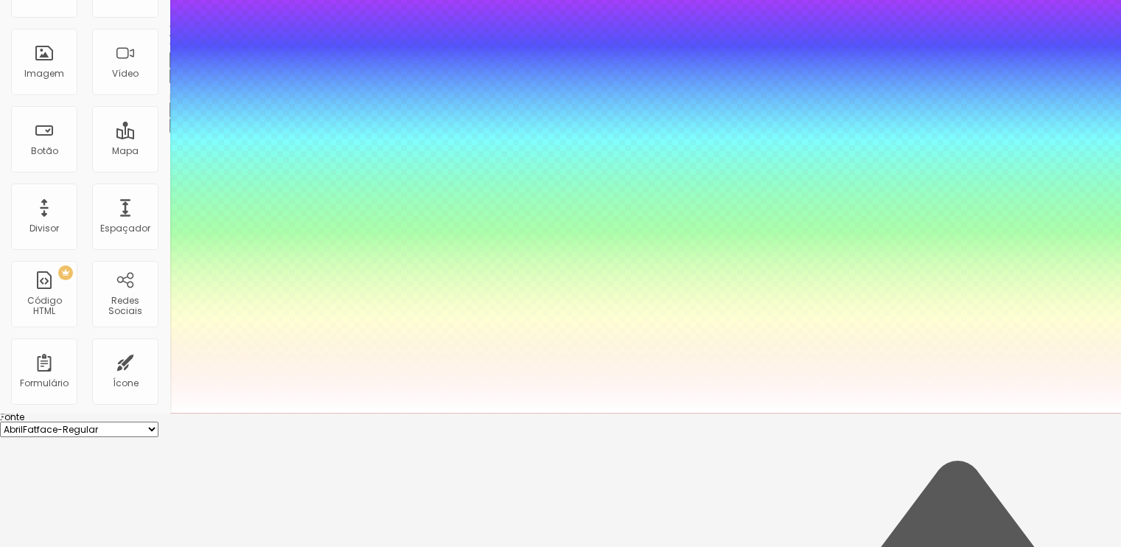
scroll to position [0, 0]
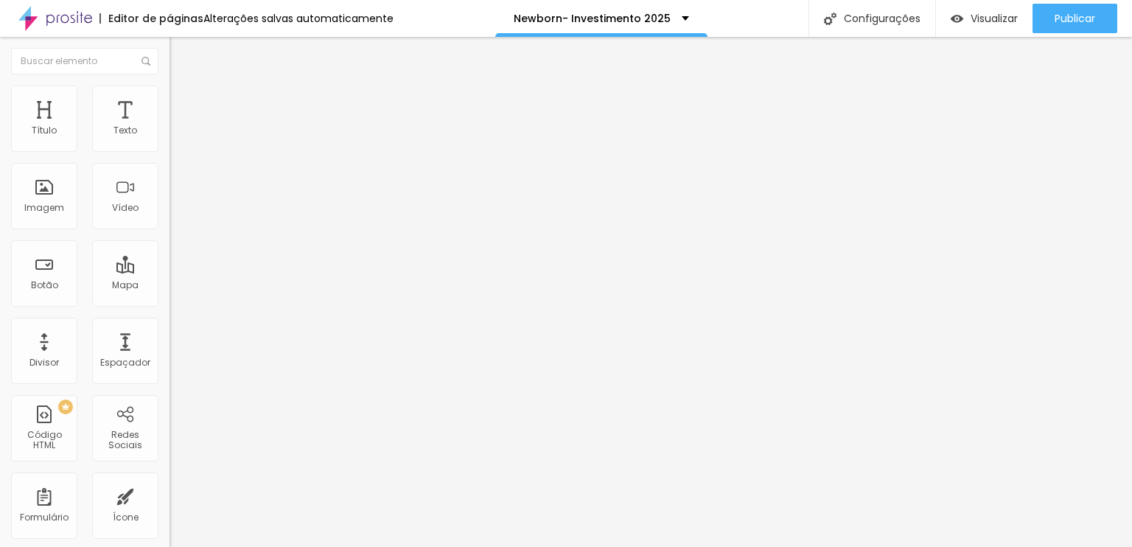
click at [170, 100] on li "Avançado" at bounding box center [255, 107] width 170 height 15
drag, startPoint x: 46, startPoint y: 139, endPoint x: 0, endPoint y: 136, distance: 46.5
click at [170, 286] on input "range" at bounding box center [217, 292] width 95 height 12
click at [170, 218] on button "button" at bounding box center [180, 210] width 21 height 15
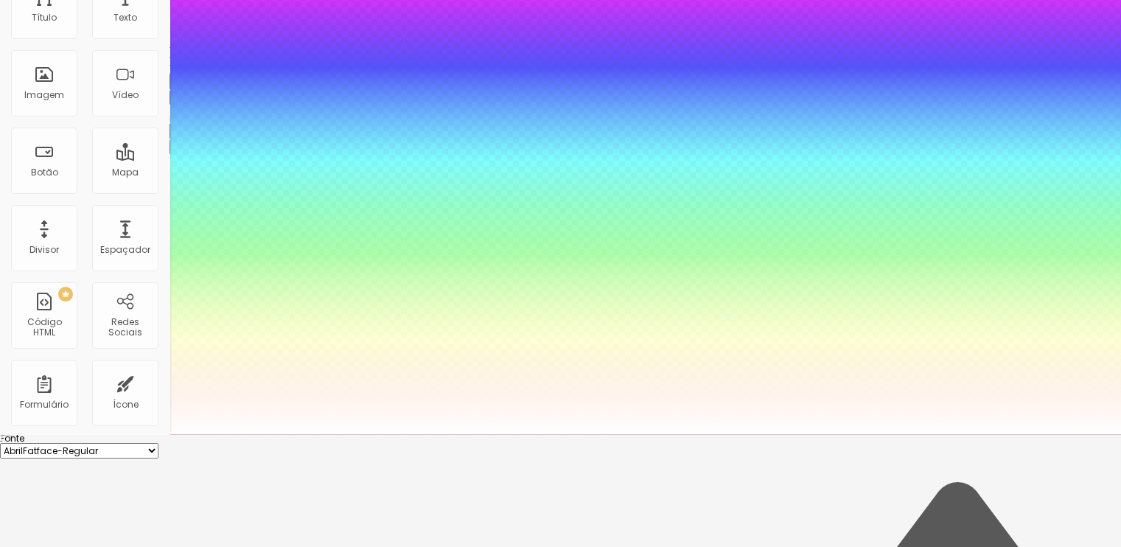
scroll to position [134, 0]
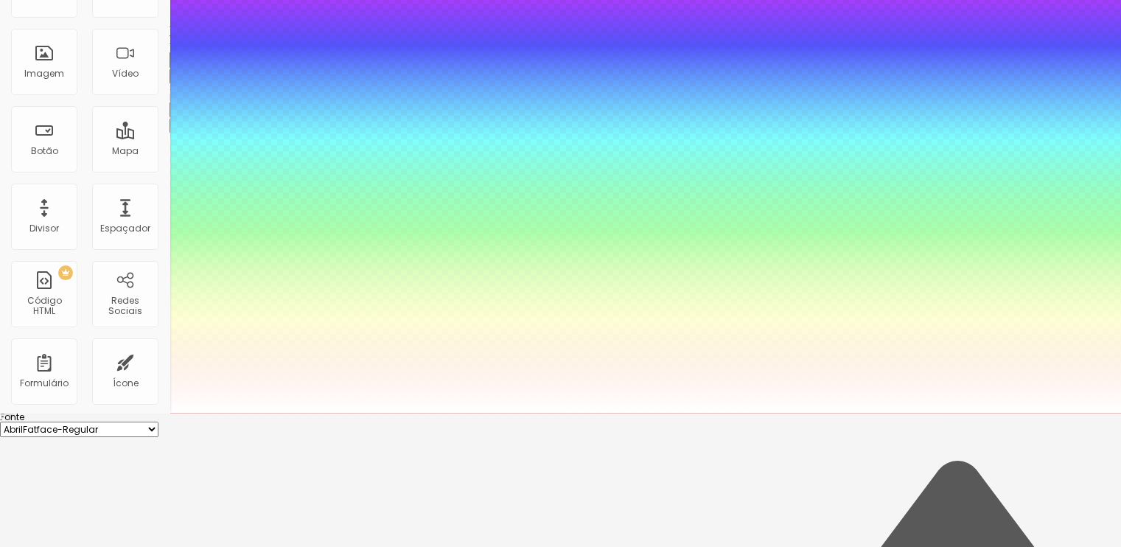
click at [509, 413] on div at bounding box center [560, 413] width 1121 height 0
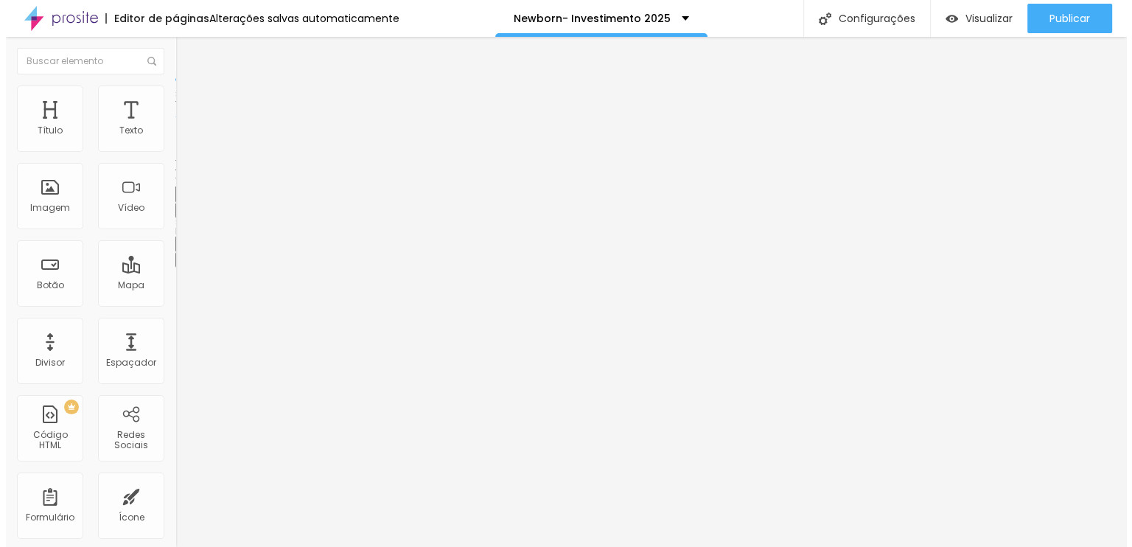
scroll to position [0, 0]
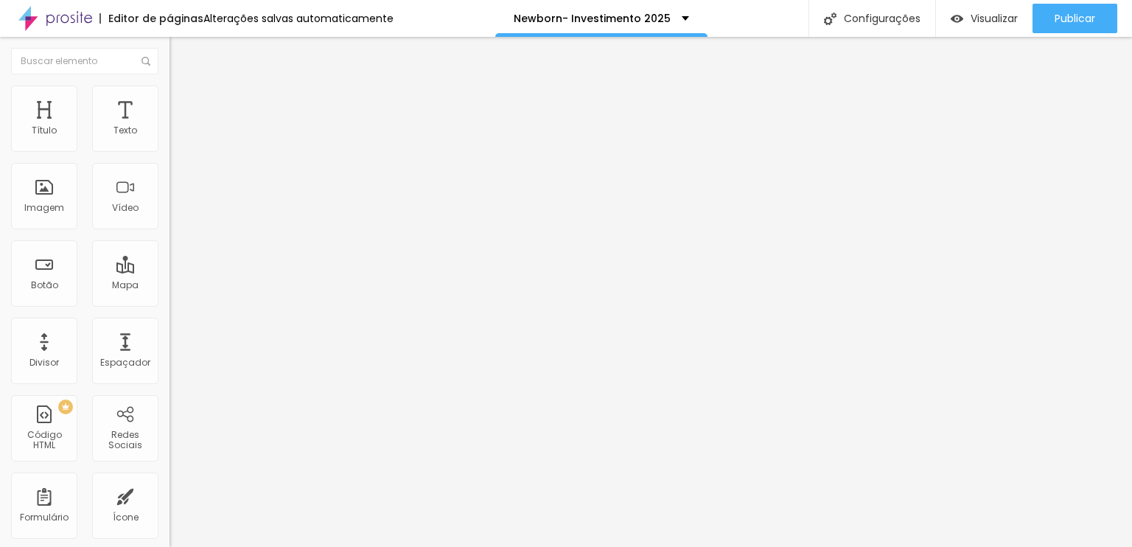
click at [170, 100] on li "Avançado" at bounding box center [255, 107] width 170 height 15
click at [170, 286] on input "range" at bounding box center [217, 292] width 95 height 12
drag, startPoint x: 68, startPoint y: 144, endPoint x: 74, endPoint y: 129, distance: 15.9
click at [170, 286] on input "range" at bounding box center [217, 292] width 95 height 12
click at [183, 104] on span "Avançado" at bounding box center [207, 110] width 49 height 13
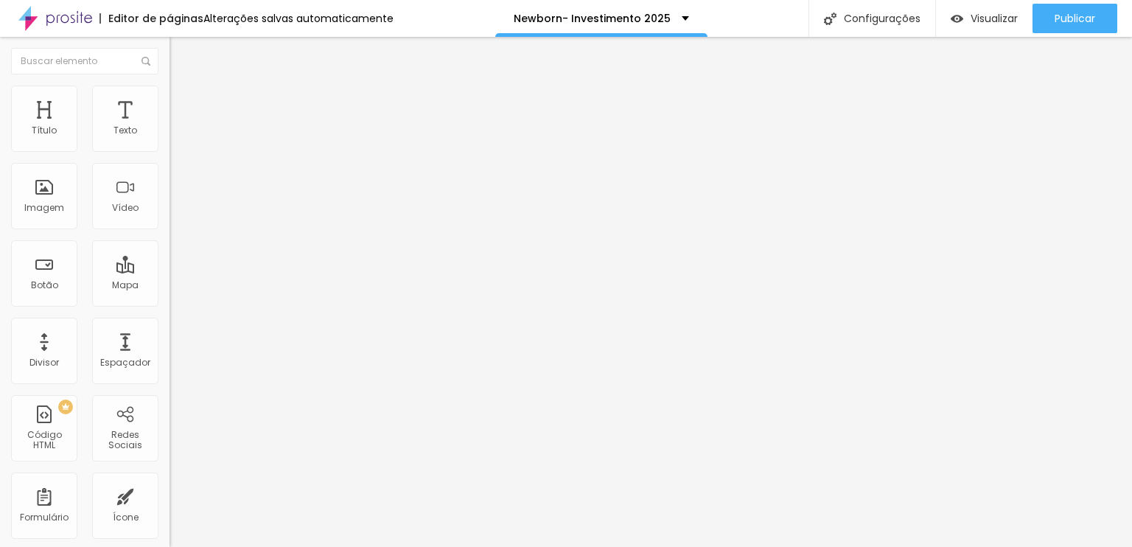
drag, startPoint x: 28, startPoint y: 170, endPoint x: 15, endPoint y: 166, distance: 13.1
click at [170, 495] on input "range" at bounding box center [217, 501] width 95 height 12
drag, startPoint x: 18, startPoint y: 138, endPoint x: 55, endPoint y: 143, distance: 37.2
click at [170, 286] on input "range" at bounding box center [217, 292] width 95 height 12
click at [170, 95] on li "Estilo" at bounding box center [255, 93] width 170 height 15
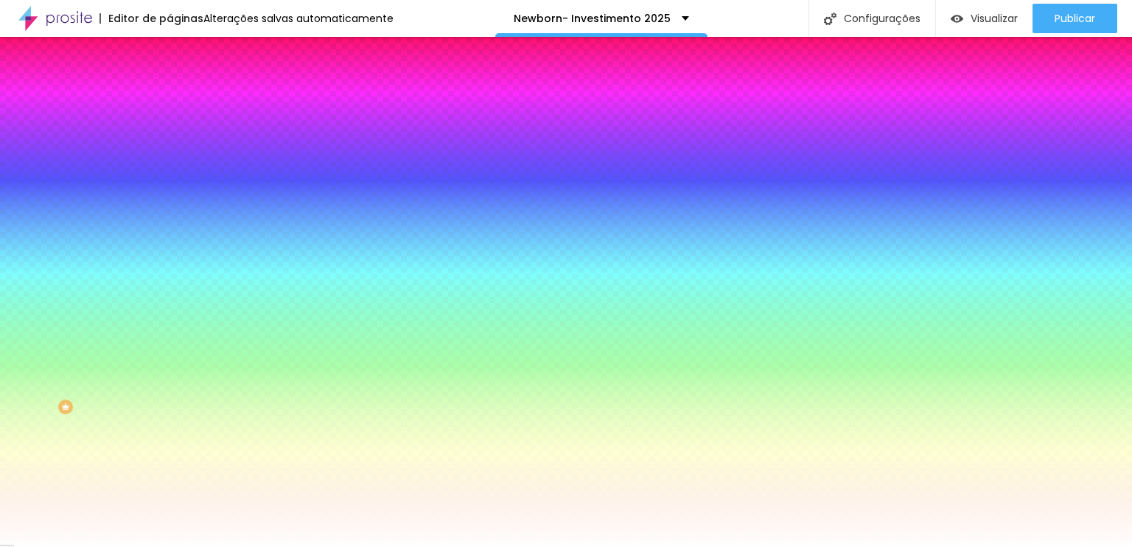
click at [170, 153] on span "Nenhum" at bounding box center [189, 147] width 38 height 13
click at [170, 176] on span "Parallax" at bounding box center [188, 170] width 36 height 13
click at [182, 176] on span "Parallax" at bounding box center [200, 170] width 36 height 13
click at [170, 201] on div at bounding box center [255, 201] width 170 height 0
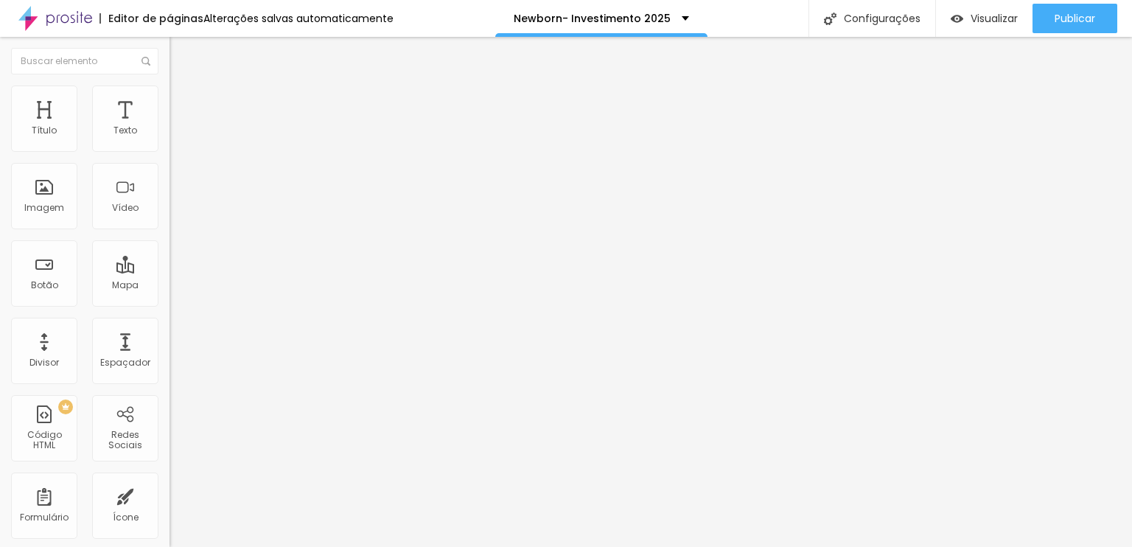
click at [183, 104] on span "Avançado" at bounding box center [207, 110] width 49 height 13
click at [170, 93] on img at bounding box center [176, 92] width 13 height 13
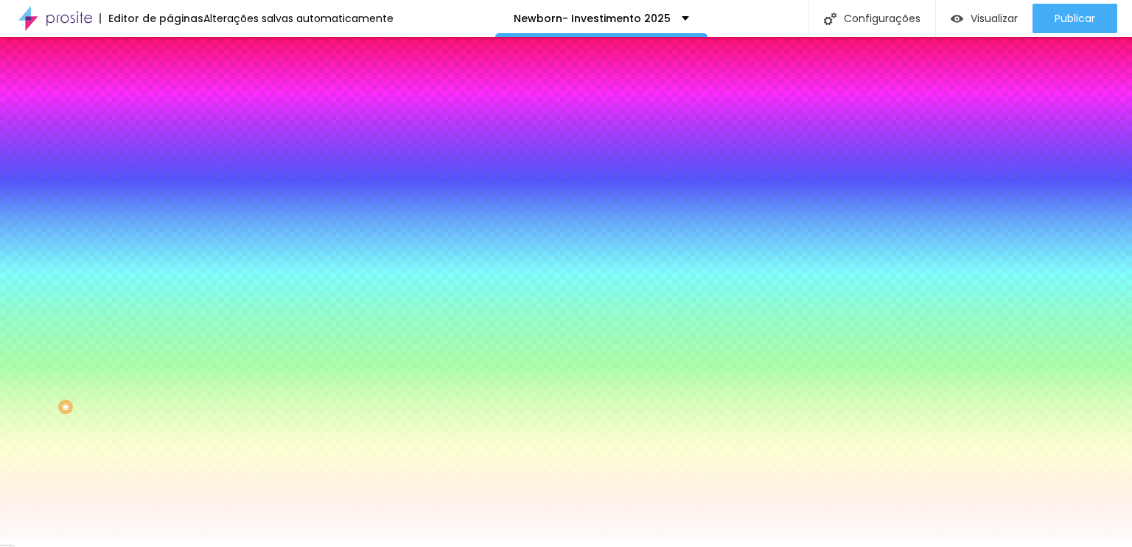
click at [170, 85] on li "Conteúdo" at bounding box center [255, 78] width 170 height 15
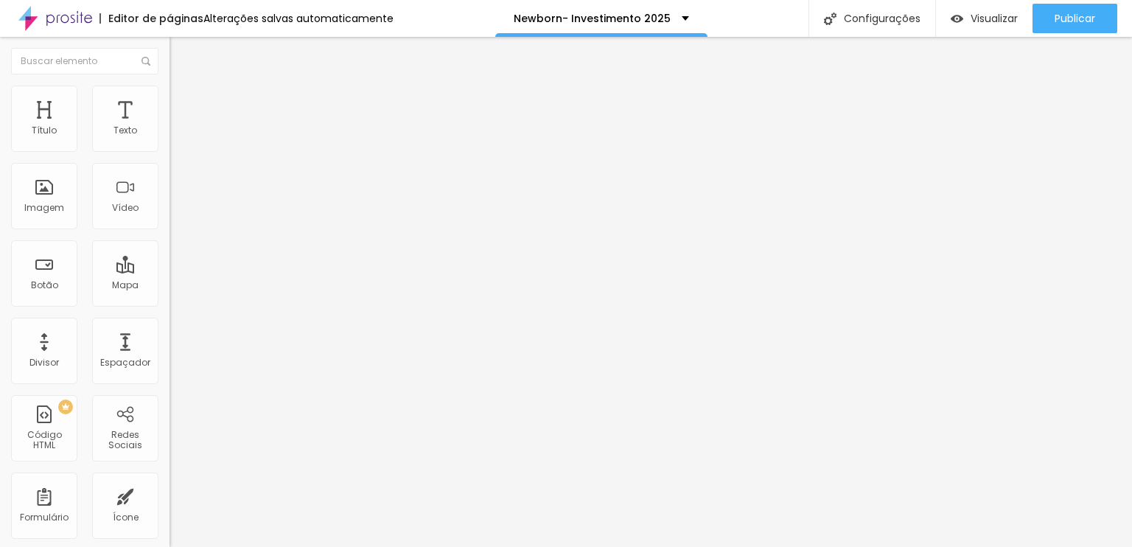
click at [183, 102] on span "Estilo" at bounding box center [194, 95] width 23 height 13
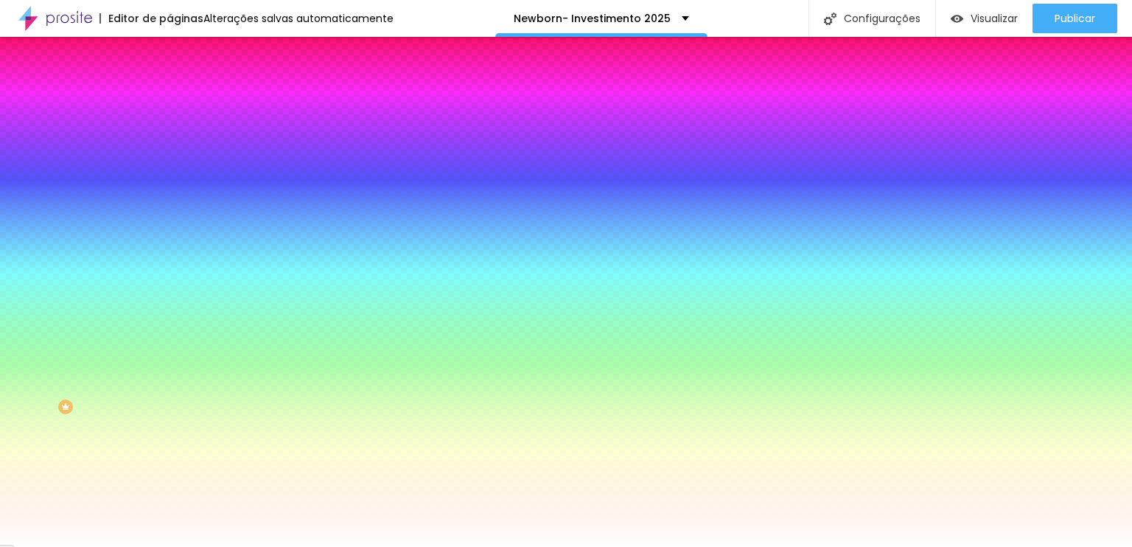
click at [170, 201] on div at bounding box center [255, 201] width 170 height 0
click at [148, 357] on div at bounding box center [566, 273] width 1132 height 547
click at [147, 341] on div at bounding box center [566, 273] width 1132 height 547
click at [147, 317] on div at bounding box center [566, 273] width 1132 height 547
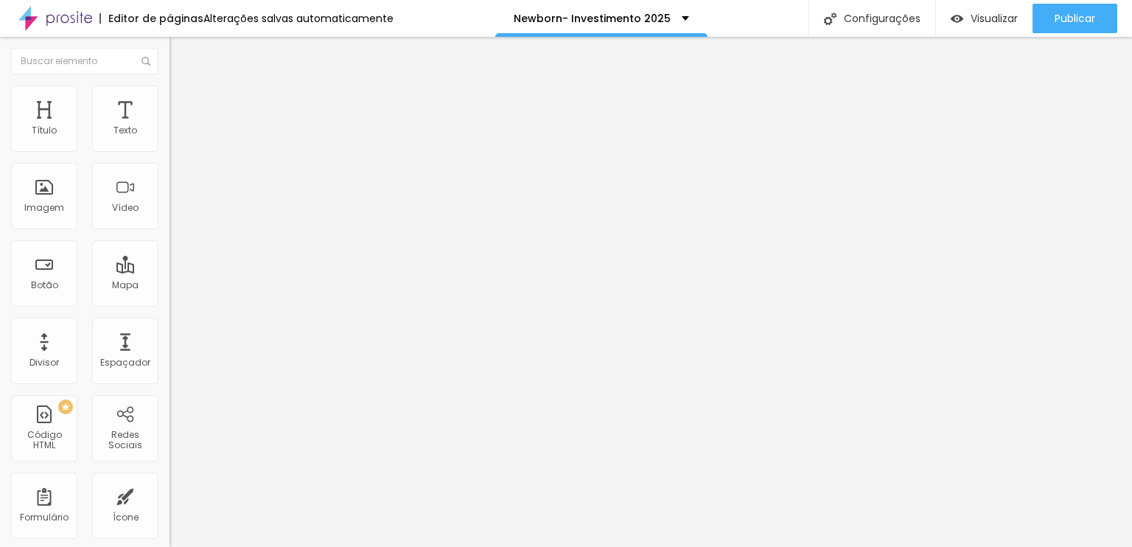
click at [170, 95] on ul "Estilo Avançado" at bounding box center [255, 85] width 170 height 29
click at [183, 100] on span "Avançado" at bounding box center [207, 95] width 49 height 13
click at [170, 88] on img at bounding box center [176, 92] width 13 height 13
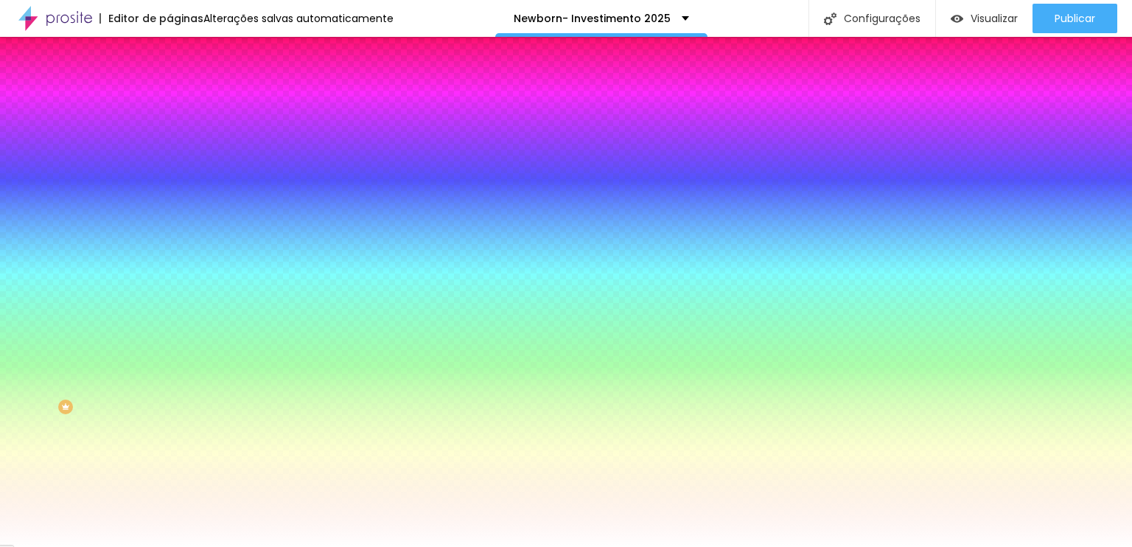
click at [170, 141] on div at bounding box center [255, 141] width 170 height 0
click at [151, 203] on div at bounding box center [566, 273] width 1132 height 547
click at [147, 187] on div at bounding box center [566, 273] width 1132 height 547
drag, startPoint x: 147, startPoint y: 275, endPoint x: 146, endPoint y: 185, distance: 89.9
click at [146, 185] on div at bounding box center [566, 273] width 1132 height 547
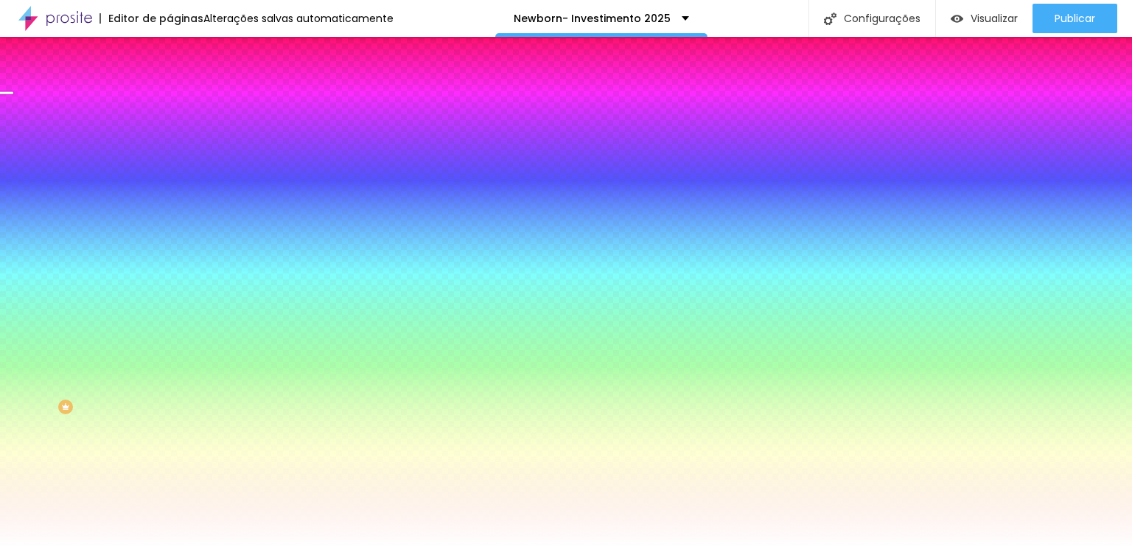
click at [170, 371] on div "Editar Coluna Conteúdo Estilo Avançado Cor de fundo Voltar ao padrão #FFFFFF 0 …" at bounding box center [255, 292] width 170 height 510
click at [175, 136] on icon "button" at bounding box center [180, 131] width 10 height 10
click at [170, 327] on div at bounding box center [255, 333] width 170 height 13
click at [170, 327] on input "range" at bounding box center [217, 333] width 95 height 12
drag, startPoint x: 100, startPoint y: 175, endPoint x: 0, endPoint y: 165, distance: 100.8
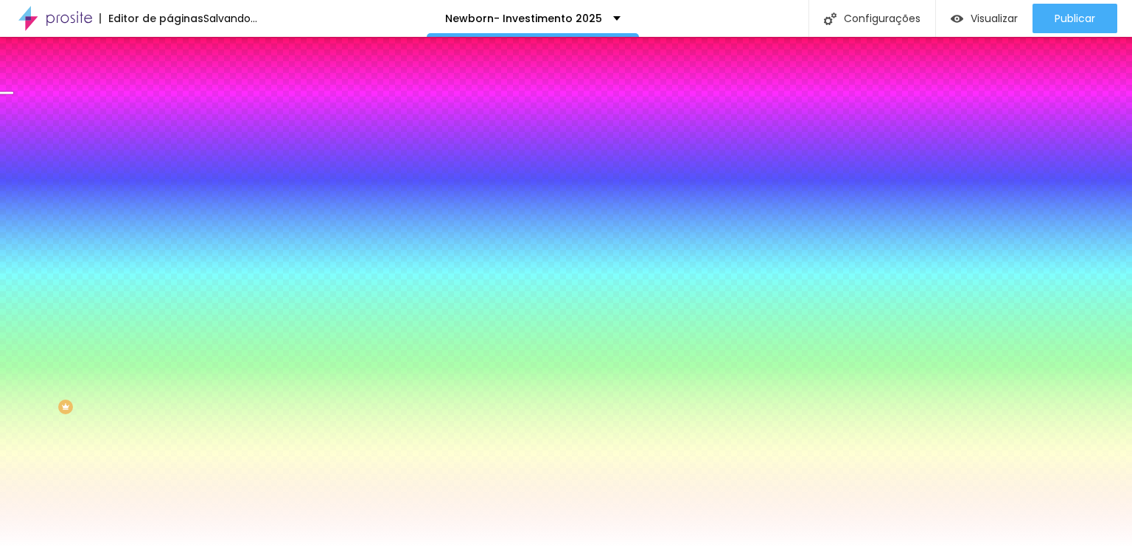
click at [170, 327] on input "range" at bounding box center [217, 333] width 95 height 12
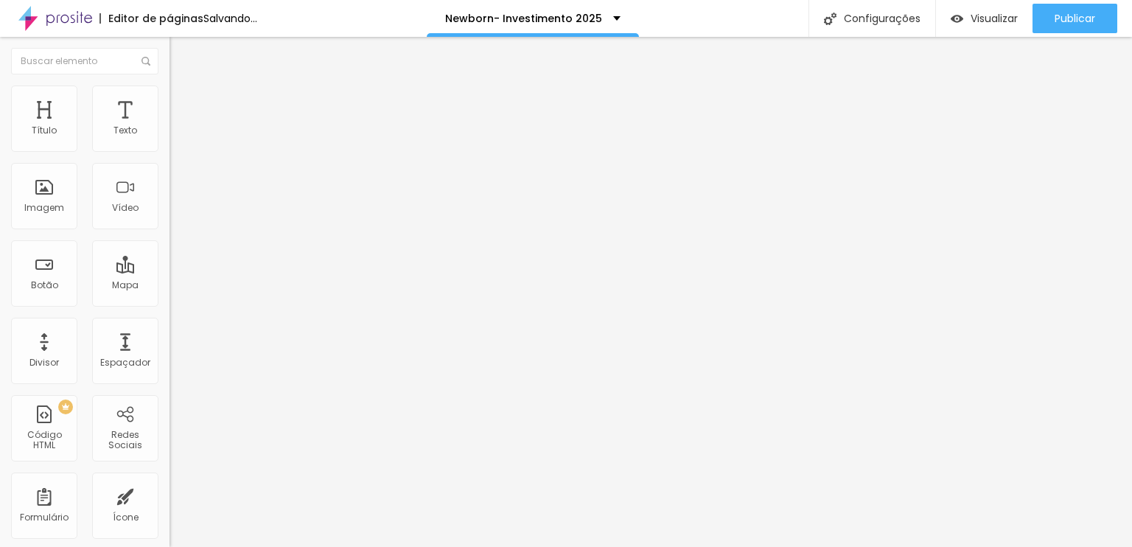
click at [170, 134] on span "Encaixotado" at bounding box center [198, 128] width 57 height 13
click at [170, 156] on div "Completo" at bounding box center [255, 151] width 170 height 9
click at [170, 143] on span "Encaixotado" at bounding box center [198, 136] width 57 height 13
click at [170, 90] on img at bounding box center [176, 92] width 13 height 13
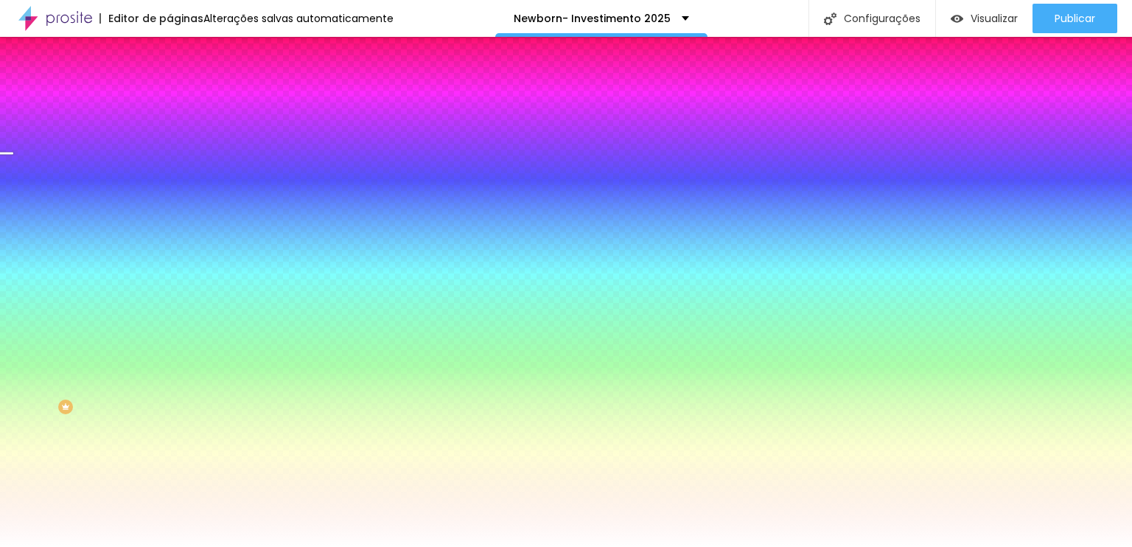
click at [170, 201] on div at bounding box center [255, 201] width 170 height 0
click at [145, 321] on div at bounding box center [566, 273] width 1132 height 547
click at [148, 304] on div at bounding box center [566, 273] width 1132 height 547
click at [150, 338] on div at bounding box center [566, 273] width 1132 height 547
click at [148, 310] on div at bounding box center [566, 273] width 1132 height 547
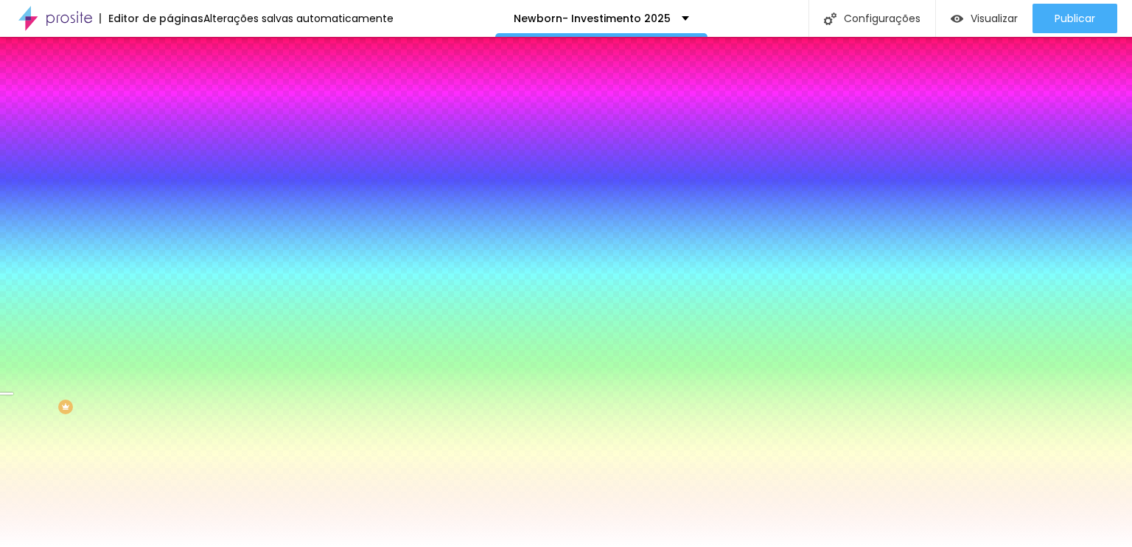
click at [143, 365] on div at bounding box center [566, 273] width 1132 height 547
click at [170, 100] on li "Avançado" at bounding box center [255, 107] width 170 height 15
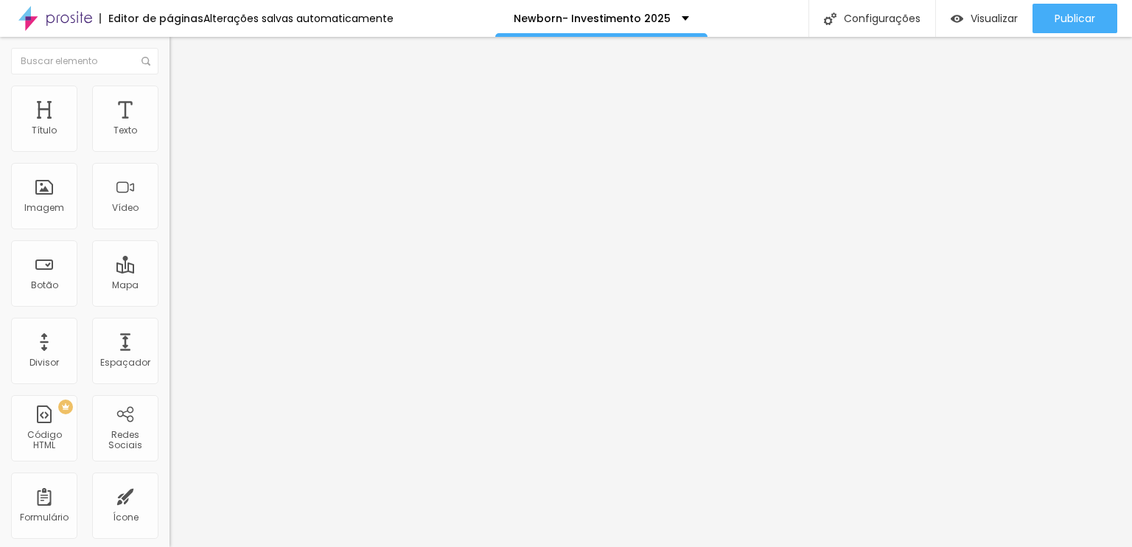
click at [170, 93] on img at bounding box center [176, 92] width 13 height 13
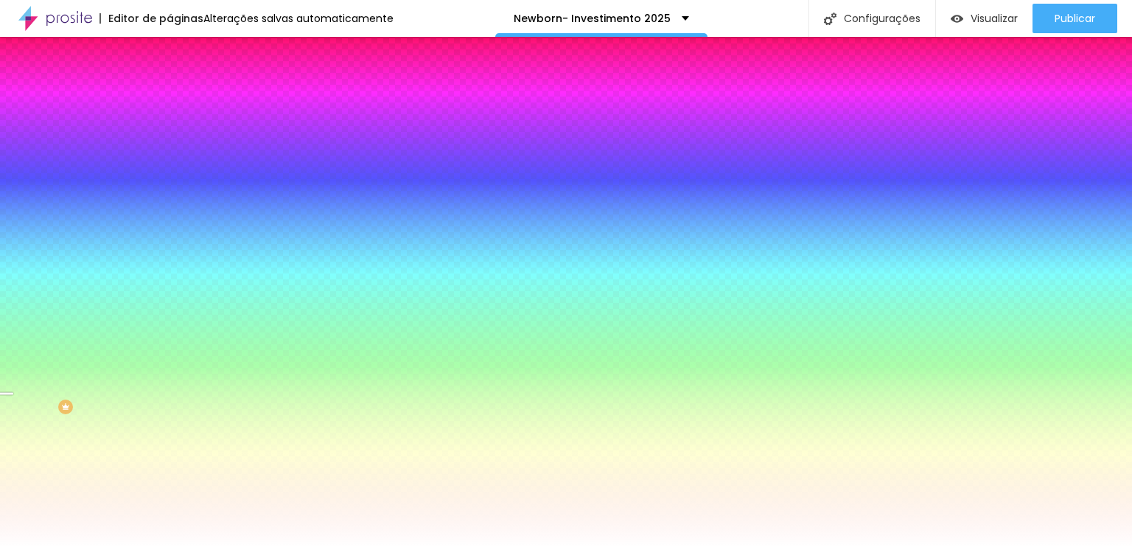
click at [170, 450] on div "Editar Seção Conteúdo Estilo Avançado Imagem de fundo Adicionar imagem Efeito d…" at bounding box center [255, 292] width 170 height 510
click at [175, 196] on icon "button" at bounding box center [180, 191] width 10 height 10
click at [170, 153] on span "Parallax" at bounding box center [188, 147] width 36 height 13
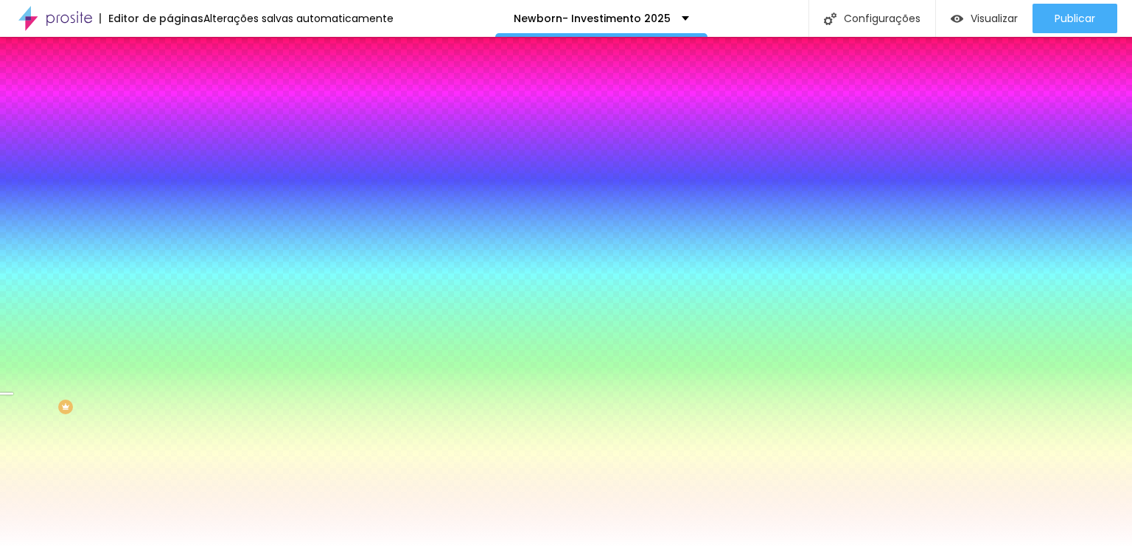
click at [170, 161] on div "Nenhum" at bounding box center [255, 156] width 170 height 9
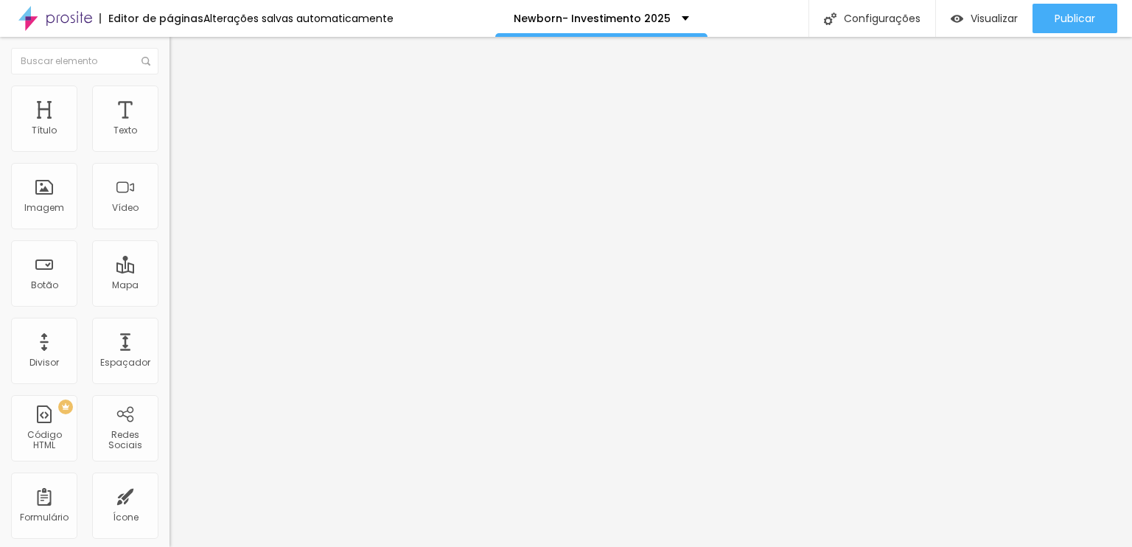
click at [170, 86] on li "Avançado" at bounding box center [255, 93] width 170 height 15
click at [183, 102] on span "Estilo" at bounding box center [194, 95] width 23 height 13
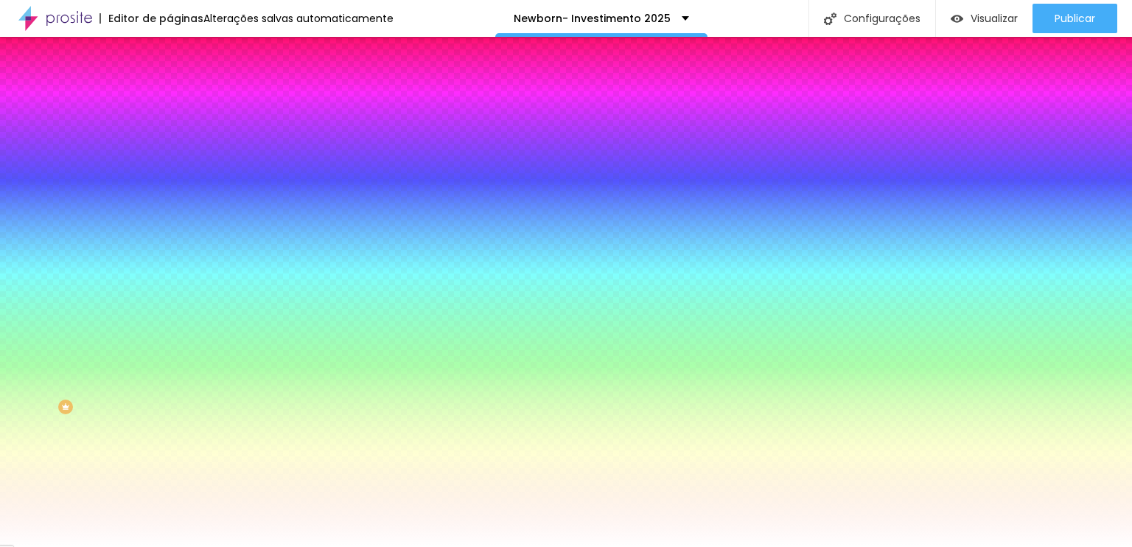
click at [170, 141] on div at bounding box center [255, 141] width 170 height 0
click at [150, 208] on div at bounding box center [566, 273] width 1132 height 547
click at [148, 191] on div at bounding box center [566, 273] width 1132 height 547
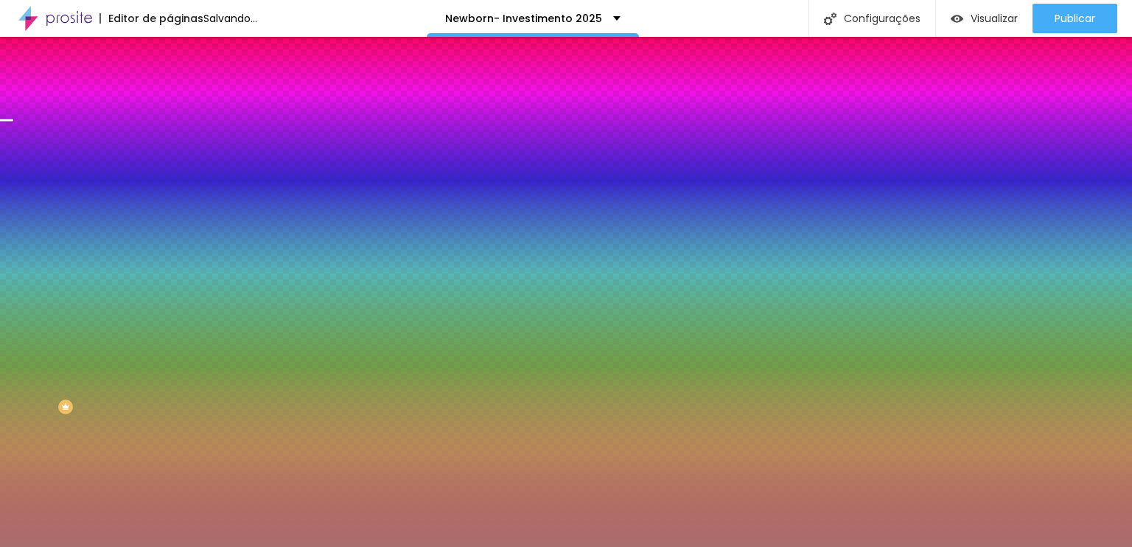
drag, startPoint x: 57, startPoint y: 203, endPoint x: 97, endPoint y: 240, distance: 54.2
click at [97, 240] on div at bounding box center [566, 273] width 1132 height 547
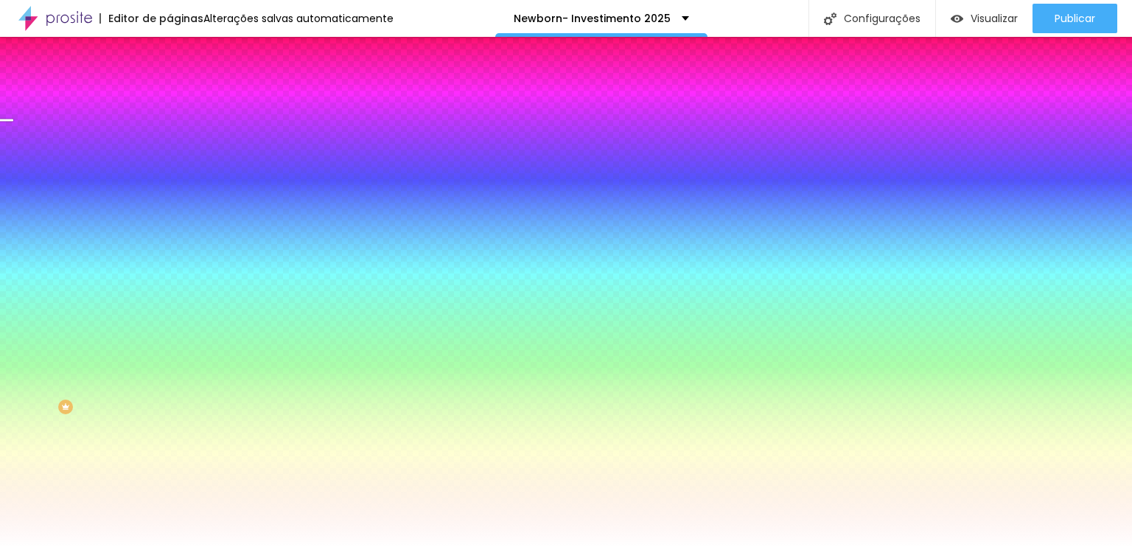
drag, startPoint x: 87, startPoint y: 232, endPoint x: 0, endPoint y: 102, distance: 156.2
click at [170, 116] on div "Conteúdo Estilo Avançado Cor de fundo Voltar ao padrão #FFFFFF 0 Borda arredond…" at bounding box center [255, 217] width 170 height 293
click at [170, 274] on div "Editar Coluna Conteúdo Estilo Avançado Cor de fundo Voltar ao padrão #FFFFFF 0 …" at bounding box center [255, 292] width 170 height 510
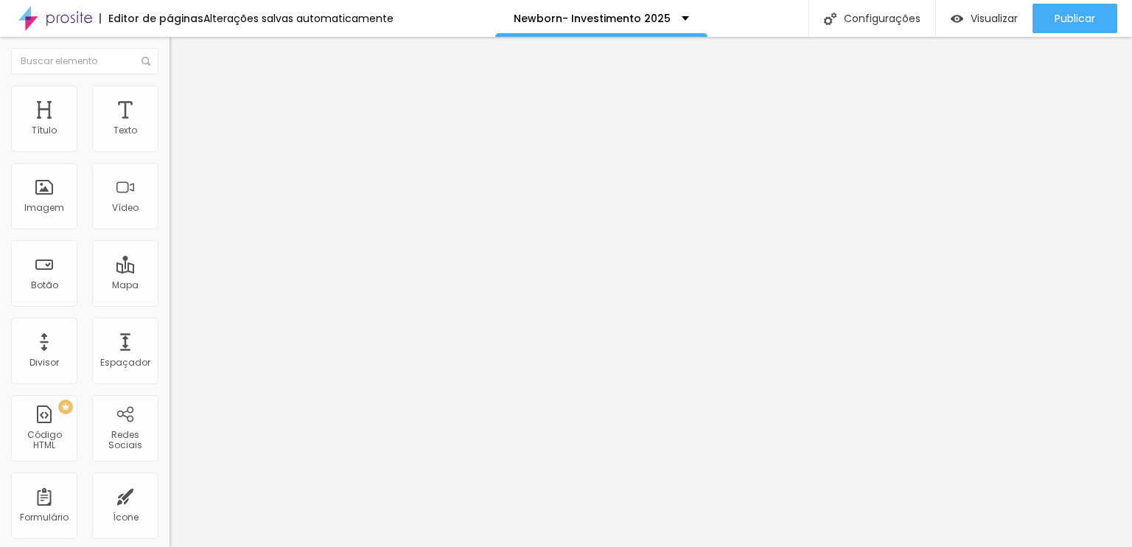
click at [175, 137] on icon "button" at bounding box center [179, 132] width 9 height 9
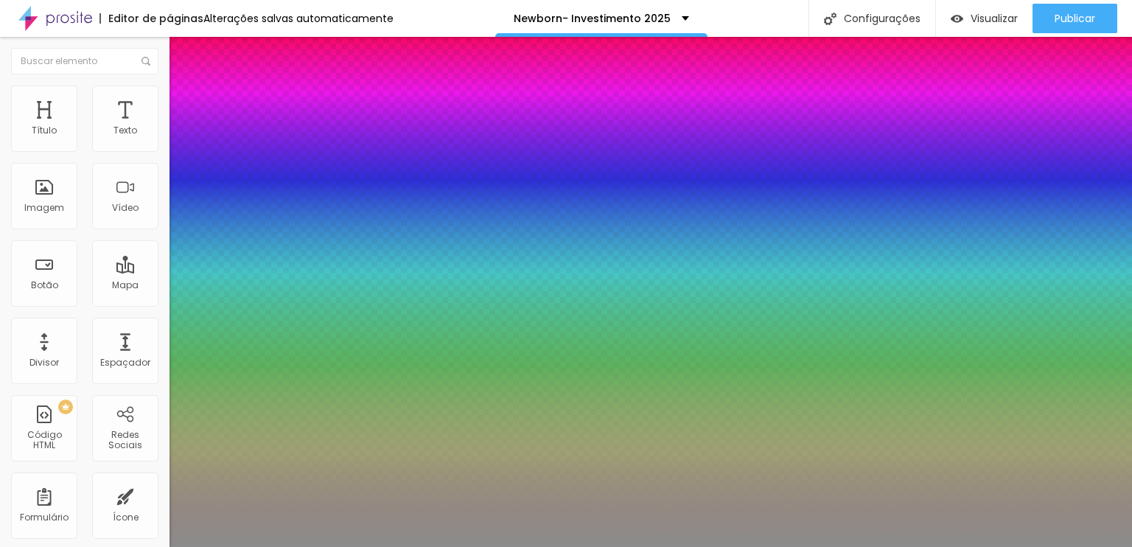
click at [205, 448] on div at bounding box center [566, 273] width 1132 height 547
click at [6, 546] on div at bounding box center [566, 547] width 1132 height 0
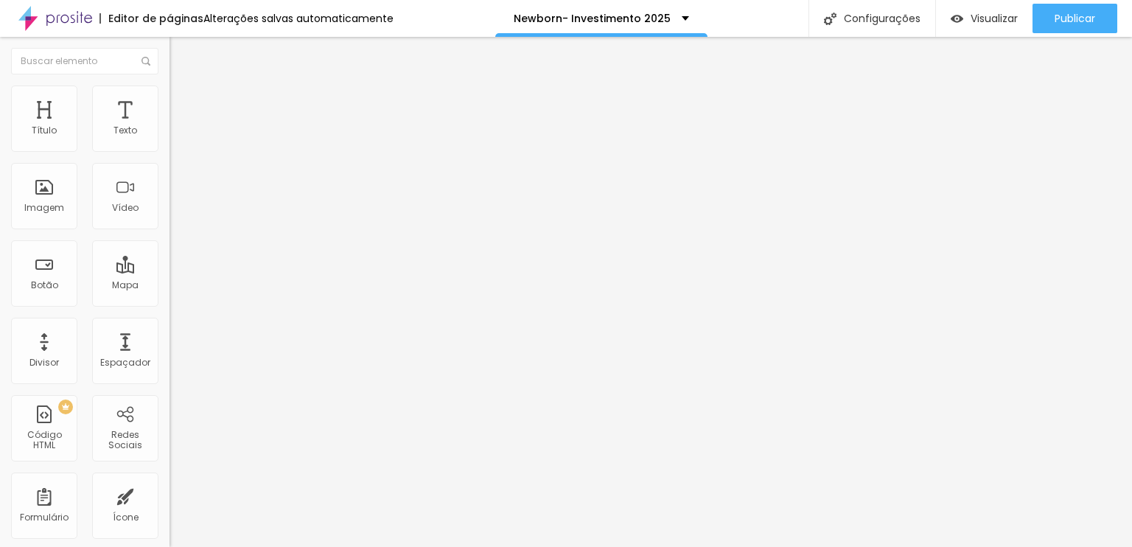
click at [170, 95] on li "Estilo" at bounding box center [255, 93] width 170 height 15
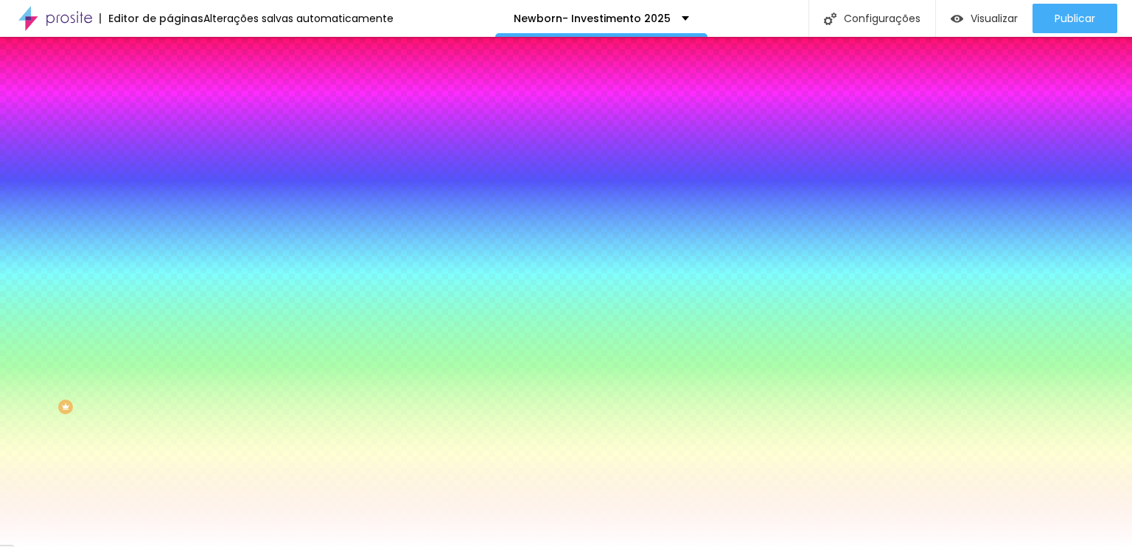
click at [175, 196] on icon "button" at bounding box center [180, 191] width 10 height 10
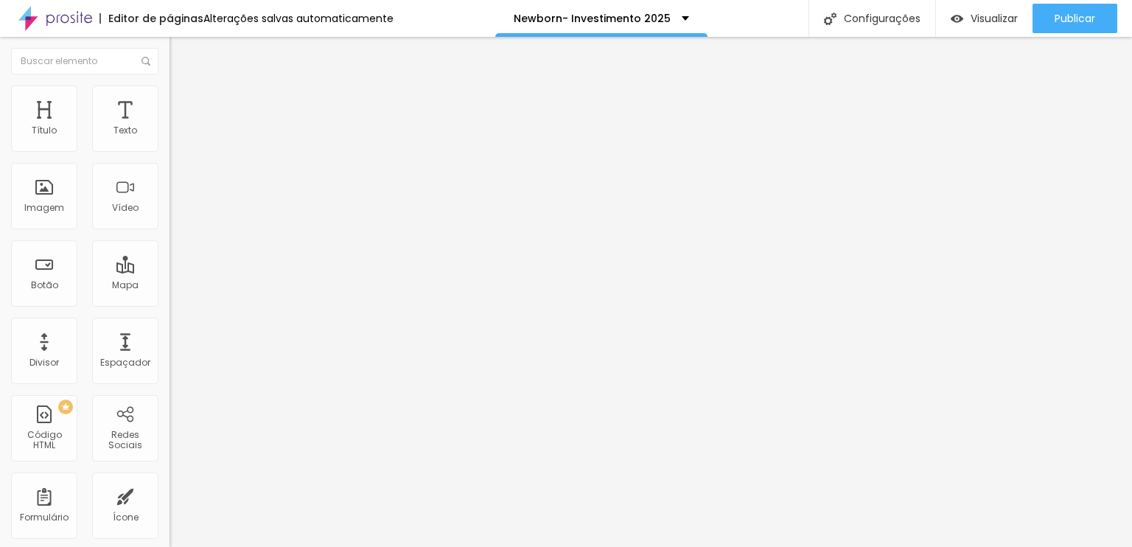
click at [183, 100] on span "Avançado" at bounding box center [207, 95] width 49 height 13
click at [170, 88] on li "Estilo" at bounding box center [255, 93] width 170 height 15
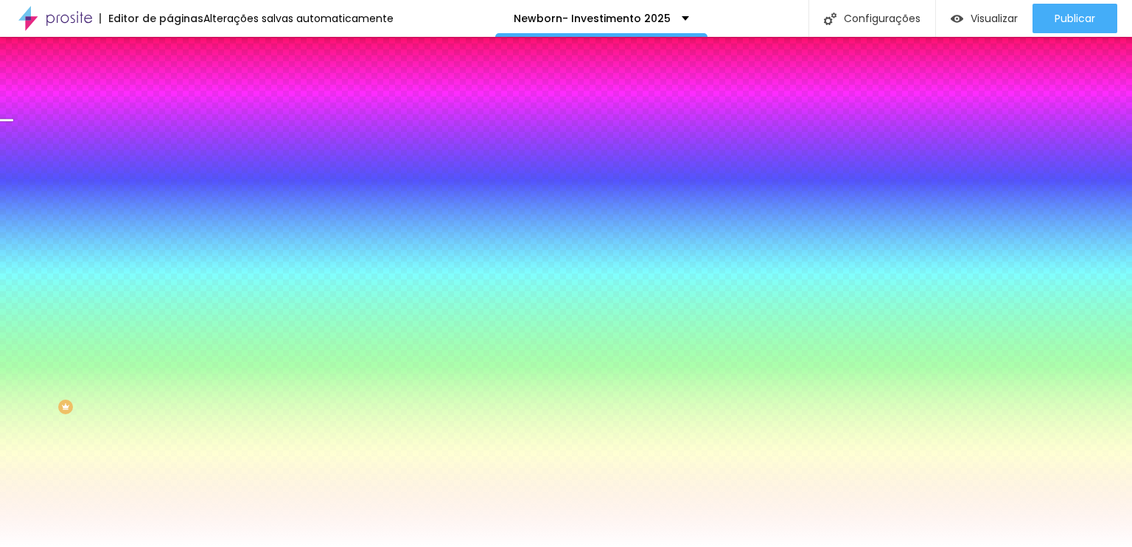
click at [175, 136] on icon "button" at bounding box center [180, 131] width 10 height 10
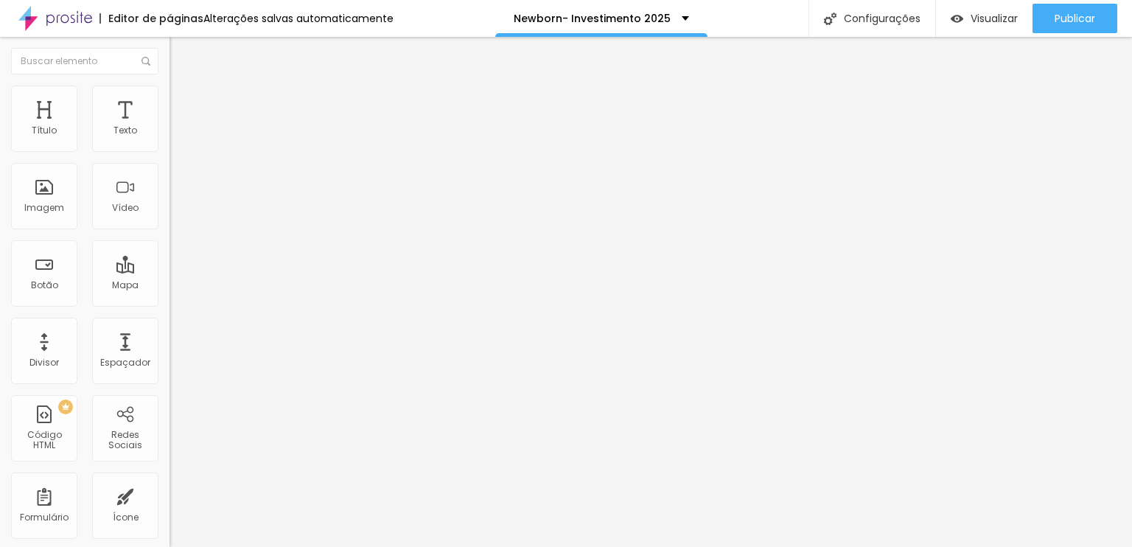
click at [170, 100] on li "Avançado" at bounding box center [255, 107] width 170 height 15
drag, startPoint x: 111, startPoint y: 142, endPoint x: 212, endPoint y: 132, distance: 101.4
click at [212, 286] on input "range" at bounding box center [217, 292] width 95 height 12
drag, startPoint x: 41, startPoint y: 173, endPoint x: 35, endPoint y: 161, distance: 14.2
click at [170, 495] on input "range" at bounding box center [217, 501] width 95 height 12
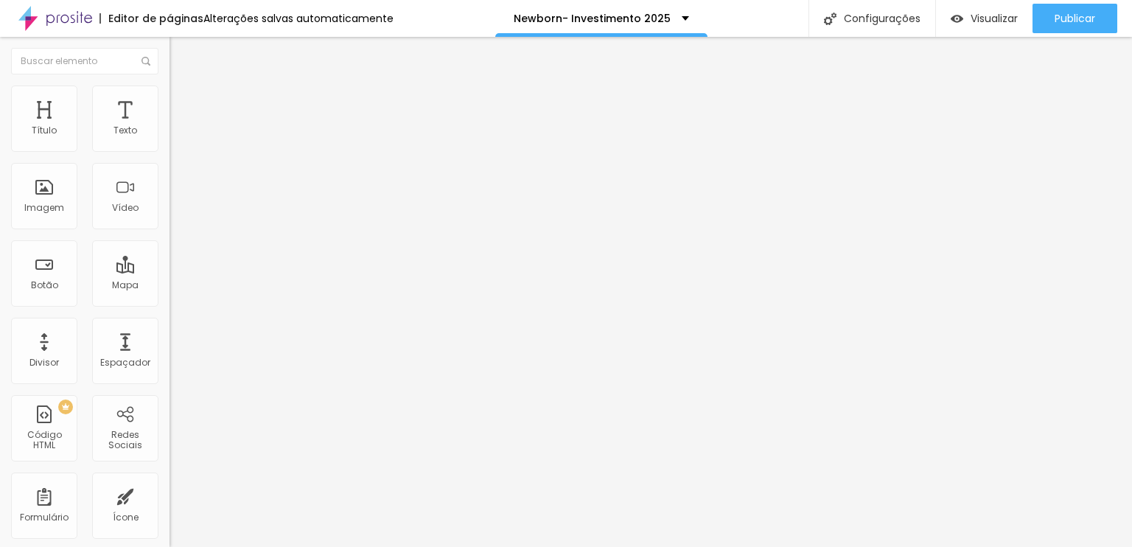
click at [170, 100] on ul "Conteúdo Estilo Avançado" at bounding box center [255, 93] width 170 height 44
click at [170, 97] on li "Estilo" at bounding box center [255, 93] width 170 height 15
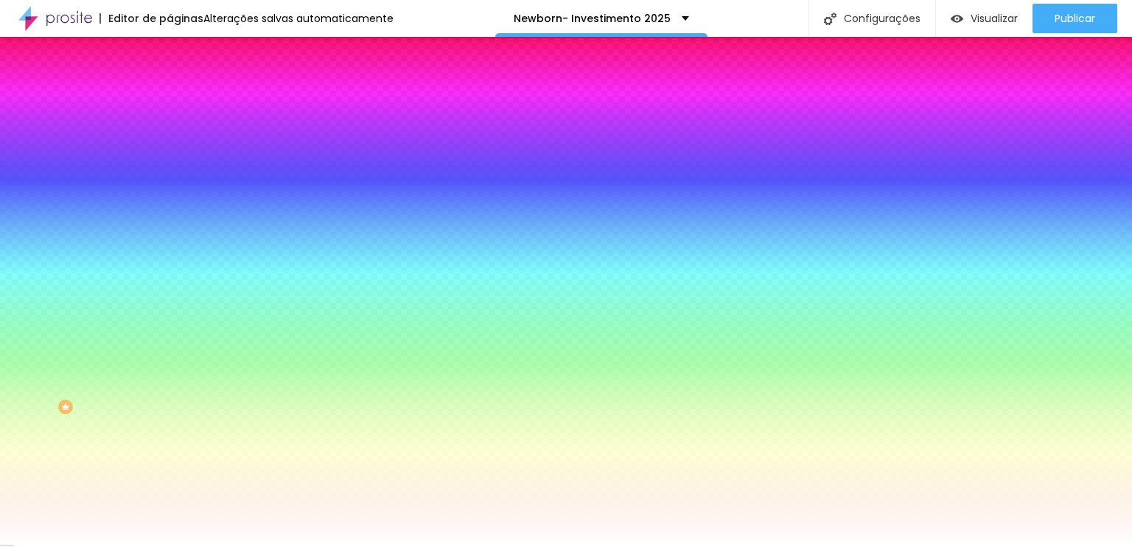
click at [175, 196] on icon "button" at bounding box center [180, 191] width 10 height 10
click at [170, 201] on div at bounding box center [255, 201] width 170 height 0
drag, startPoint x: 155, startPoint y: 265, endPoint x: 105, endPoint y: 259, distance: 50.5
click at [170, 215] on div "#FFFFFF" at bounding box center [255, 208] width 170 height 15
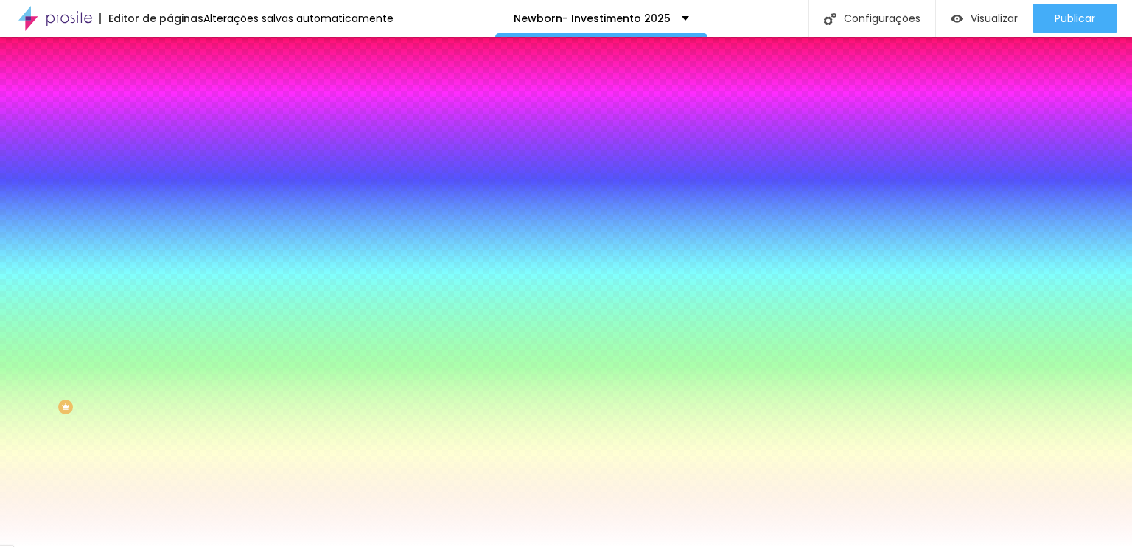
paste input "C69A9A"
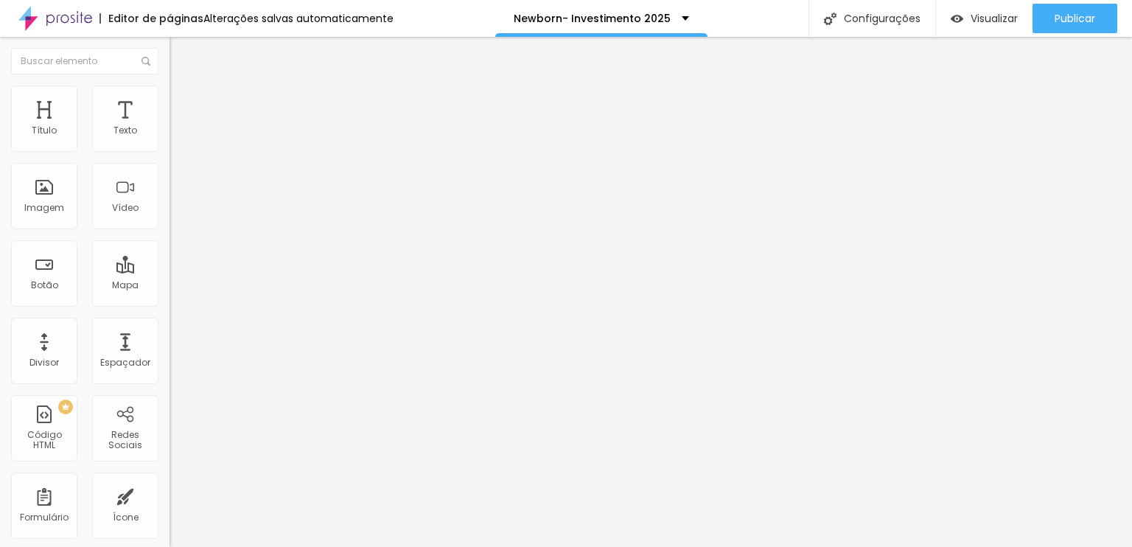
click at [183, 100] on span "Avançado" at bounding box center [207, 95] width 49 height 13
drag, startPoint x: 35, startPoint y: 167, endPoint x: 48, endPoint y: 170, distance: 12.7
click at [170, 480] on div at bounding box center [255, 486] width 170 height 13
click at [170, 74] on li "Estilo" at bounding box center [255, 78] width 170 height 15
click at [175, 137] on icon "button" at bounding box center [179, 132] width 9 height 9
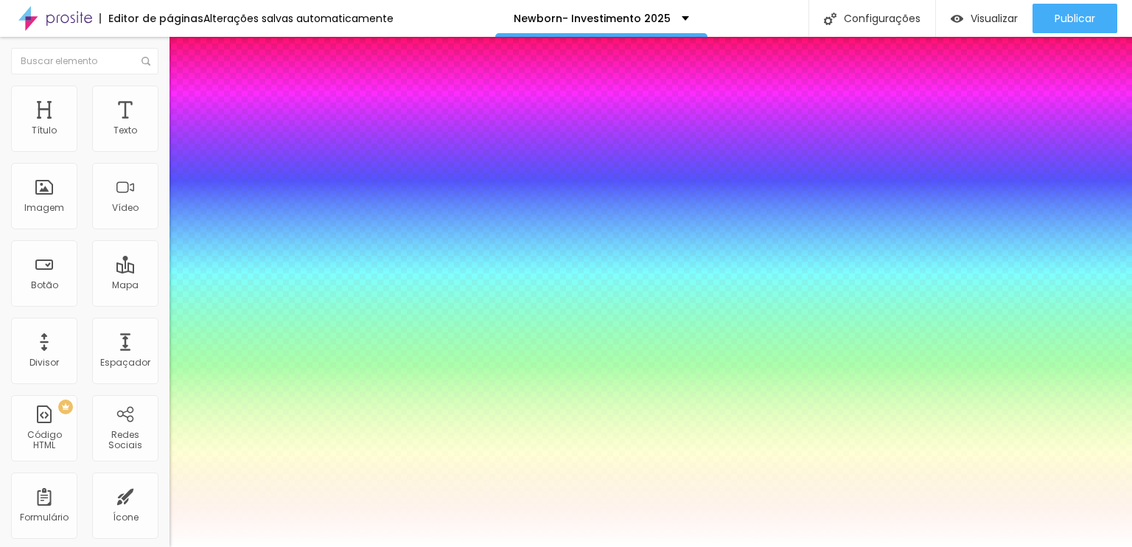
drag, startPoint x: 196, startPoint y: 282, endPoint x: 207, endPoint y: 273, distance: 14.2
click at [582, 546] on div at bounding box center [566, 547] width 1132 height 0
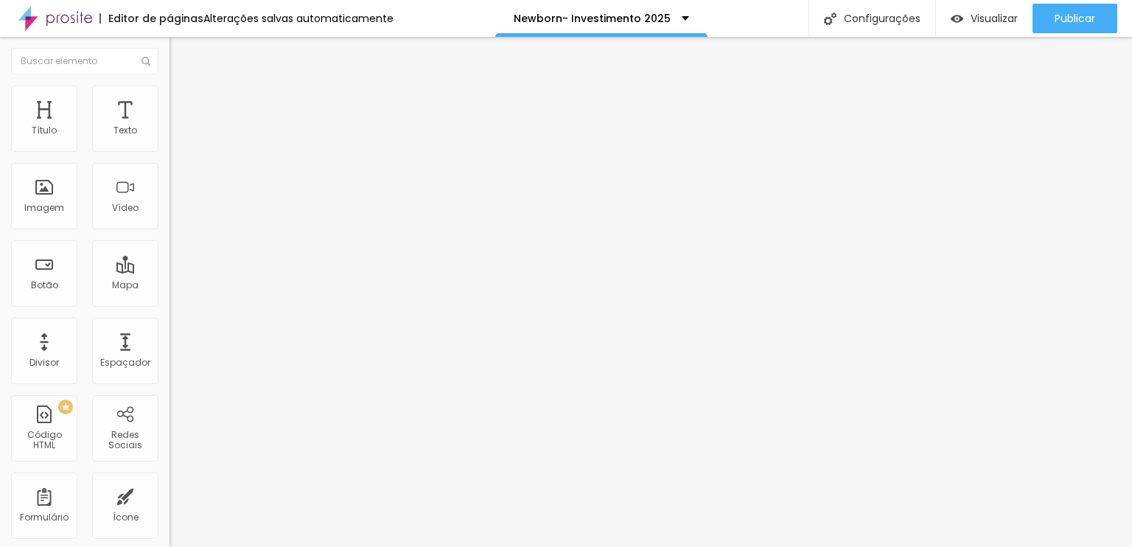
click at [170, 94] on li "Estilo" at bounding box center [255, 93] width 170 height 15
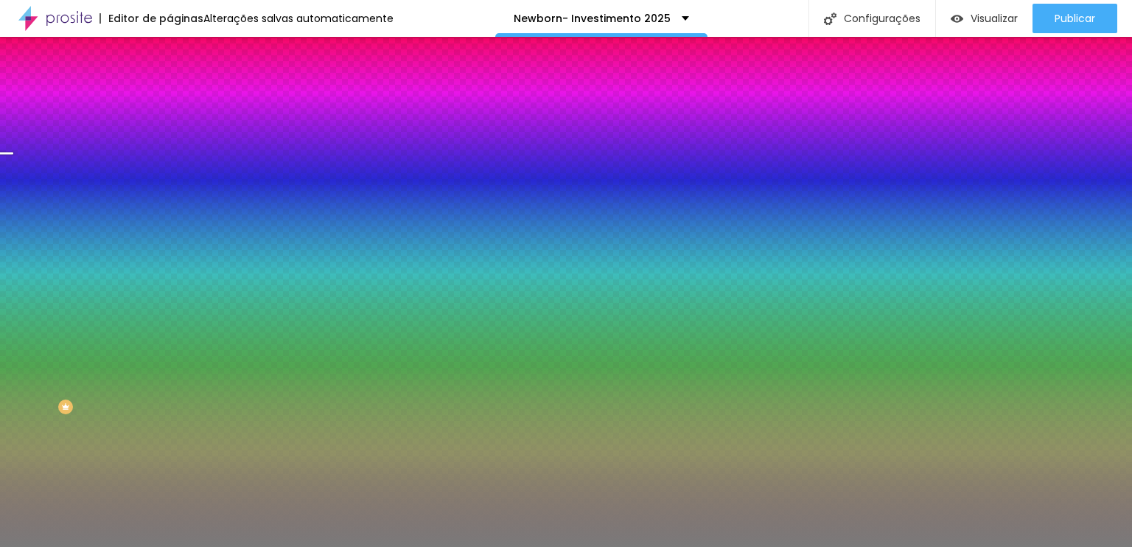
click at [170, 136] on span "Trocar imagem" at bounding box center [210, 129] width 80 height 13
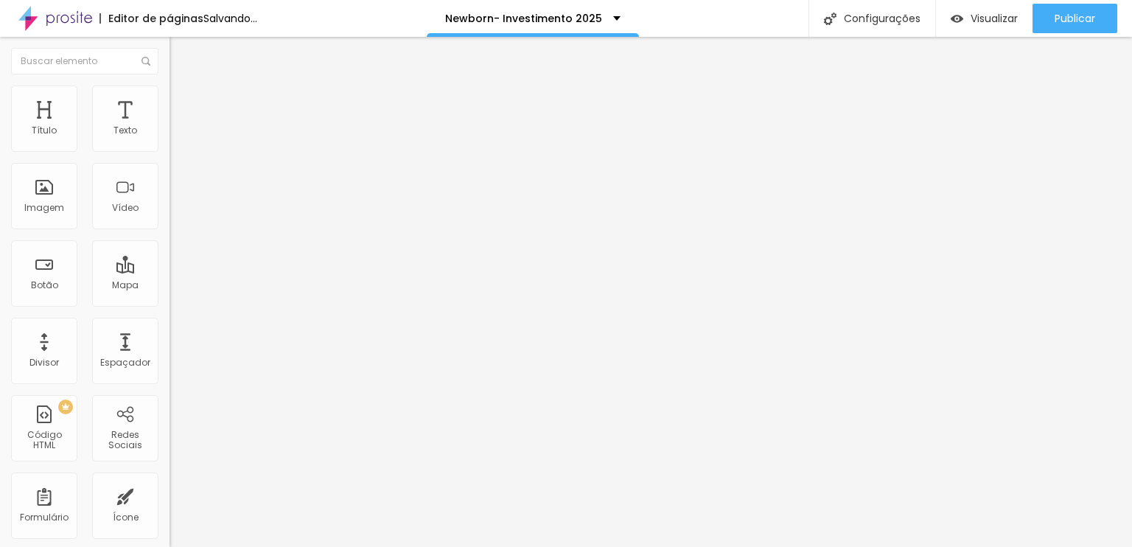
drag, startPoint x: 33, startPoint y: 141, endPoint x: 330, endPoint y: 114, distance: 298.3
click at [265, 271] on input "range" at bounding box center [217, 277] width 95 height 12
click at [170, 97] on li "Avançado" at bounding box center [255, 93] width 170 height 15
click at [170, 92] on ul "Conteúdo Avançado" at bounding box center [255, 85] width 170 height 29
click at [183, 100] on span "Estilo" at bounding box center [194, 95] width 23 height 13
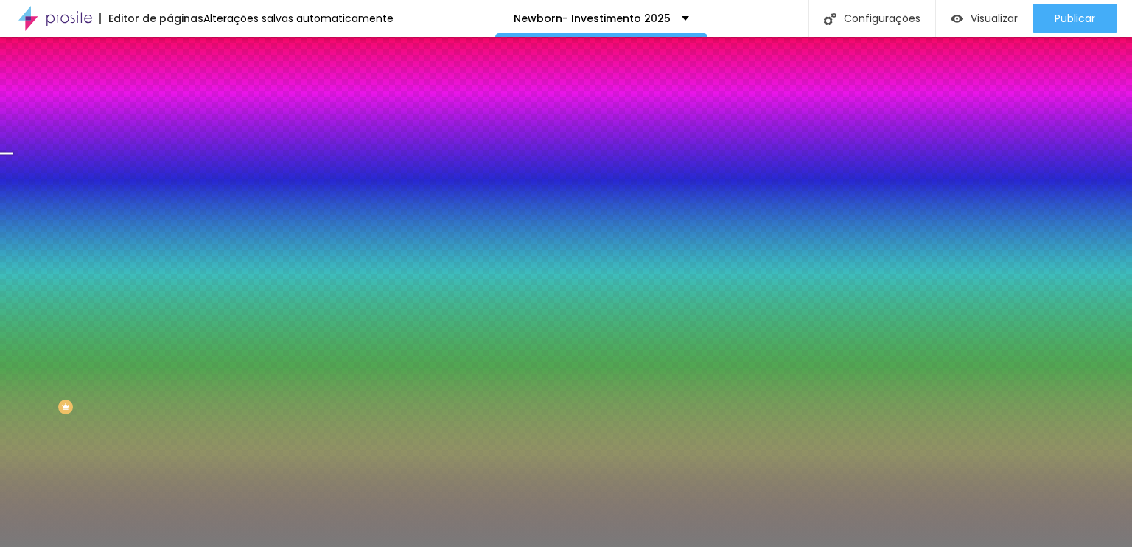
click at [170, 136] on span "Trocar imagem" at bounding box center [210, 129] width 80 height 13
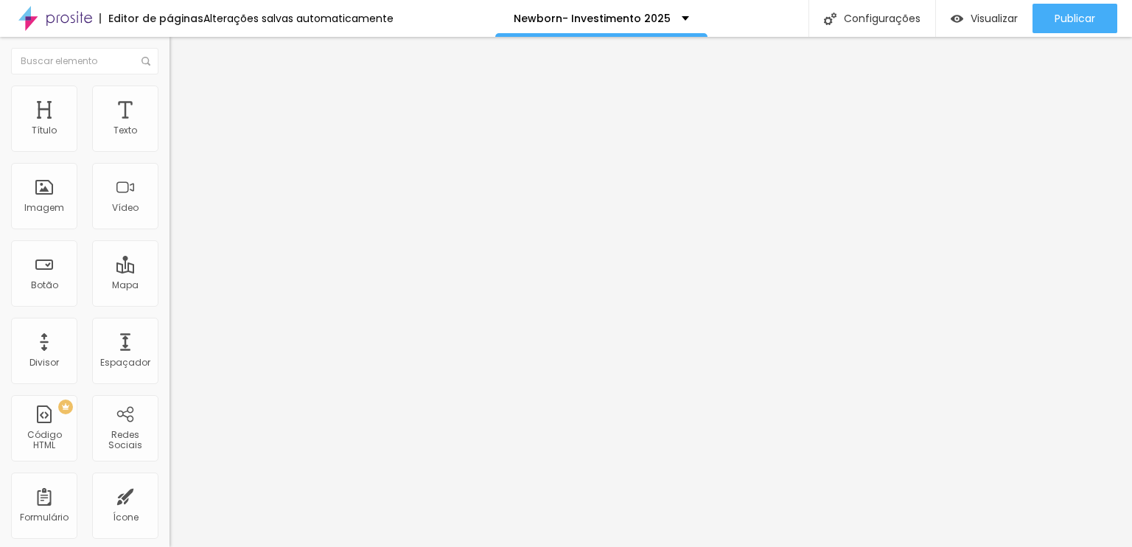
click at [181, 57] on img "button" at bounding box center [187, 54] width 12 height 12
click at [170, 271] on input "range" at bounding box center [217, 277] width 95 height 12
click at [170, 97] on li "Avançado" at bounding box center [255, 93] width 170 height 15
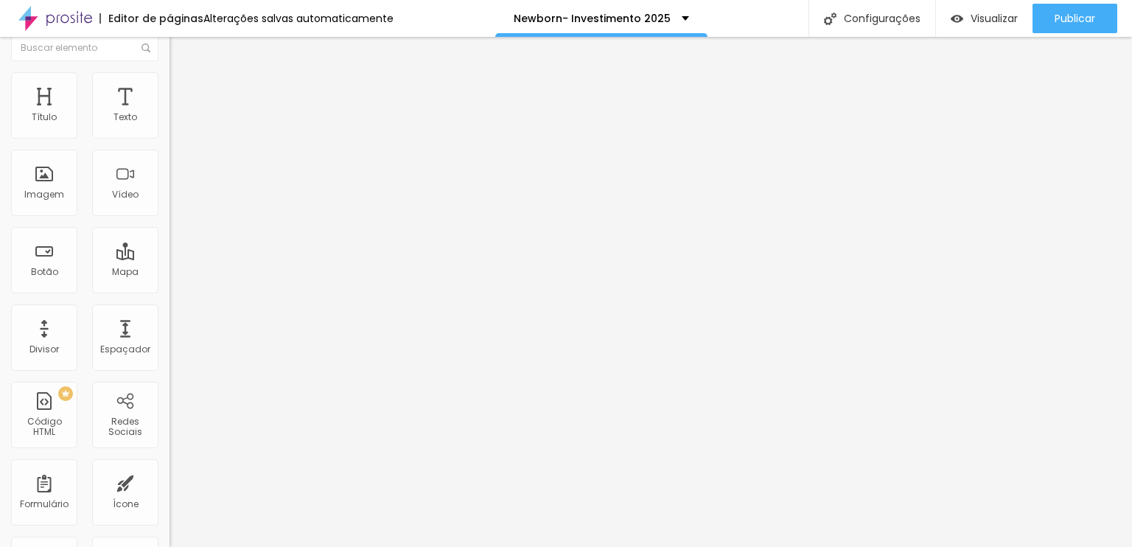
scroll to position [0, 0]
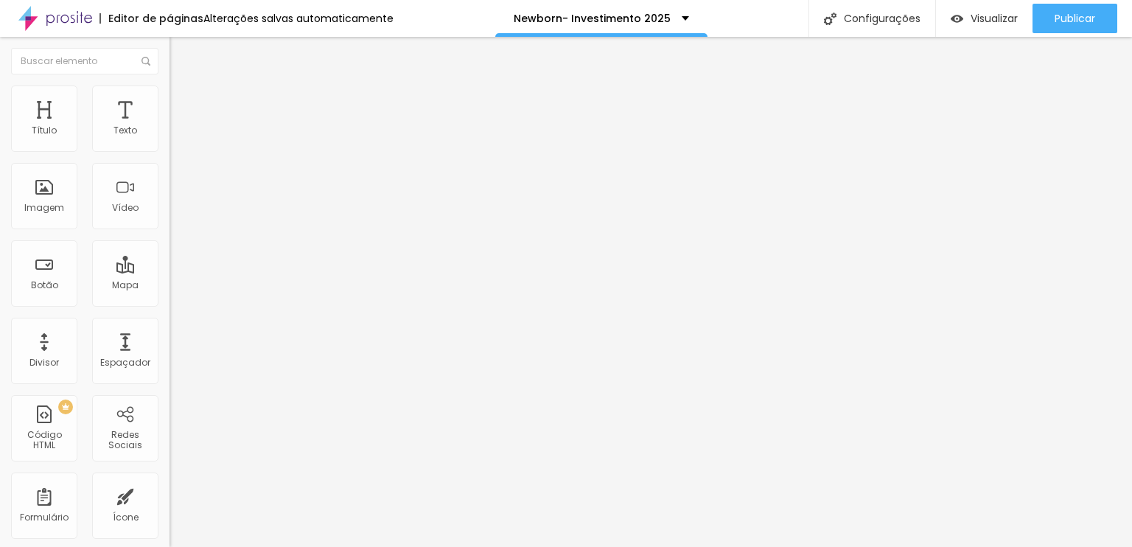
click at [181, 55] on img "button" at bounding box center [187, 54] width 12 height 12
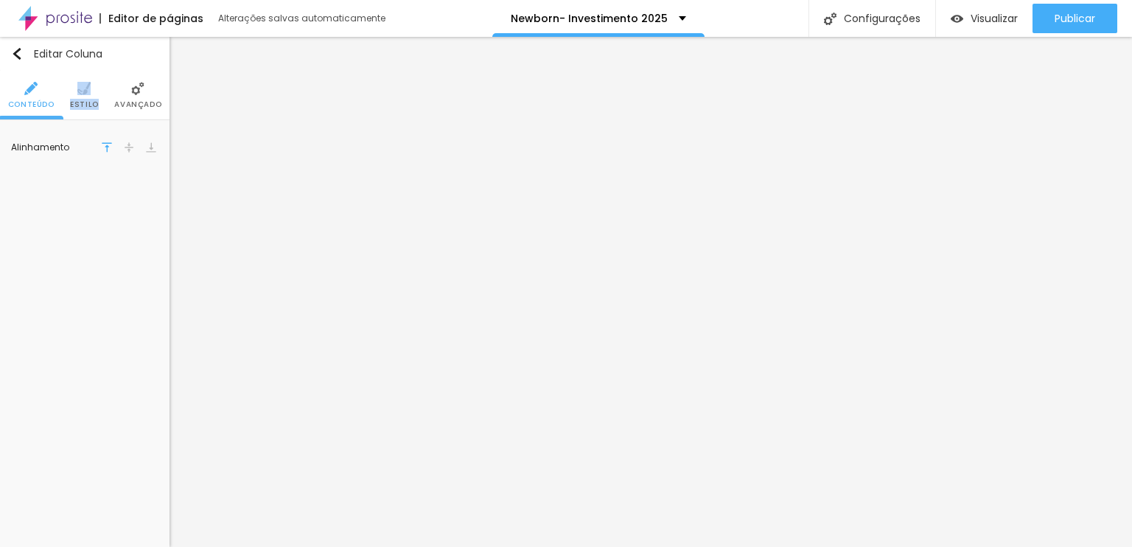
click at [97, 93] on ul "Conteúdo Estilo Avançado" at bounding box center [85, 95] width 170 height 49
click at [91, 91] on li "Estilo" at bounding box center [84, 95] width 29 height 49
click at [98, 148] on div at bounding box center [103, 148] width 18 height 18
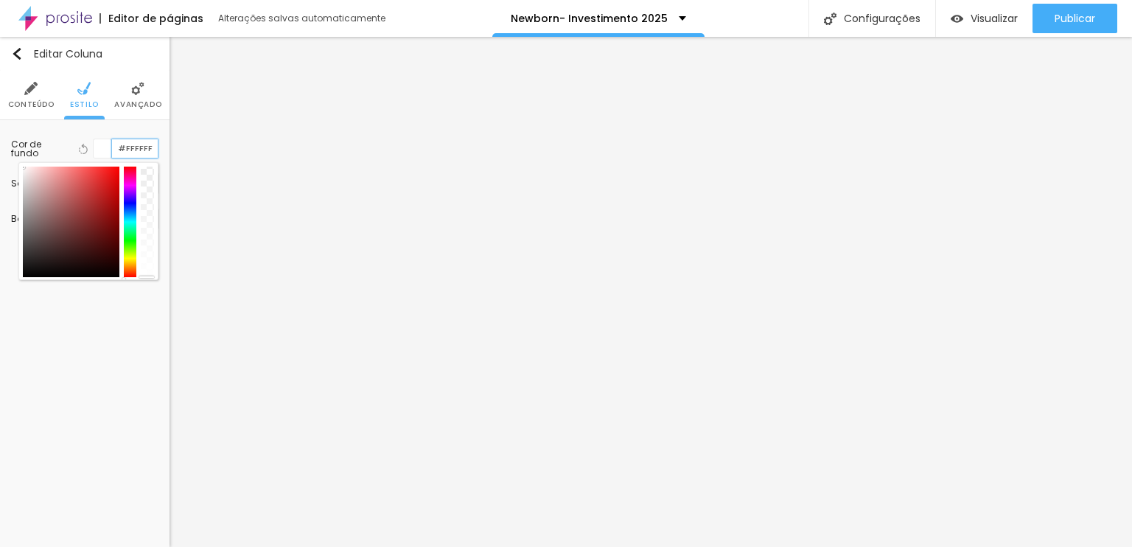
drag, startPoint x: 154, startPoint y: 147, endPoint x: 106, endPoint y: 144, distance: 48.0
click at [106, 144] on div "#FFFFFF" at bounding box center [126, 149] width 66 height 20
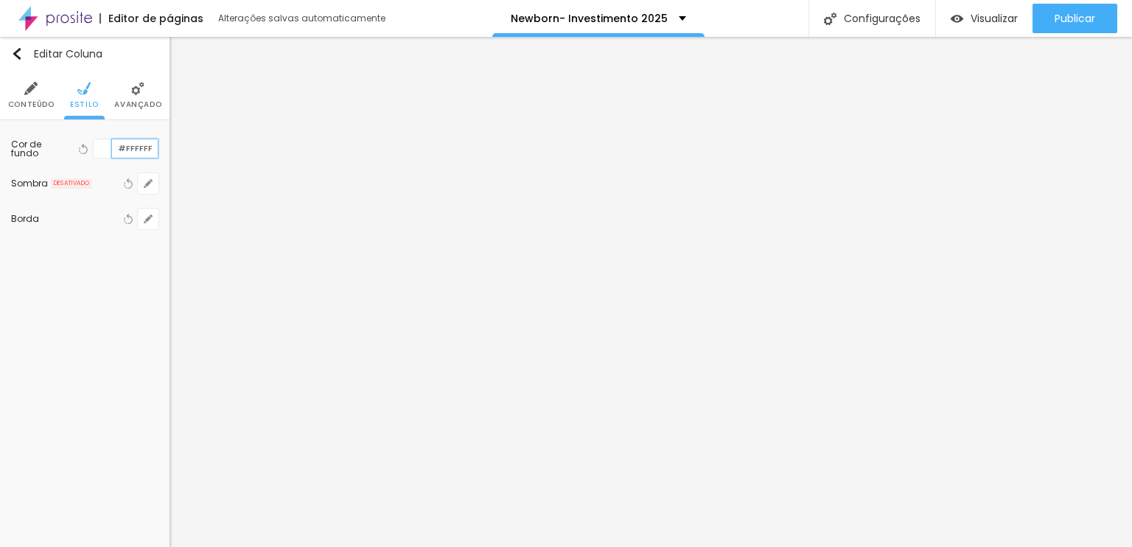
paste input "C69A9A"
type input "#C69A9A"
click at [83, 91] on img at bounding box center [83, 88] width 13 height 13
click at [98, 145] on div at bounding box center [103, 148] width 18 height 18
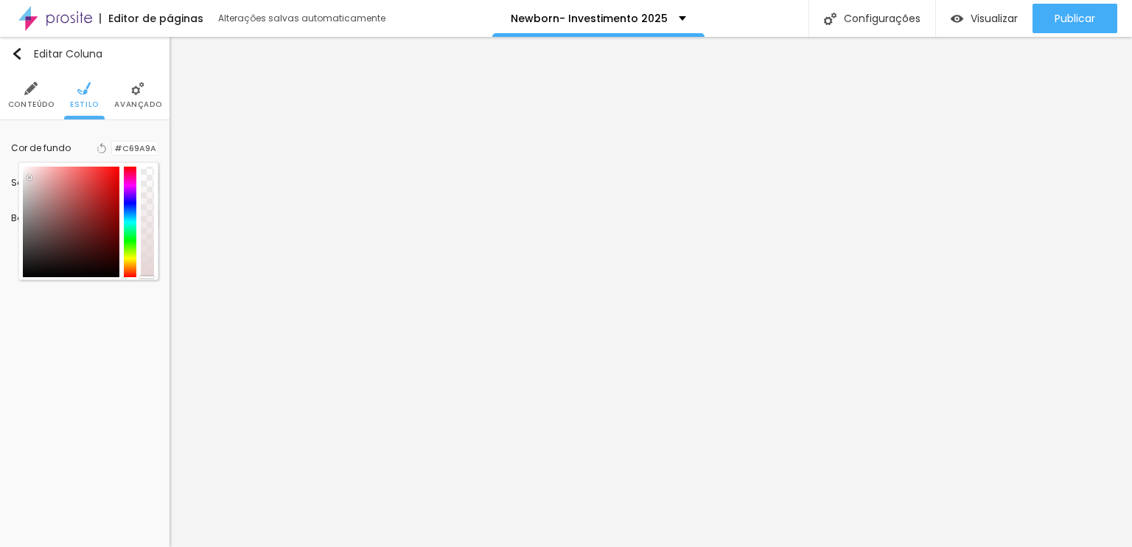
click at [29, 177] on div at bounding box center [71, 222] width 97 height 111
click at [132, 259] on div at bounding box center [130, 222] width 13 height 111
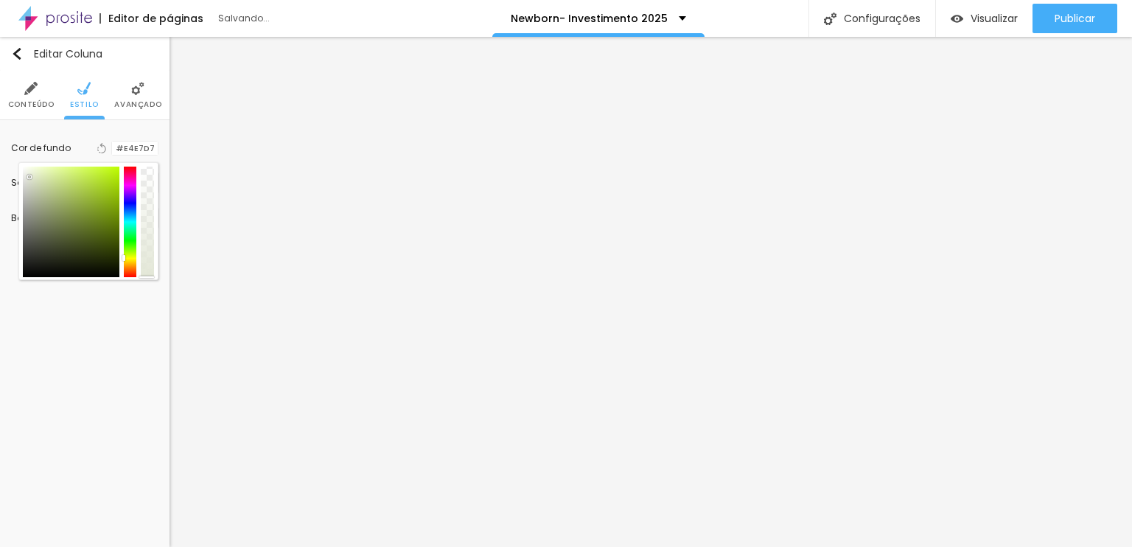
click at [133, 254] on div at bounding box center [130, 222] width 13 height 111
click at [122, 270] on div at bounding box center [88, 222] width 131 height 111
click at [130, 260] on div at bounding box center [130, 222] width 13 height 111
click at [50, 198] on div at bounding box center [71, 222] width 97 height 111
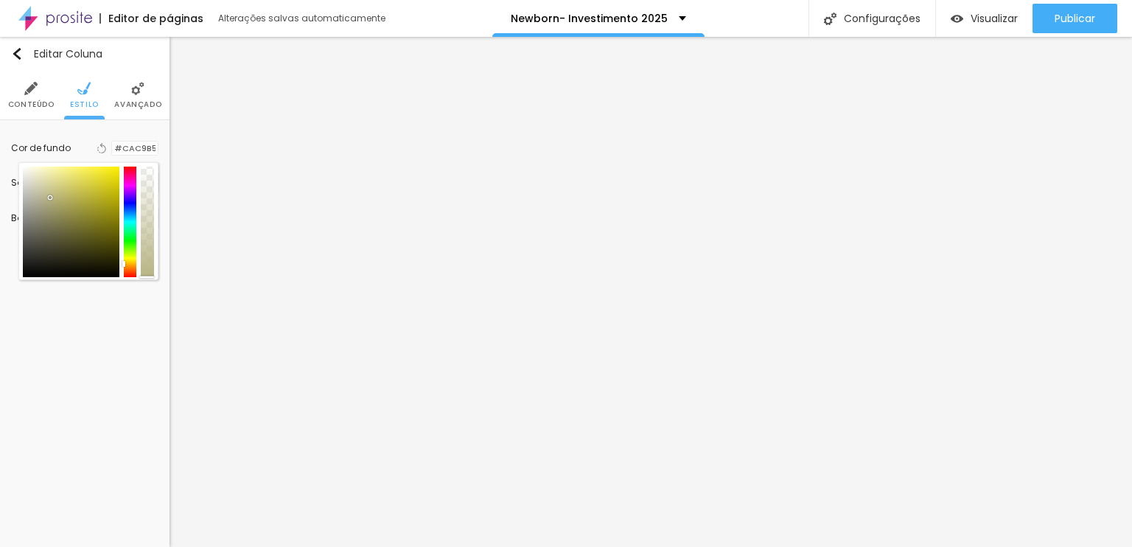
click at [32, 188] on div at bounding box center [71, 222] width 97 height 111
click at [34, 207] on div at bounding box center [71, 222] width 97 height 111
click at [128, 254] on div at bounding box center [130, 222] width 13 height 111
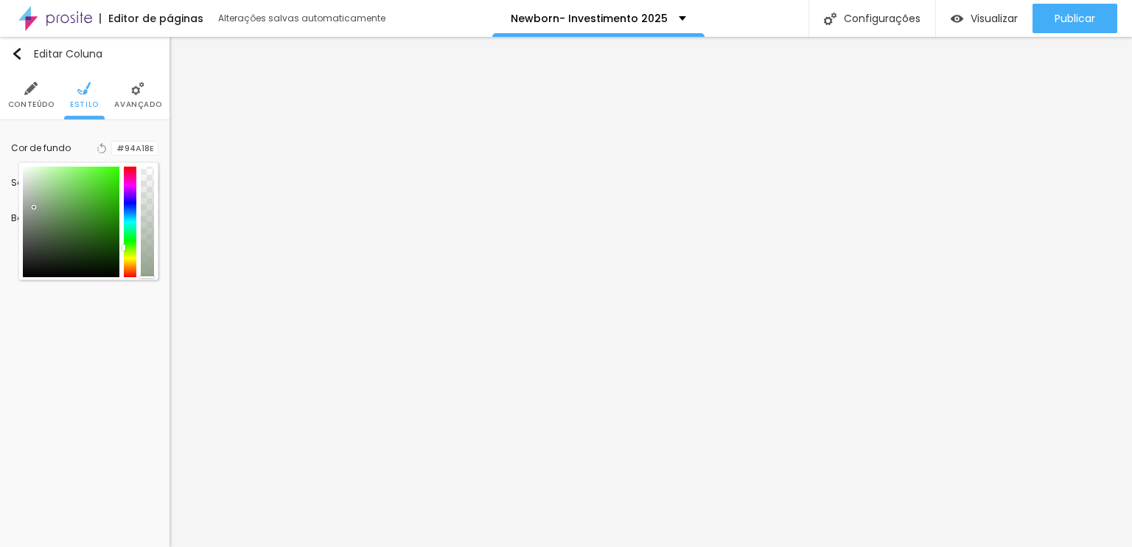
click at [133, 244] on div at bounding box center [130, 222] width 13 height 111
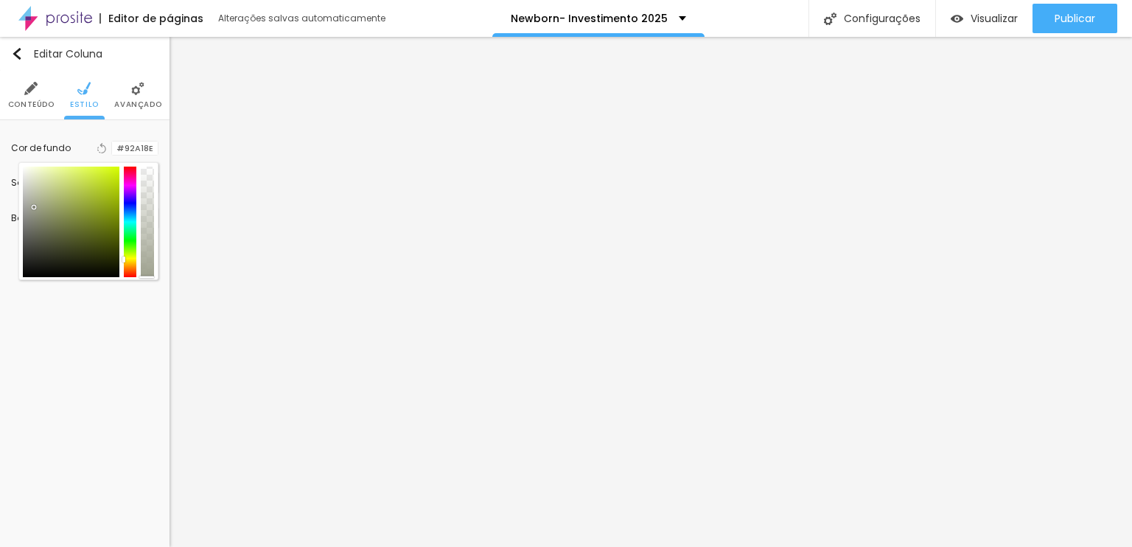
click at [127, 256] on div at bounding box center [130, 222] width 13 height 111
click at [130, 262] on div at bounding box center [130, 222] width 13 height 111
click at [52, 209] on div at bounding box center [71, 222] width 97 height 111
click at [46, 179] on div at bounding box center [71, 222] width 97 height 111
click at [130, 265] on div at bounding box center [130, 222] width 13 height 111
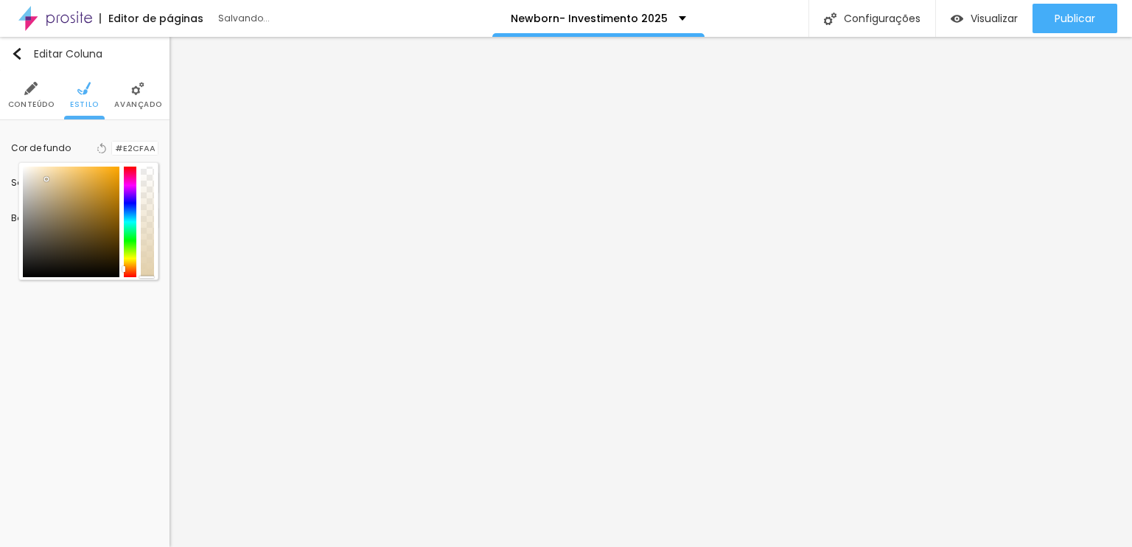
click at [133, 268] on div at bounding box center [130, 222] width 13 height 111
click at [36, 192] on div at bounding box center [71, 222] width 97 height 111
click at [38, 179] on div at bounding box center [71, 222] width 97 height 111
click at [32, 179] on div at bounding box center [71, 222] width 97 height 111
click at [32, 195] on div at bounding box center [71, 222] width 97 height 111
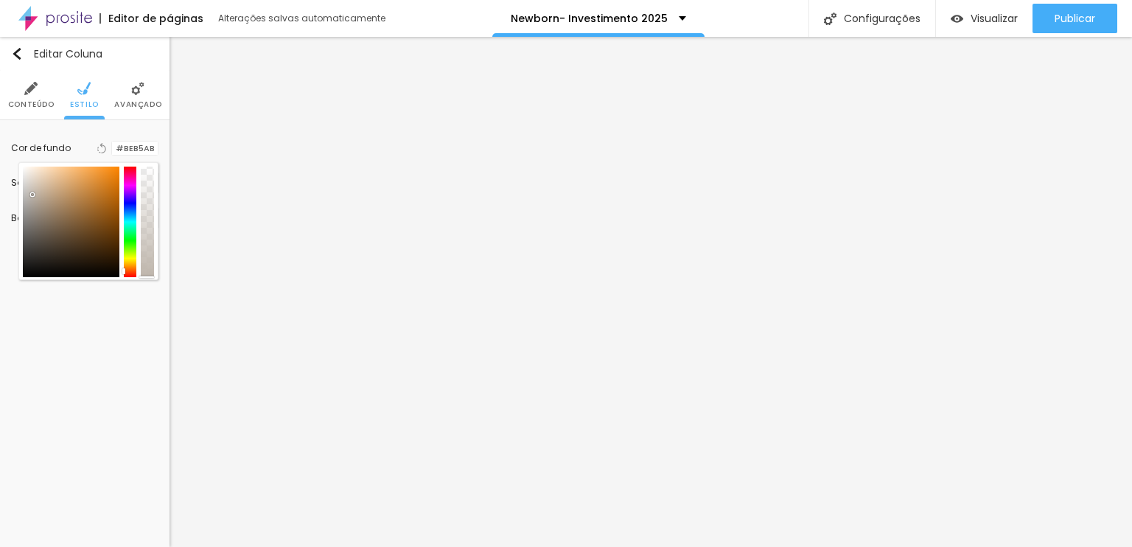
click at [27, 171] on div at bounding box center [71, 222] width 97 height 111
click at [34, 201] on div at bounding box center [71, 222] width 97 height 111
click at [35, 182] on div at bounding box center [71, 222] width 97 height 111
click at [27, 174] on div at bounding box center [71, 222] width 97 height 111
click at [24, 183] on div at bounding box center [71, 222] width 97 height 111
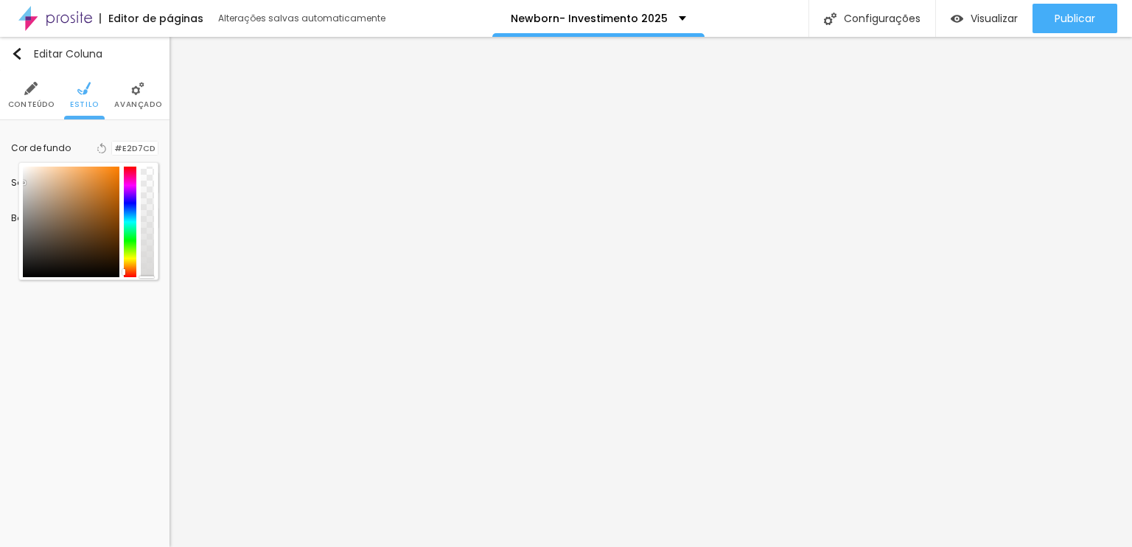
click at [35, 179] on div at bounding box center [71, 222] width 97 height 111
type input "#EDE5DD"
click at [29, 173] on div at bounding box center [71, 222] width 97 height 111
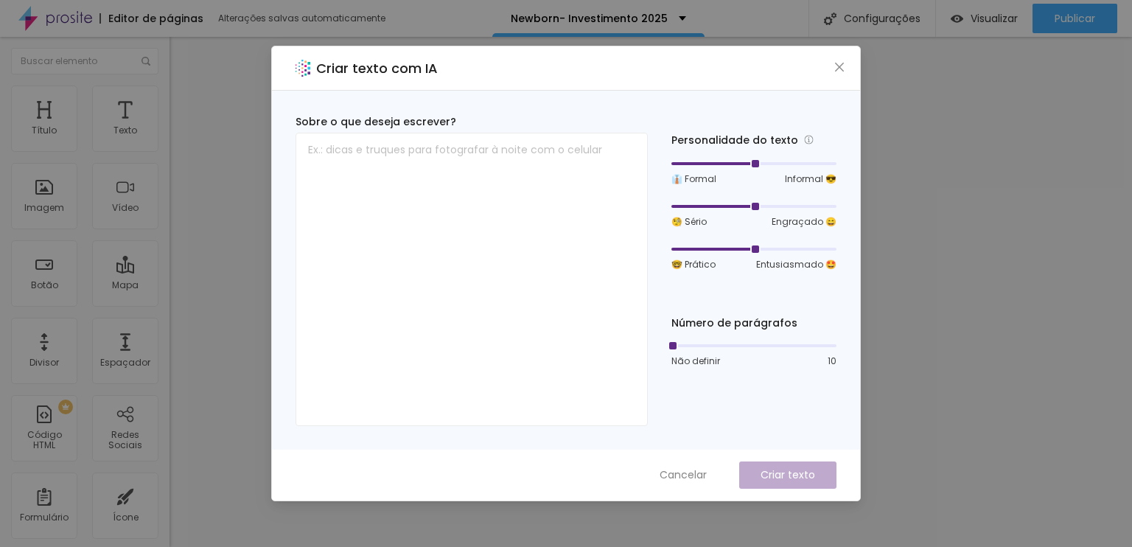
click at [689, 485] on button "Cancelar" at bounding box center [683, 474] width 77 height 27
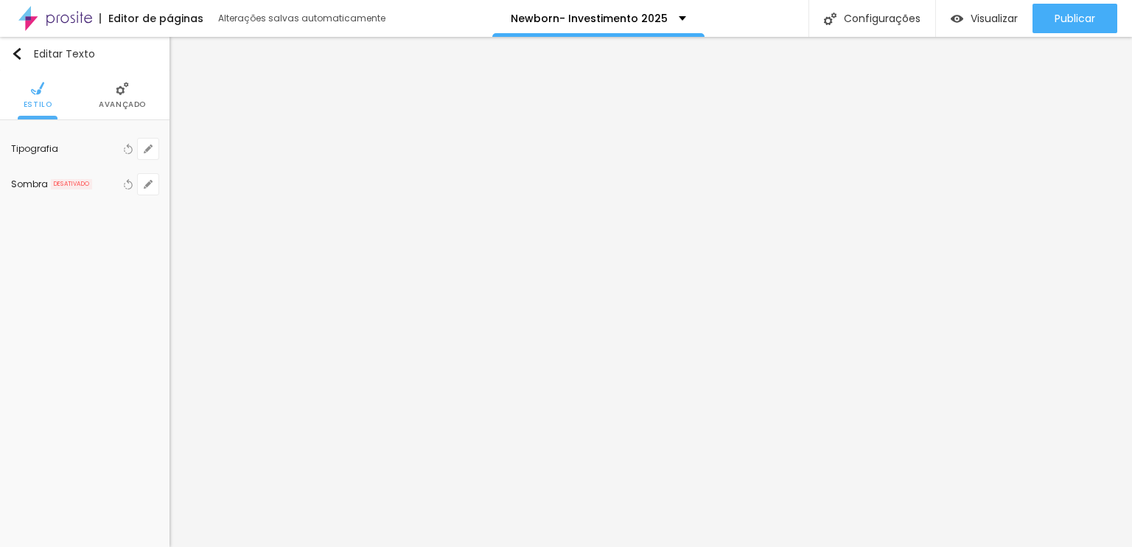
click at [118, 94] on img at bounding box center [122, 88] width 13 height 13
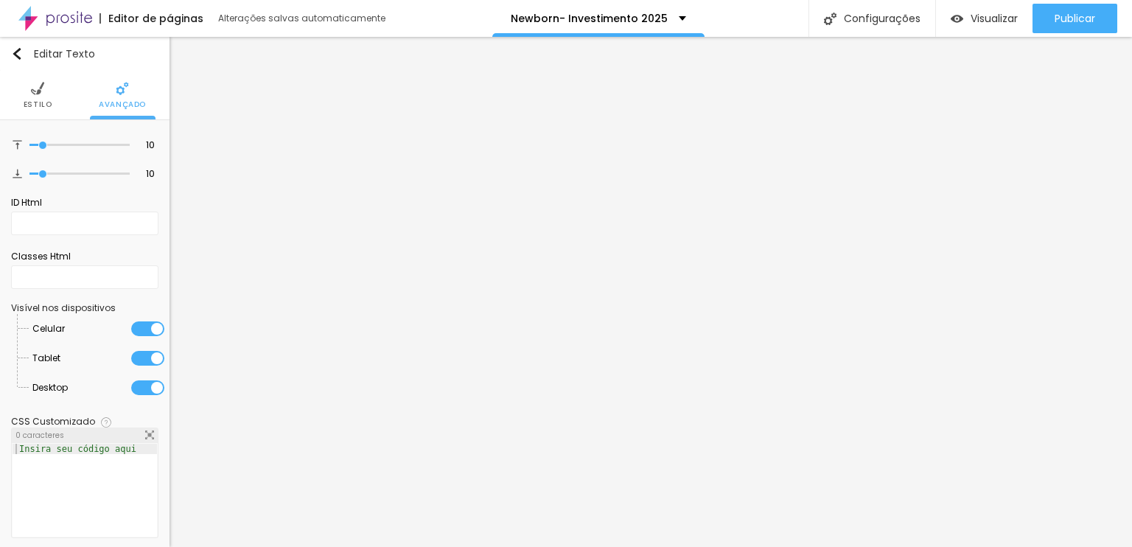
click at [38, 90] on img at bounding box center [37, 88] width 13 height 13
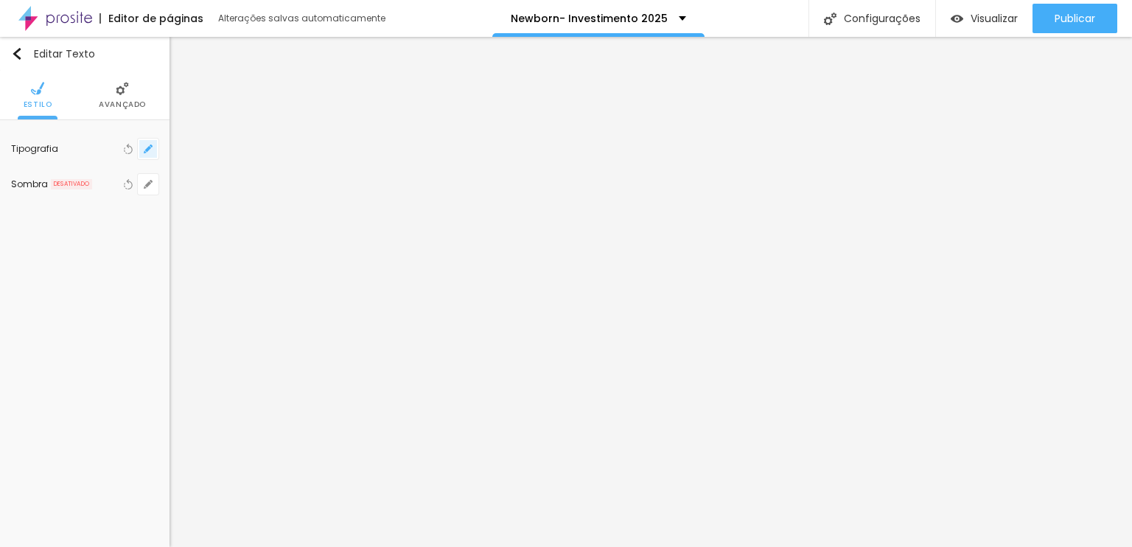
click at [146, 150] on icon "button" at bounding box center [148, 148] width 9 height 9
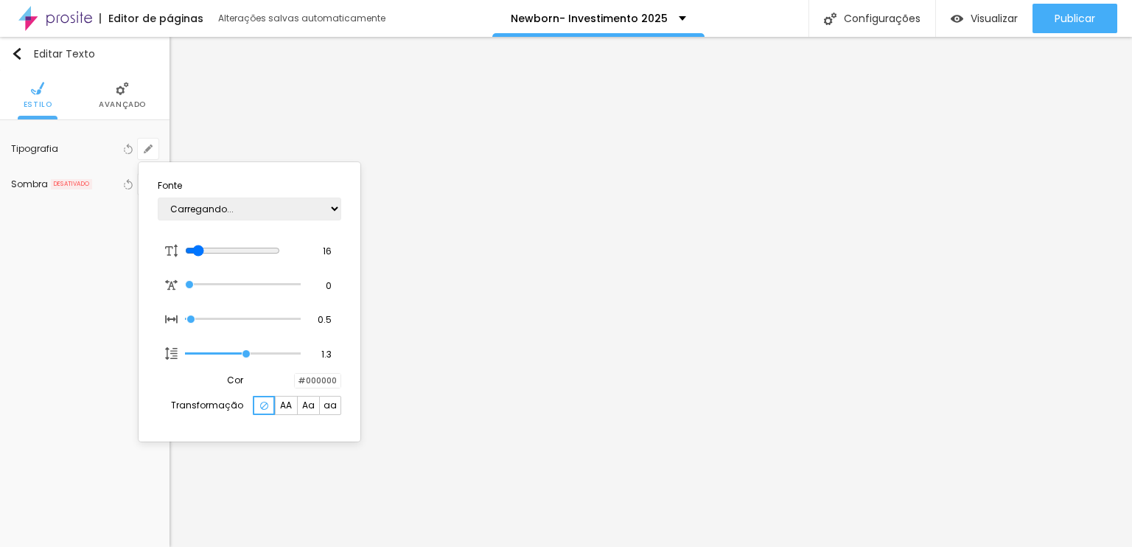
type input "1"
click at [251, 212] on select "AbrilFatface-Regular Actor-Regular Alegreya AlegreyaBlack [PERSON_NAME] [PERSON…" at bounding box center [250, 209] width 184 height 23
click at [610, 161] on div at bounding box center [566, 273] width 1132 height 547
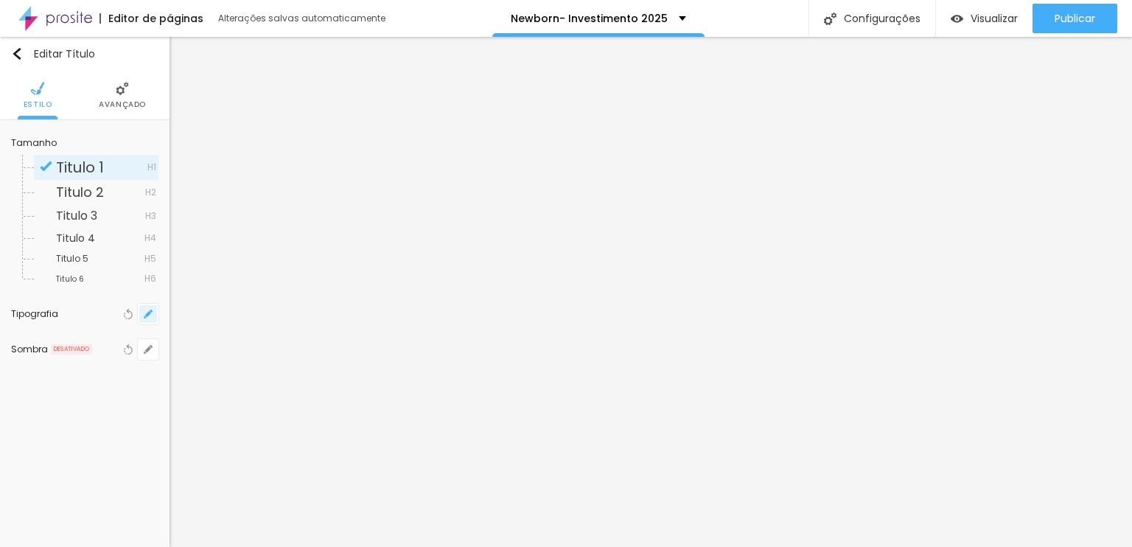
click at [153, 307] on button "button" at bounding box center [148, 314] width 21 height 21
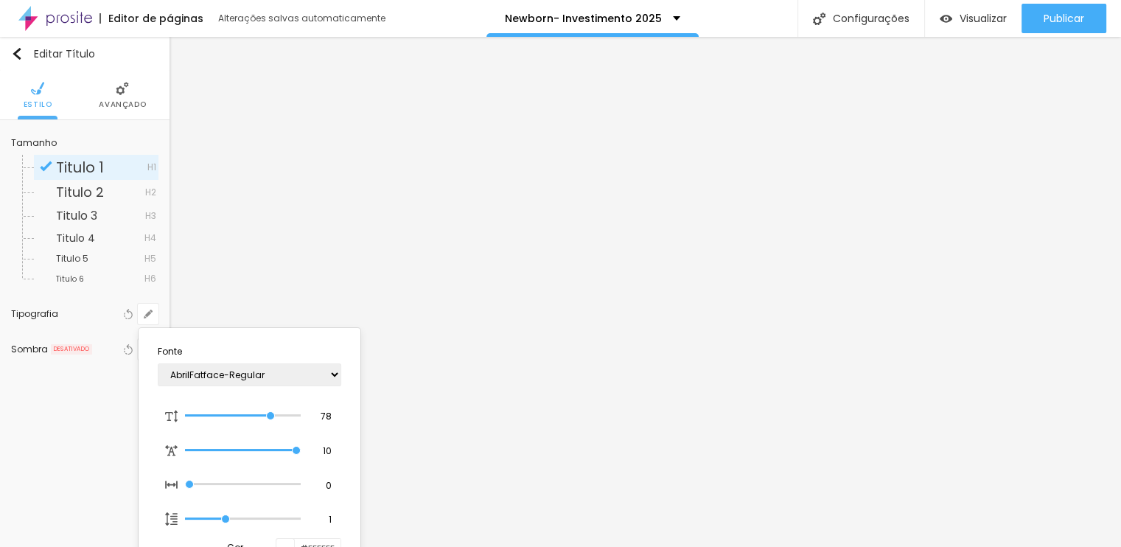
click at [553, 407] on div at bounding box center [560, 273] width 1121 height 547
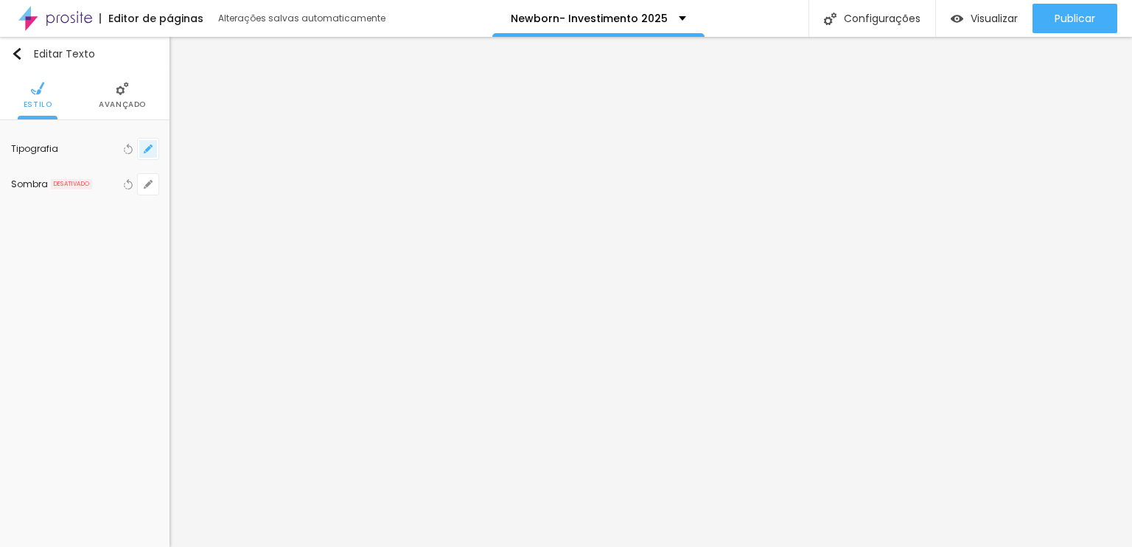
click at [153, 144] on button "button" at bounding box center [148, 149] width 21 height 21
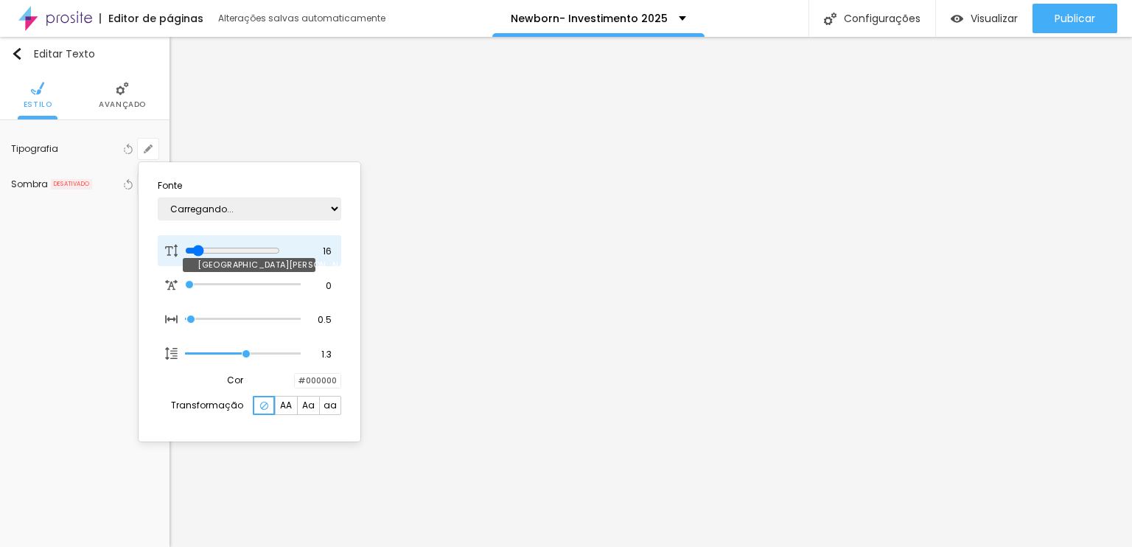
type input "1"
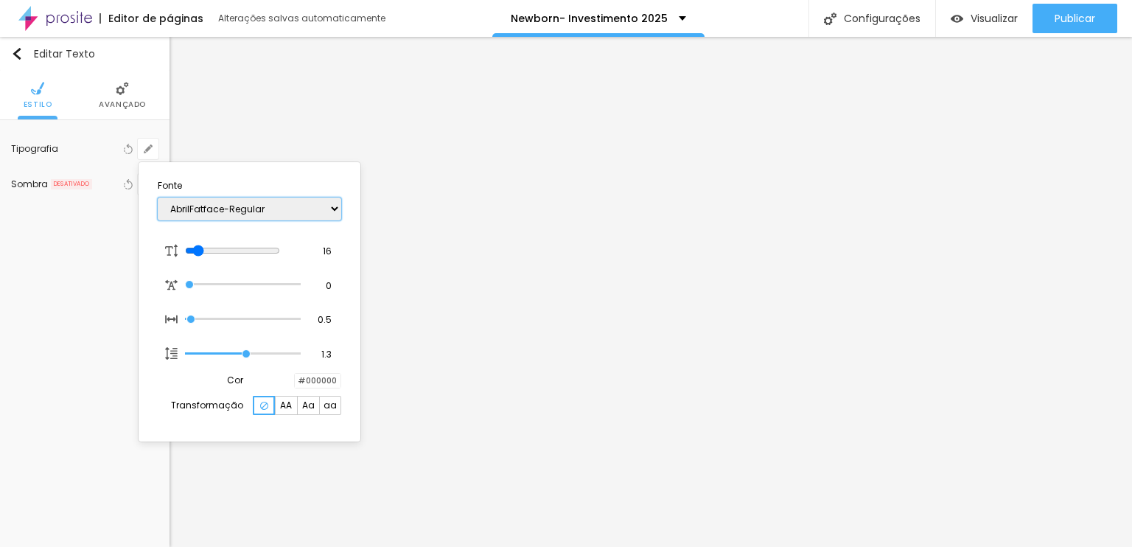
click at [224, 205] on select "AbrilFatface-Regular Actor-Regular Alegreya AlegreyaBlack [PERSON_NAME] [PERSON…" at bounding box center [250, 209] width 184 height 23
select select "PlayfairDisplay"
click at [158, 198] on select "AbrilFatface-Regular Actor-Regular Alegreya AlegreyaBlack [PERSON_NAME] [PERSON…" at bounding box center [250, 209] width 184 height 23
type input "1"
click at [575, 362] on div at bounding box center [566, 273] width 1132 height 547
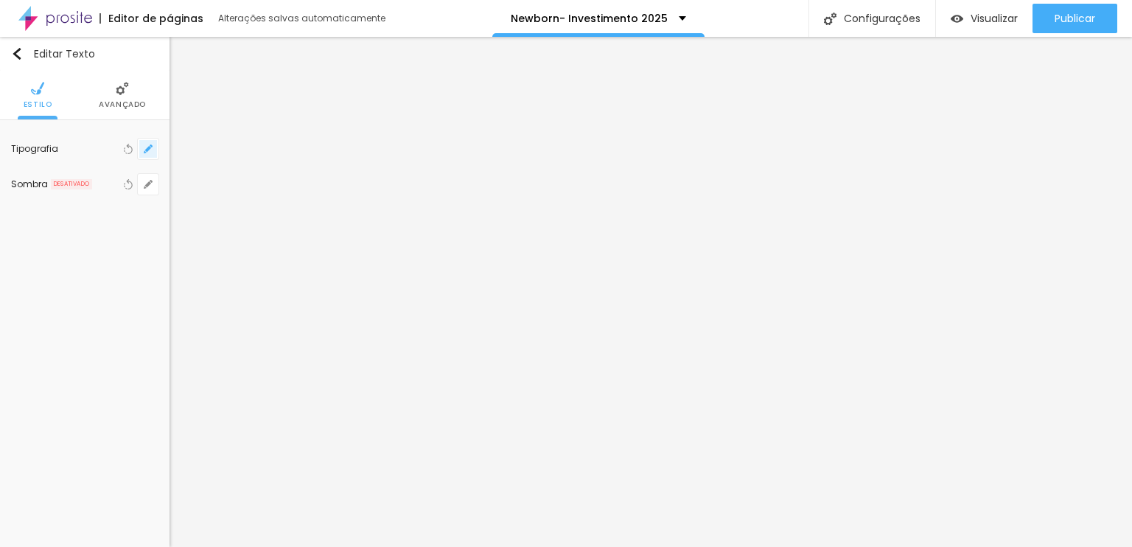
click at [149, 145] on icon "button" at bounding box center [148, 148] width 9 height 9
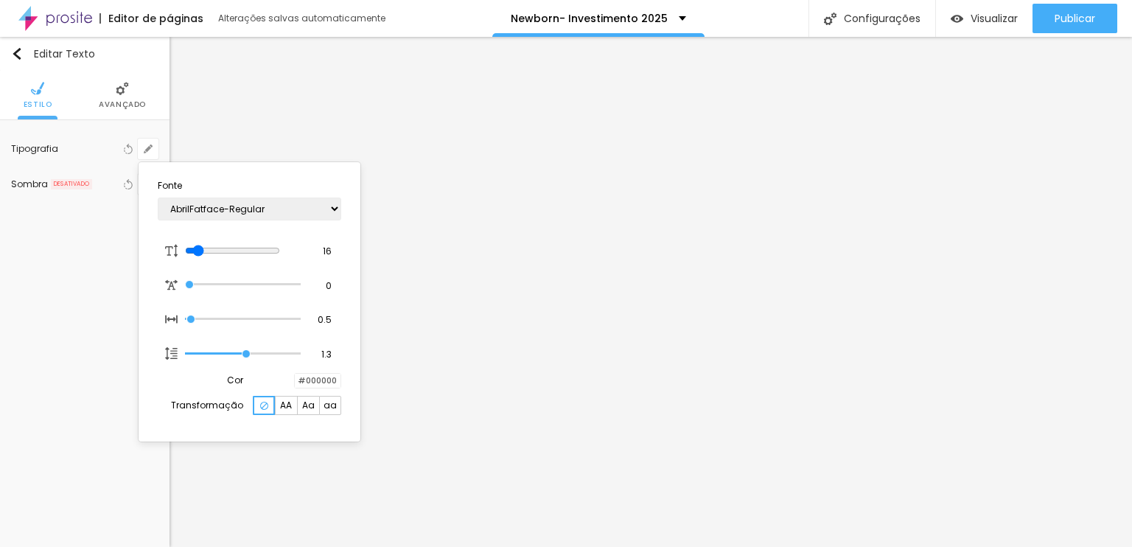
click at [295, 384] on div at bounding box center [295, 381] width 0 height 14
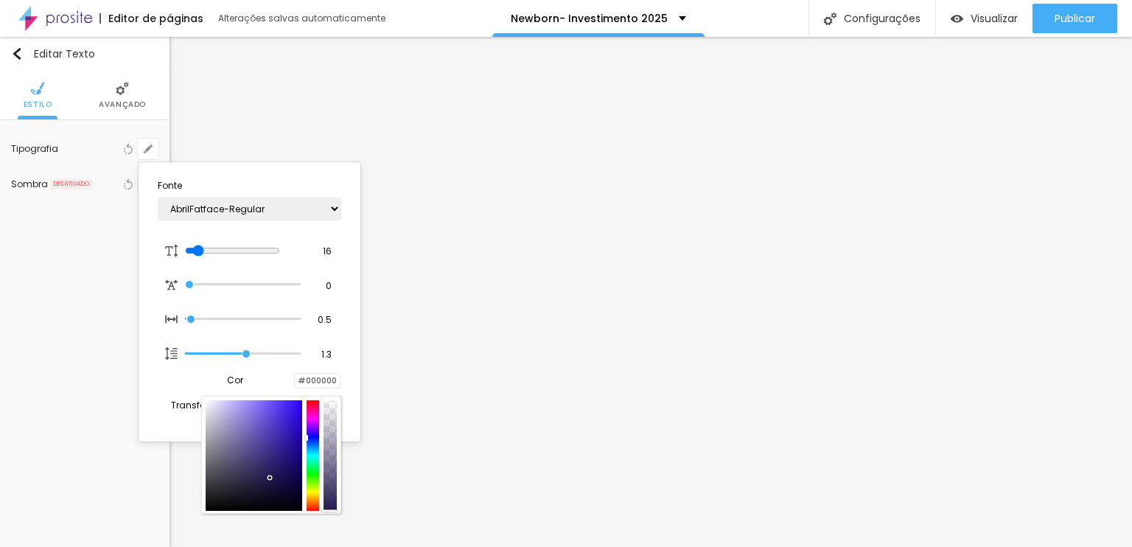
type input "1"
type input "#B2B0BE"
type input "1"
type input "#B6B4BE"
type input "1"
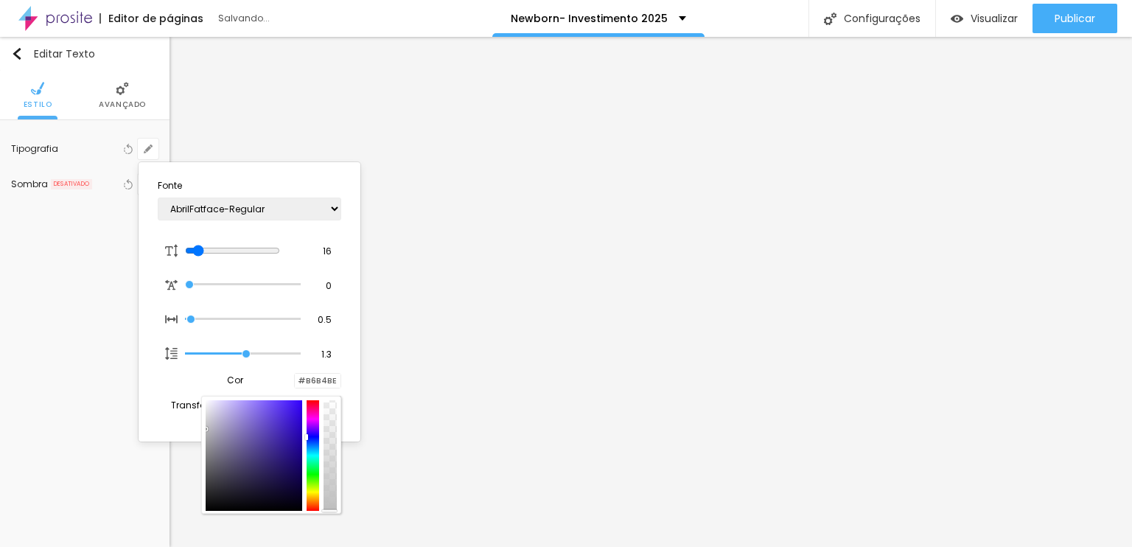
type input "#BEBEBE"
type input "1"
type input "#C1C1C1"
type input "1"
type input "#C3C3C3"
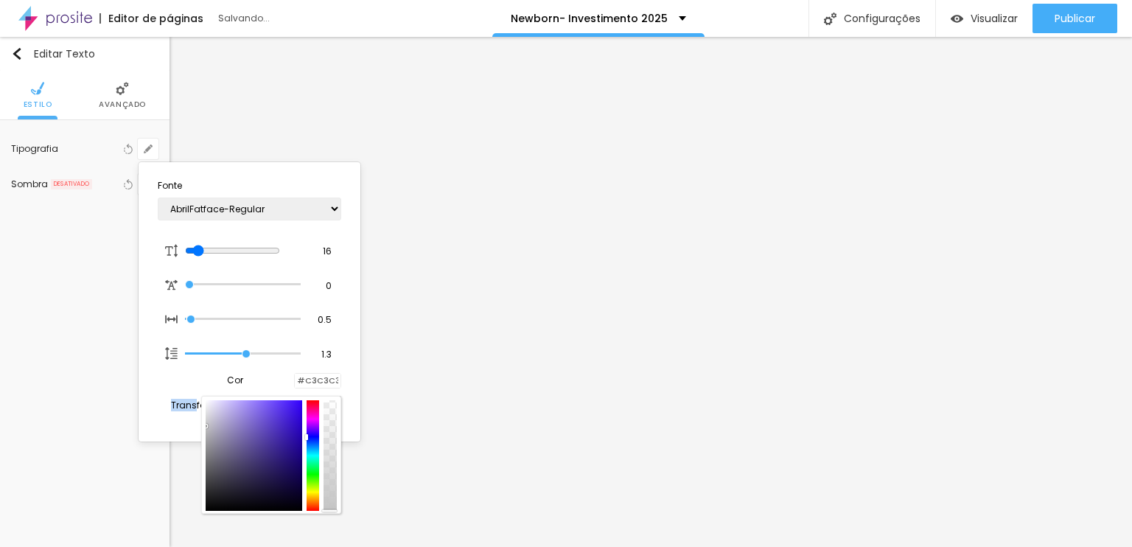
type input "1"
type input "#C4C4C4"
type input "1"
type input "#C6C6C6"
type input "1"
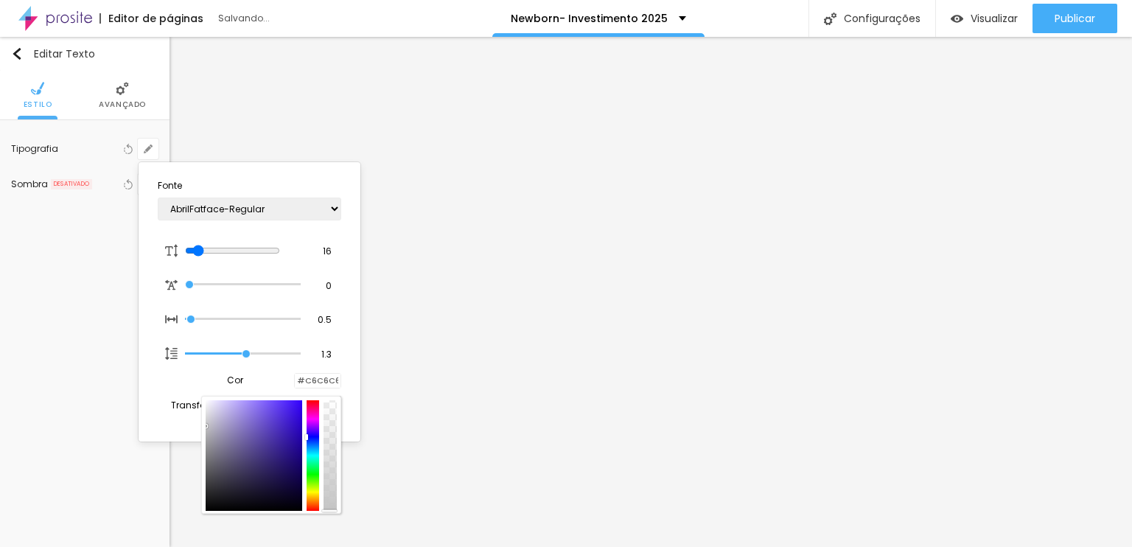
type input "#CDCDCD"
type input "1"
type input "#D9D9D9"
type input "1"
type input "#E1E1E1"
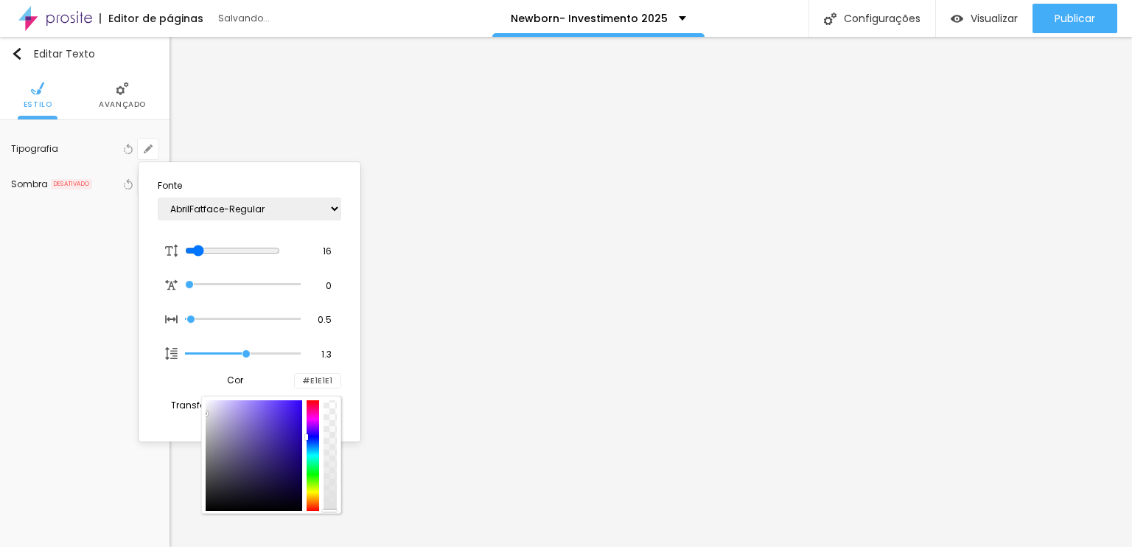
type input "1"
type input "#E0E0E0"
type input "1"
type input "#D5D5D7"
type input "1"
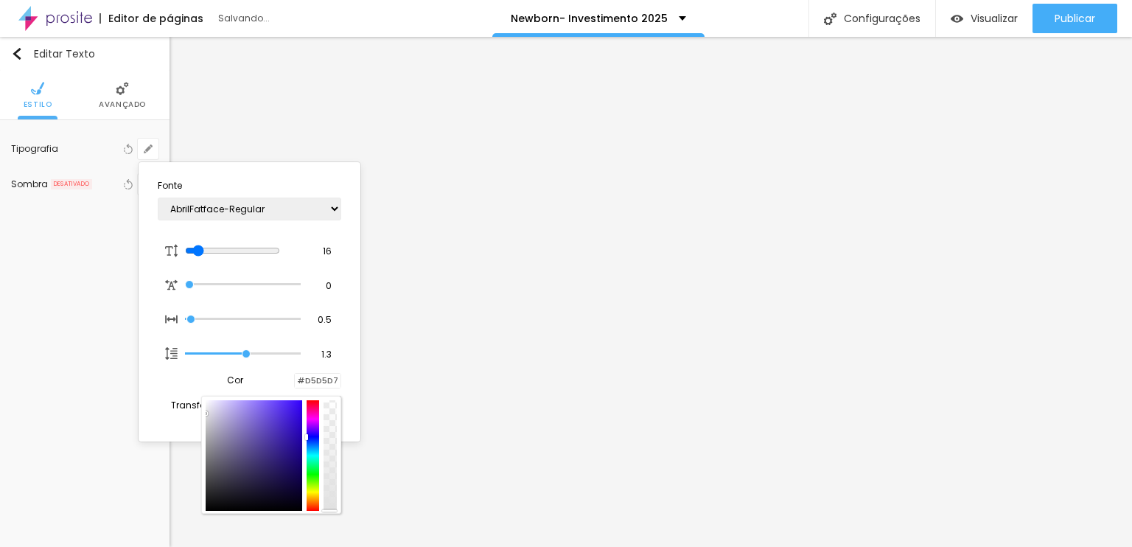
type input "#B9B9C1"
type input "1"
type input "#A2A2AD"
type input "1"
type input "#9A9AA6"
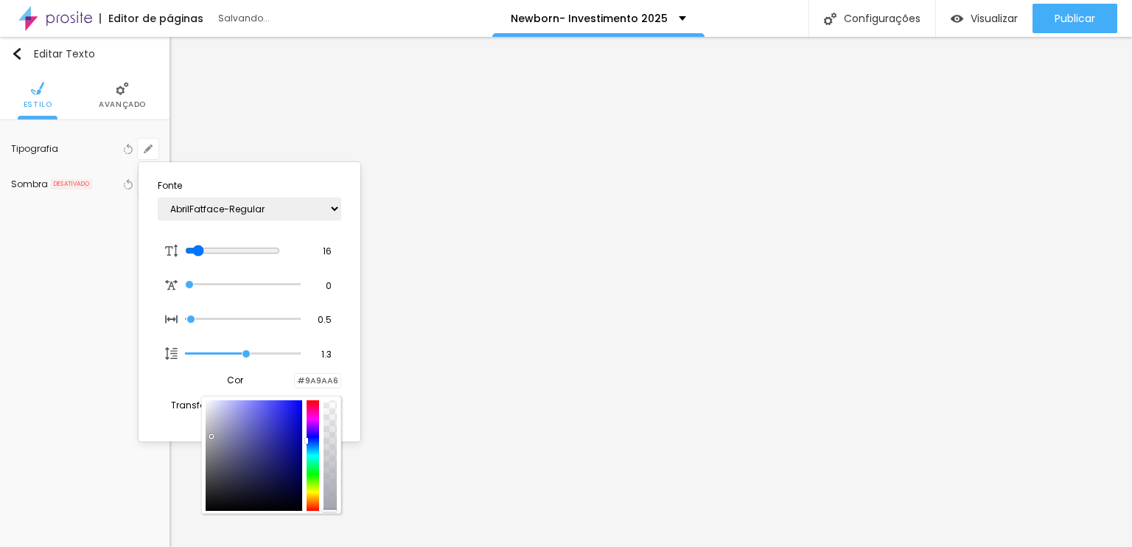
type input "1"
type input "#84848E"
type input "1"
type input "#7A7A84"
type input "1"
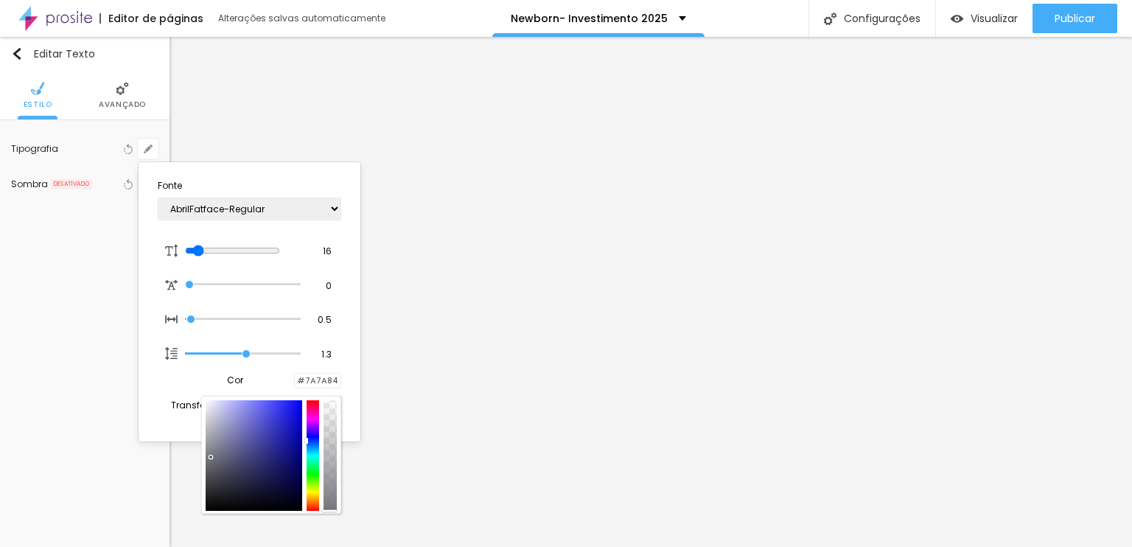
type input "#76767D"
type input "1"
type input "#707073"
type input "1"
type input "#676767"
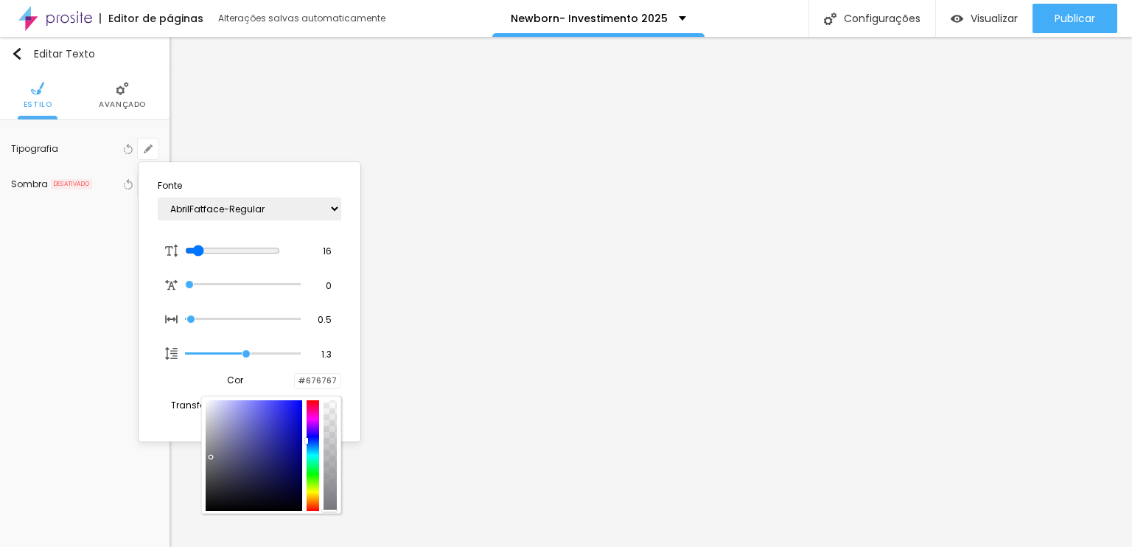
type input "1"
type input "#5E5E5E"
type input "1"
type input "#5D5D5D"
type input "1"
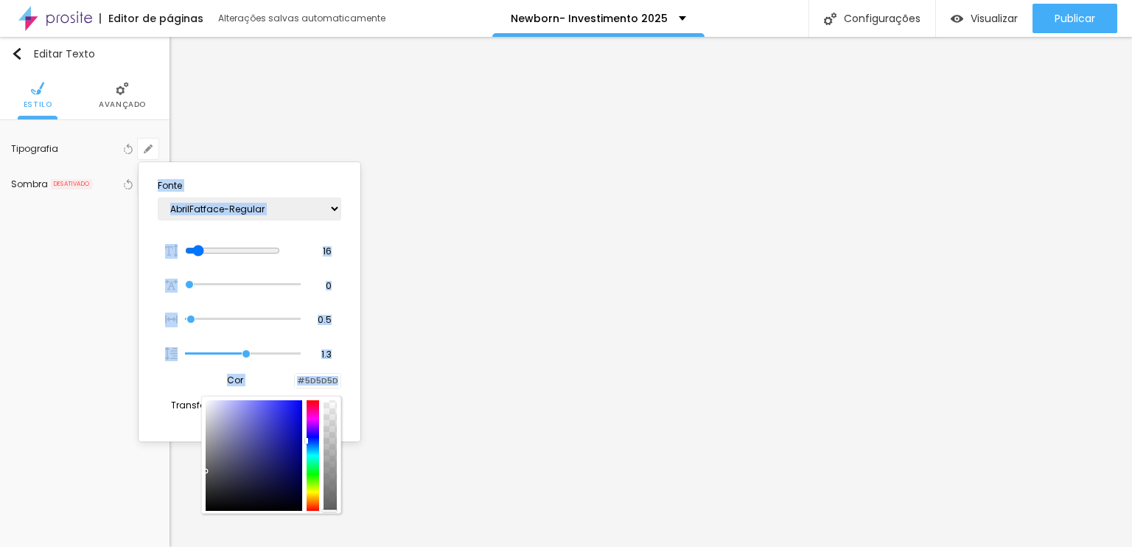
type input "#5E5E5E"
type input "1"
type input "#626262"
type input "1"
type input "#6C6C6C"
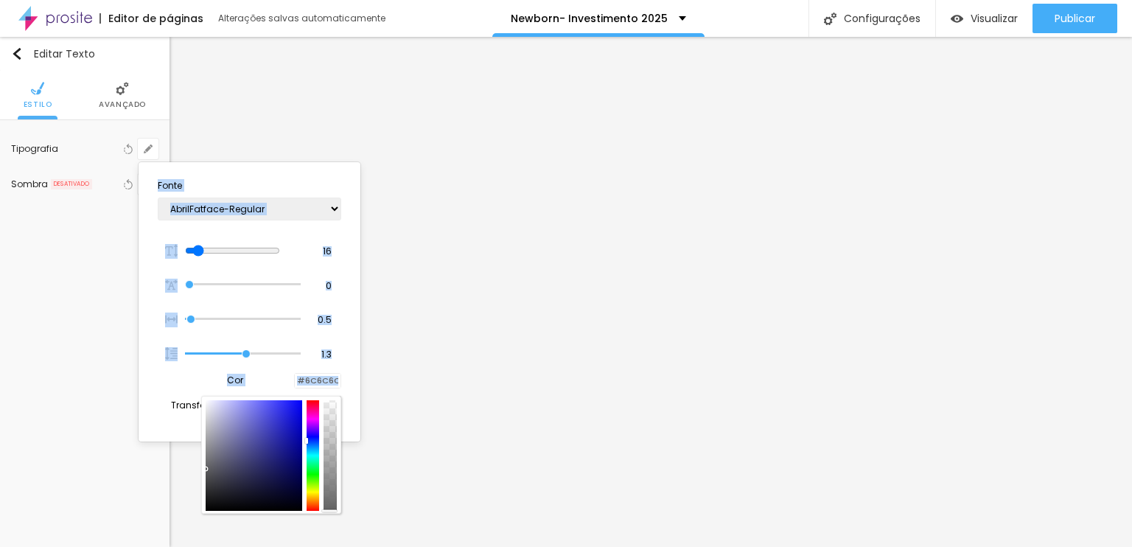
type input "1"
type input "#737373"
type input "1"
type input "#7D7D7D"
drag, startPoint x: 206, startPoint y: 427, endPoint x: 197, endPoint y: 454, distance: 28.9
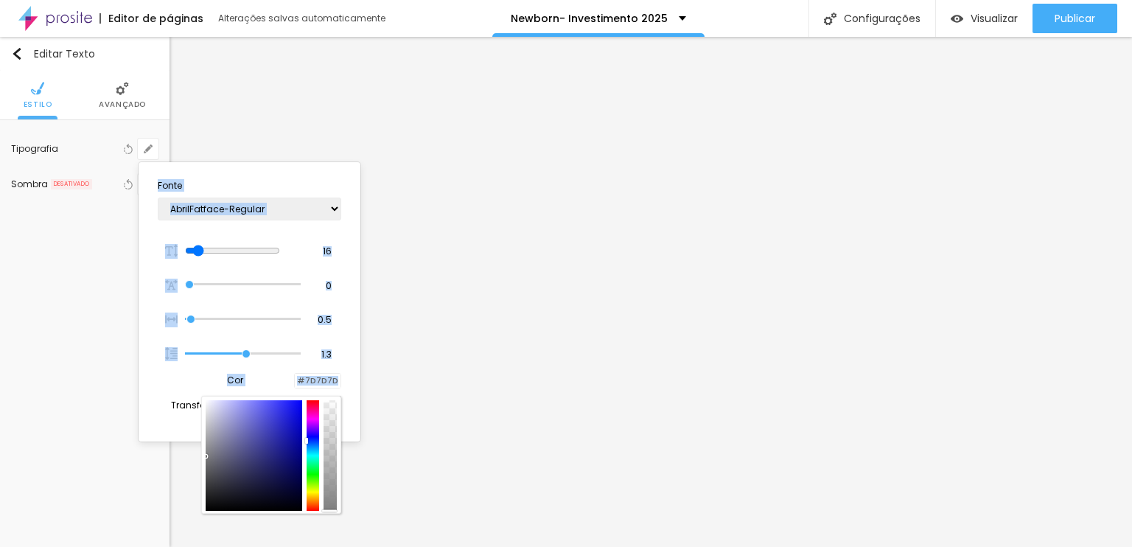
click at [197, 454] on body "Editor de páginas Alterações [PERSON_NAME] automaticamente Newborn- Investiment…" at bounding box center [566, 273] width 1132 height 547
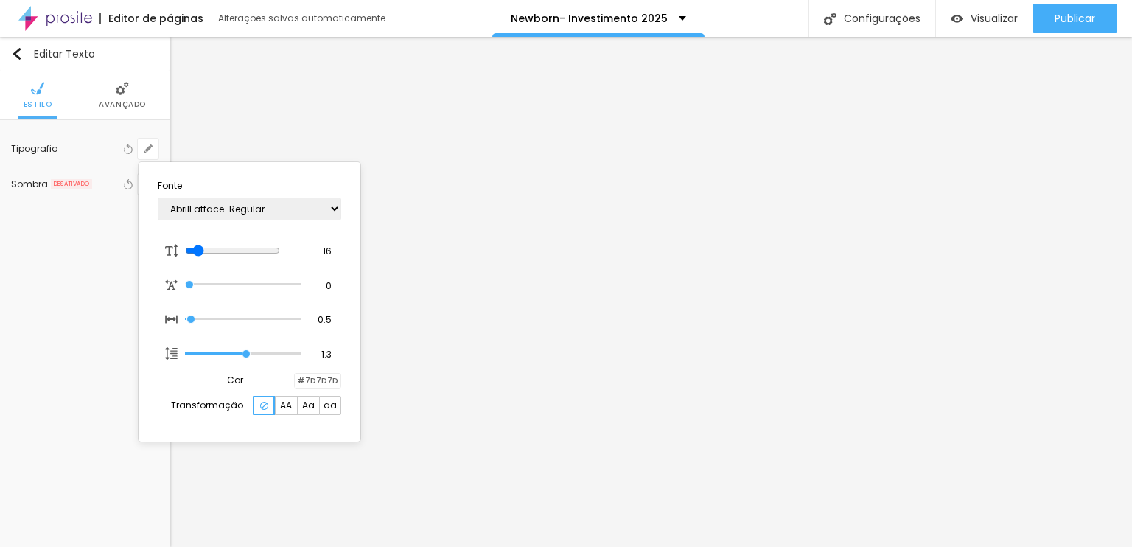
click at [290, 407] on span "AA" at bounding box center [286, 405] width 12 height 9
type input "1"
type input "51"
type input "1"
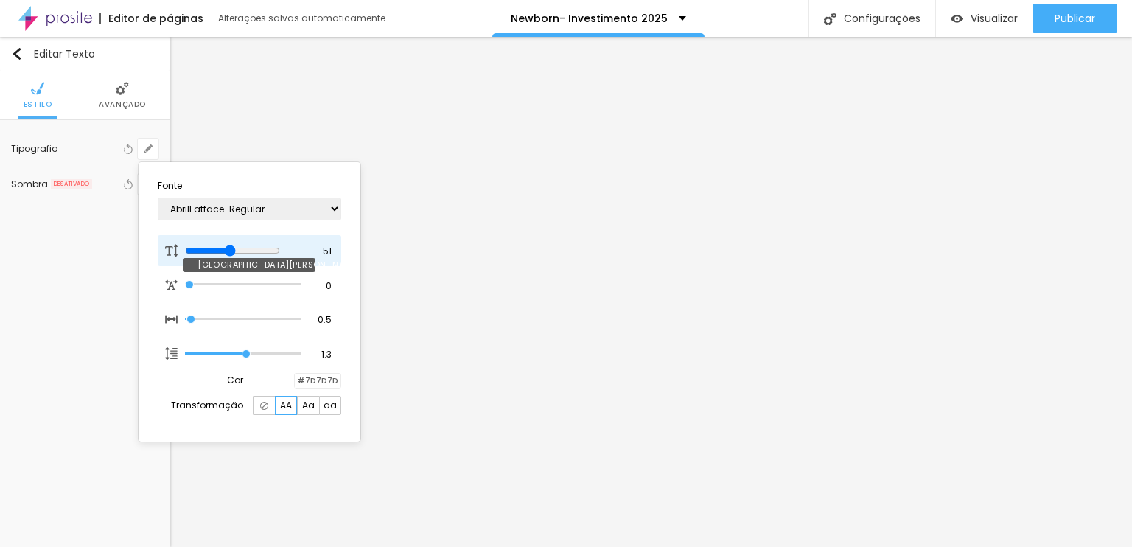
type input "51"
click at [239, 249] on input "range" at bounding box center [232, 251] width 95 height 12
type input "1"
type input "50"
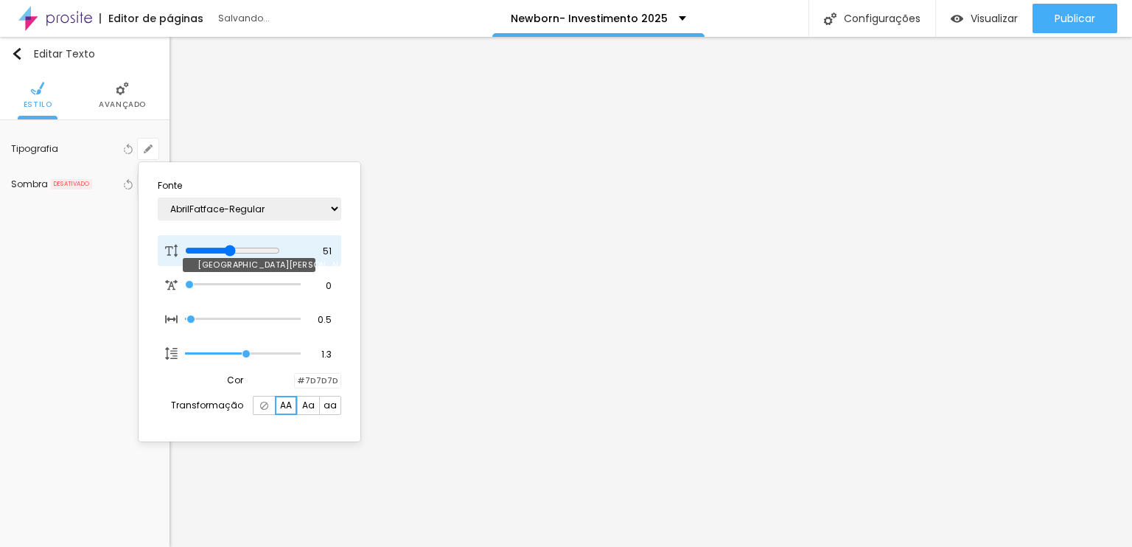
type input "1"
type input "49"
type input "1"
type input "47"
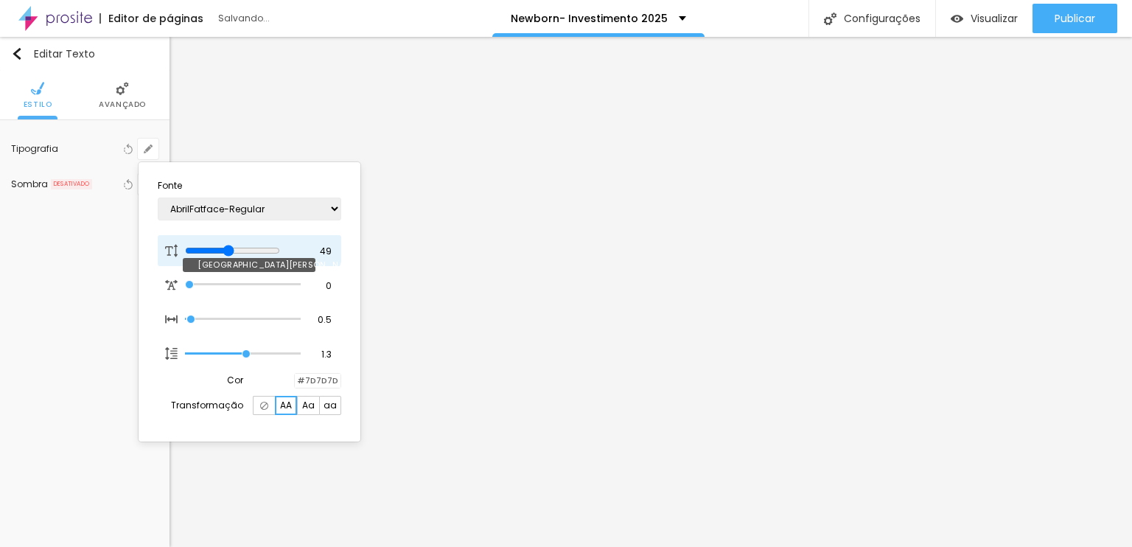
type input "47"
type input "1"
type input "44"
type input "1"
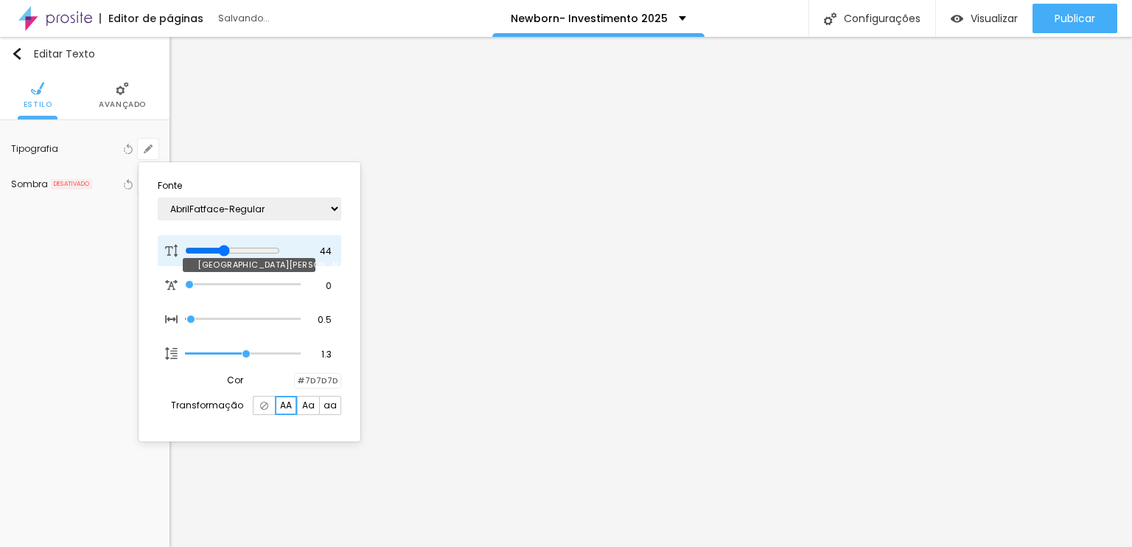
type input "43"
type input "1"
type input "42"
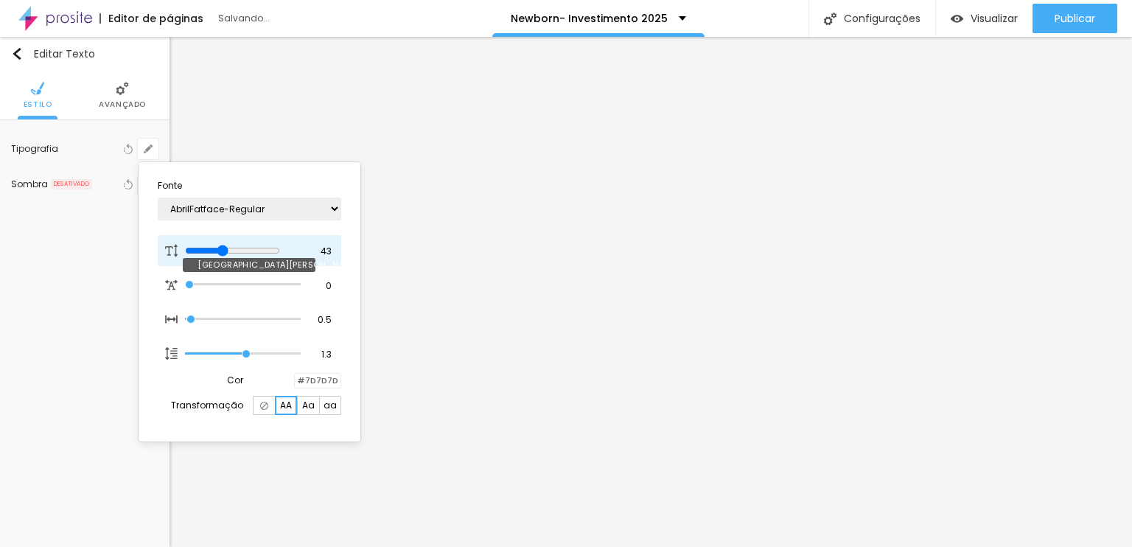
type input "1"
type input "41"
type input "1"
type input "39"
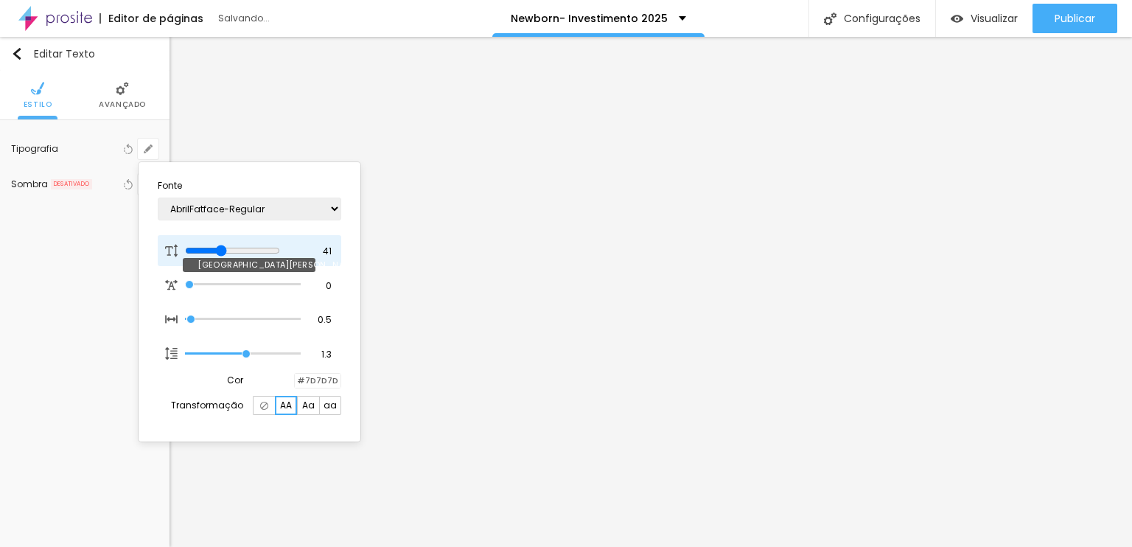
type input "39"
type input "1"
type input "35"
type input "1"
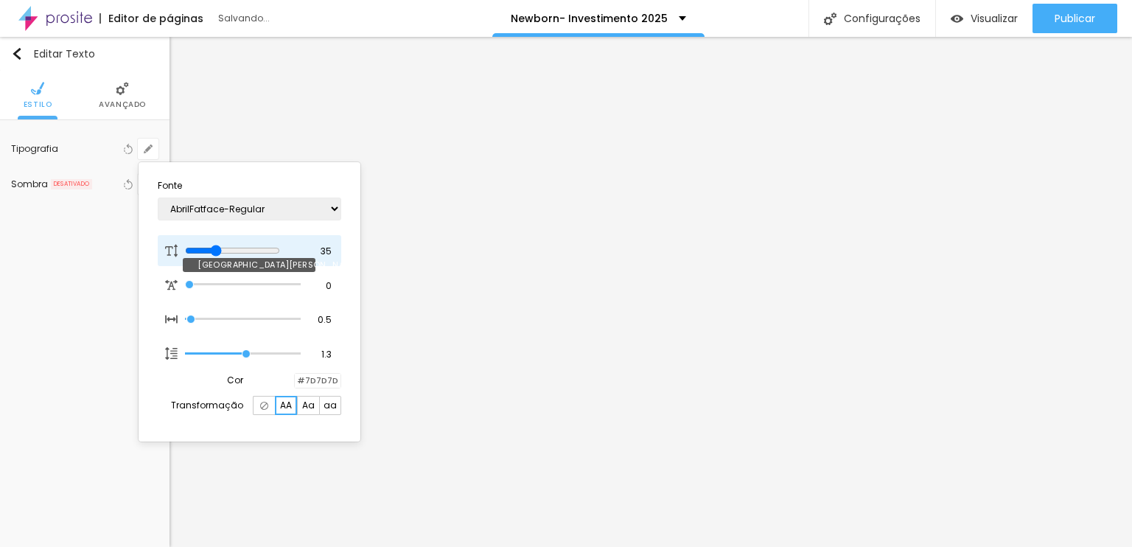
type input "34"
type input "1"
type input "33"
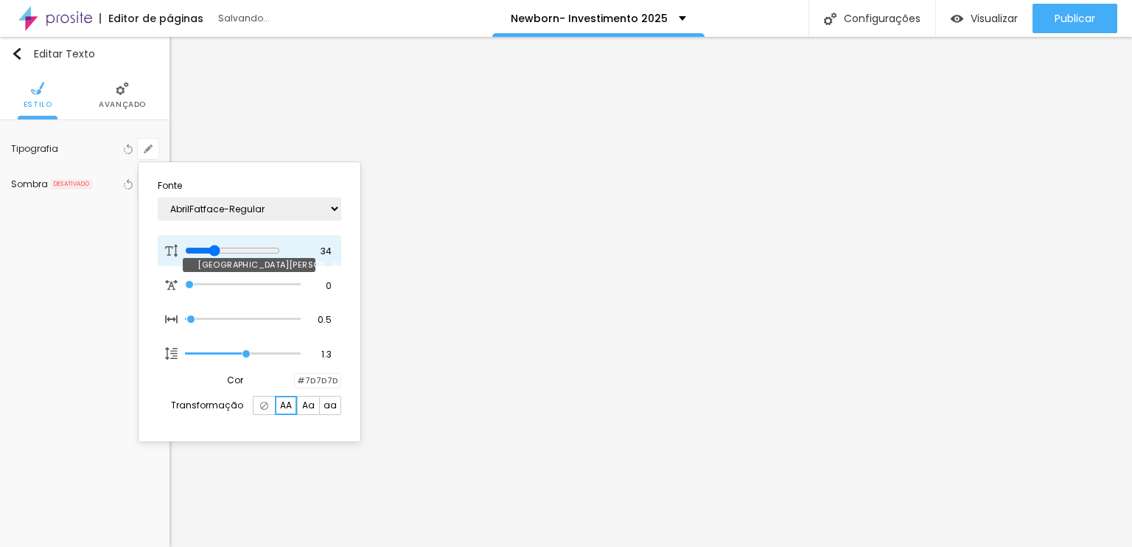
type input "1"
type input "32"
type input "1"
drag, startPoint x: 239, startPoint y: 249, endPoint x: 217, endPoint y: 242, distance: 22.6
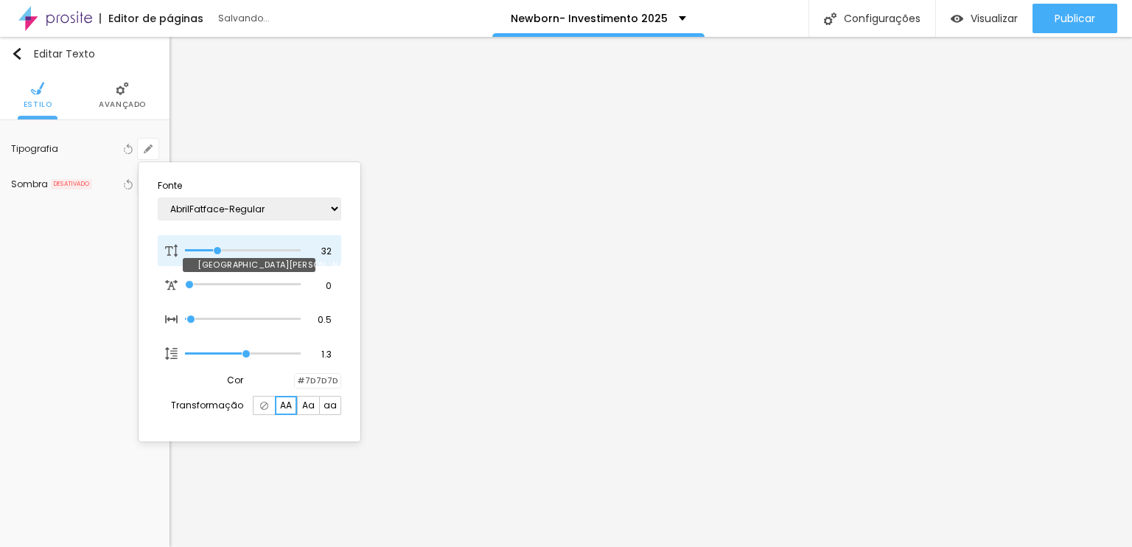
type input "32"
click at [217, 247] on input "range" at bounding box center [242, 250] width 115 height 7
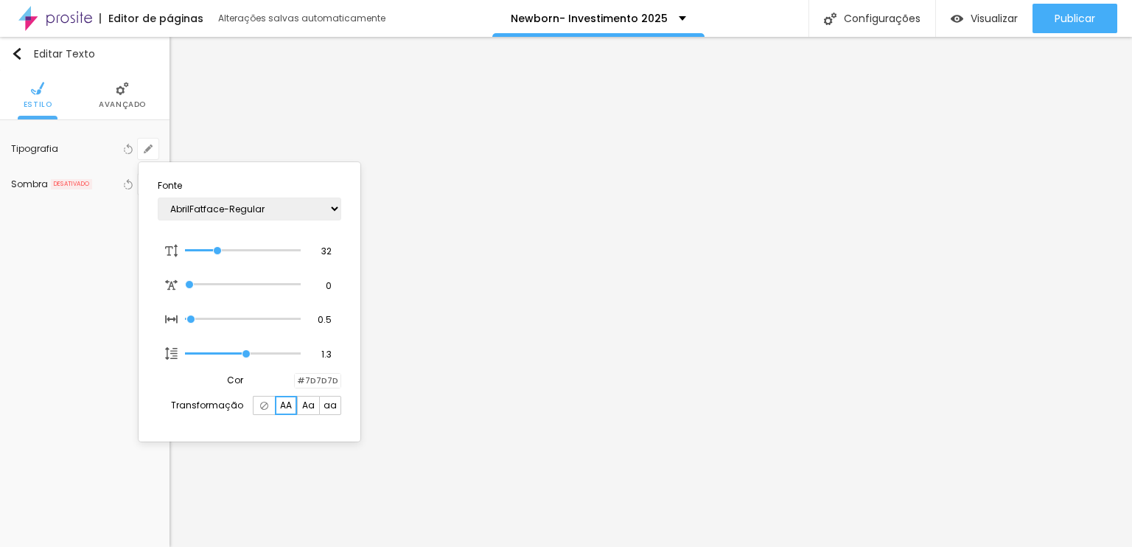
click at [379, 234] on div at bounding box center [566, 273] width 1132 height 547
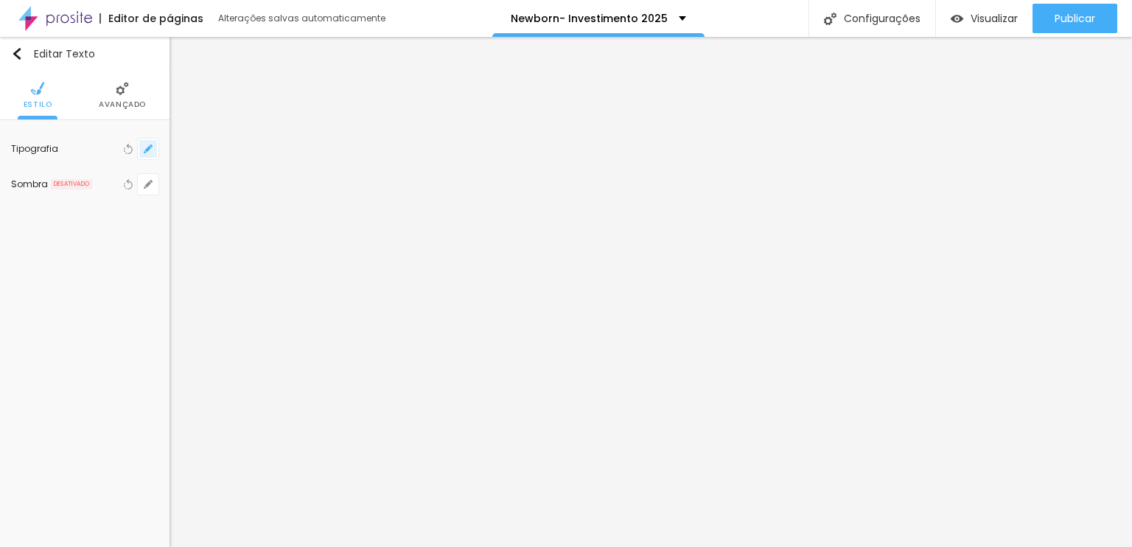
click at [147, 139] on button "button" at bounding box center [148, 149] width 21 height 21
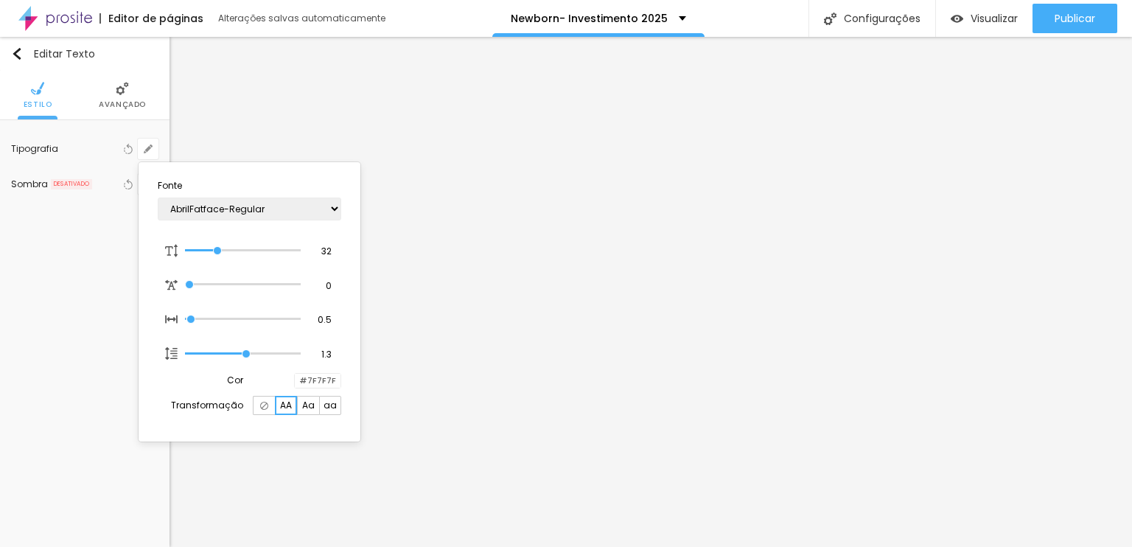
click at [269, 408] on div at bounding box center [264, 405] width 22 height 19
type input "1"
click at [691, 285] on div at bounding box center [566, 273] width 1132 height 547
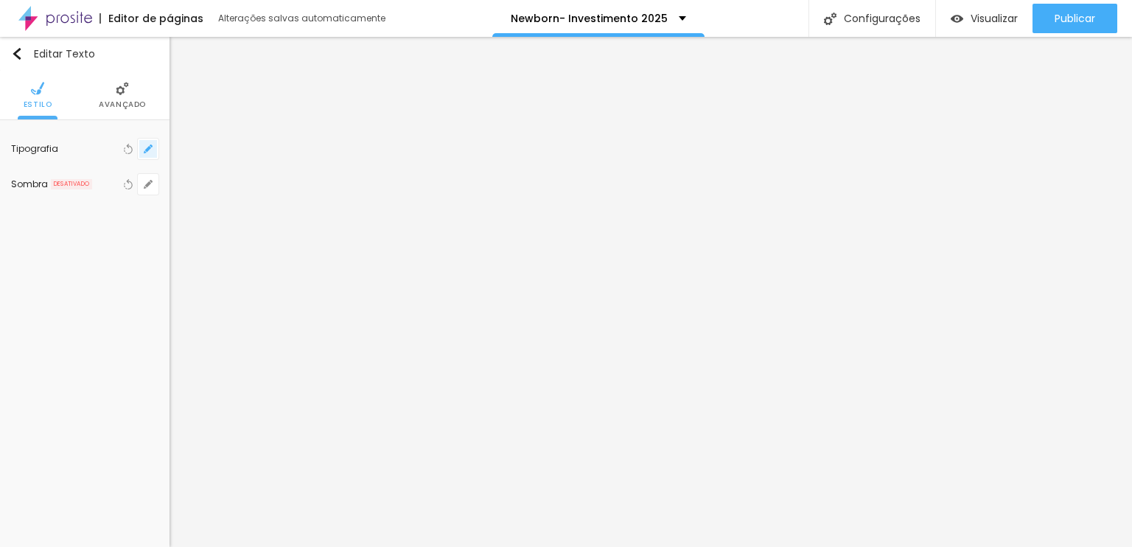
click at [155, 151] on button "button" at bounding box center [148, 149] width 21 height 21
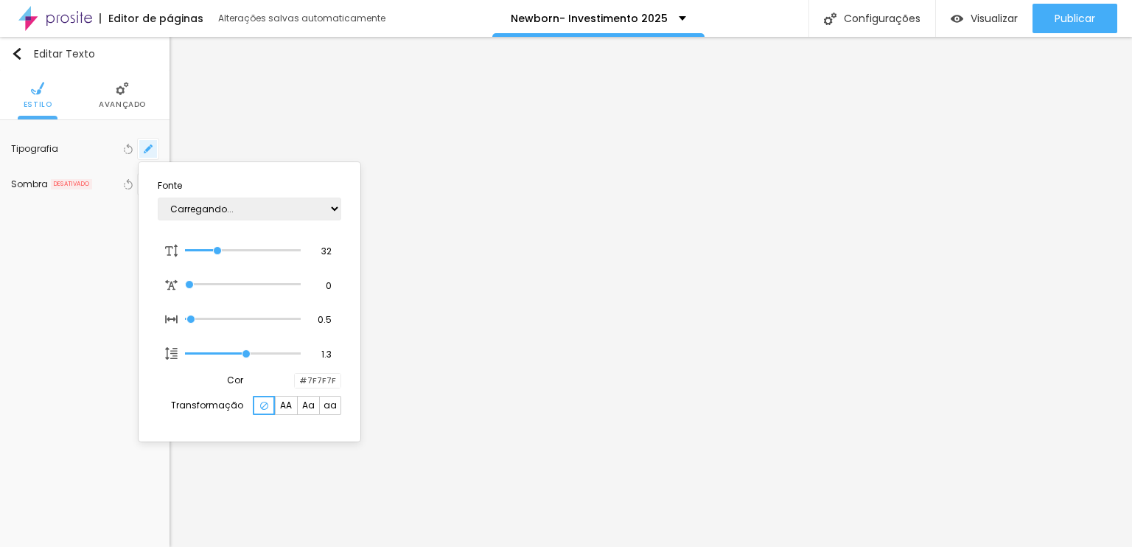
type input "1"
click at [258, 202] on select "AbrilFatface-Regular Actor-Regular Alegreya AlegreyaBlack [PERSON_NAME] [PERSON…" at bounding box center [250, 209] width 184 height 23
select select "PatrickHandSC"
click at [158, 198] on select "AbrilFatface-Regular Actor-Regular Alegreya AlegreyaBlack [PERSON_NAME] [PERSON…" at bounding box center [250, 209] width 184 height 23
click at [237, 213] on select "AbrilFatface-Regular Actor-Regular Alegreya AlegreyaBlack [PERSON_NAME] [PERSON…" at bounding box center [250, 209] width 184 height 23
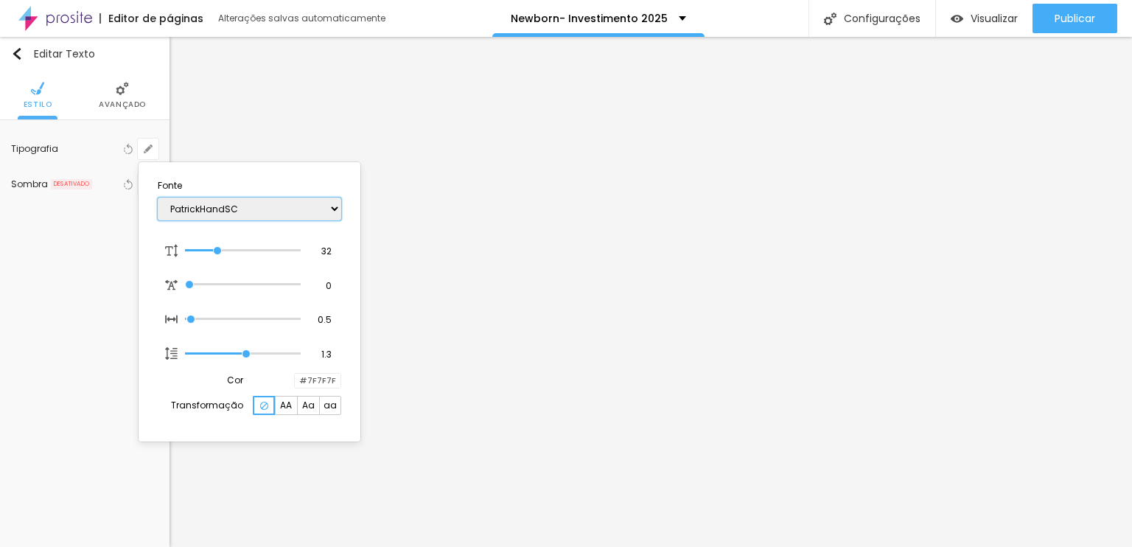
type input "1"
click at [478, 235] on div at bounding box center [566, 273] width 1132 height 547
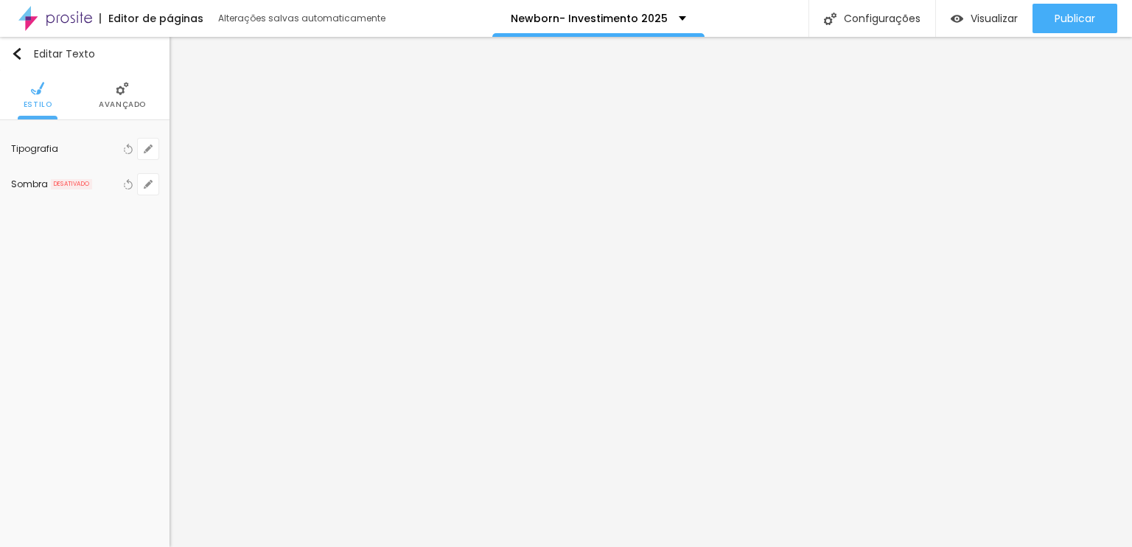
click at [163, 145] on div "Tipografia Voltar ao padrão Sombra DESATIVADO Voltar ao padrão" at bounding box center [85, 166] width 170 height 93
click at [156, 146] on button "button" at bounding box center [148, 149] width 21 height 21
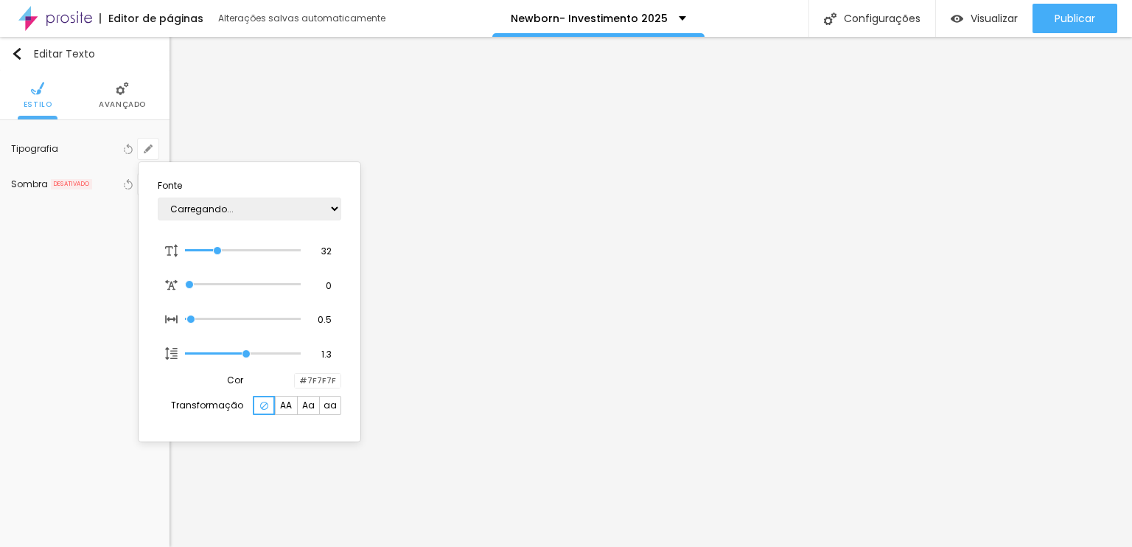
type input "1"
click at [202, 195] on div "AbrilFatface-Regular Actor-Regular Alegreya AlegreyaBlack [PERSON_NAME] [PERSON…" at bounding box center [250, 209] width 184 height 38
click at [207, 206] on select "AbrilFatface-Regular Actor-Regular Alegreya AlegreyaBlack [PERSON_NAME] [PERSON…" at bounding box center [250, 209] width 184 height 23
select select "Lora"
click at [158, 198] on select "AbrilFatface-Regular Actor-Regular Alegreya AlegreyaBlack [PERSON_NAME] [PERSON…" at bounding box center [250, 209] width 184 height 23
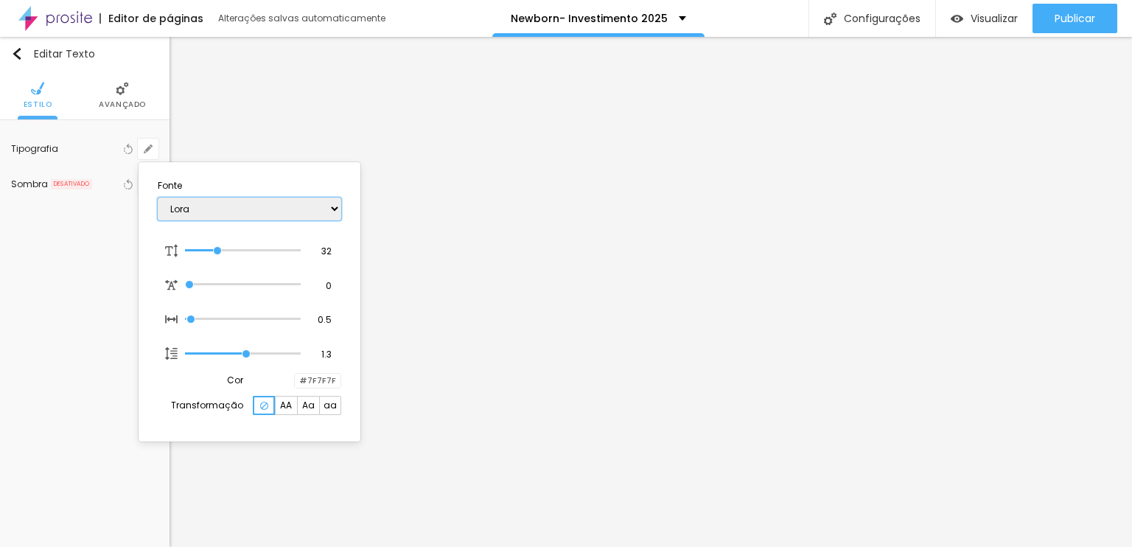
type input "1"
click at [649, 298] on div at bounding box center [566, 273] width 1132 height 547
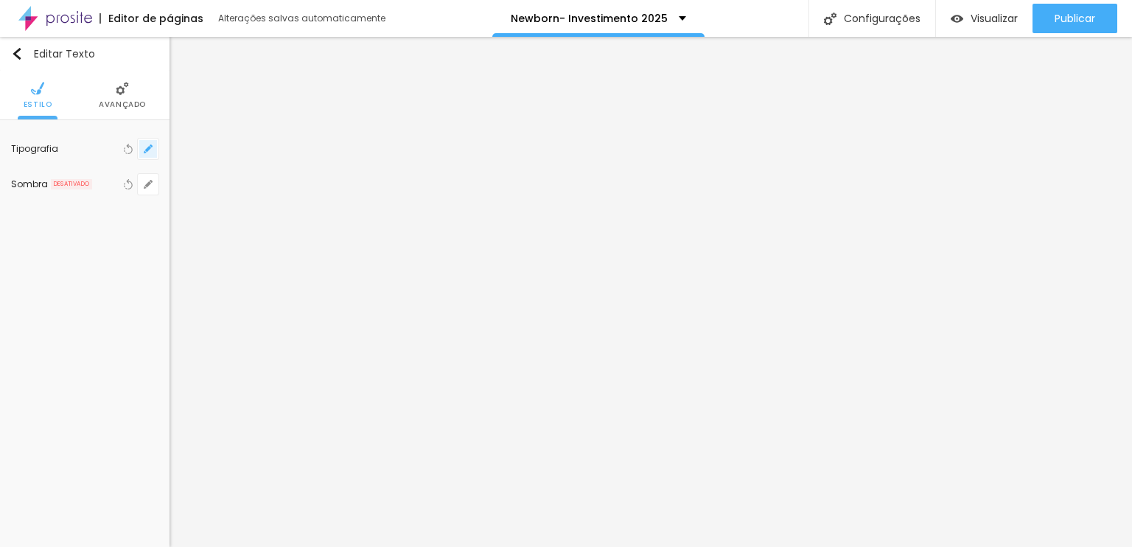
click at [141, 151] on button "button" at bounding box center [148, 149] width 21 height 21
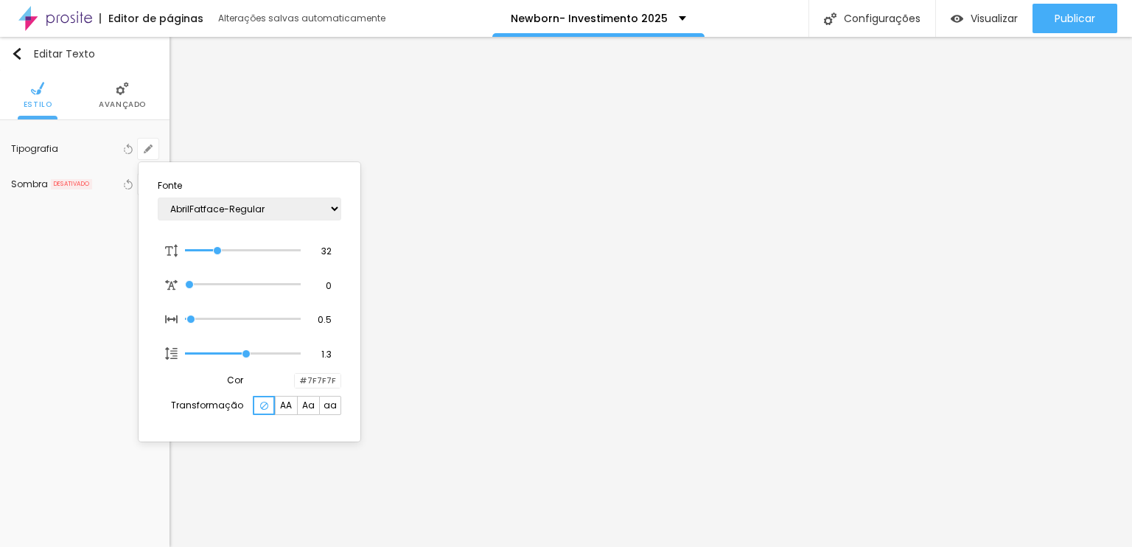
click at [290, 406] on span "AA" at bounding box center [286, 405] width 12 height 9
type input "1"
click at [621, 402] on div at bounding box center [566, 273] width 1132 height 547
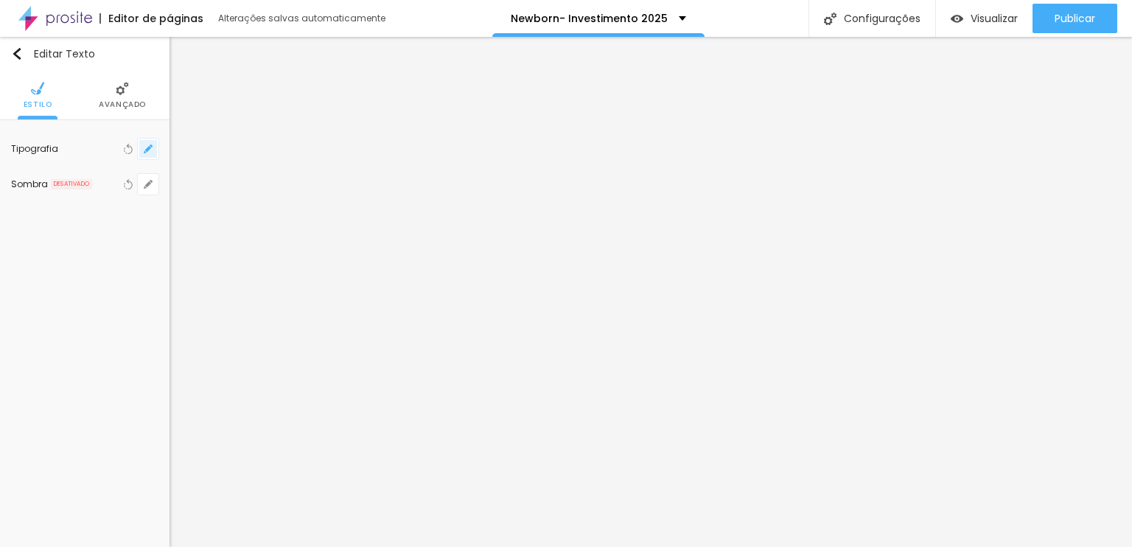
click at [139, 147] on button "button" at bounding box center [148, 149] width 21 height 21
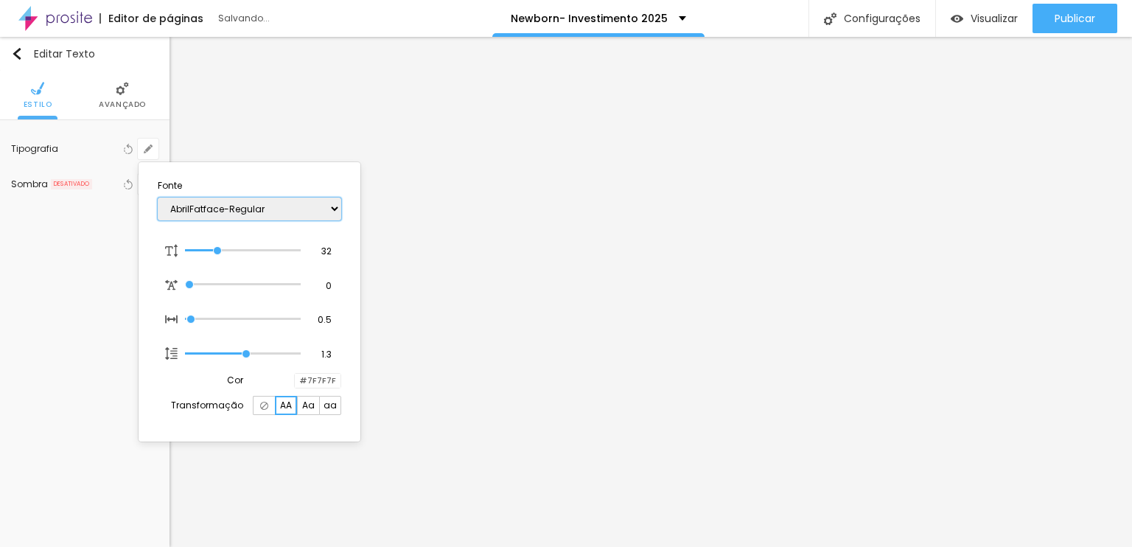
click at [215, 217] on select "AbrilFatface-Regular Actor-Regular Alegreya AlegreyaBlack [PERSON_NAME] [PERSON…" at bounding box center [250, 209] width 184 height 23
type input "1"
select select "LibreBaskerville"
click at [158, 198] on select "AbrilFatface-Regular Actor-Regular Alegreya AlegreyaBlack [PERSON_NAME] [PERSON…" at bounding box center [250, 209] width 184 height 23
type input "1"
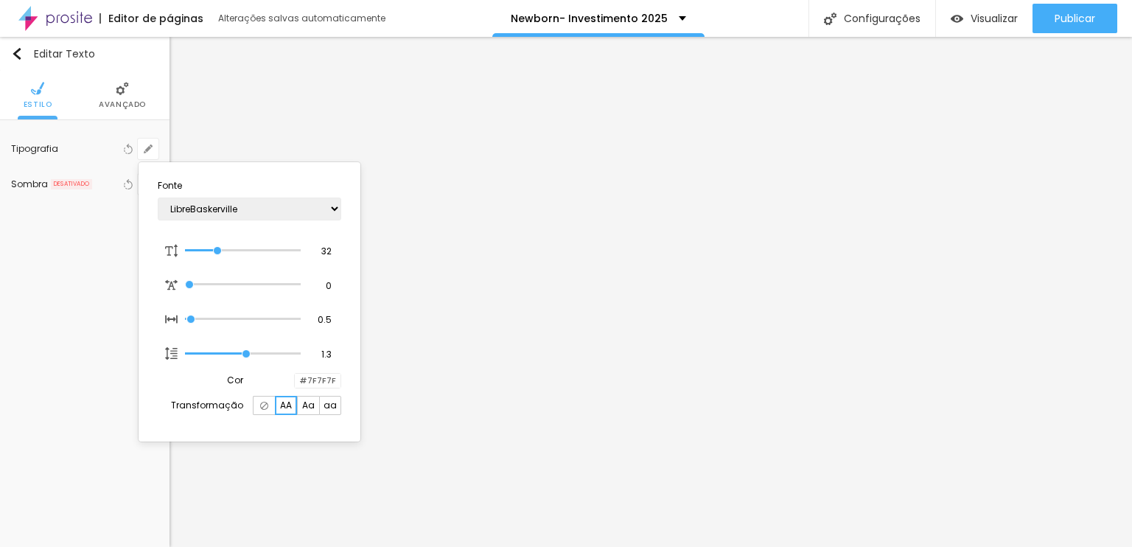
click at [693, 276] on div at bounding box center [566, 273] width 1132 height 547
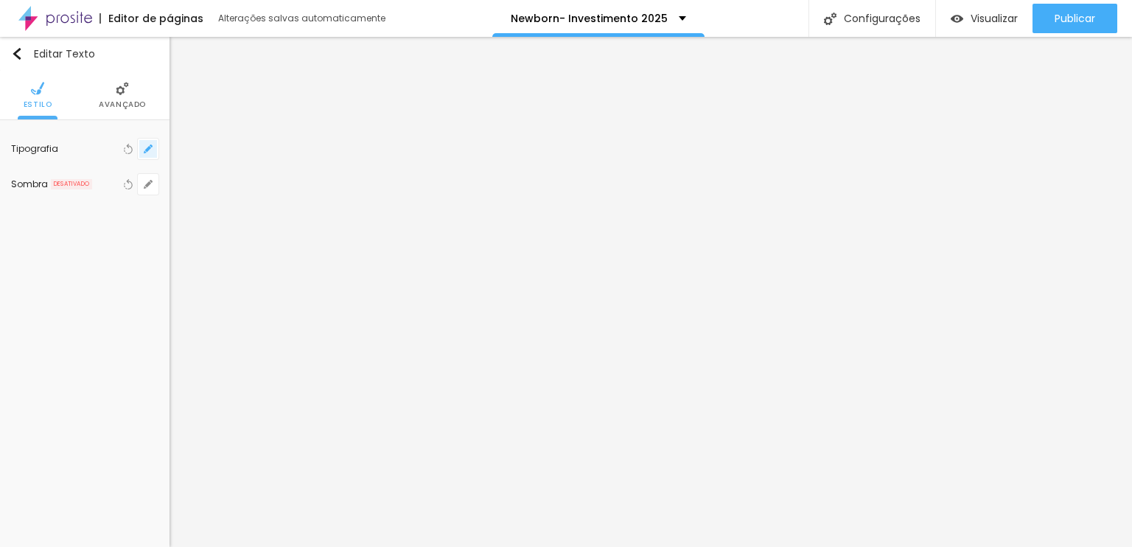
click at [147, 144] on icon "button" at bounding box center [148, 148] width 9 height 9
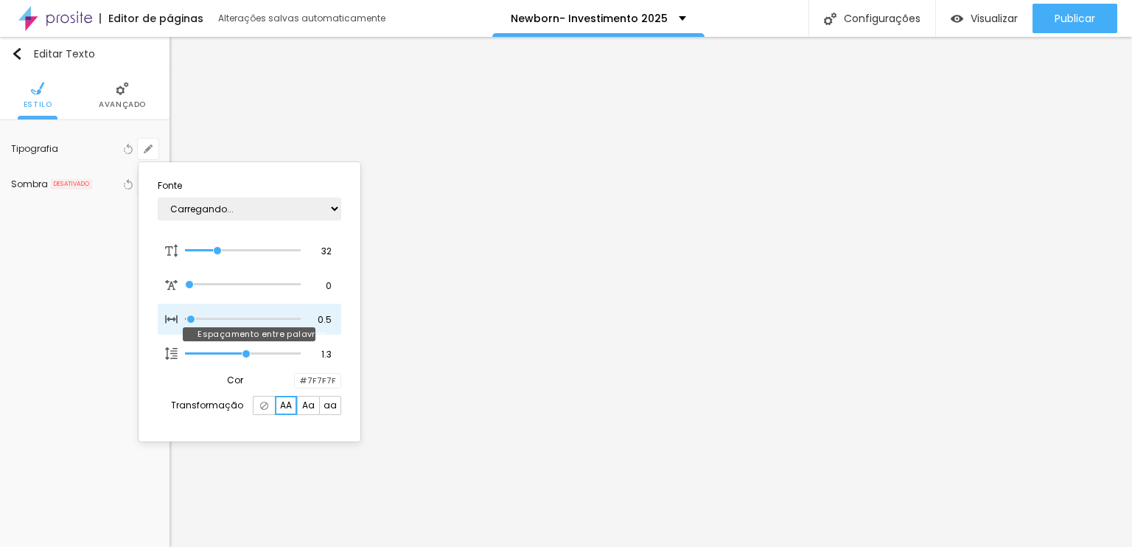
type input "1"
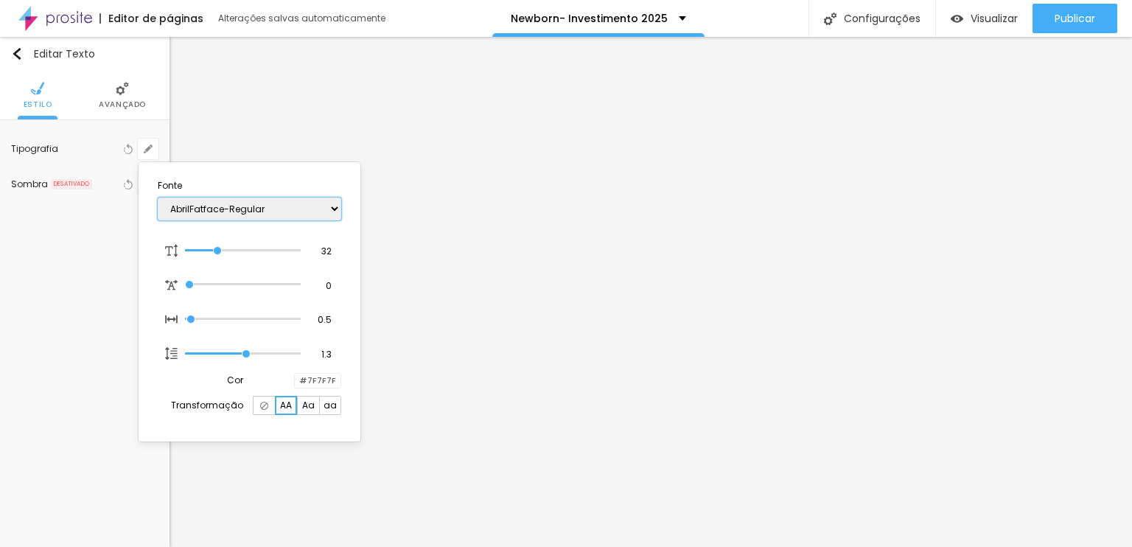
click at [263, 213] on select "AbrilFatface-Regular Actor-Regular Alegreya AlegreyaBlack [PERSON_NAME] [PERSON…" at bounding box center [250, 209] width 184 height 23
select select "Laila-Light"
click at [158, 198] on select "AbrilFatface-Regular Actor-Regular Alegreya AlegreyaBlack [PERSON_NAME] [PERSON…" at bounding box center [250, 209] width 184 height 23
click at [253, 206] on select "AbrilFatface-Regular Actor-Regular Alegreya AlegreyaBlack [PERSON_NAME] [PERSON…" at bounding box center [250, 209] width 184 height 23
type input "1"
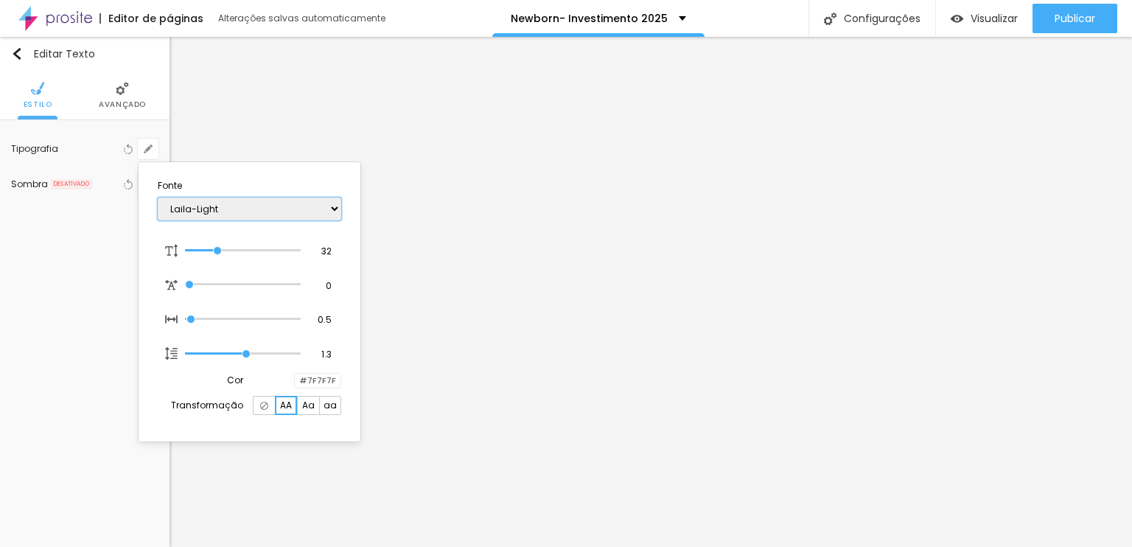
select select "Montserrat"
click at [158, 198] on select "AbrilFatface-Regular Actor-Regular Alegreya AlegreyaBlack [PERSON_NAME] [PERSON…" at bounding box center [250, 209] width 184 height 23
click at [260, 206] on select "AbrilFatface-Regular Actor-Regular Alegreya AlegreyaBlack [PERSON_NAME] [PERSON…" at bounding box center [250, 209] width 184 height 23
type input "1"
select select "PoppinsThin"
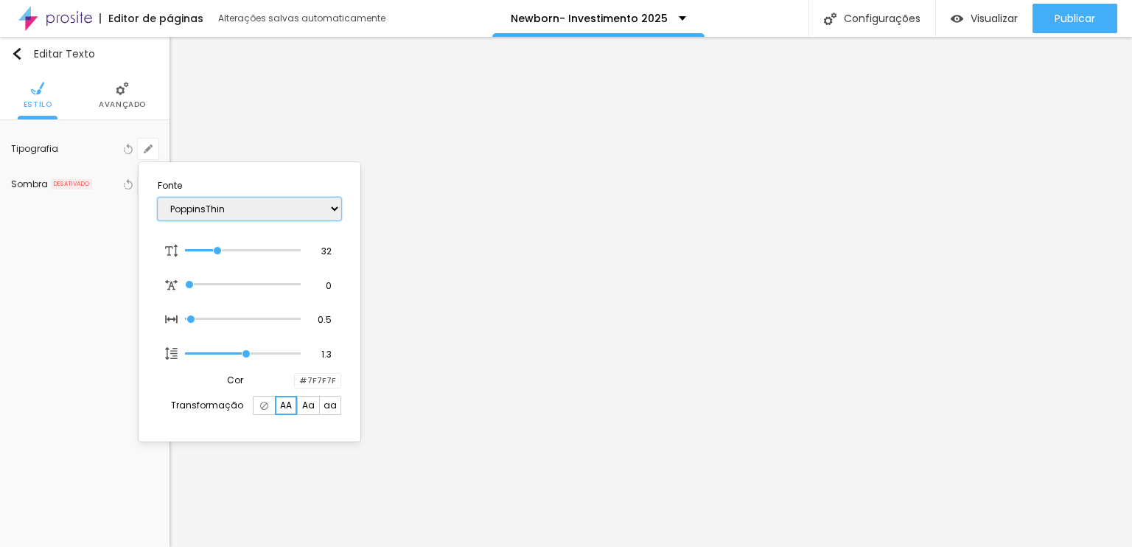
click at [158, 198] on select "AbrilFatface-Regular Actor-Regular Alegreya AlegreyaBlack [PERSON_NAME] [PERSON…" at bounding box center [250, 209] width 184 height 23
click at [265, 209] on select "AbrilFatface-Regular Actor-Regular Alegreya AlegreyaBlack [PERSON_NAME] [PERSON…" at bounding box center [250, 209] width 184 height 23
type input "1"
select select "Pompiere"
click at [158, 198] on select "AbrilFatface-Regular Actor-Regular Alegreya AlegreyaBlack [PERSON_NAME] [PERSON…" at bounding box center [250, 209] width 184 height 23
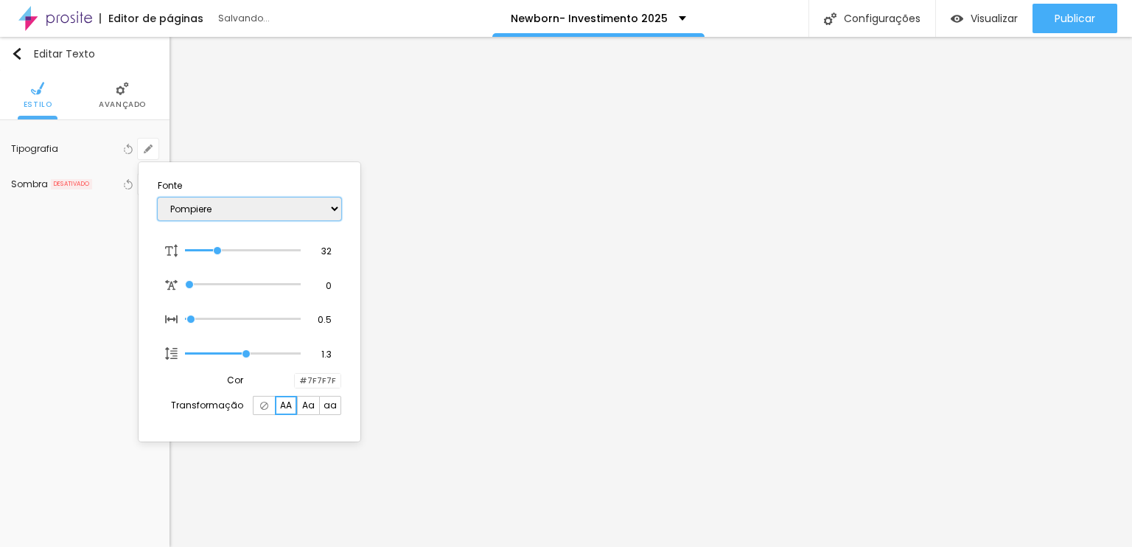
type input "1"
click at [268, 216] on select "AbrilFatface-Regular Actor-Regular Alegreya AlegreyaBlack [PERSON_NAME] [PERSON…" at bounding box center [250, 209] width 184 height 23
select select "RobotoThin"
click at [158, 198] on select "AbrilFatface-Regular Actor-Regular Alegreya AlegreyaBlack [PERSON_NAME] [PERSON…" at bounding box center [250, 209] width 184 height 23
click at [259, 215] on select "AbrilFatface-Regular Actor-Regular Alegreya AlegreyaBlack [PERSON_NAME] [PERSON…" at bounding box center [250, 209] width 184 height 23
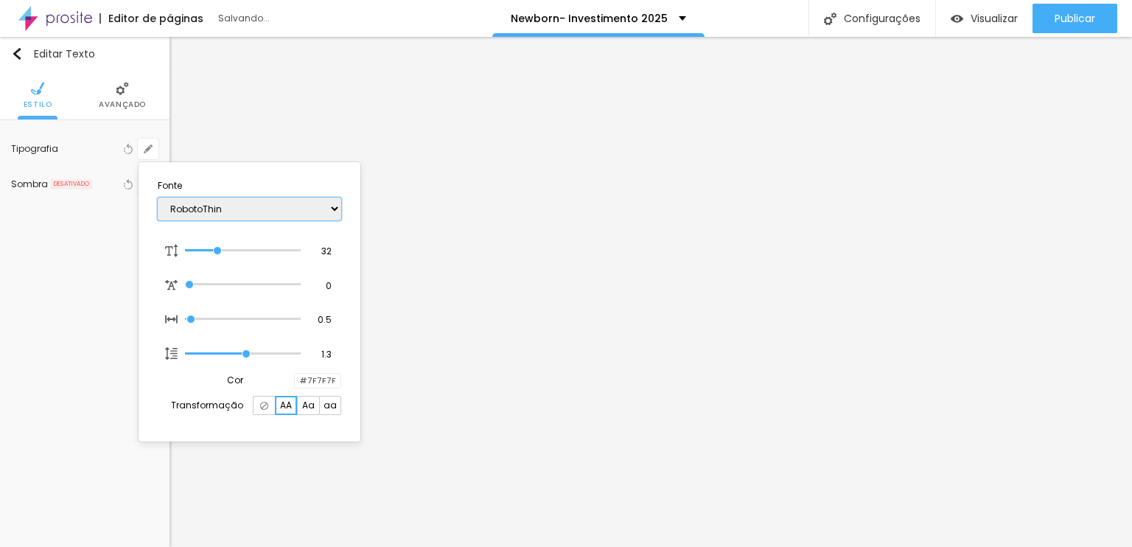
type input "1"
select select "RobotoMonoLight"
click at [158, 198] on select "AbrilFatface-Regular Actor-Regular Alegreya AlegreyaBlack [PERSON_NAME] [PERSON…" at bounding box center [250, 209] width 184 height 23
click at [248, 209] on select "AbrilFatface-Regular Actor-Regular Alegreya AlegreyaBlack [PERSON_NAME] [PERSON…" at bounding box center [250, 209] width 184 height 23
type input "1"
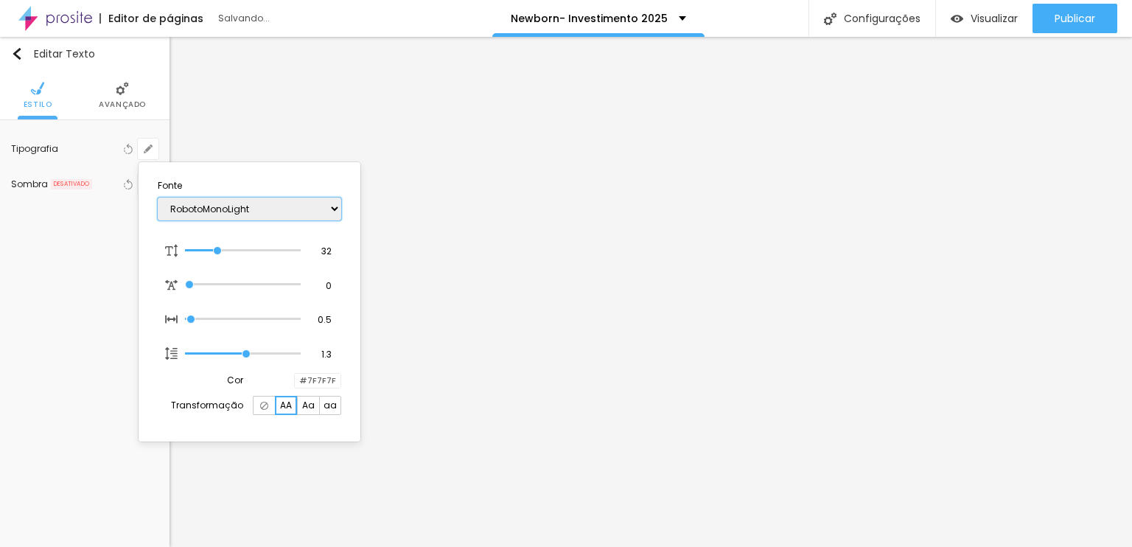
select select "VarelaRound"
click at [158, 198] on select "AbrilFatface-Regular Actor-Regular Alegreya AlegreyaBlack [PERSON_NAME] [PERSON…" at bounding box center [250, 209] width 184 height 23
type input "1"
click at [478, 234] on div at bounding box center [566, 273] width 1132 height 547
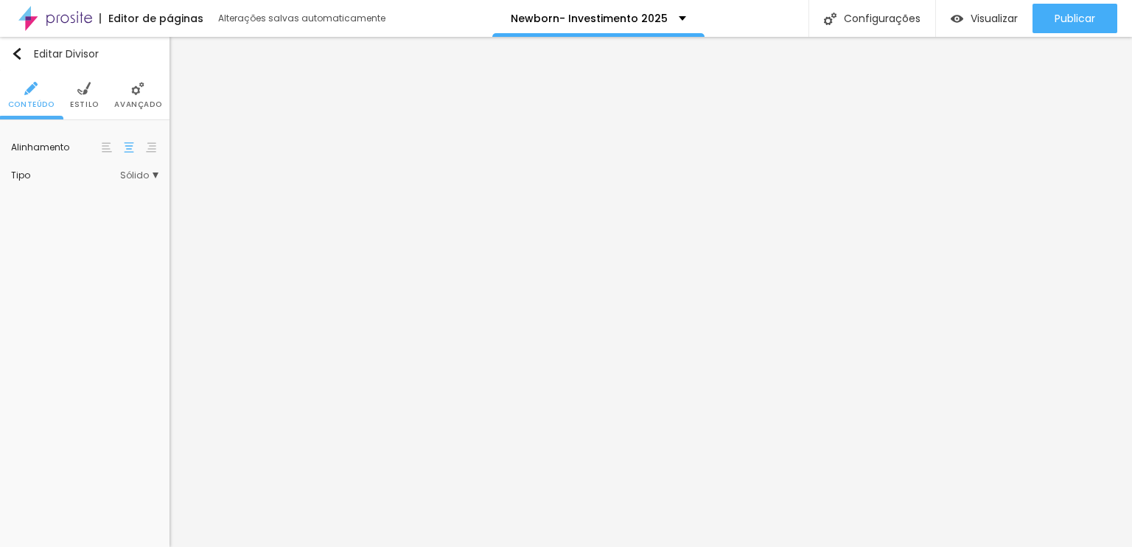
click at [150, 172] on span "Sólido" at bounding box center [139, 175] width 38 height 9
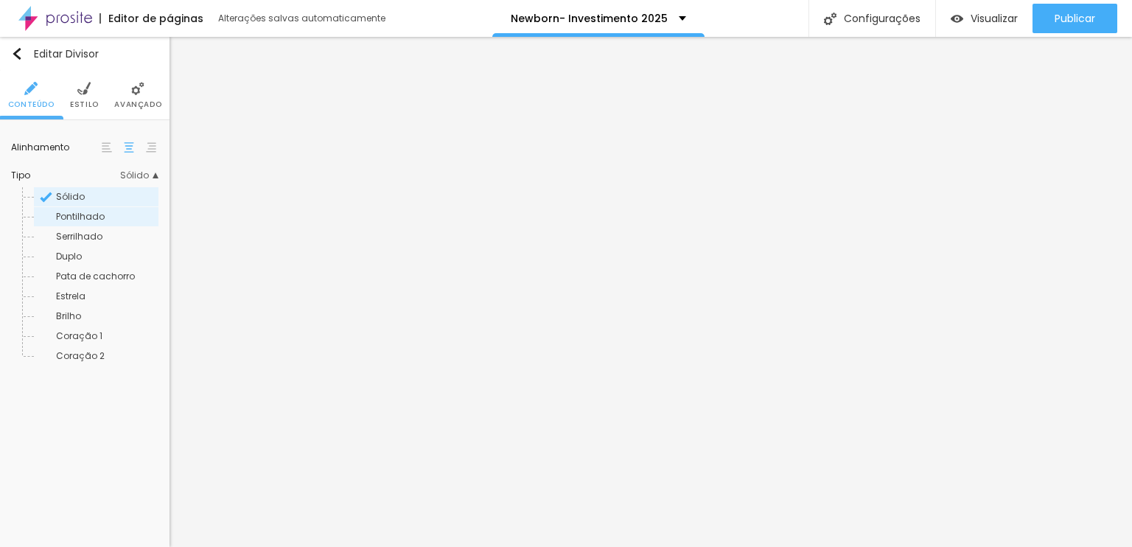
click at [73, 217] on span "Pontilhado" at bounding box center [80, 216] width 49 height 13
click at [86, 248] on div "Duplo" at bounding box center [96, 256] width 125 height 19
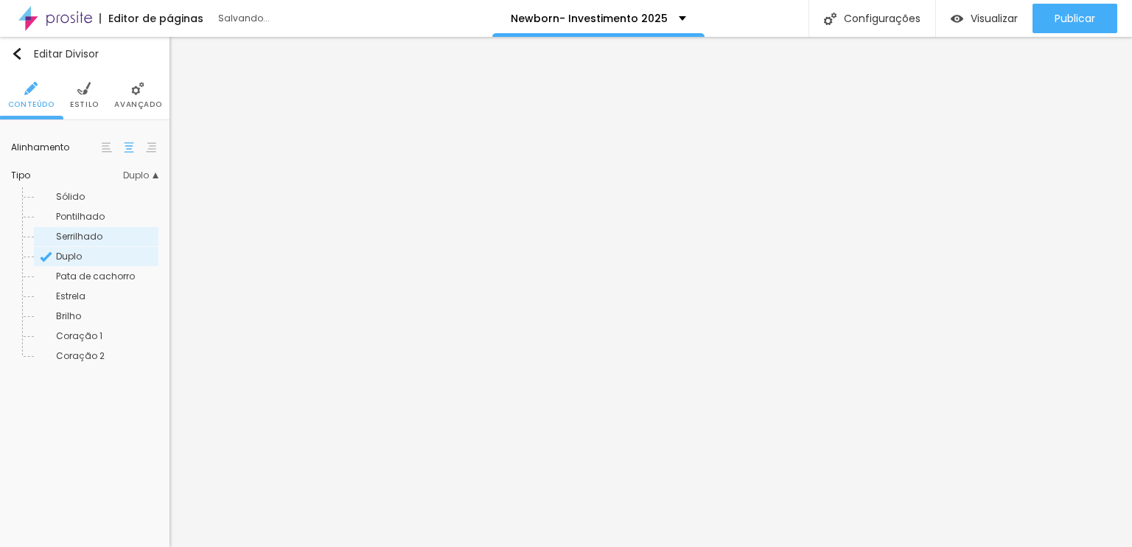
click at [88, 241] on span "Serrilhado" at bounding box center [79, 236] width 46 height 13
click at [108, 272] on span "Pata de cachorro" at bounding box center [95, 276] width 79 height 13
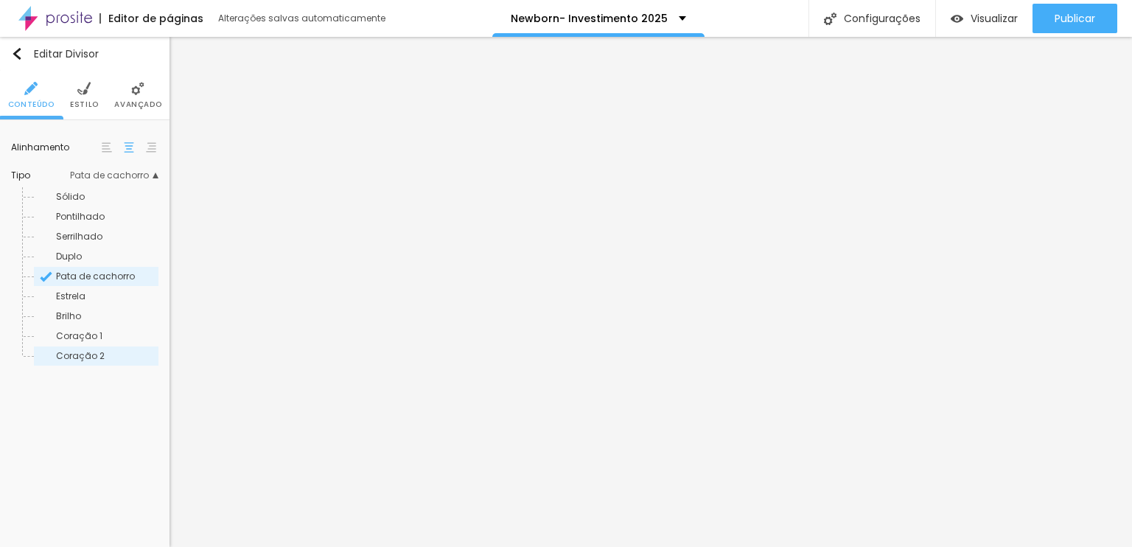
click at [68, 355] on span "Coração 2" at bounding box center [80, 355] width 49 height 13
click at [84, 332] on span "Coração 1" at bounding box center [79, 336] width 46 height 13
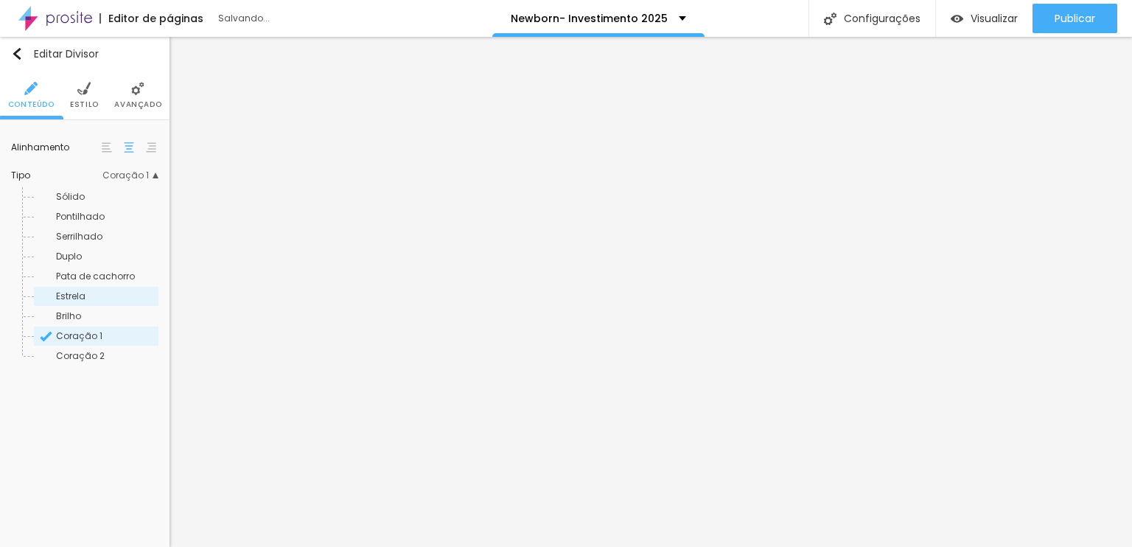
click at [77, 300] on span "Estrela" at bounding box center [70, 296] width 29 height 13
click at [94, 190] on div "Sólido" at bounding box center [96, 196] width 125 height 19
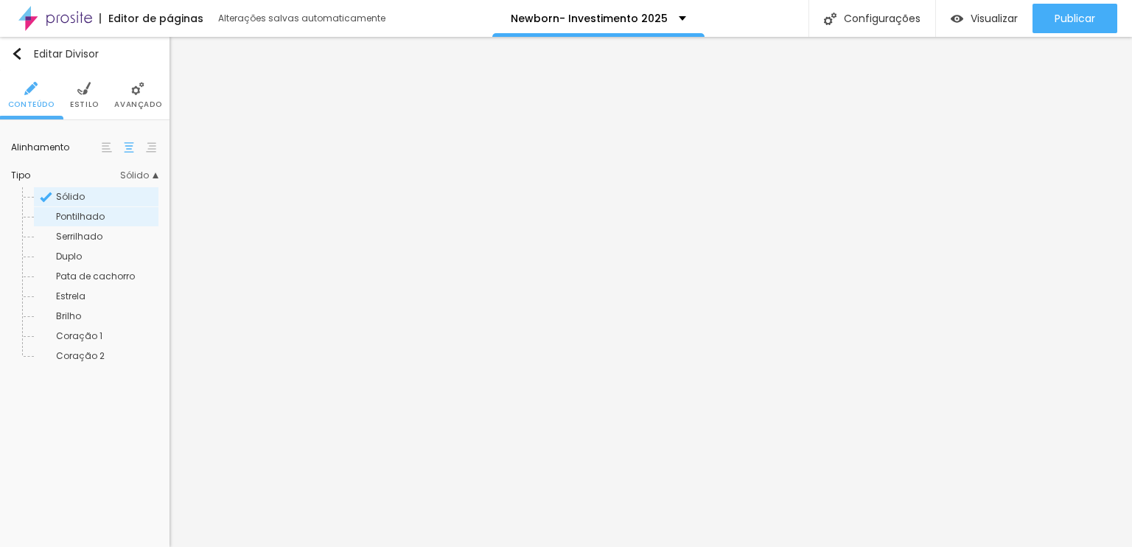
click at [89, 223] on div "Pontilhado" at bounding box center [96, 216] width 125 height 19
click at [86, 261] on div "Duplo" at bounding box center [96, 256] width 125 height 19
click at [88, 194] on span "Sólido" at bounding box center [106, 196] width 100 height 9
click at [77, 74] on li "Estilo" at bounding box center [84, 95] width 29 height 49
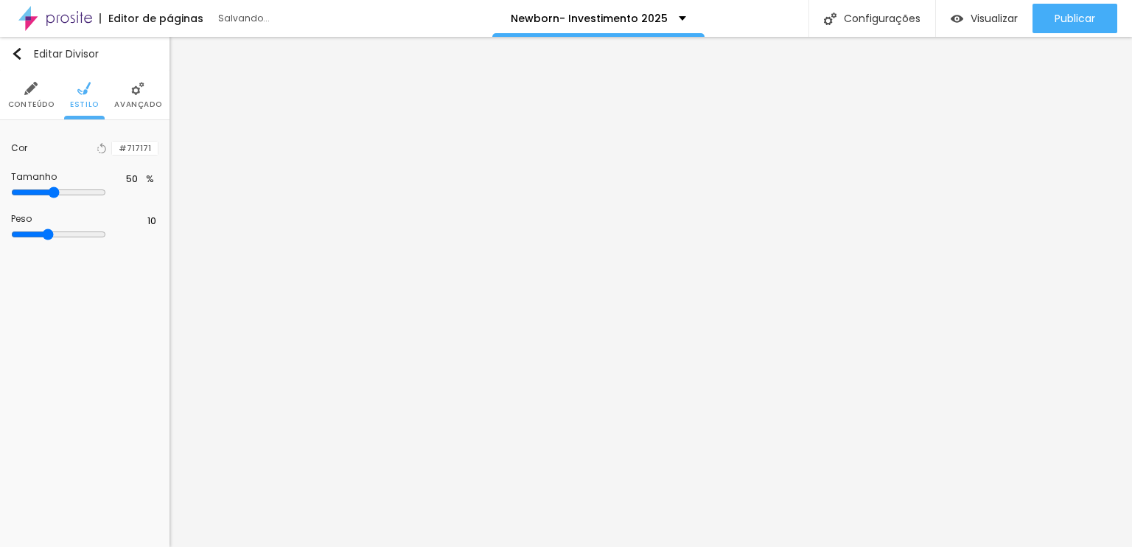
type input "9"
type input "6"
type input "5"
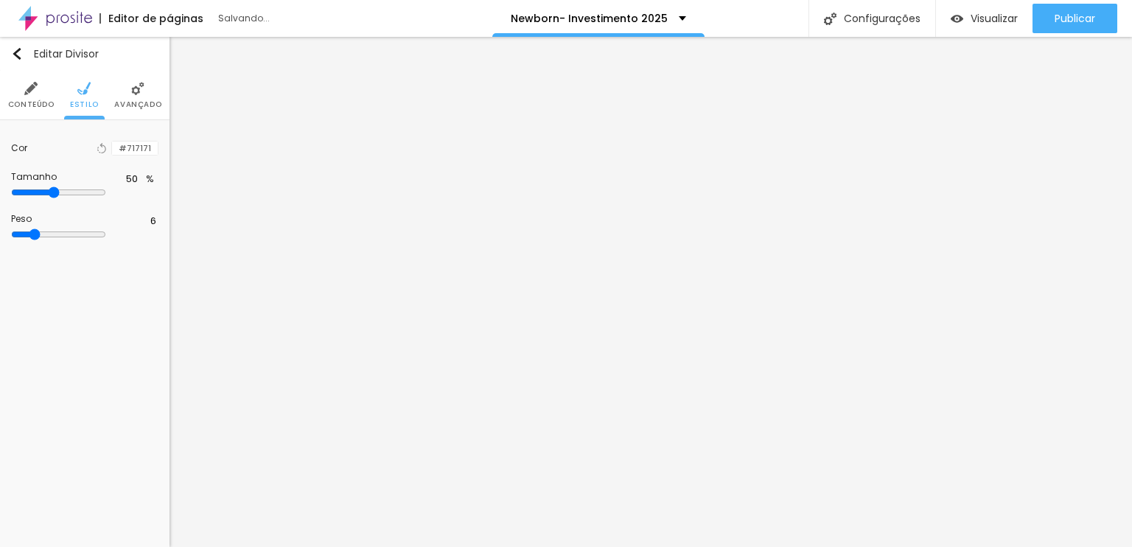
type input "5"
type input "3"
type input "2"
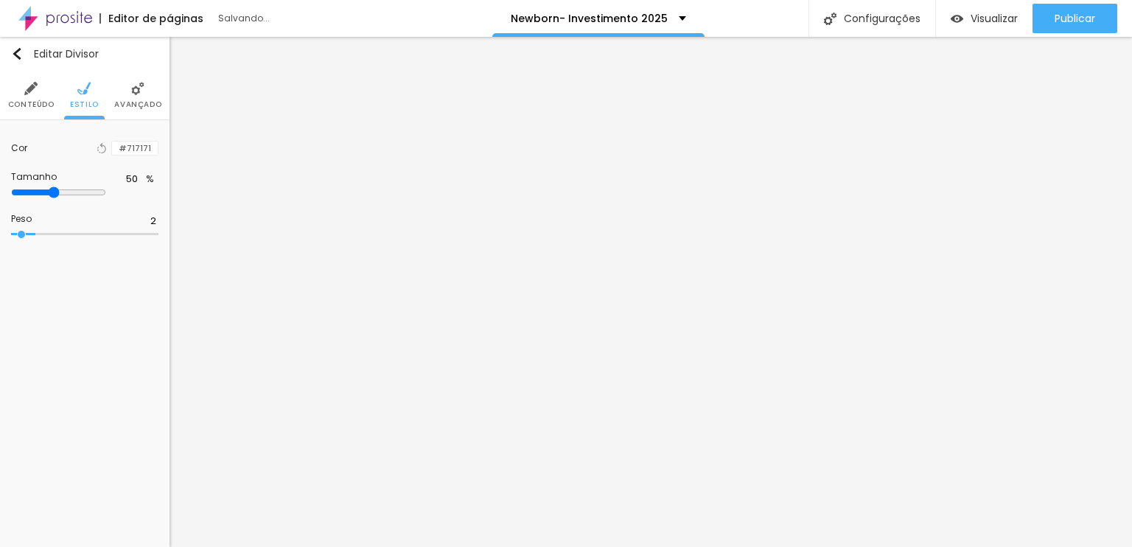
type input "1"
type input "2"
type input "3"
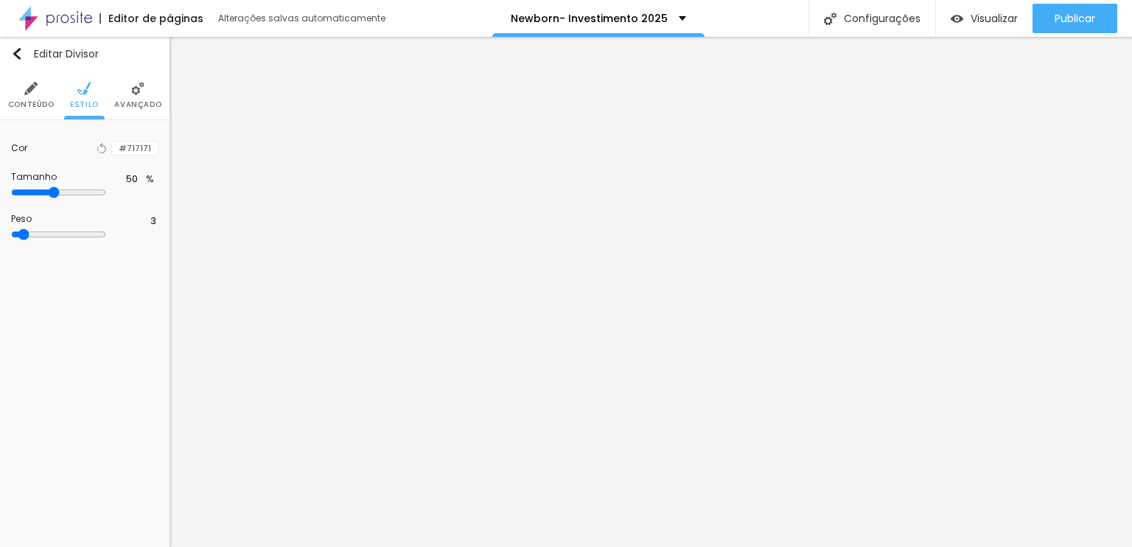
drag, startPoint x: 64, startPoint y: 234, endPoint x: 25, endPoint y: 237, distance: 39.2
type input "3"
click at [25, 237] on input "range" at bounding box center [58, 235] width 95 height 12
type input "47"
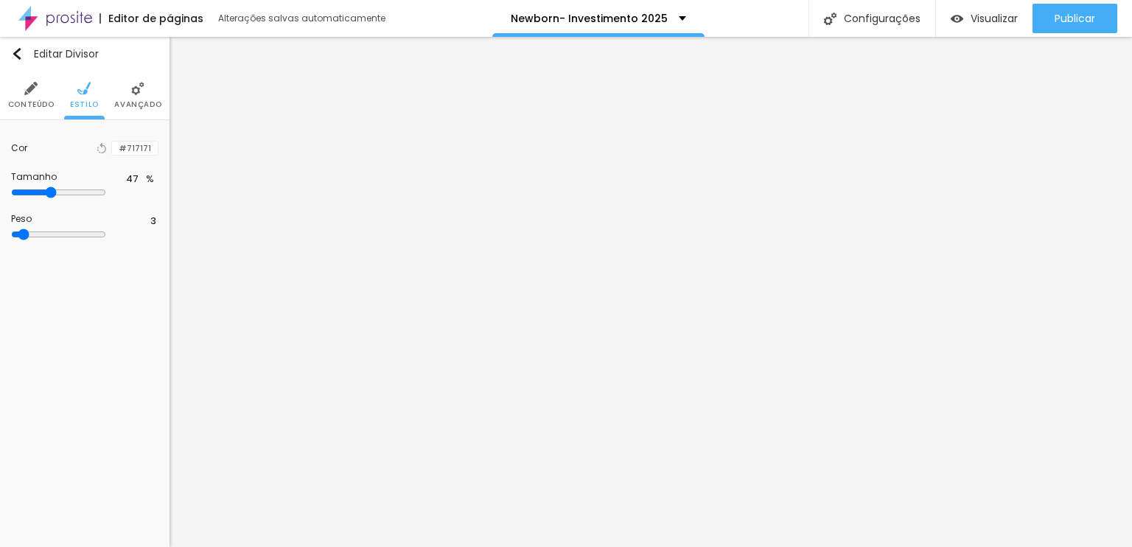
type input "20"
type input "14"
type input "13"
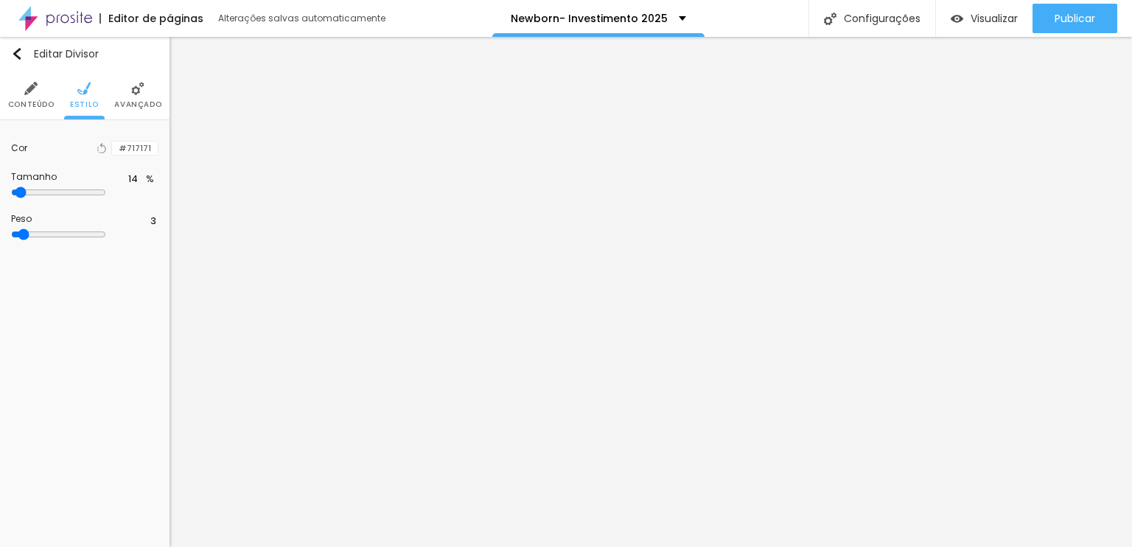
type input "13"
type input "10"
type input "12"
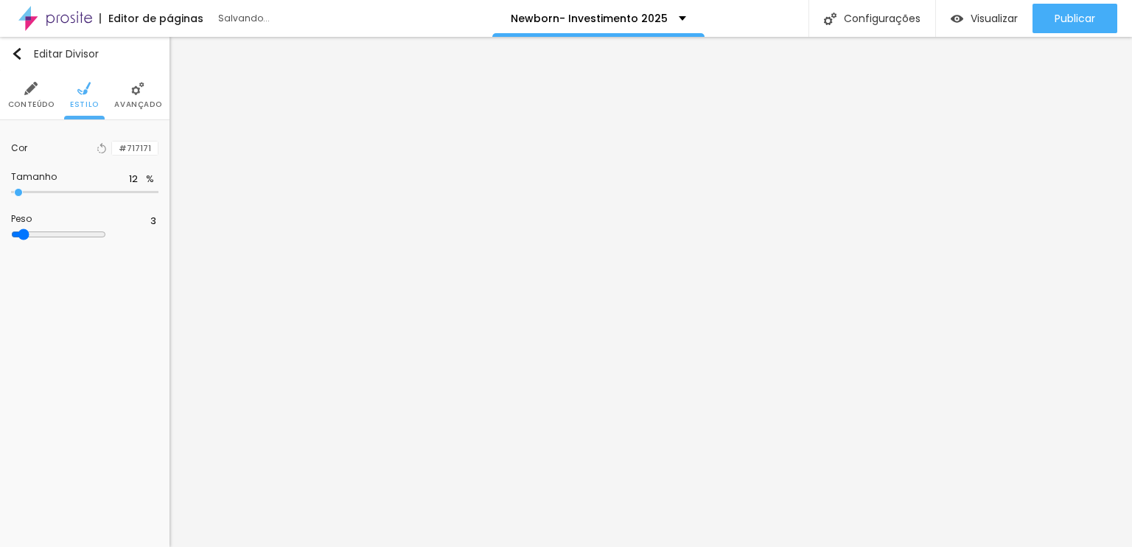
type input "31"
type input "60"
type input "73"
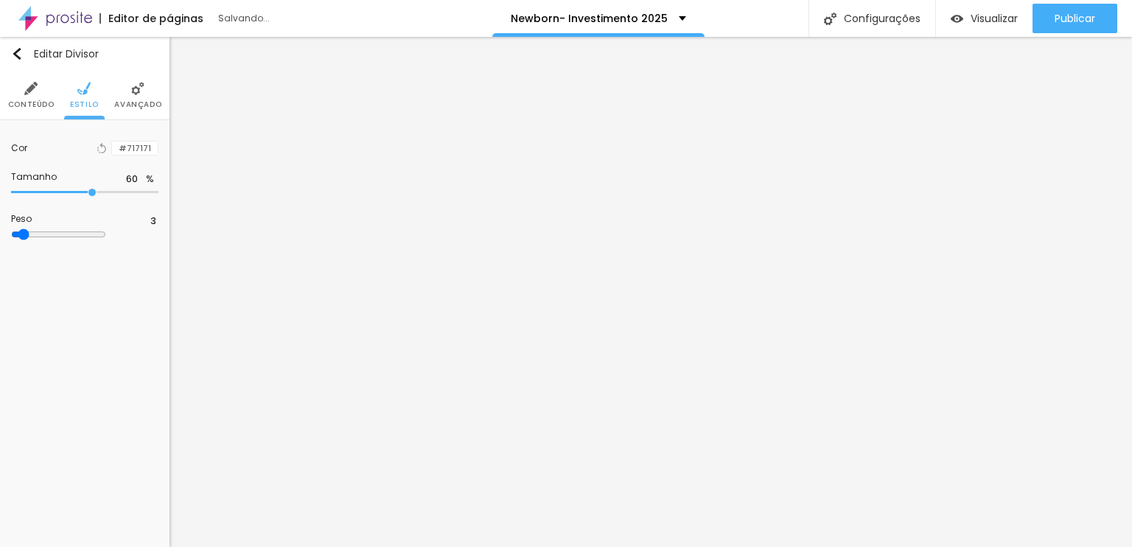
type input "73"
type input "85"
type input "92"
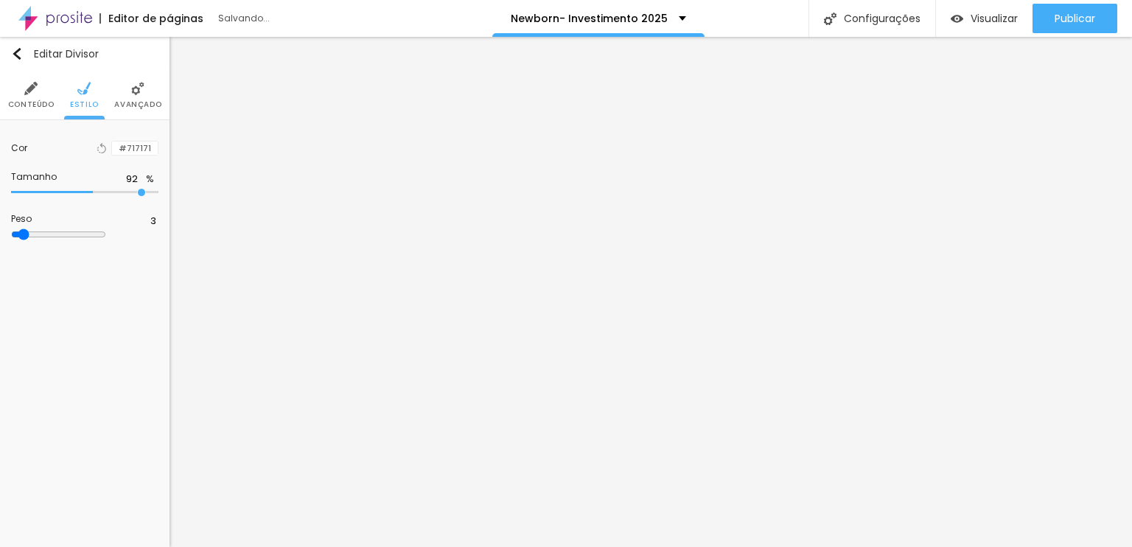
type input "93"
type input "92"
type input "77"
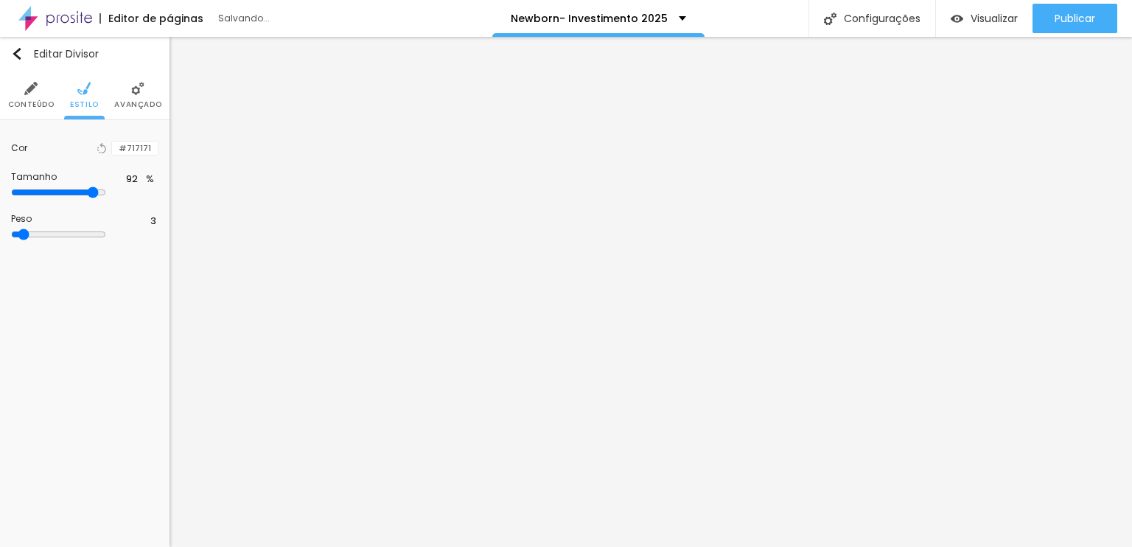
type input "77"
type input "31"
type input "30"
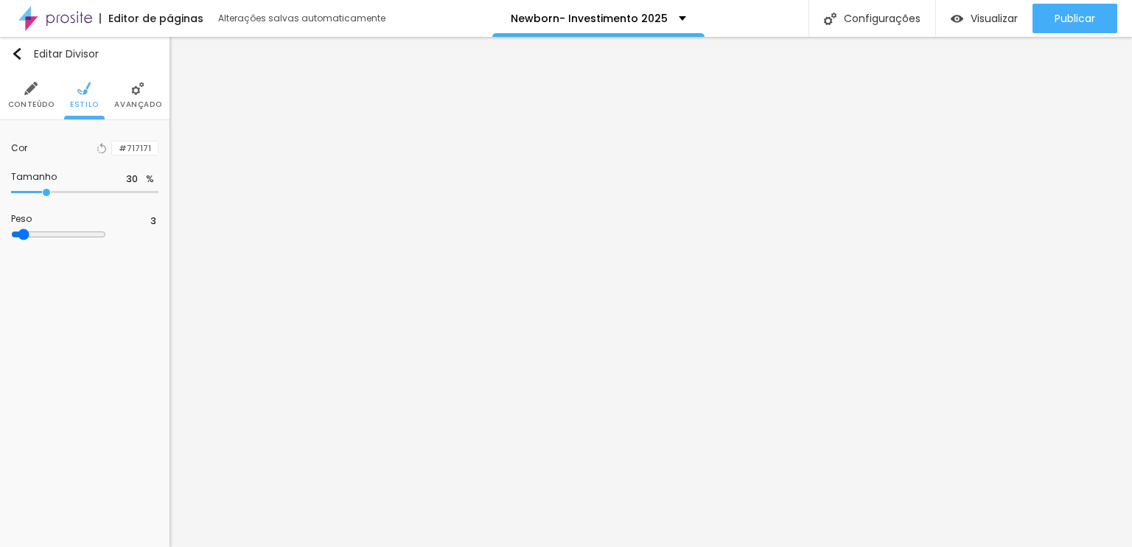
type input "31"
type input "34"
type input "45"
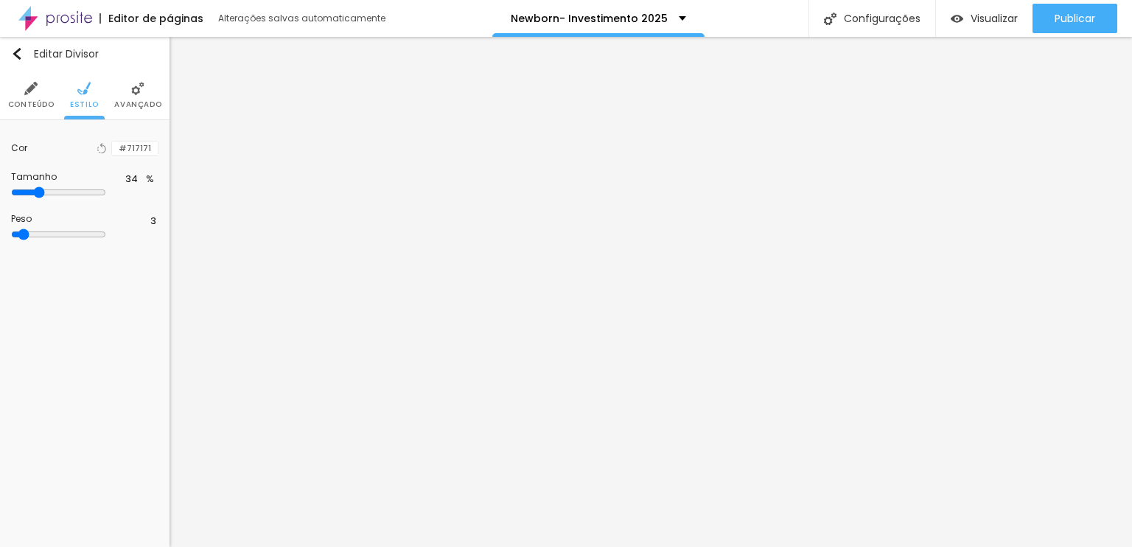
type input "45"
type input "62"
type input "70"
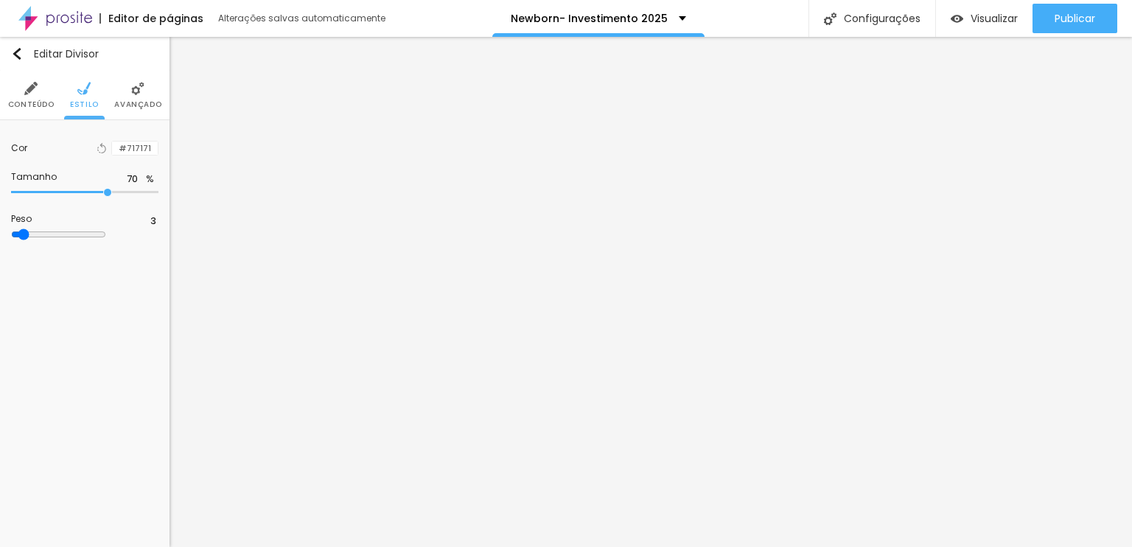
type input "78"
type input "80"
drag, startPoint x: 22, startPoint y: 190, endPoint x: 122, endPoint y: 203, distance: 101.0
type input "80"
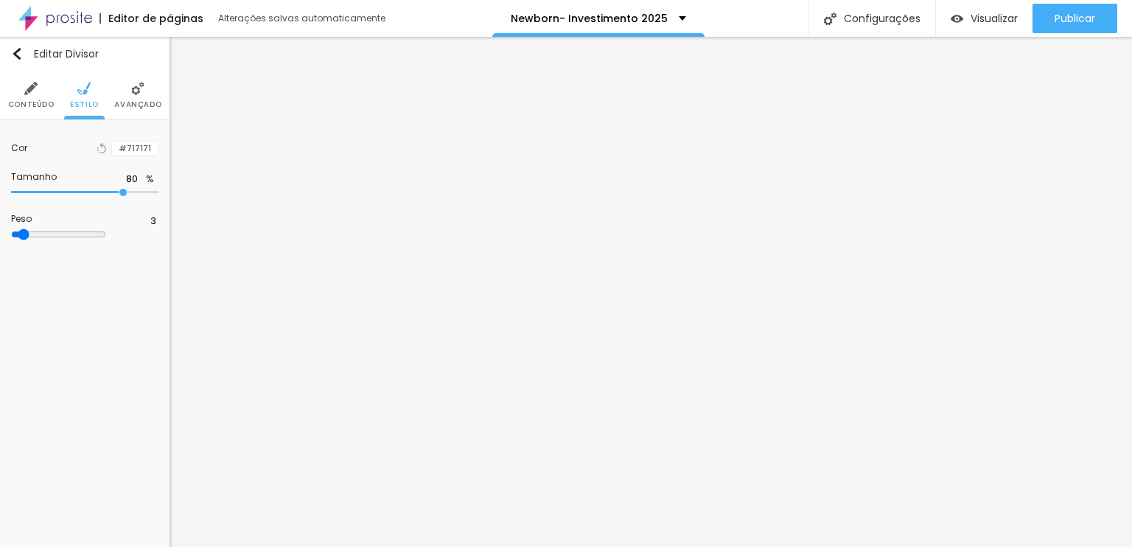
click at [122, 196] on input "range" at bounding box center [84, 192] width 147 height 7
click at [147, 90] on li "Avançado" at bounding box center [137, 95] width 47 height 49
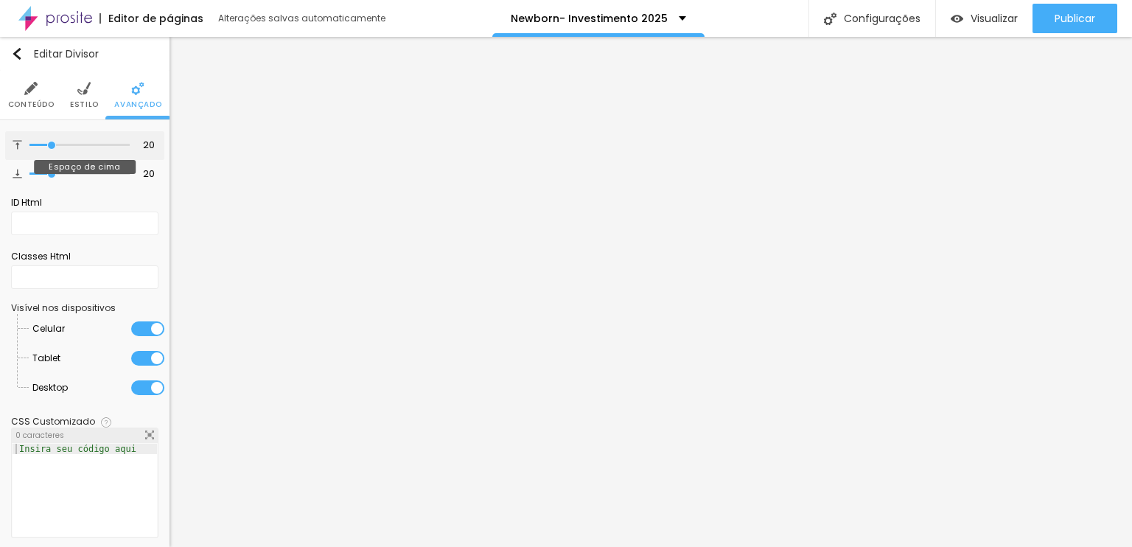
type input "0"
drag, startPoint x: 49, startPoint y: 142, endPoint x: 0, endPoint y: 148, distance: 49.7
type input "0"
click at [29, 148] on input "range" at bounding box center [79, 145] width 100 height 7
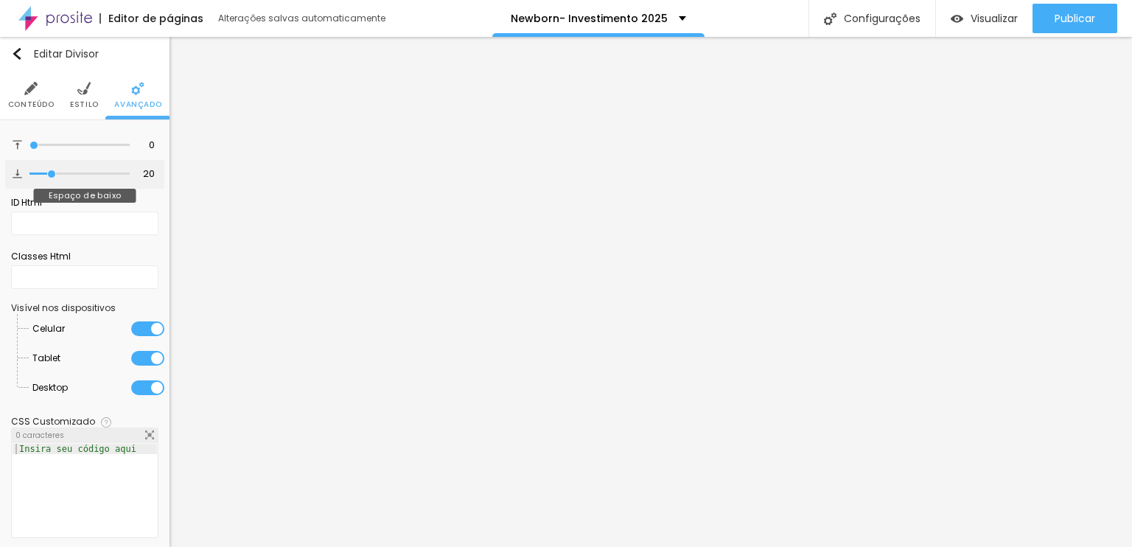
type input "19"
type input "0"
drag, startPoint x: 50, startPoint y: 170, endPoint x: 18, endPoint y: 176, distance: 32.2
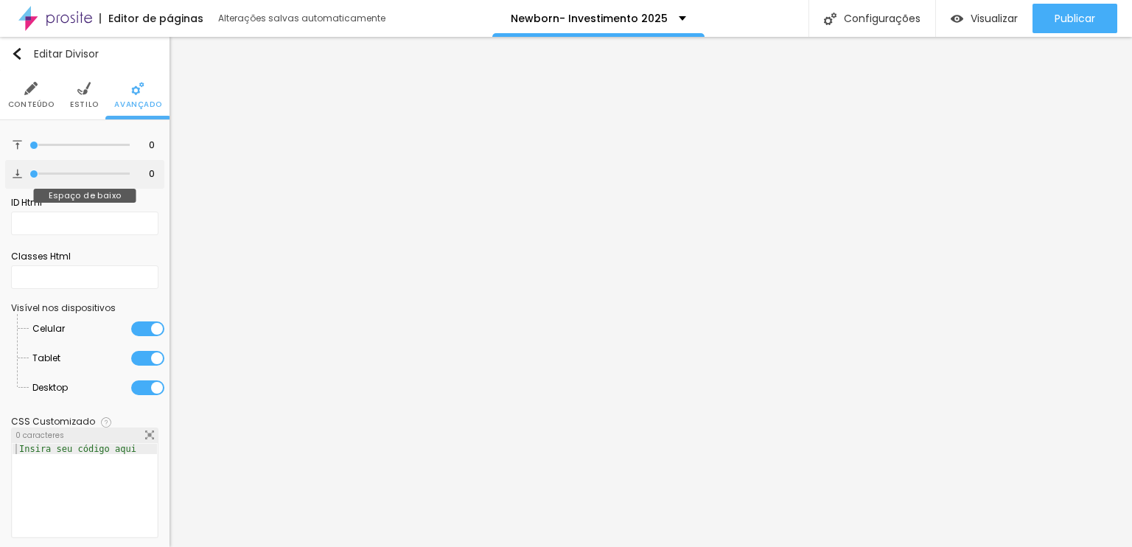
type input "0"
click at [29, 176] on input "range" at bounding box center [79, 173] width 100 height 7
click at [77, 85] on img at bounding box center [83, 88] width 13 height 13
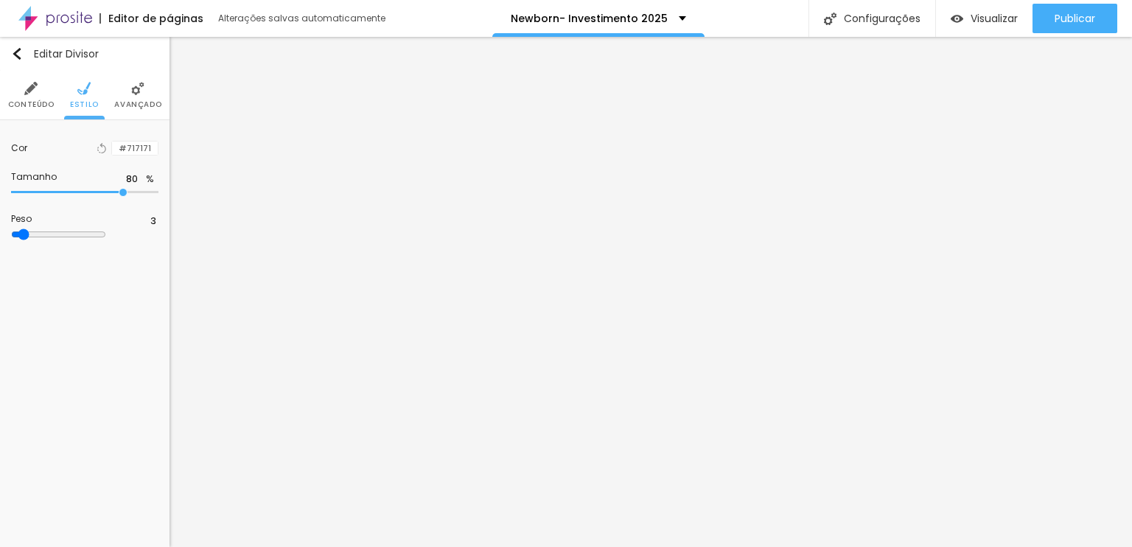
type input "78"
drag, startPoint x: 122, startPoint y: 189, endPoint x: 92, endPoint y: 189, distance: 29.5
click at [92, 189] on input "range" at bounding box center [84, 192] width 147 height 7
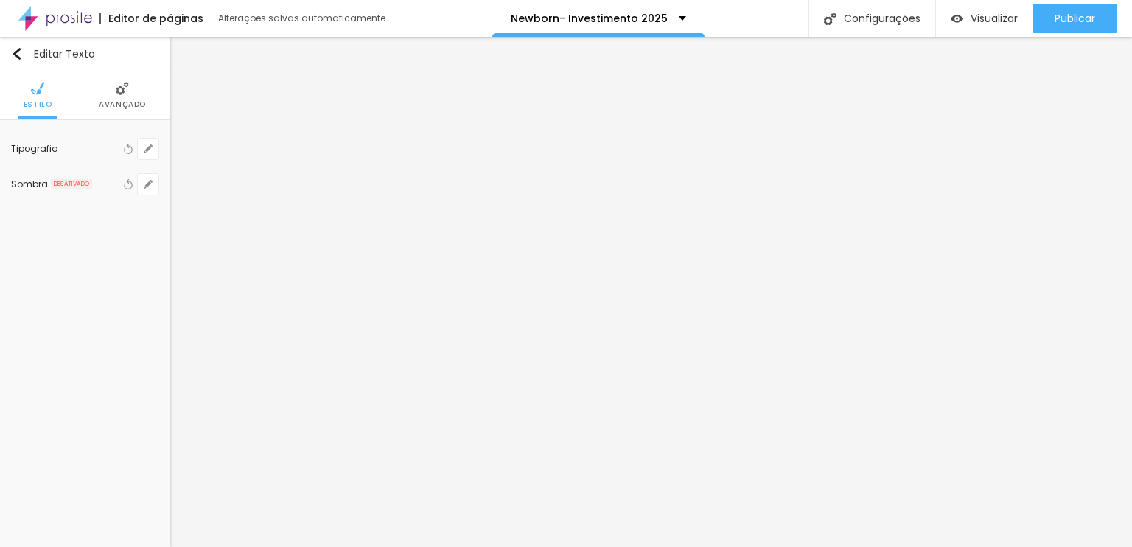
click at [128, 96] on li "Avançado" at bounding box center [122, 95] width 47 height 49
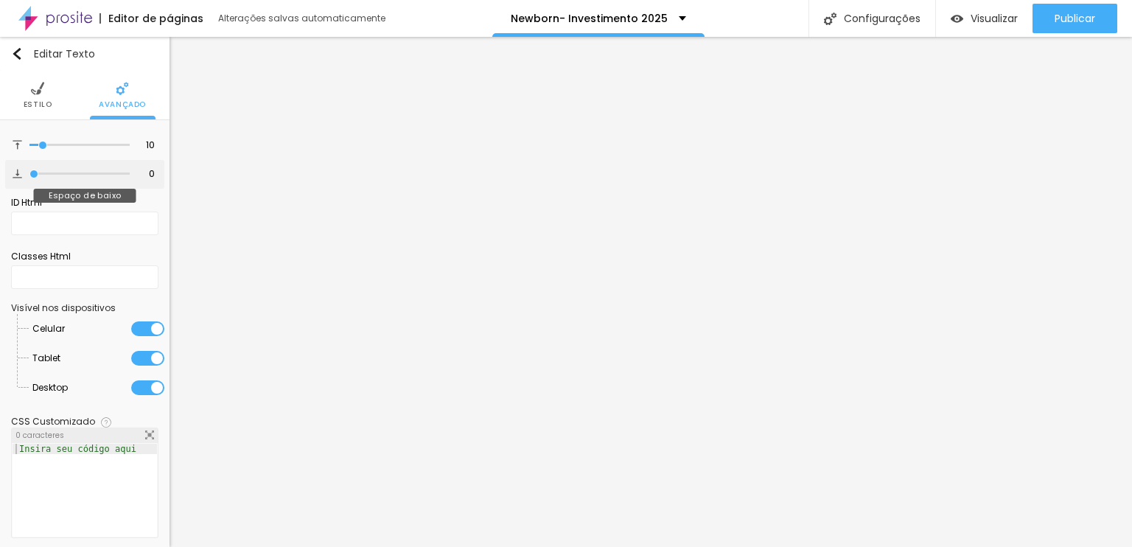
drag, startPoint x: 37, startPoint y: 173, endPoint x: 0, endPoint y: 171, distance: 36.9
click at [29, 171] on input "range" at bounding box center [79, 173] width 100 height 7
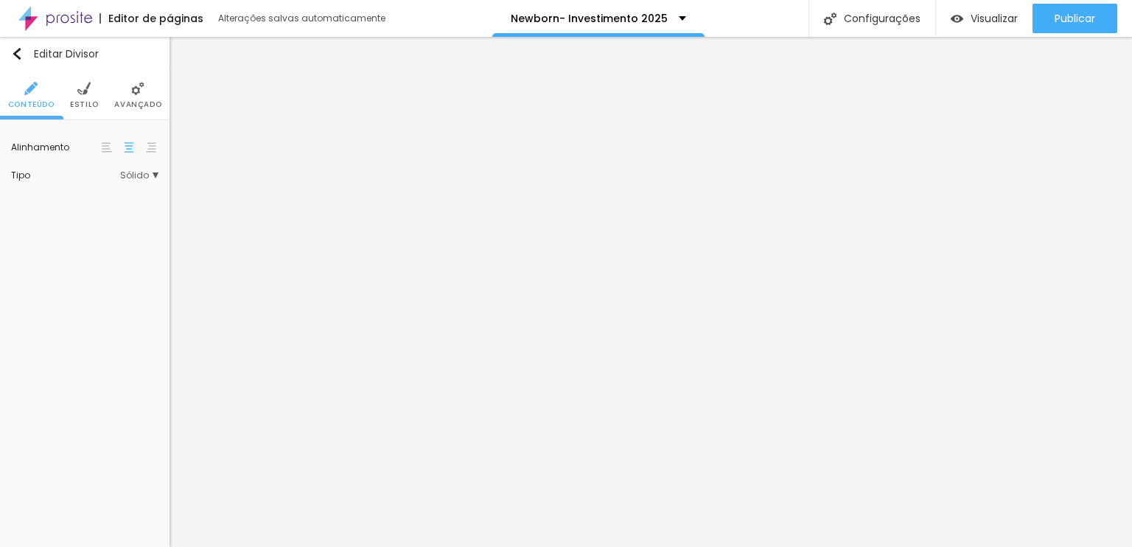
click at [109, 142] on img at bounding box center [107, 147] width 10 height 10
click at [142, 172] on span "Sólido" at bounding box center [139, 175] width 38 height 9
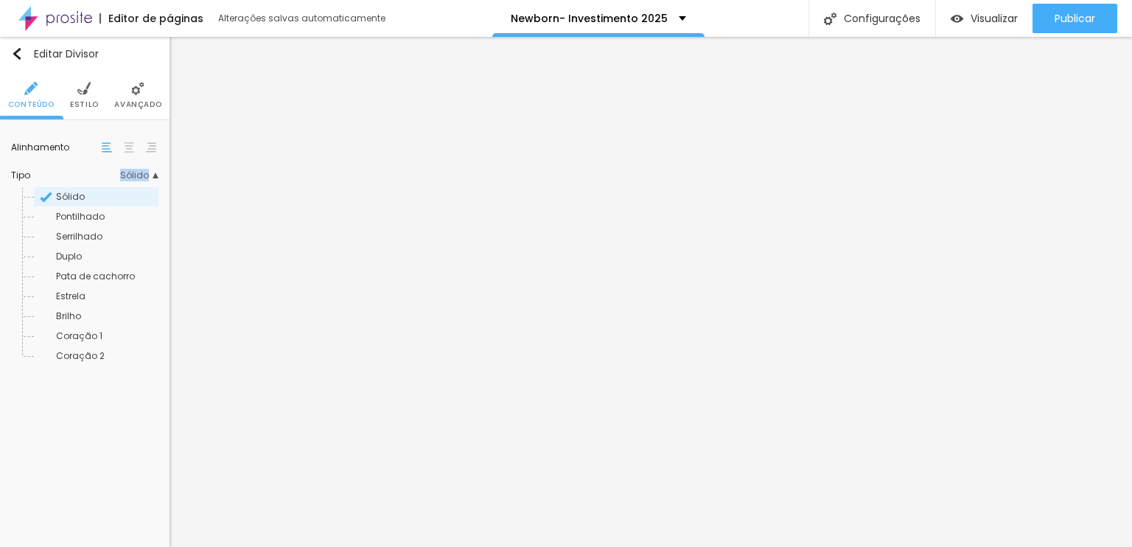
click at [142, 172] on span "Sólido" at bounding box center [139, 175] width 38 height 9
click at [83, 108] on span "Estilo" at bounding box center [84, 104] width 29 height 7
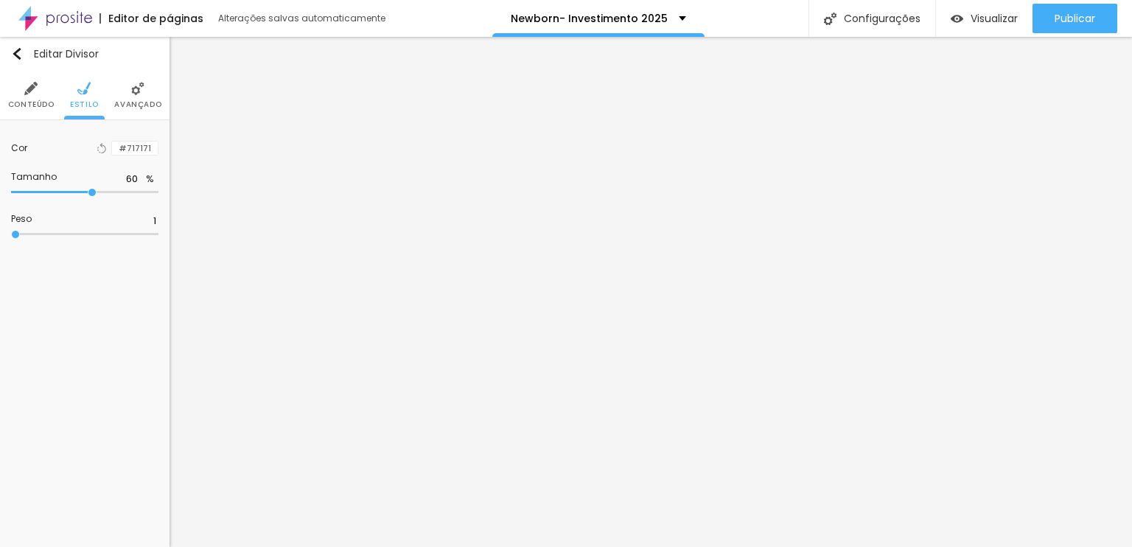
drag, startPoint x: 26, startPoint y: 234, endPoint x: 15, endPoint y: 229, distance: 12.2
click at [15, 231] on input "range" at bounding box center [84, 234] width 147 height 7
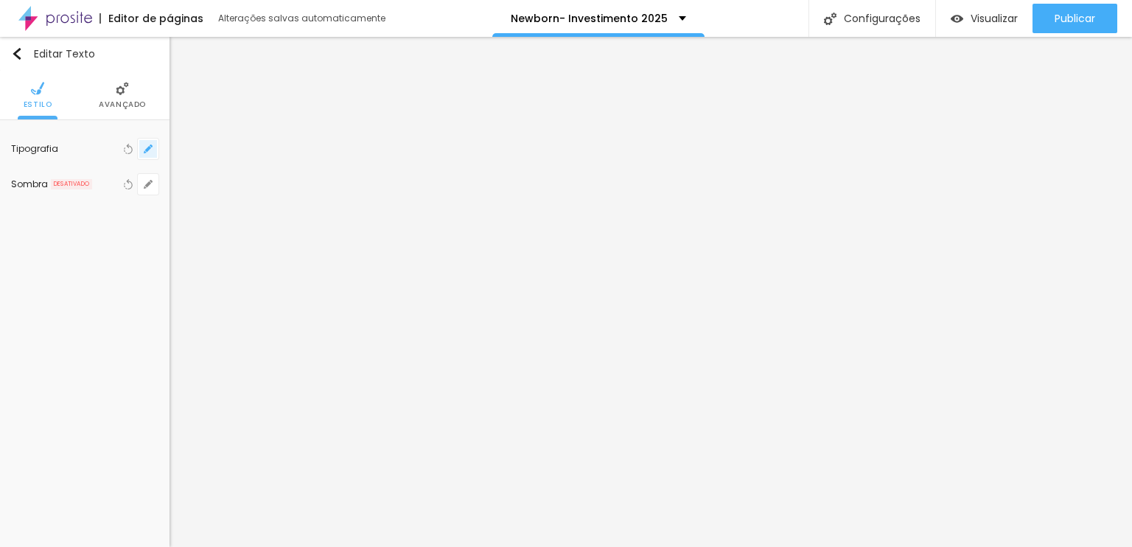
click at [143, 146] on button "button" at bounding box center [148, 149] width 21 height 21
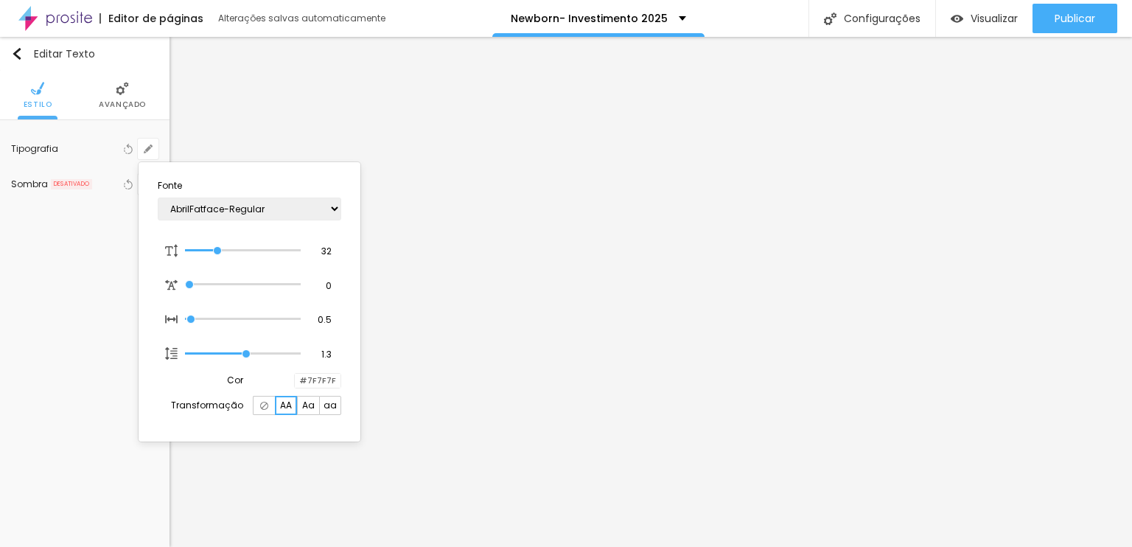
click at [269, 407] on div at bounding box center [264, 405] width 22 height 19
click at [689, 313] on div at bounding box center [566, 273] width 1132 height 547
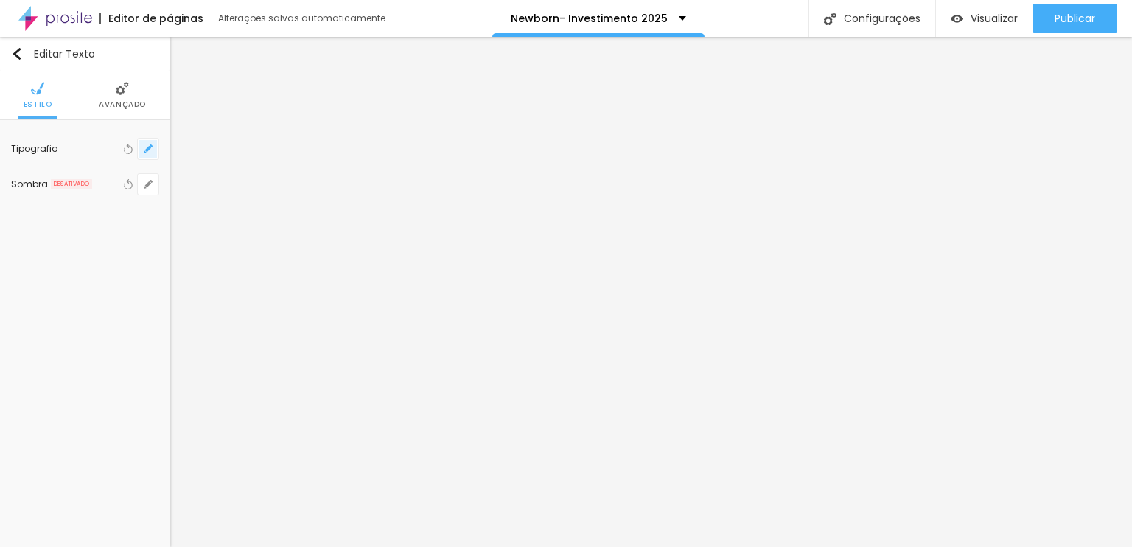
click at [147, 144] on icon "button" at bounding box center [148, 148] width 9 height 9
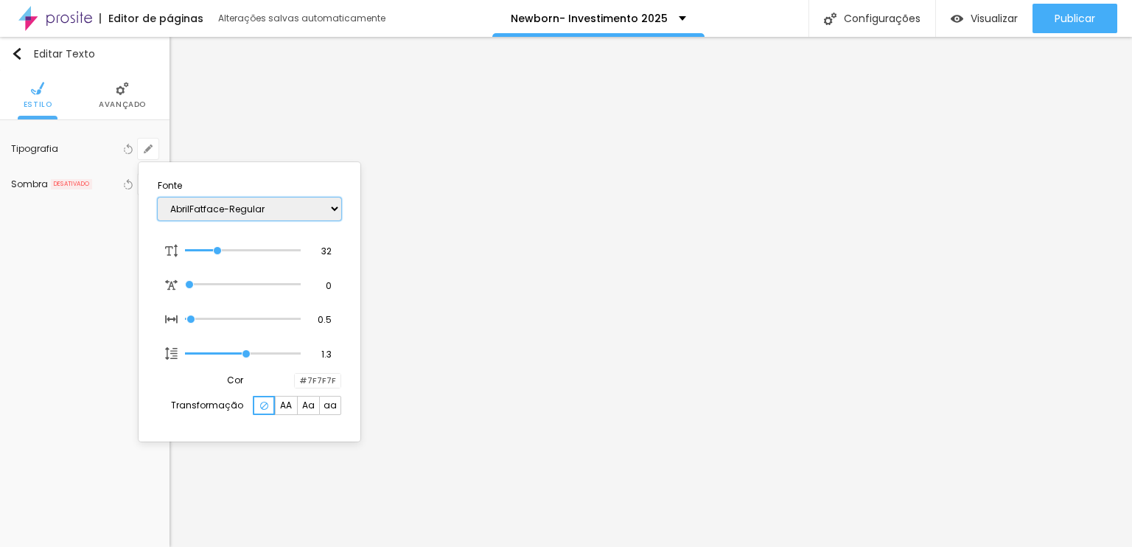
click at [259, 206] on select "AbrilFatface-Regular Actor-Regular Alegreya AlegreyaBlack [PERSON_NAME] [PERSON…" at bounding box center [250, 209] width 184 height 23
click at [158, 198] on select "AbrilFatface-Regular Actor-Regular Alegreya AlegreyaBlack [PERSON_NAME] [PERSON…" at bounding box center [250, 209] width 184 height 23
click at [231, 215] on select "AbrilFatface-Regular Actor-Regular Alegreya AlegreyaBlack [PERSON_NAME] [PERSON…" at bounding box center [250, 209] width 184 height 23
click at [158, 198] on select "AbrilFatface-Regular Actor-Regular Alegreya AlegreyaBlack [PERSON_NAME] [PERSON…" at bounding box center [250, 209] width 184 height 23
click at [704, 304] on div at bounding box center [566, 273] width 1132 height 547
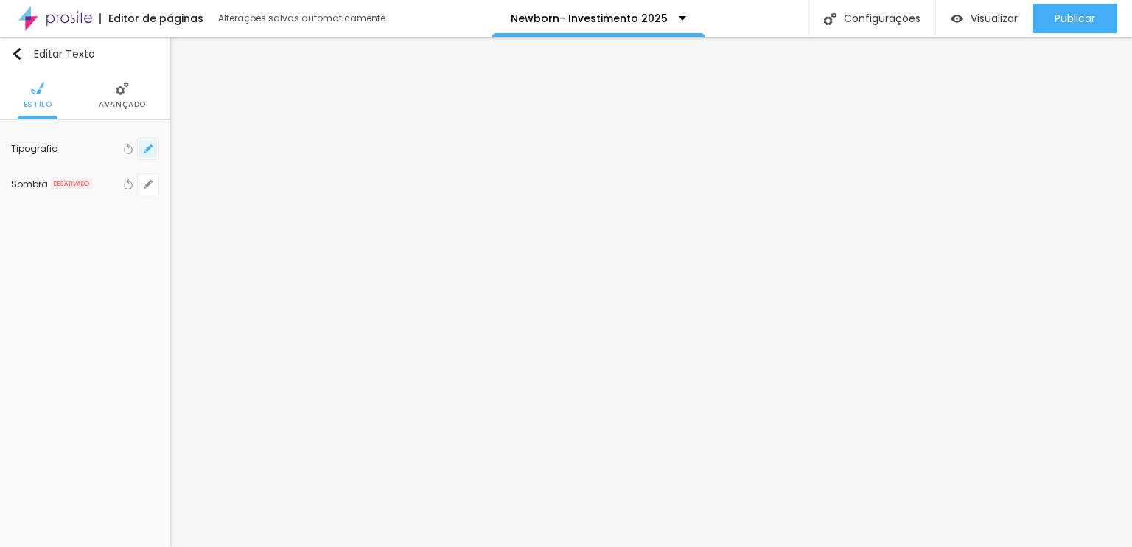
click at [142, 147] on button "button" at bounding box center [148, 149] width 21 height 21
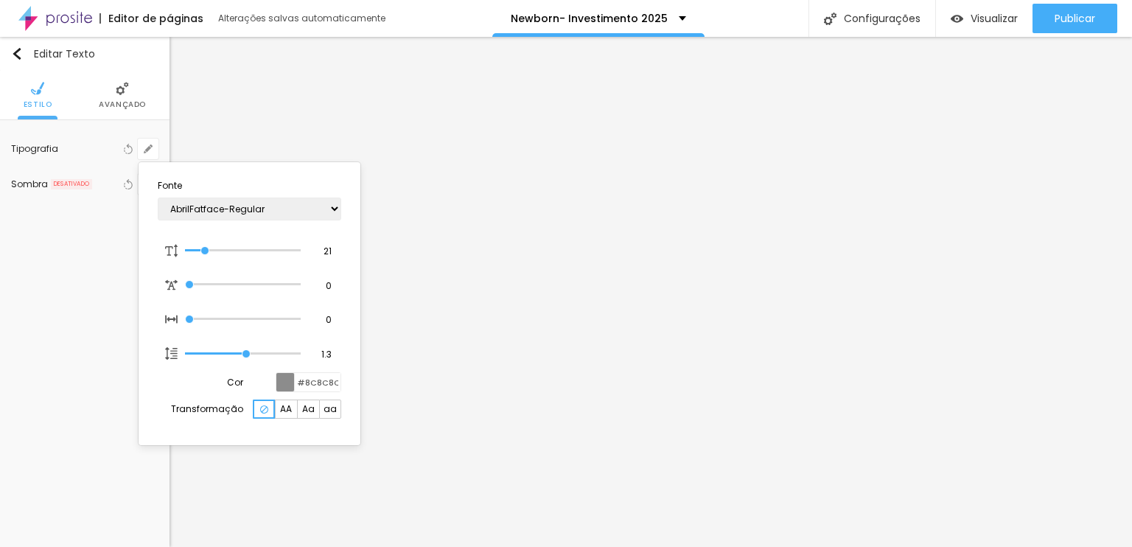
click at [611, 304] on div at bounding box center [566, 273] width 1132 height 547
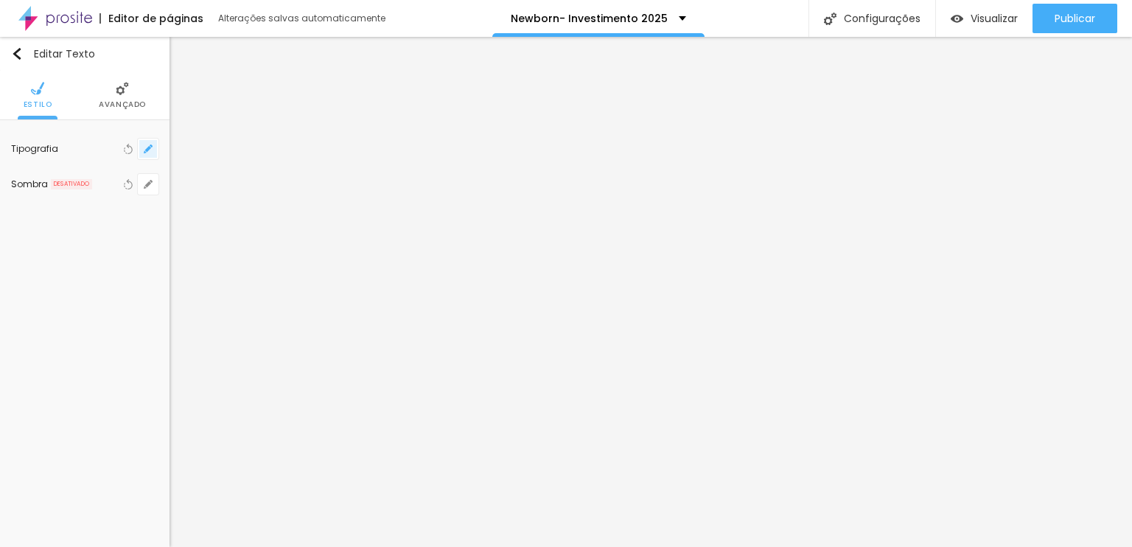
click at [153, 139] on button "button" at bounding box center [148, 149] width 21 height 21
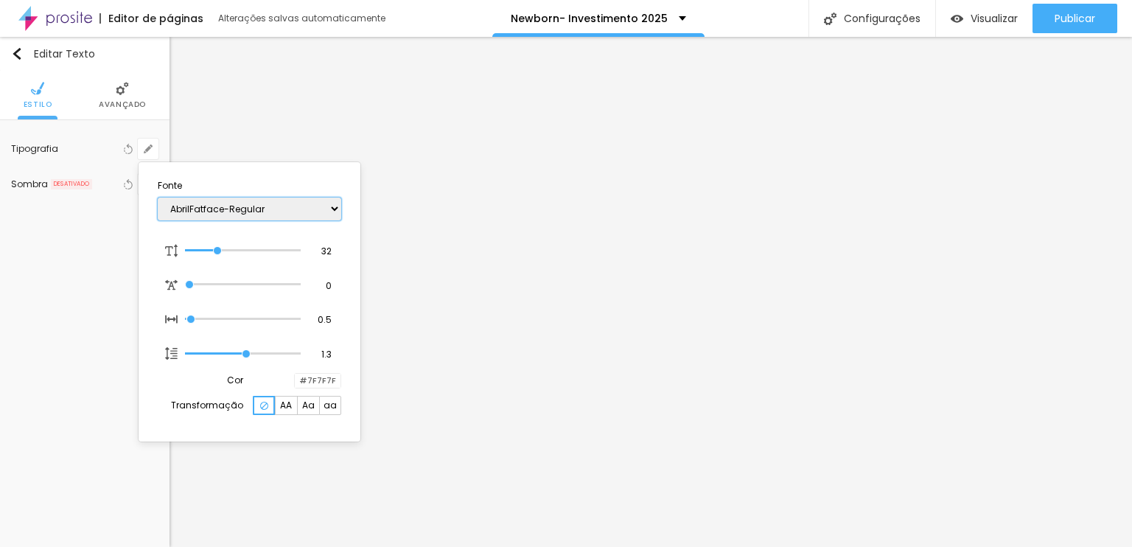
click at [210, 198] on select "AbrilFatface-Regular Actor-Regular Alegreya AlegreyaBlack [PERSON_NAME] [PERSON…" at bounding box center [250, 209] width 184 height 23
click at [158, 198] on select "AbrilFatface-Regular Actor-Regular Alegreya AlegreyaBlack [PERSON_NAME] [PERSON…" at bounding box center [250, 209] width 184 height 23
click at [241, 203] on select "AbrilFatface-Regular Actor-Regular Alegreya AlegreyaBlack [PERSON_NAME] [PERSON…" at bounding box center [250, 209] width 184 height 23
click at [158, 198] on select "AbrilFatface-Regular Actor-Regular Alegreya AlegreyaBlack [PERSON_NAME] [PERSON…" at bounding box center [250, 209] width 184 height 23
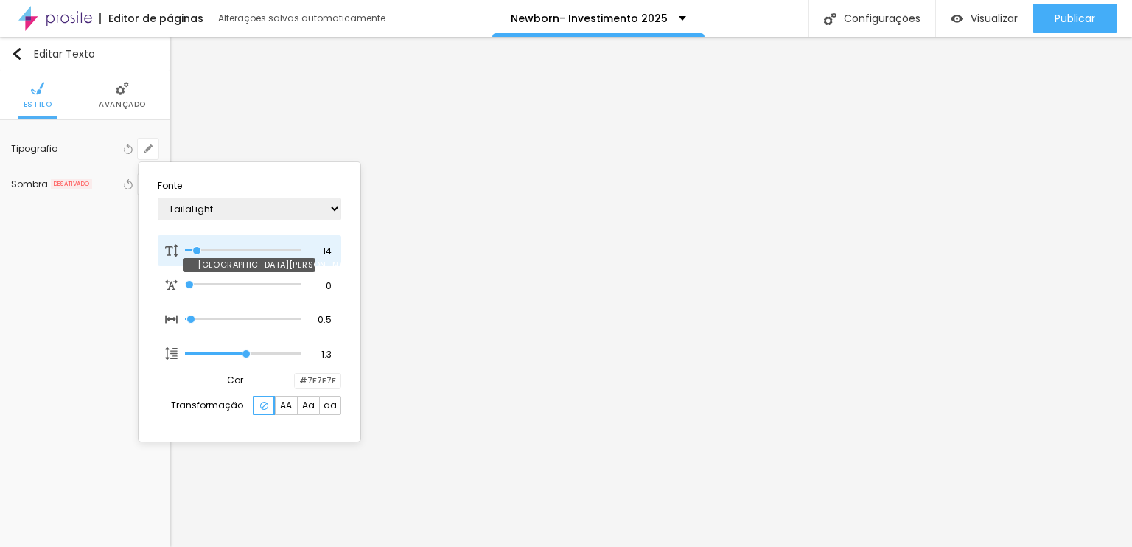
click at [197, 247] on input "range" at bounding box center [242, 250] width 115 height 7
drag, startPoint x: 197, startPoint y: 247, endPoint x: 207, endPoint y: 248, distance: 10.3
click at [207, 248] on input "range" at bounding box center [242, 250] width 115 height 7
click at [671, 303] on div at bounding box center [566, 273] width 1132 height 547
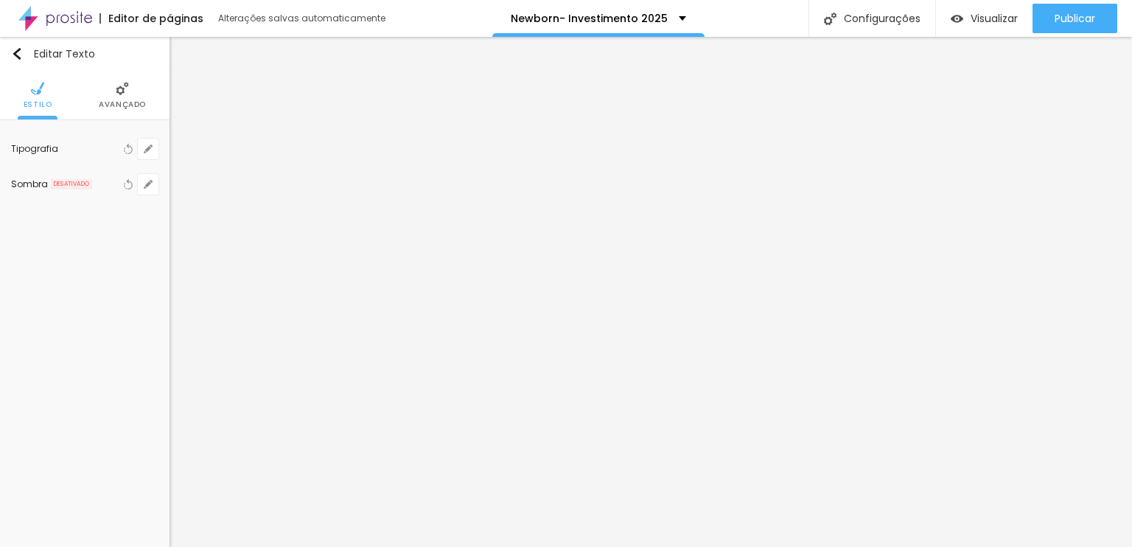
click at [111, 93] on li "Avançado" at bounding box center [122, 95] width 47 height 49
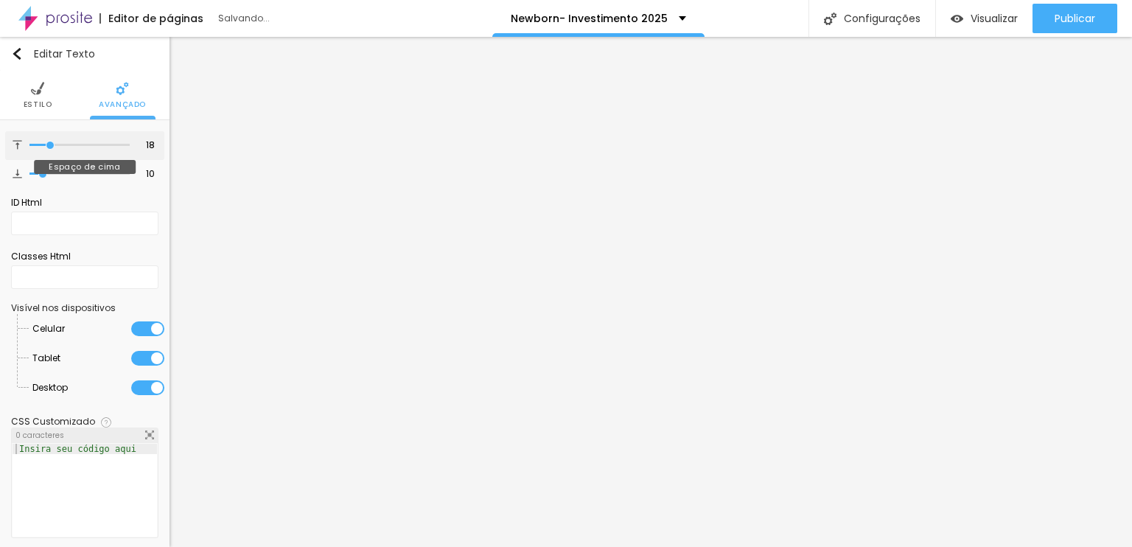
drag, startPoint x: 87, startPoint y: 147, endPoint x: 48, endPoint y: 153, distance: 39.5
click at [48, 149] on input "range" at bounding box center [79, 145] width 100 height 7
click at [29, 170] on input "range" at bounding box center [79, 173] width 100 height 7
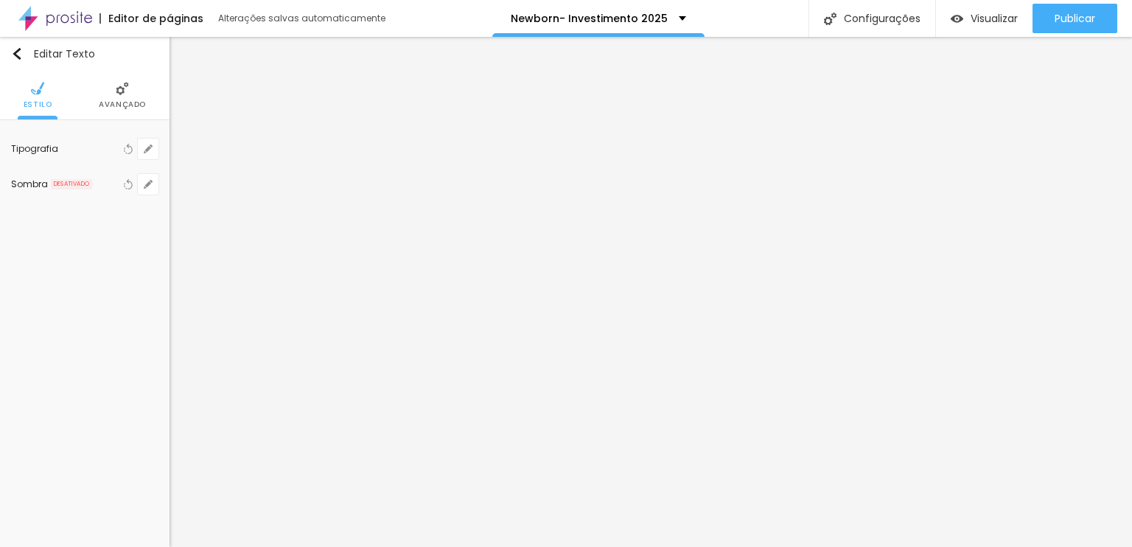
click at [130, 102] on span "Avançado" at bounding box center [122, 104] width 47 height 7
click at [128, 144] on img at bounding box center [129, 147] width 10 height 10
click at [88, 94] on img at bounding box center [83, 88] width 13 height 13
click at [129, 94] on li "Avançado" at bounding box center [137, 95] width 47 height 49
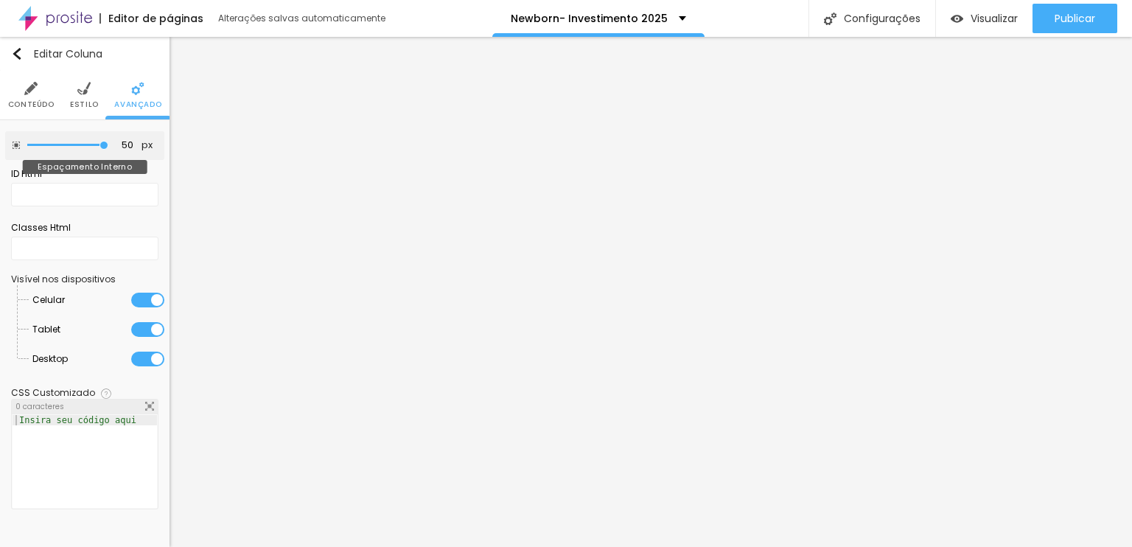
drag, startPoint x: 46, startPoint y: 142, endPoint x: 198, endPoint y: 157, distance: 153.3
click at [108, 149] on input "range" at bounding box center [67, 145] width 81 height 7
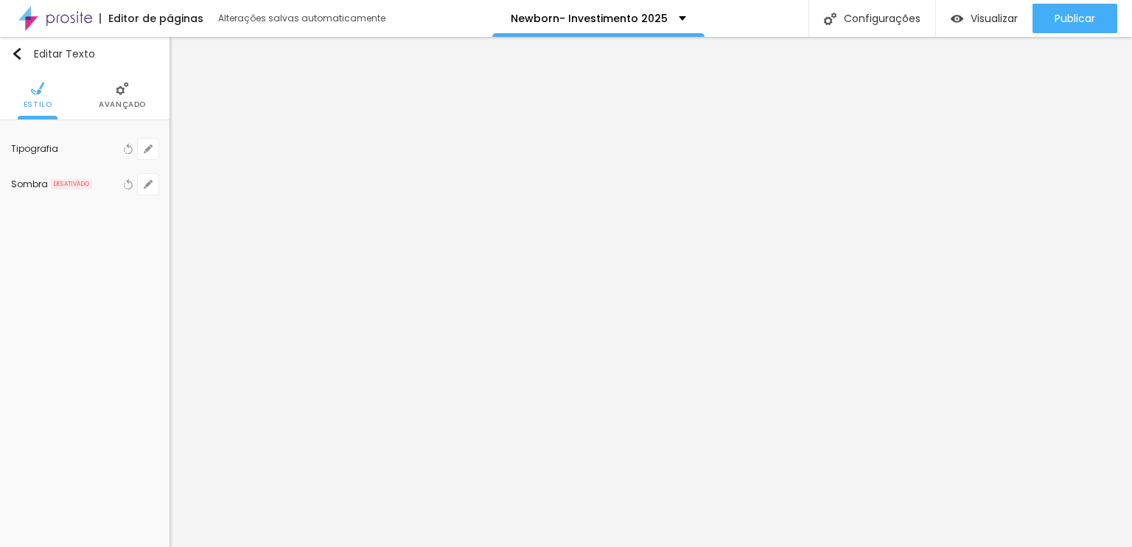
click at [111, 93] on li "Avançado" at bounding box center [122, 95] width 47 height 49
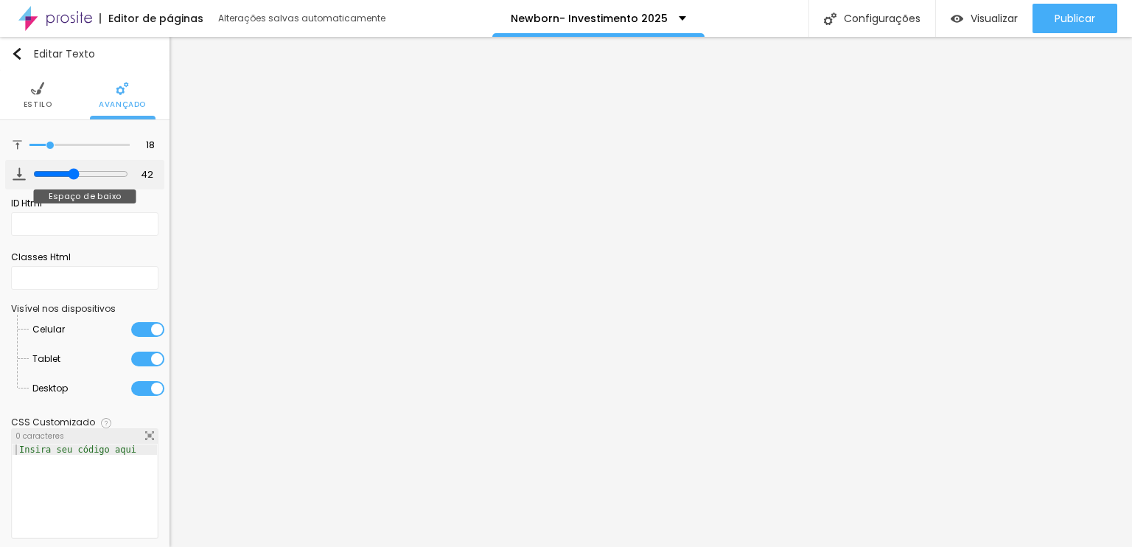
drag, startPoint x: 33, startPoint y: 173, endPoint x: 67, endPoint y: 182, distance: 35.0
click at [67, 180] on input "range" at bounding box center [80, 174] width 95 height 12
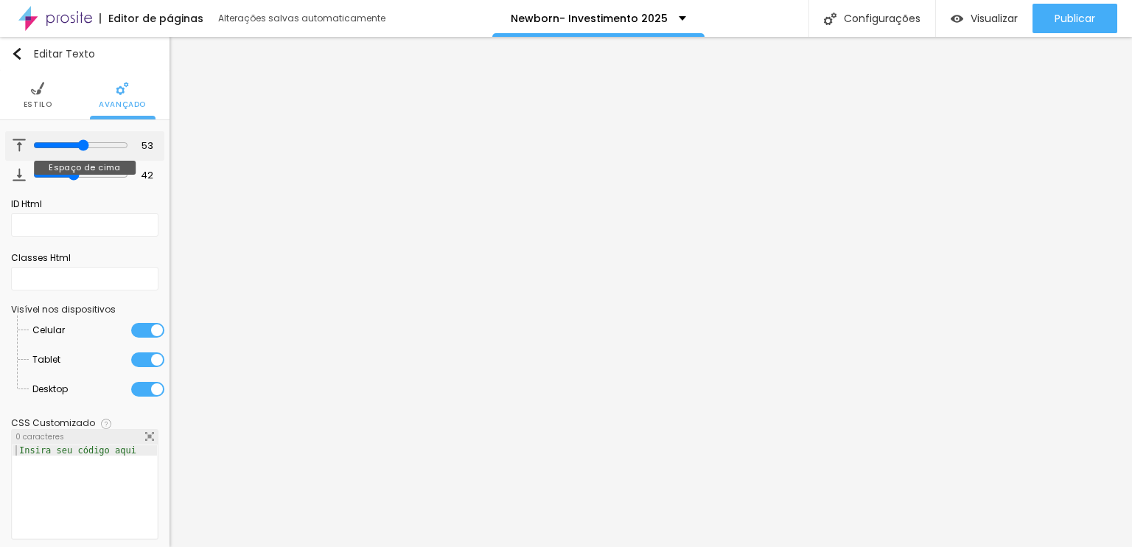
drag, startPoint x: 28, startPoint y: 146, endPoint x: 76, endPoint y: 160, distance: 49.9
click at [76, 151] on input "range" at bounding box center [80, 145] width 95 height 12
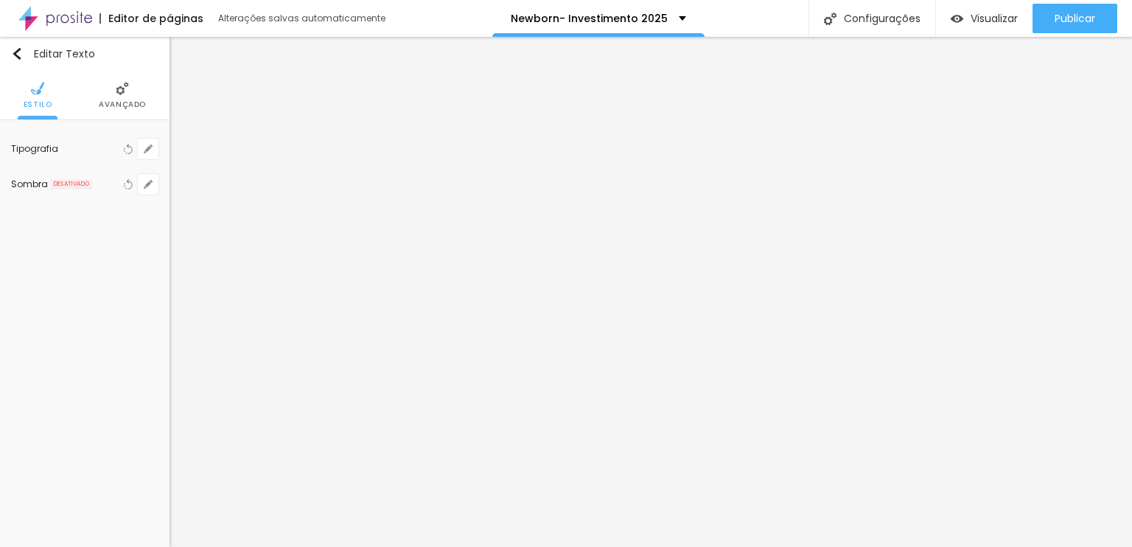
click at [128, 92] on img at bounding box center [122, 88] width 13 height 13
click at [150, 94] on li "Avançado" at bounding box center [137, 95] width 47 height 49
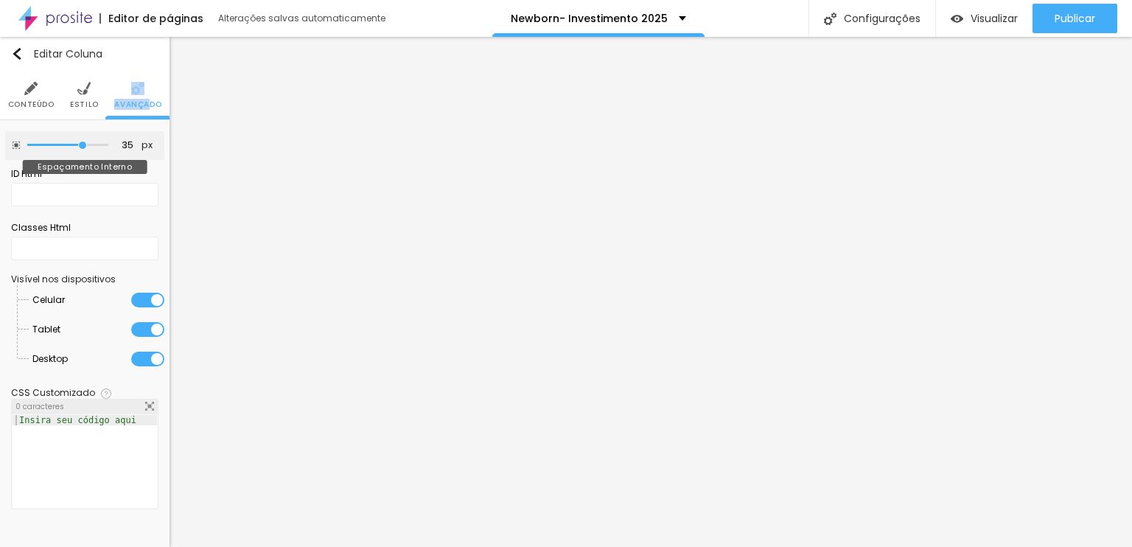
drag, startPoint x: 101, startPoint y: 142, endPoint x: 80, endPoint y: 147, distance: 21.5
click at [80, 147] on input "range" at bounding box center [67, 145] width 81 height 7
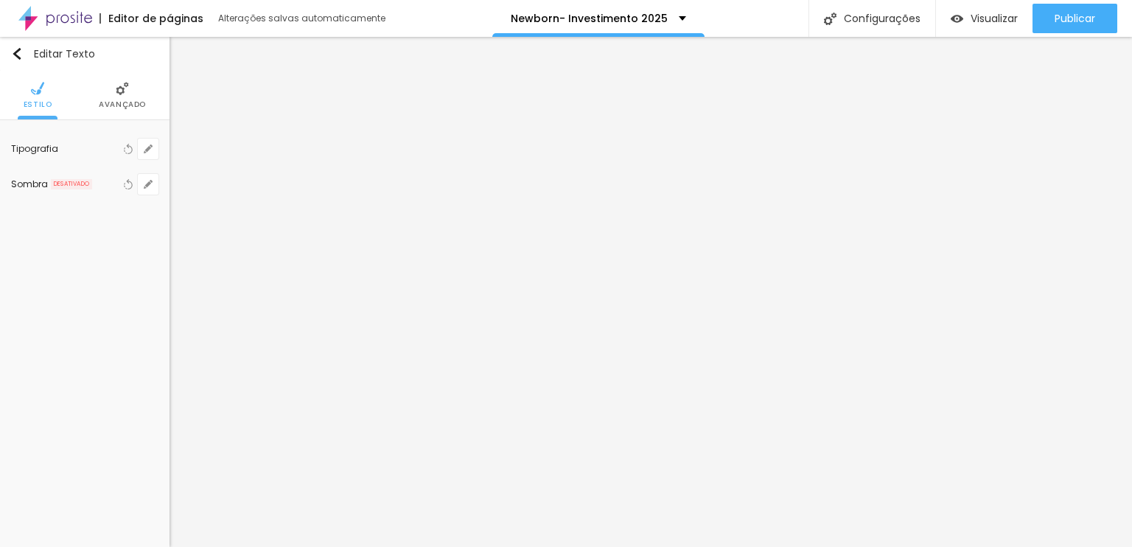
click at [128, 88] on img at bounding box center [122, 88] width 13 height 13
click at [124, 94] on img at bounding box center [122, 88] width 13 height 13
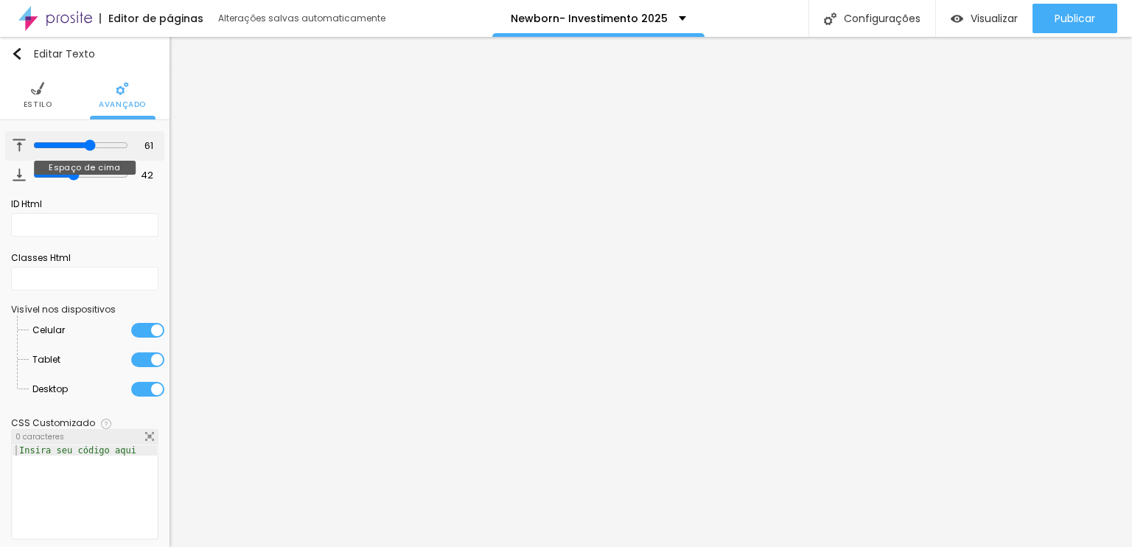
drag, startPoint x: 71, startPoint y: 147, endPoint x: 82, endPoint y: 153, distance: 12.5
click at [82, 151] on input "range" at bounding box center [80, 145] width 95 height 12
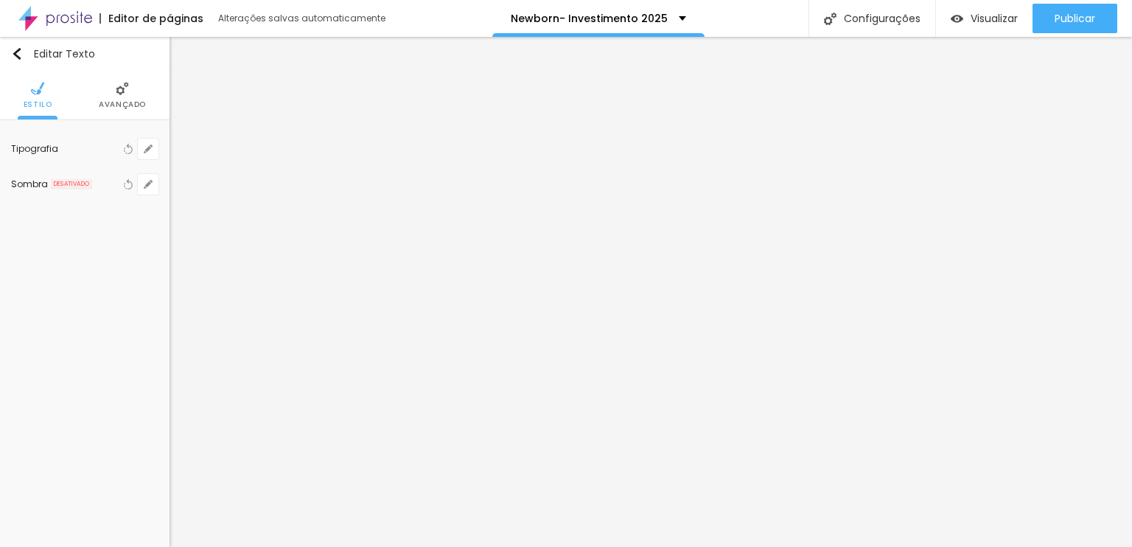
click at [129, 97] on li "Avançado" at bounding box center [122, 95] width 47 height 49
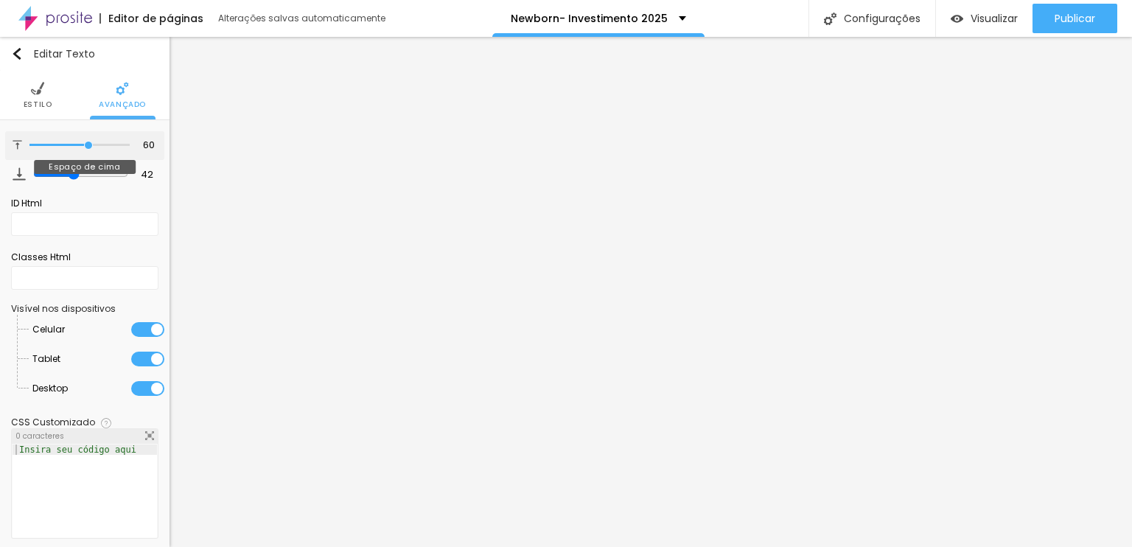
drag, startPoint x: 86, startPoint y: 147, endPoint x: 81, endPoint y: 141, distance: 7.8
click at [81, 142] on input "range" at bounding box center [79, 145] width 100 height 7
drag, startPoint x: 38, startPoint y: 170, endPoint x: 0, endPoint y: 161, distance: 39.3
click at [29, 170] on input "range" at bounding box center [79, 173] width 100 height 7
drag, startPoint x: 46, startPoint y: 142, endPoint x: 0, endPoint y: 141, distance: 45.7
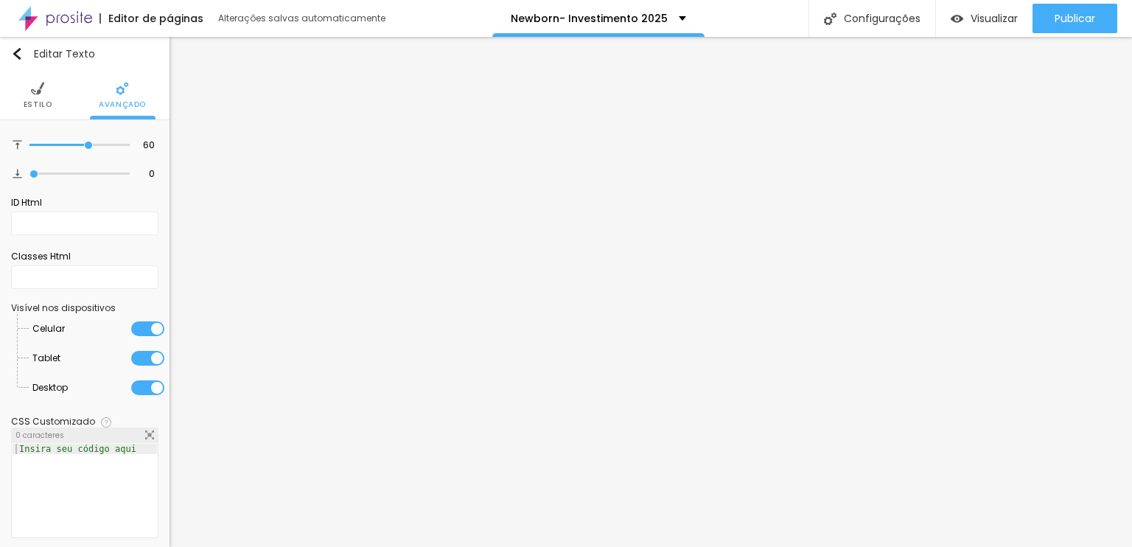
click at [0, 141] on div "60 Espaço de cima 0 Espaço de baixo ID Html Classes Html Visível nos dispositiv…" at bounding box center [85, 338] width 170 height 436
drag, startPoint x: 83, startPoint y: 142, endPoint x: 0, endPoint y: 142, distance: 82.6
click at [29, 142] on input "range" at bounding box center [79, 145] width 100 height 7
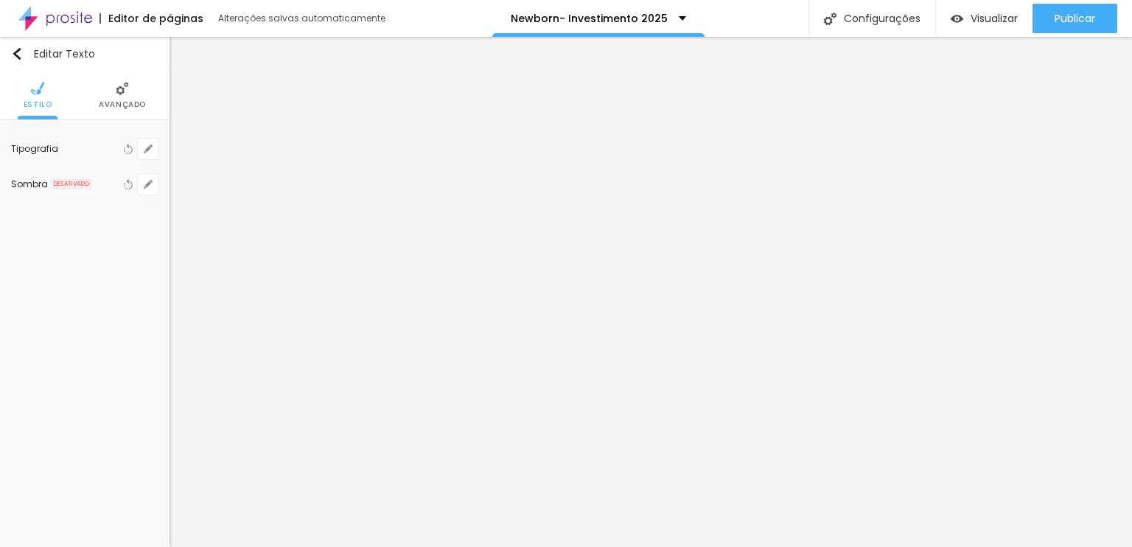
click at [131, 85] on li "Avançado" at bounding box center [122, 95] width 47 height 49
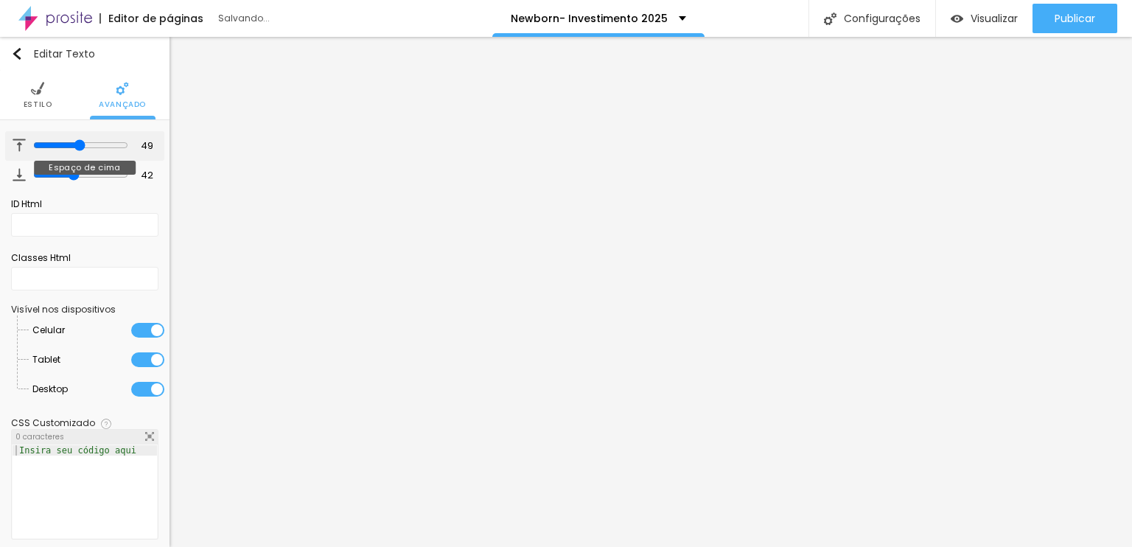
drag, startPoint x: 63, startPoint y: 141, endPoint x: 73, endPoint y: 144, distance: 10.3
click at [73, 144] on input "range" at bounding box center [80, 145] width 95 height 12
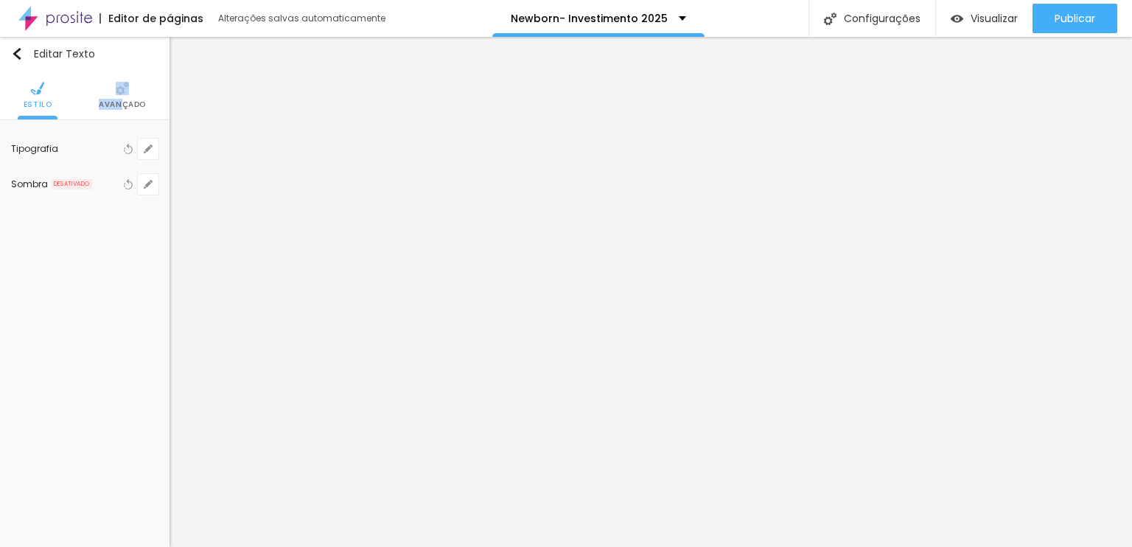
click at [123, 97] on li "Avançado" at bounding box center [122, 95] width 47 height 49
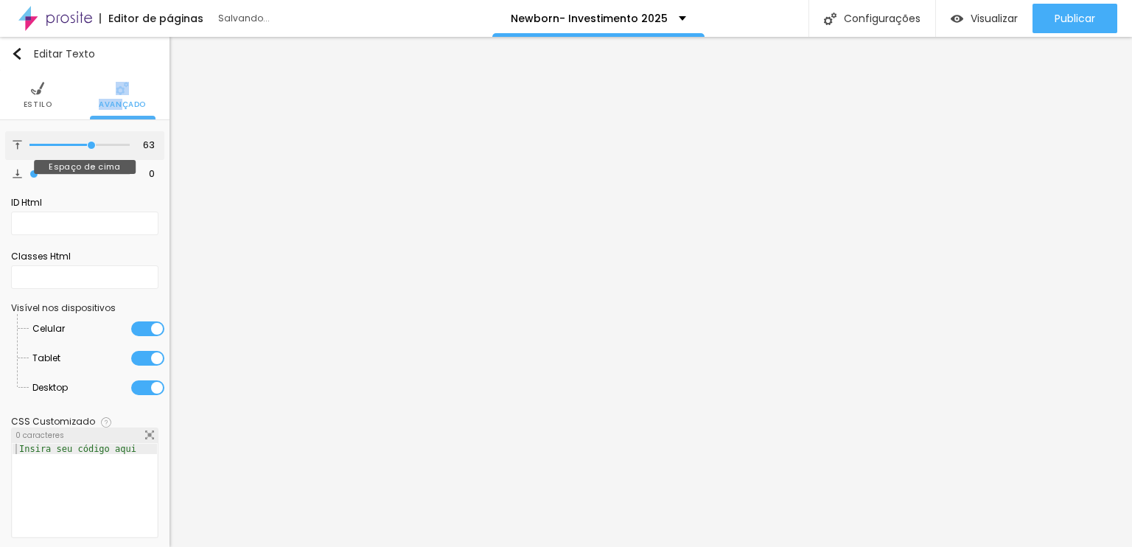
drag, startPoint x: 33, startPoint y: 144, endPoint x: 83, endPoint y: 147, distance: 50.2
click at [83, 147] on input "range" at bounding box center [79, 145] width 100 height 7
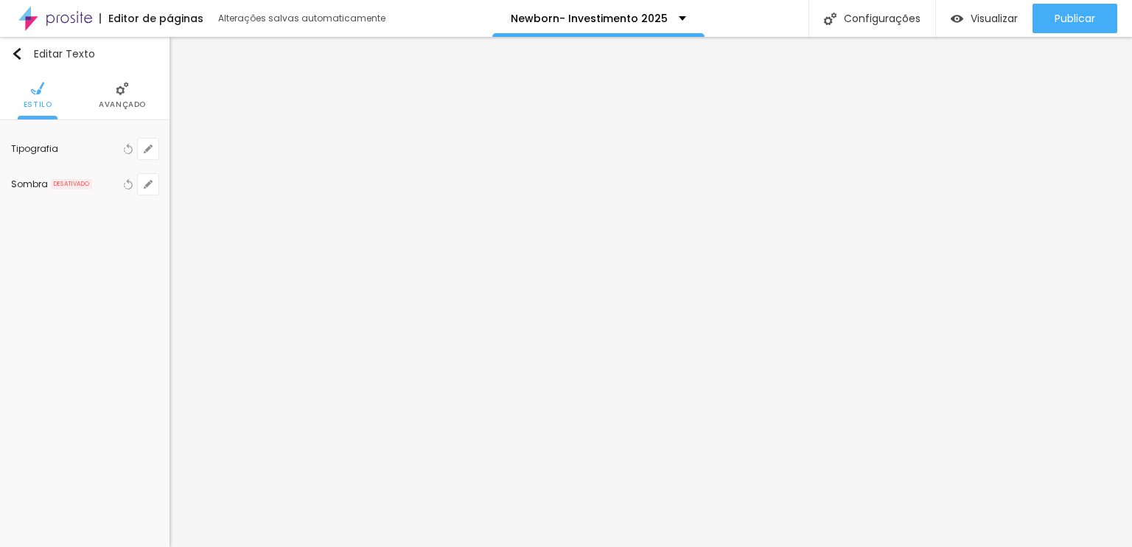
click at [101, 102] on span "Avançado" at bounding box center [122, 104] width 47 height 7
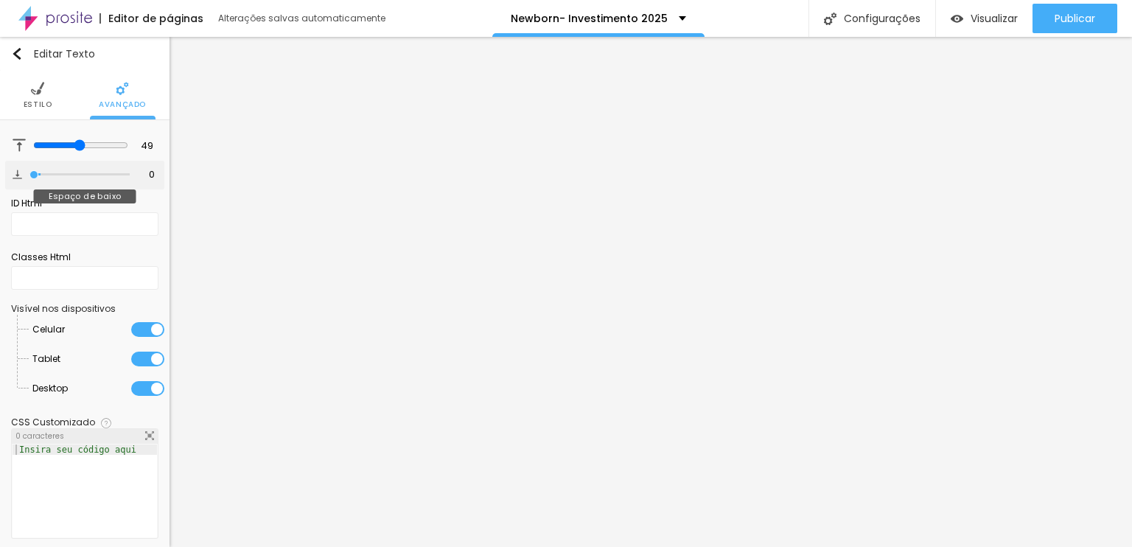
drag, startPoint x: 68, startPoint y: 170, endPoint x: 0, endPoint y: 170, distance: 67.8
click at [29, 171] on input "range" at bounding box center [79, 174] width 100 height 7
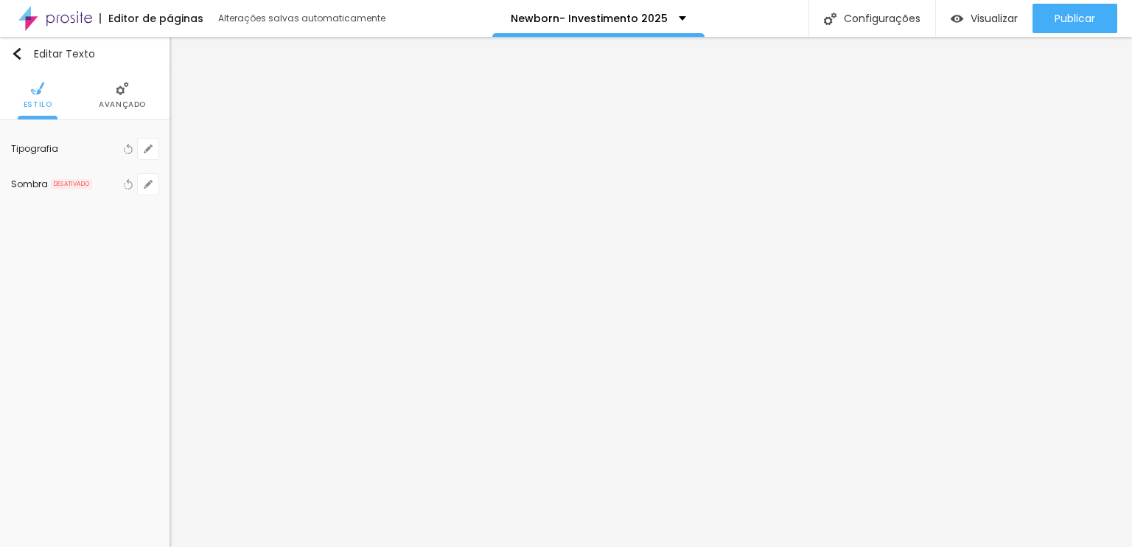
click at [128, 105] on span "Avançado" at bounding box center [122, 104] width 47 height 7
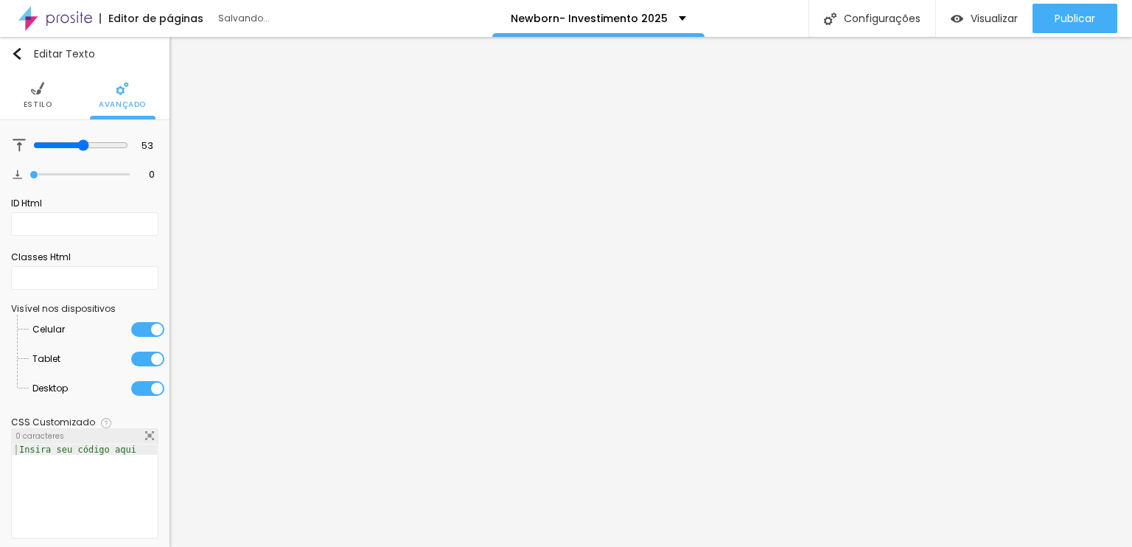
click at [29, 171] on input "range" at bounding box center [79, 174] width 100 height 7
drag, startPoint x: 71, startPoint y: 144, endPoint x: 55, endPoint y: 147, distance: 16.6
click at [55, 147] on div at bounding box center [80, 145] width 95 height 13
click at [46, 144] on input "range" at bounding box center [79, 145] width 100 height 7
drag, startPoint x: 49, startPoint y: 146, endPoint x: 181, endPoint y: 161, distance: 133.6
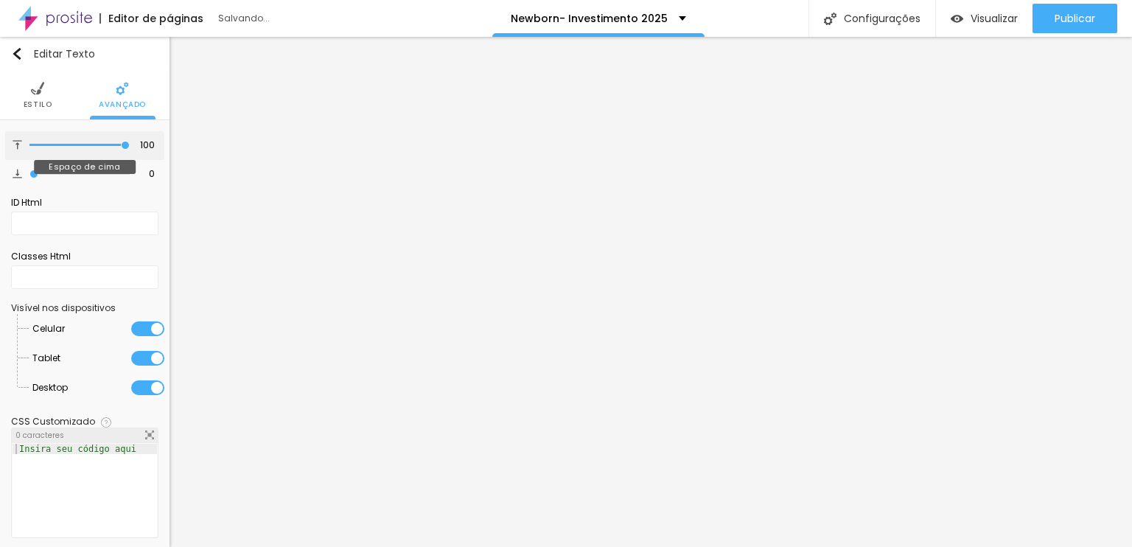
click at [130, 149] on input "range" at bounding box center [79, 145] width 100 height 7
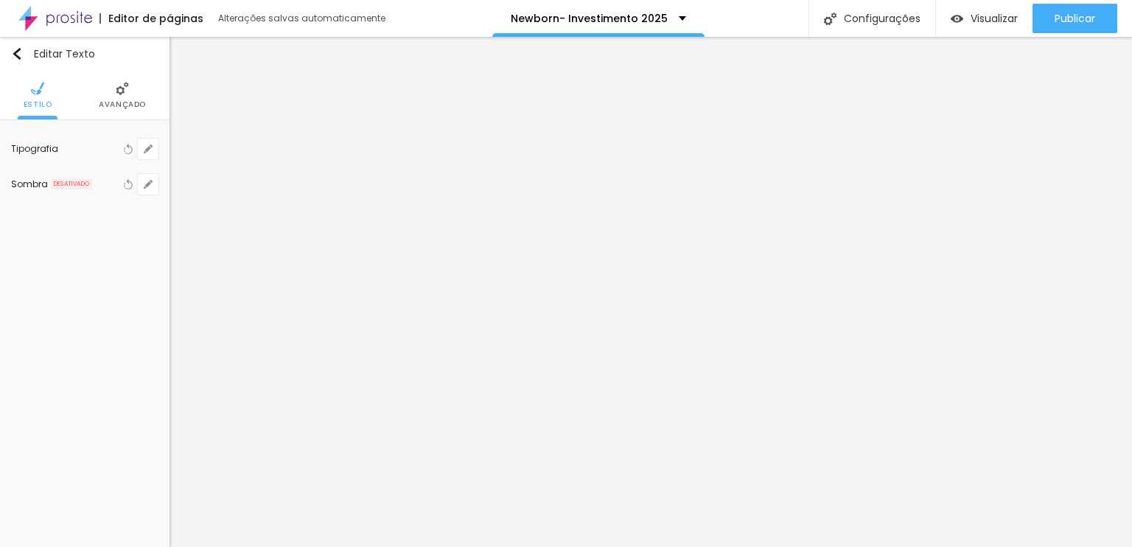
click at [125, 84] on img at bounding box center [122, 88] width 13 height 13
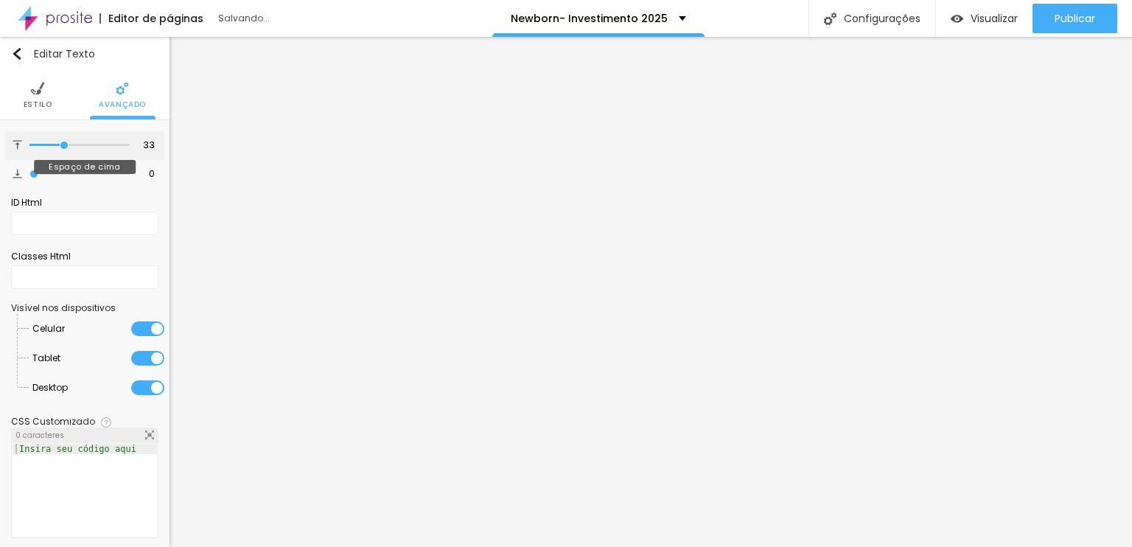
click at [60, 142] on input "range" at bounding box center [79, 145] width 100 height 7
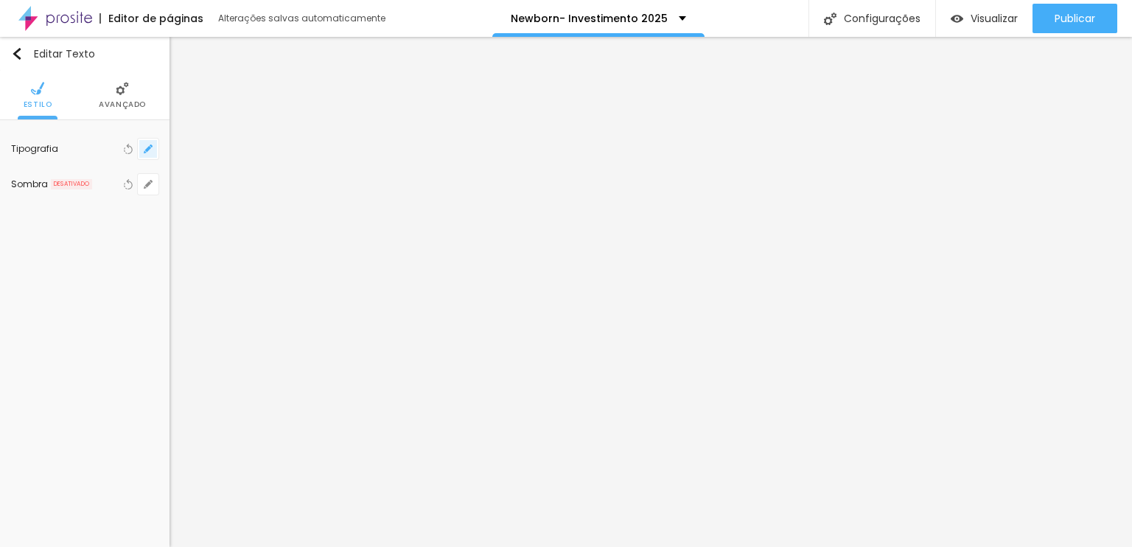
click at [147, 144] on icon "button" at bounding box center [148, 148] width 9 height 9
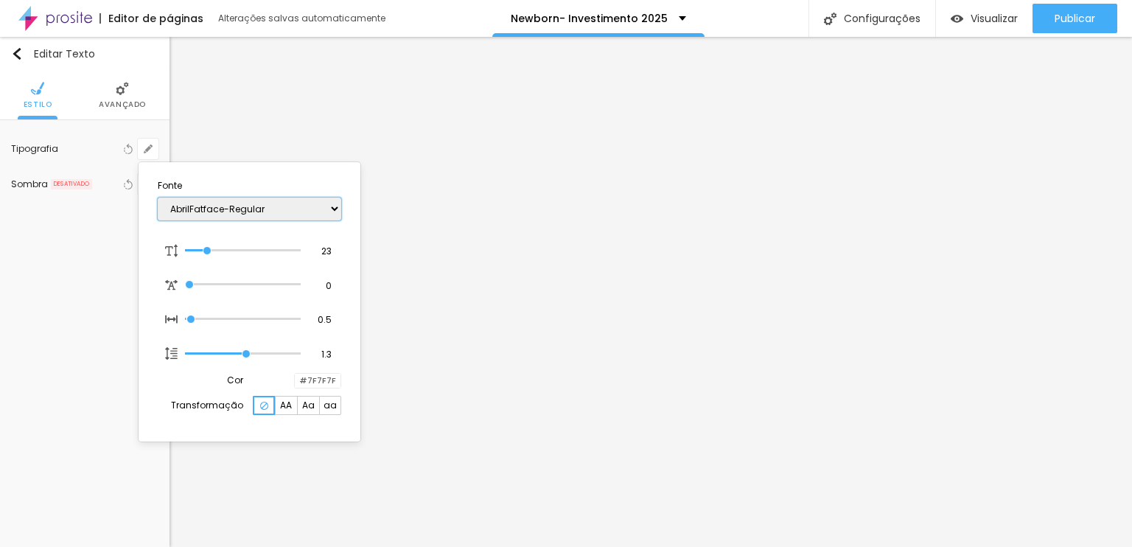
click at [265, 210] on select "AbrilFatface-Regular Actor-Regular Alegreya AlegreyaBlack [PERSON_NAME] [PERSON…" at bounding box center [250, 209] width 184 height 23
click at [158, 198] on select "AbrilFatface-Regular Actor-Regular Alegreya AlegreyaBlack [PERSON_NAME] [PERSON…" at bounding box center [250, 209] width 184 height 23
click at [662, 144] on div at bounding box center [566, 273] width 1132 height 547
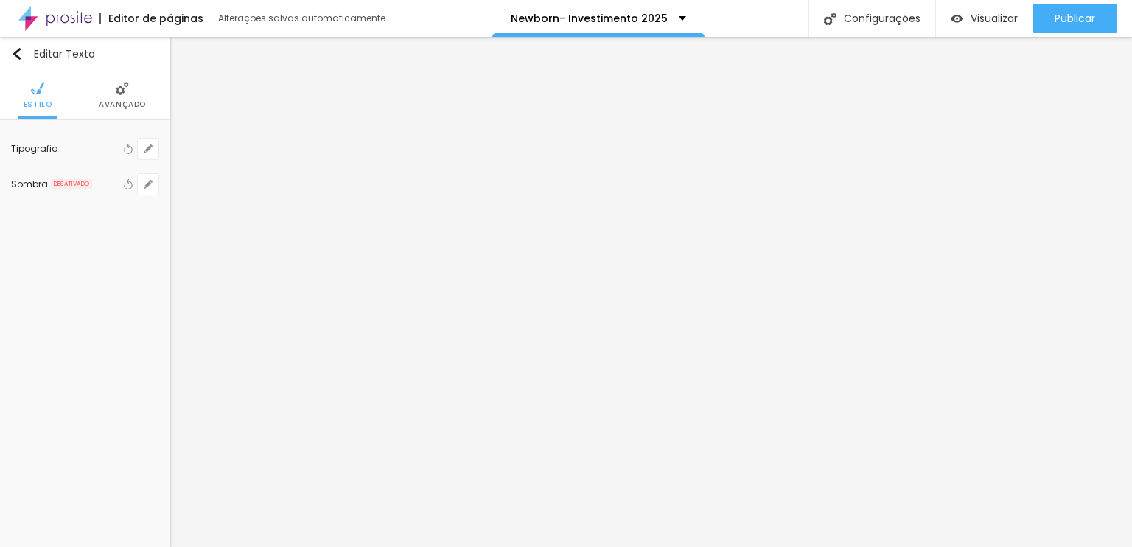
click at [137, 150] on div "Voltar ao padrão" at bounding box center [139, 149] width 38 height 21
click at [142, 150] on button "button" at bounding box center [148, 149] width 21 height 21
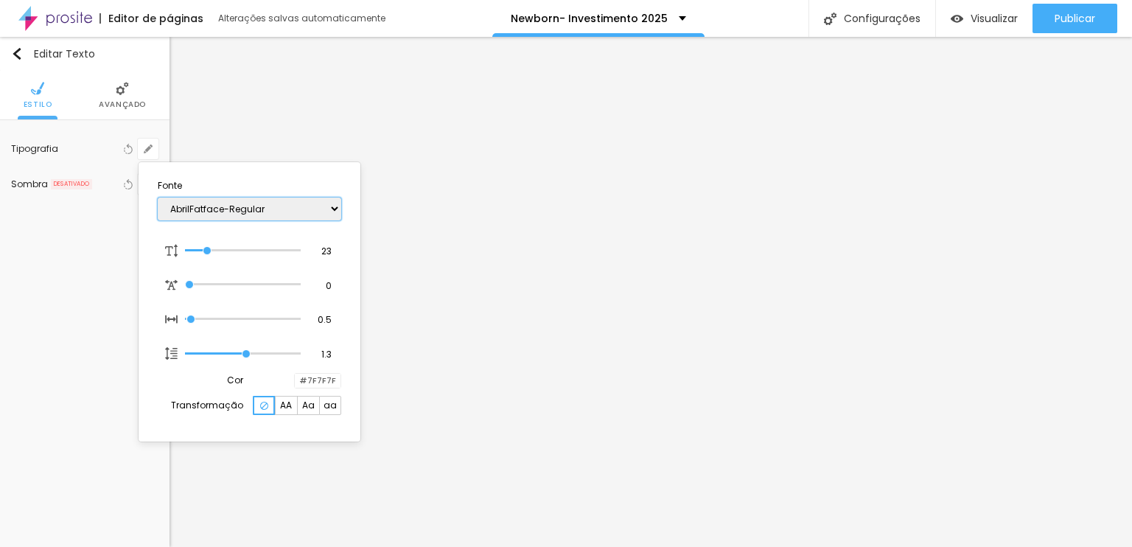
click at [226, 212] on select "AbrilFatface-Regular Actor-Regular Alegreya AlegreyaBlack [PERSON_NAME] [PERSON…" at bounding box center [250, 209] width 184 height 23
click at [158, 198] on select "AbrilFatface-Regular Actor-Regular Alegreya AlegreyaBlack [PERSON_NAME] [PERSON…" at bounding box center [250, 209] width 184 height 23
click at [307, 214] on select "AbrilFatface-Regular Actor-Regular Alegreya AlegreyaBlack [PERSON_NAME] [PERSON…" at bounding box center [250, 209] width 184 height 23
click at [158, 198] on select "AbrilFatface-Regular Actor-Regular Alegreya AlegreyaBlack [PERSON_NAME] [PERSON…" at bounding box center [250, 209] width 184 height 23
click at [420, 338] on div at bounding box center [566, 273] width 1132 height 547
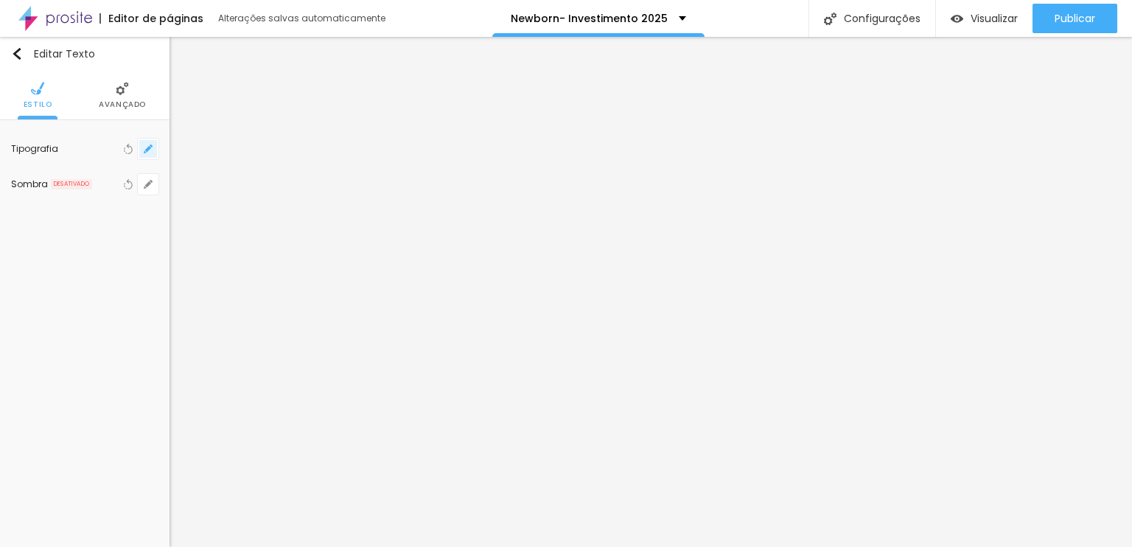
click at [144, 158] on button "button" at bounding box center [148, 149] width 21 height 21
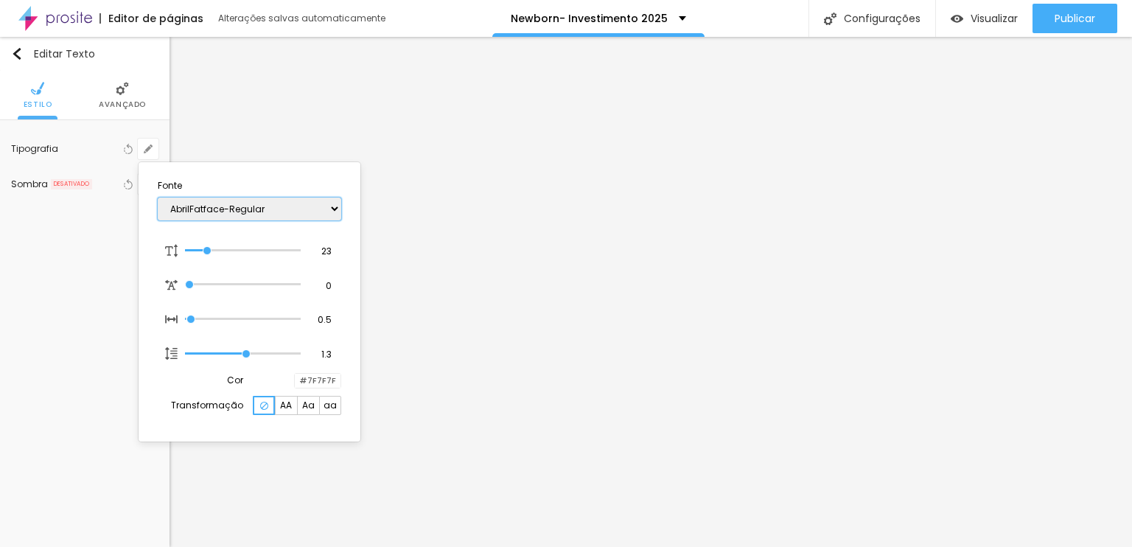
click at [208, 206] on select "AbrilFatface-Regular Actor-Regular Alegreya AlegreyaBlack [PERSON_NAME] [PERSON…" at bounding box center [250, 209] width 184 height 23
click at [158, 198] on select "AbrilFatface-Regular Actor-Regular Alegreya AlegreyaBlack [PERSON_NAME] [PERSON…" at bounding box center [250, 209] width 184 height 23
click at [267, 206] on select "AbrilFatface-Regular Actor-Regular Alegreya AlegreyaBlack [PERSON_NAME] [PERSON…" at bounding box center [250, 209] width 184 height 23
click at [158, 198] on select "AbrilFatface-Regular Actor-Regular Alegreya AlegreyaBlack [PERSON_NAME] [PERSON…" at bounding box center [250, 209] width 184 height 23
click at [678, 355] on div at bounding box center [566, 273] width 1132 height 547
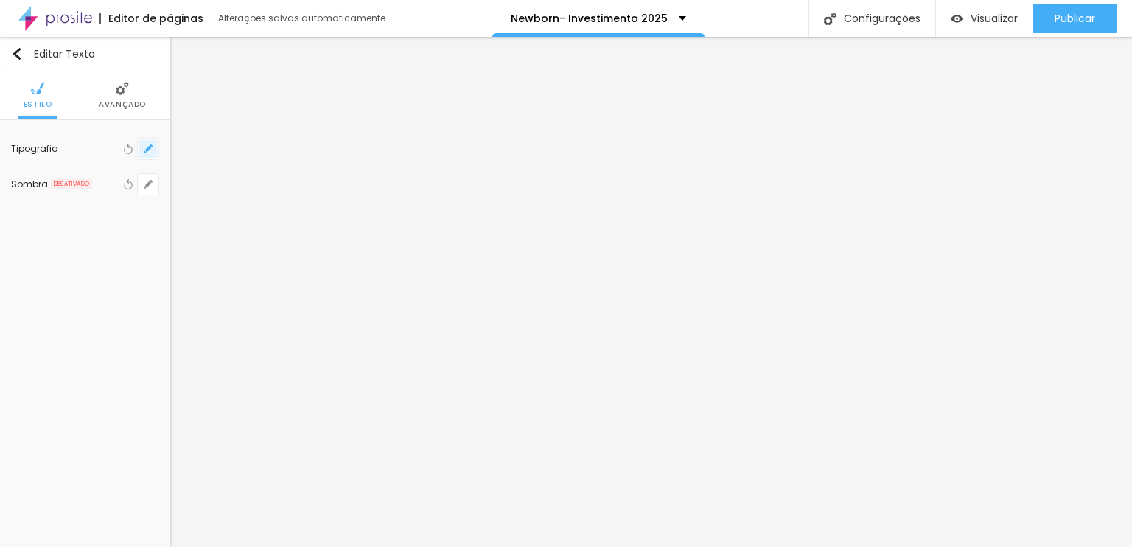
click at [158, 146] on button "button" at bounding box center [148, 149] width 21 height 21
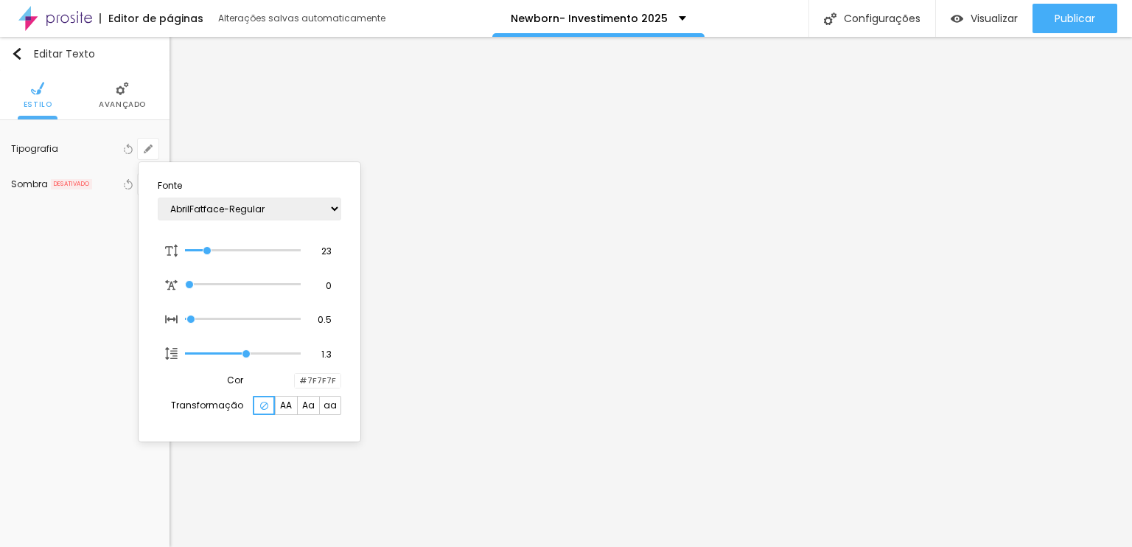
click at [618, 379] on div at bounding box center [566, 273] width 1132 height 547
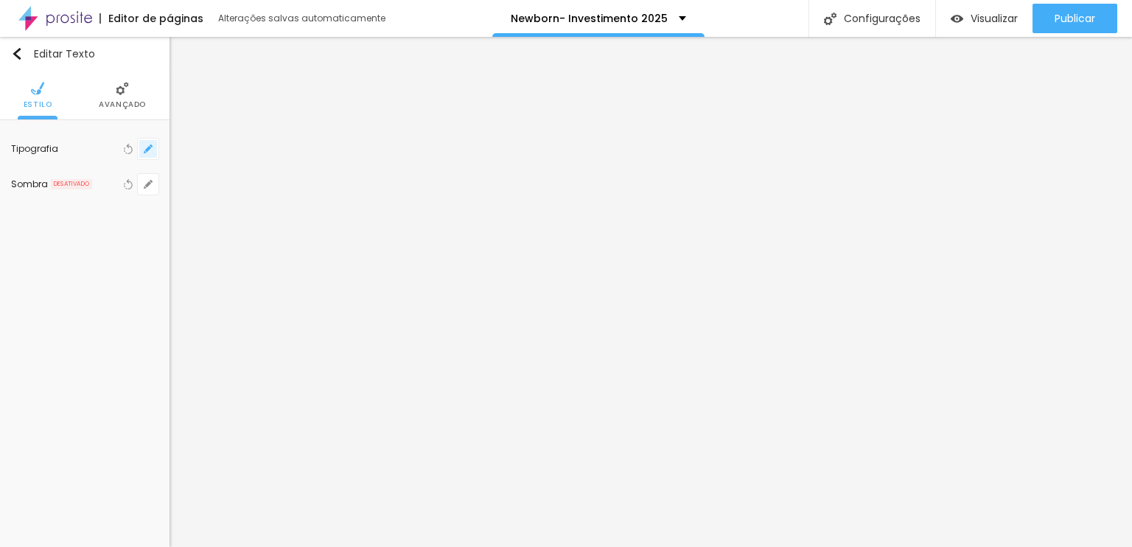
click at [144, 153] on button "button" at bounding box center [148, 149] width 21 height 21
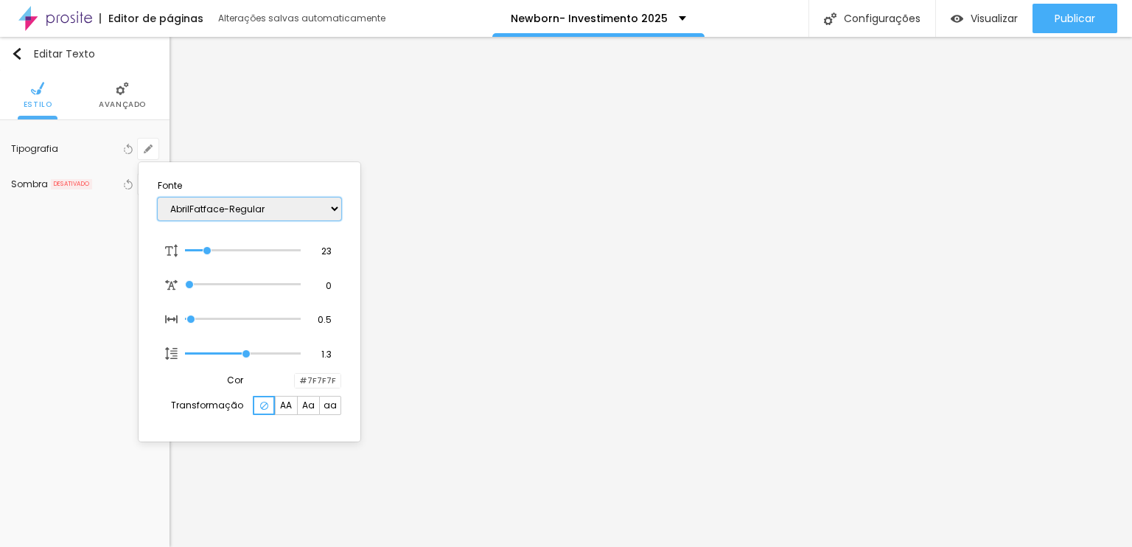
click at [227, 213] on select "AbrilFatface-Regular Actor-Regular Alegreya AlegreyaBlack [PERSON_NAME] [PERSON…" at bounding box center [250, 209] width 184 height 23
click at [158, 198] on select "AbrilFatface-Regular Actor-Regular Alegreya AlegreyaBlack [PERSON_NAME] [PERSON…" at bounding box center [250, 209] width 184 height 23
click at [257, 210] on select "AbrilFatface-Regular Actor-Regular Alegreya AlegreyaBlack [PERSON_NAME] [PERSON…" at bounding box center [250, 209] width 184 height 23
click at [158, 198] on select "AbrilFatface-Regular Actor-Regular Alegreya AlegreyaBlack [PERSON_NAME] [PERSON…" at bounding box center [250, 209] width 184 height 23
click at [296, 195] on div "AbrilFatface-Regular Actor-Regular Alegreya AlegreyaBlack [PERSON_NAME] [PERSON…" at bounding box center [250, 209] width 184 height 38
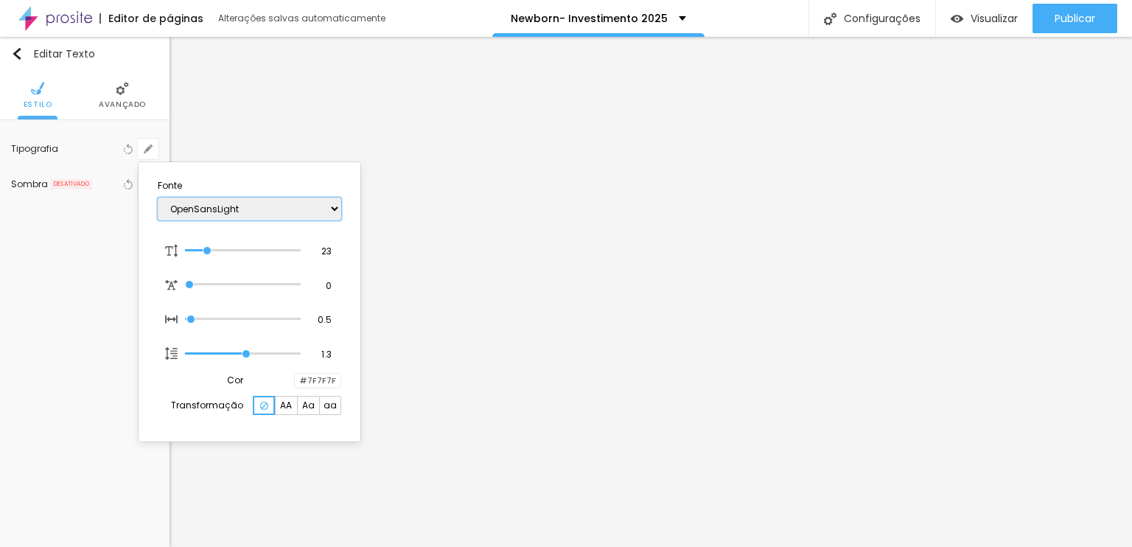
click at [291, 205] on select "AbrilFatface-Regular Actor-Regular Alegreya AlegreyaBlack [PERSON_NAME] [PERSON…" at bounding box center [250, 209] width 184 height 23
click at [158, 198] on select "AbrilFatface-Regular Actor-Regular Alegreya AlegreyaBlack [PERSON_NAME] [PERSON…" at bounding box center [250, 209] width 184 height 23
click at [315, 217] on select "AbrilFatface-Regular Actor-Regular Alegreya AlegreyaBlack [PERSON_NAME] [PERSON…" at bounding box center [250, 209] width 184 height 23
click at [158, 198] on select "AbrilFatface-Regular Actor-Regular Alegreya AlegreyaBlack [PERSON_NAME] [PERSON…" at bounding box center [250, 209] width 184 height 23
click at [587, 424] on div at bounding box center [566, 273] width 1132 height 547
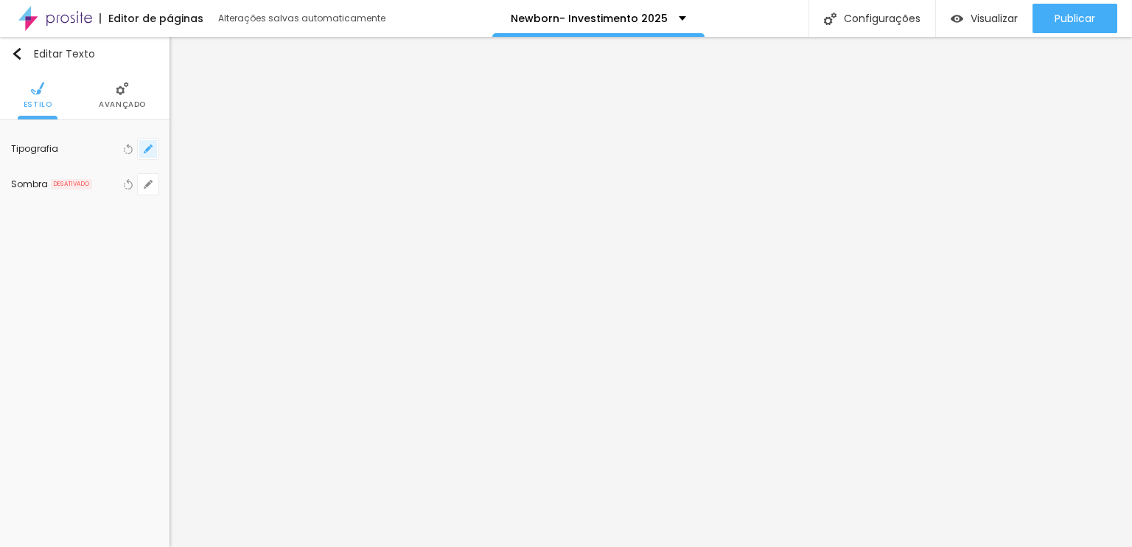
click at [152, 144] on icon "button" at bounding box center [148, 148] width 9 height 9
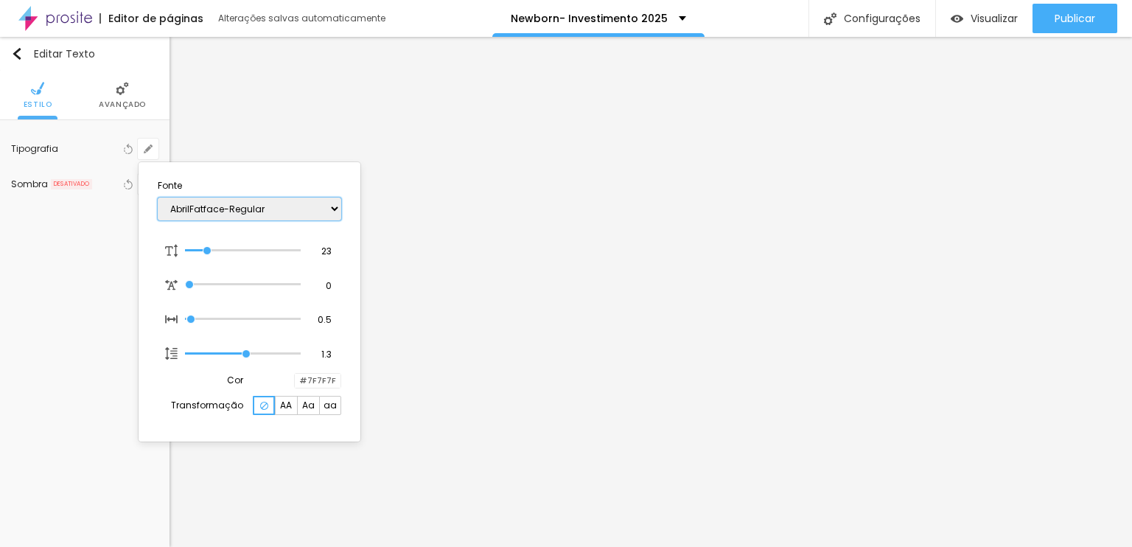
click at [203, 209] on select "AbrilFatface-Regular Actor-Regular Alegreya AlegreyaBlack [PERSON_NAME] [PERSON…" at bounding box center [250, 209] width 184 height 23
click at [158, 198] on select "AbrilFatface-Regular Actor-Regular Alegreya AlegreyaBlack [PERSON_NAME] [PERSON…" at bounding box center [250, 209] width 184 height 23
click at [261, 198] on select "AbrilFatface-Regular Actor-Regular Alegreya AlegreyaBlack [PERSON_NAME] [PERSON…" at bounding box center [250, 209] width 184 height 23
click at [158, 198] on select "AbrilFatface-Regular Actor-Regular Alegreya AlegreyaBlack [PERSON_NAME] [PERSON…" at bounding box center [250, 209] width 184 height 23
click at [635, 243] on div at bounding box center [566, 273] width 1132 height 547
